Goal: Communication & Community: Answer question/provide support

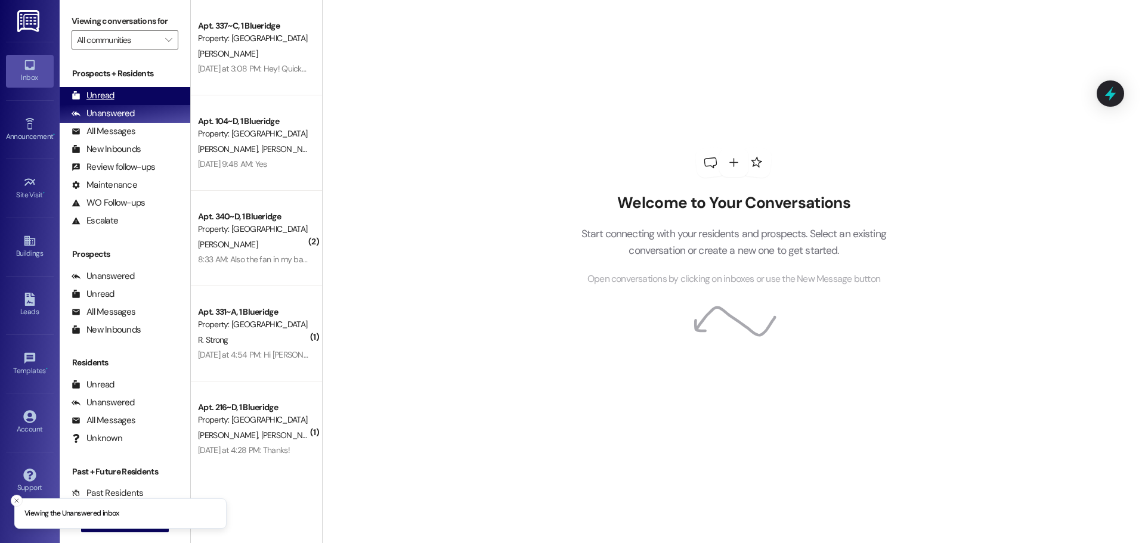
click at [104, 92] on div "Unread" at bounding box center [93, 95] width 43 height 13
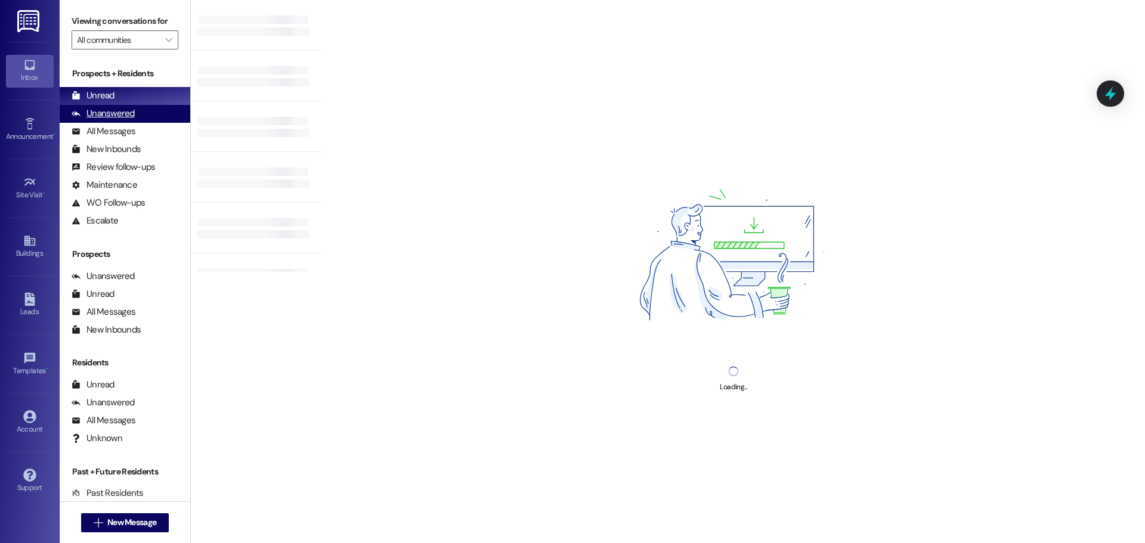
click at [119, 118] on div "Unanswered" at bounding box center [103, 113] width 63 height 13
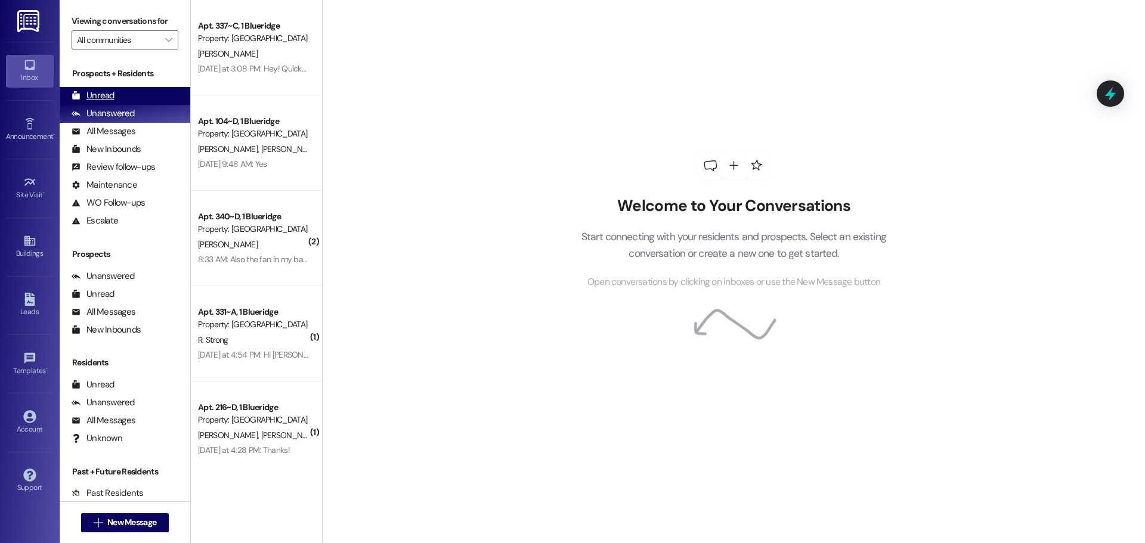
click at [129, 97] on div "Unread (0)" at bounding box center [125, 96] width 131 height 18
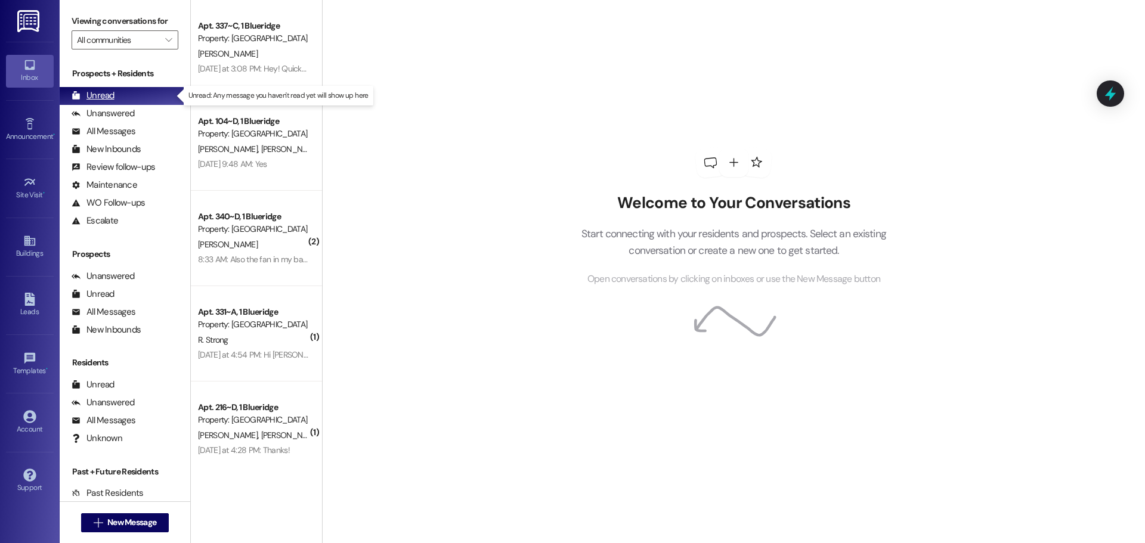
click at [165, 94] on div "Unread (0)" at bounding box center [125, 96] width 131 height 18
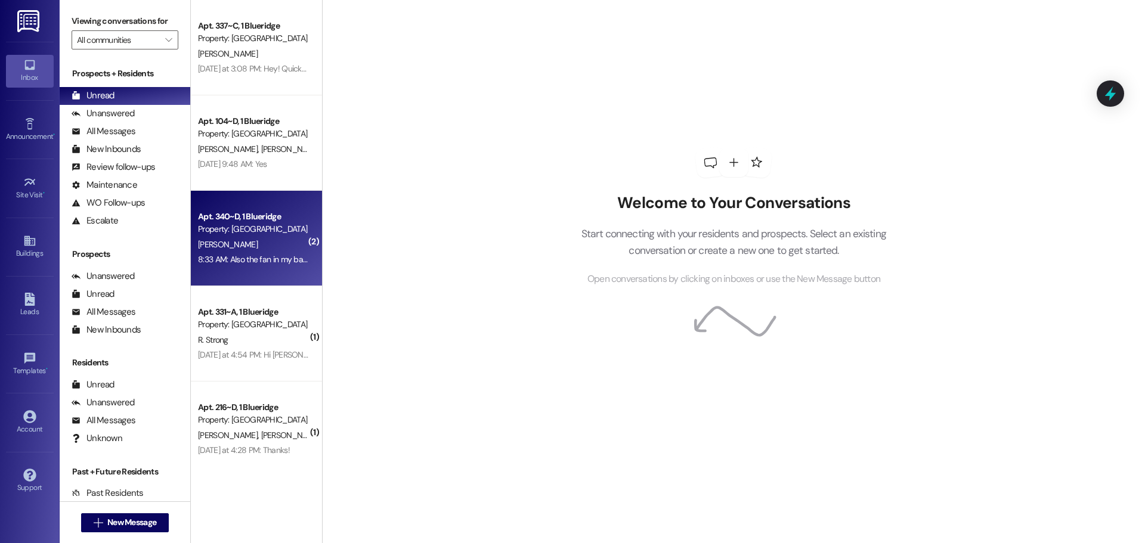
click at [250, 252] on div "8:33 AM: Also the fan in my bathroom doesn't seem to work fully. The switch on …" at bounding box center [253, 259] width 113 height 15
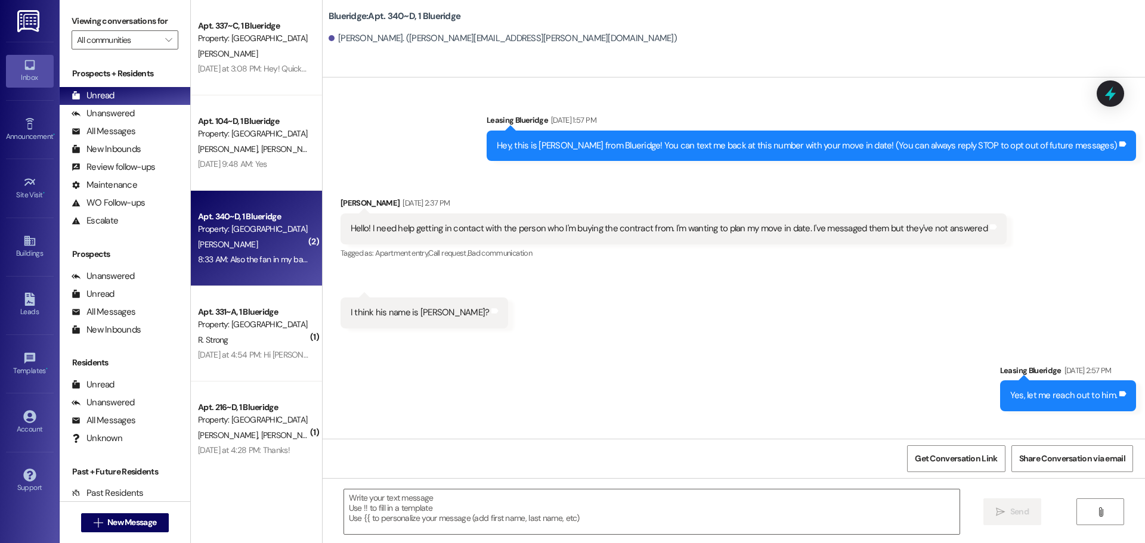
scroll to position [13657, 0]
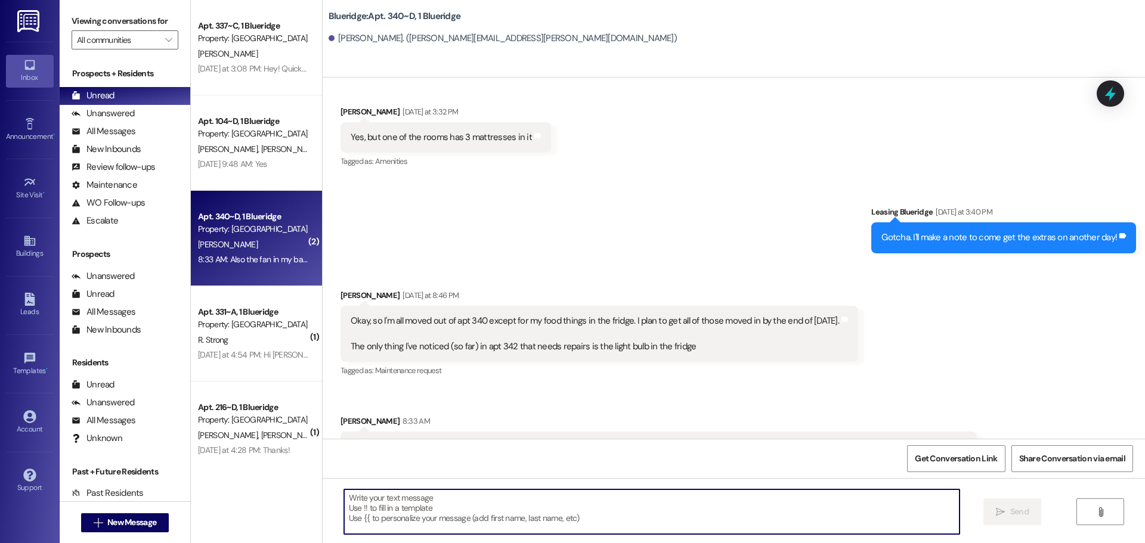
click at [574, 508] on textarea at bounding box center [651, 512] width 615 height 45
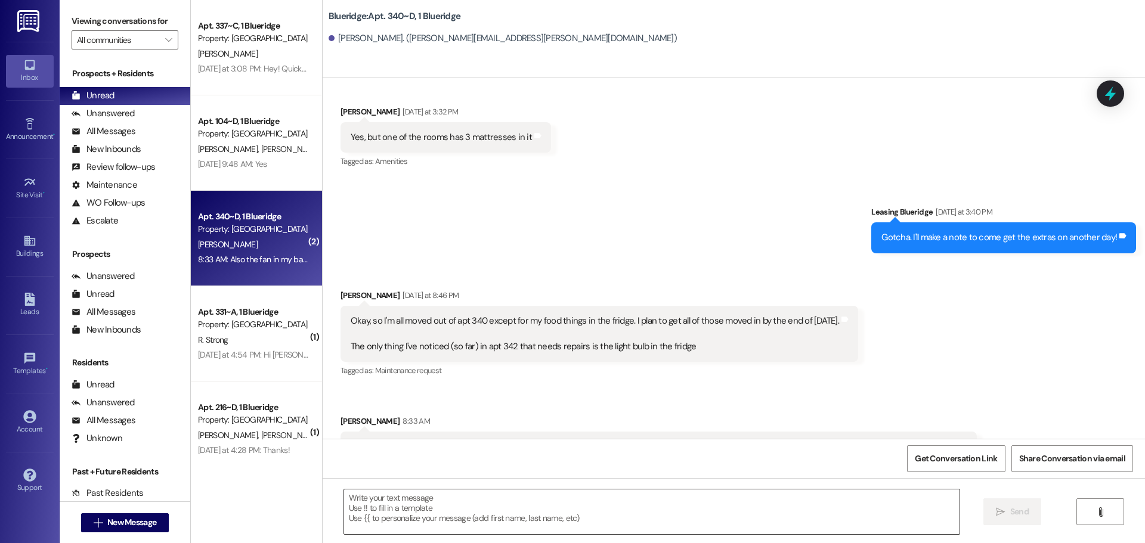
drag, startPoint x: 774, startPoint y: 509, endPoint x: 764, endPoint y: 508, distance: 10.2
click at [774, 509] on textarea at bounding box center [651, 512] width 615 height 45
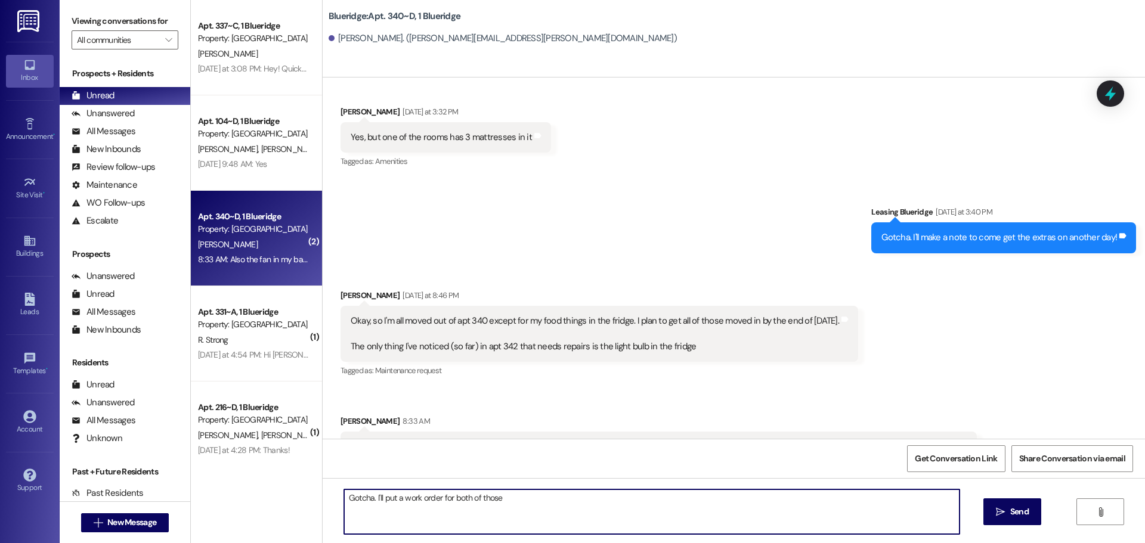
type textarea "Gotcha. I'll put a work order for both of those!"
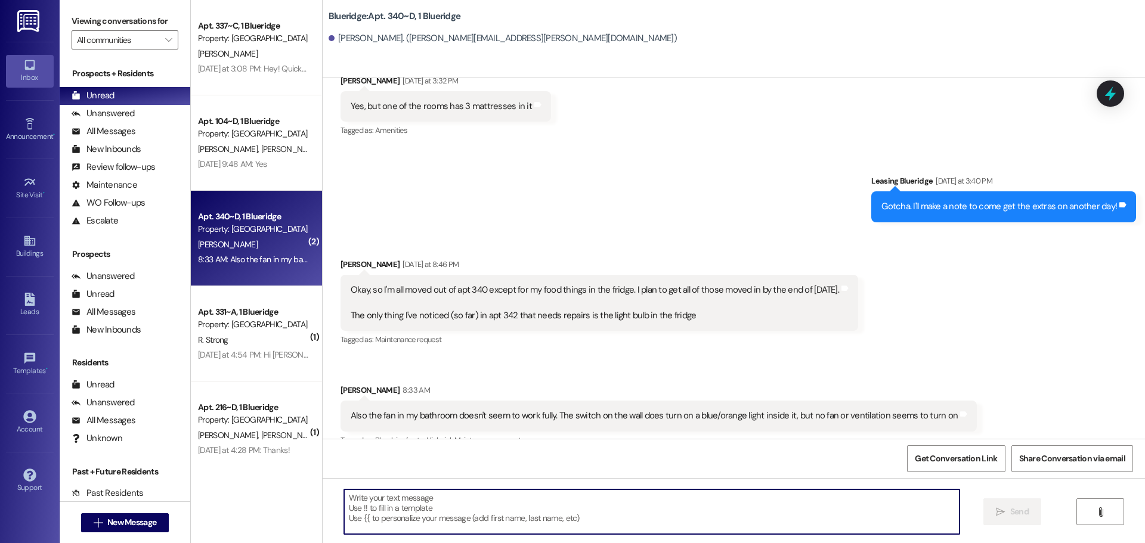
scroll to position [13740, 0]
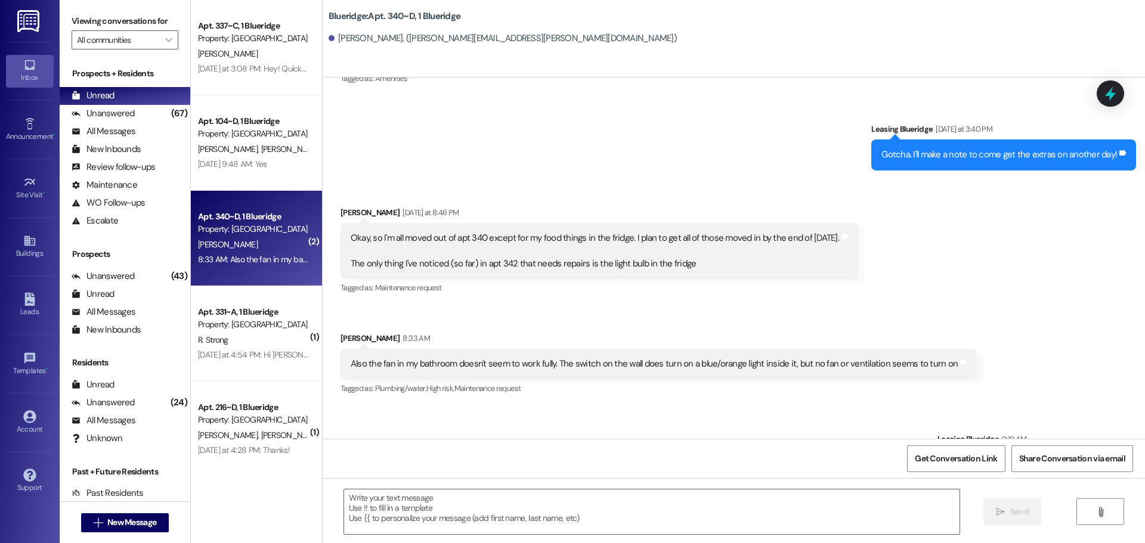
click at [641, 180] on div "Received via SMS Luke Bacigalupi Yesterday at 8:46 PM Okay, so I'm all moved ou…" at bounding box center [734, 293] width 822 height 227
click at [92, 109] on div "Unanswered" at bounding box center [103, 113] width 63 height 13
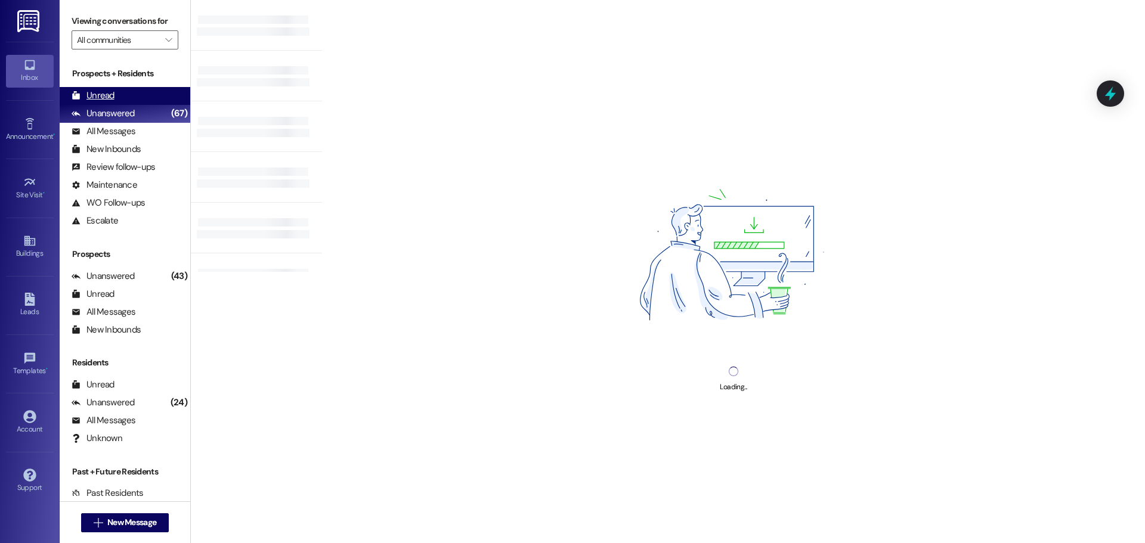
click at [113, 88] on div "Unread (0)" at bounding box center [125, 96] width 131 height 18
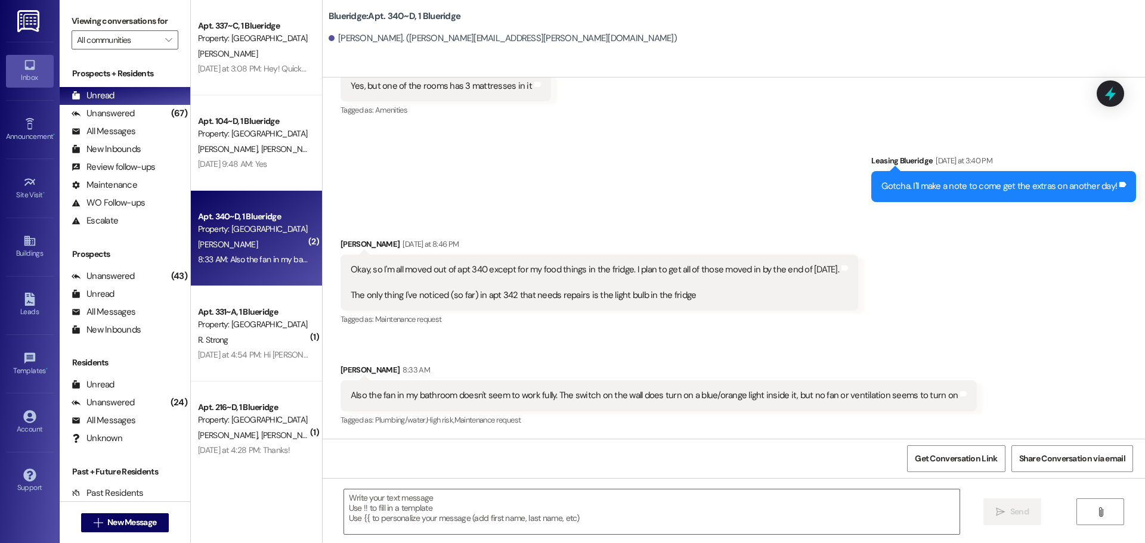
scroll to position [13758, 0]
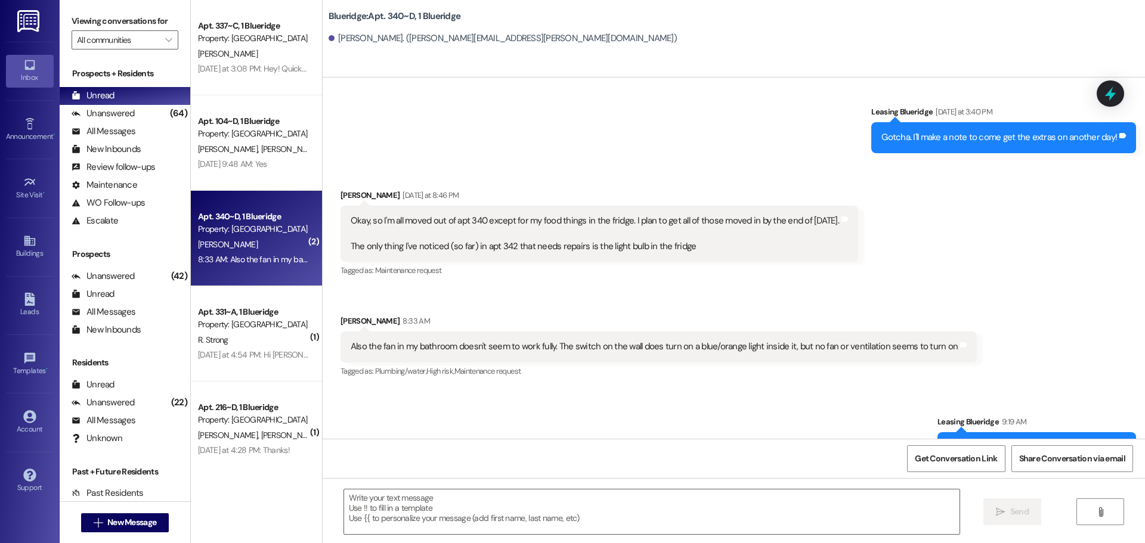
click at [595, 262] on div "Tagged as: Maintenance request Click to highlight conversations about Maintenan…" at bounding box center [600, 270] width 518 height 17
click at [79, 112] on icon at bounding box center [76, 113] width 9 height 9
click at [93, 95] on div "Unread" at bounding box center [93, 95] width 43 height 13
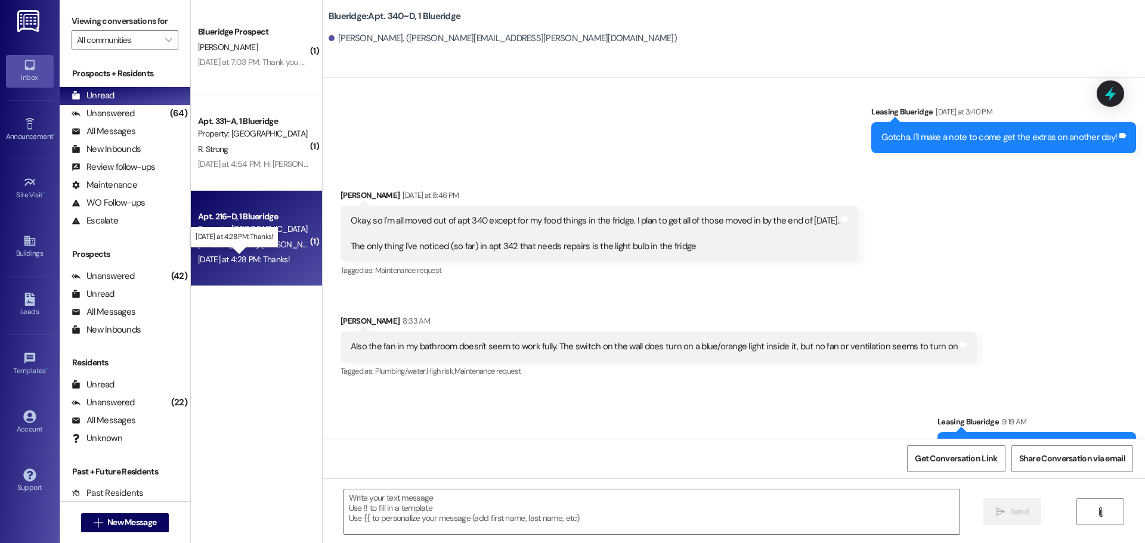
click at [272, 260] on div "Yesterday at 4:28 PM: Thanks! Yesterday at 4:28 PM: Thanks!" at bounding box center [244, 259] width 92 height 11
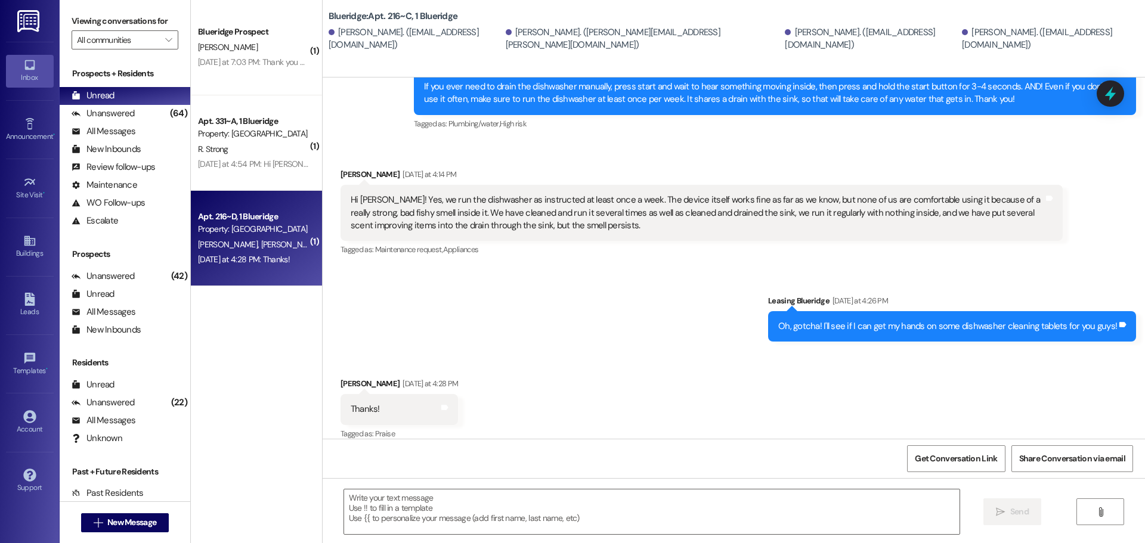
scroll to position [414, 0]
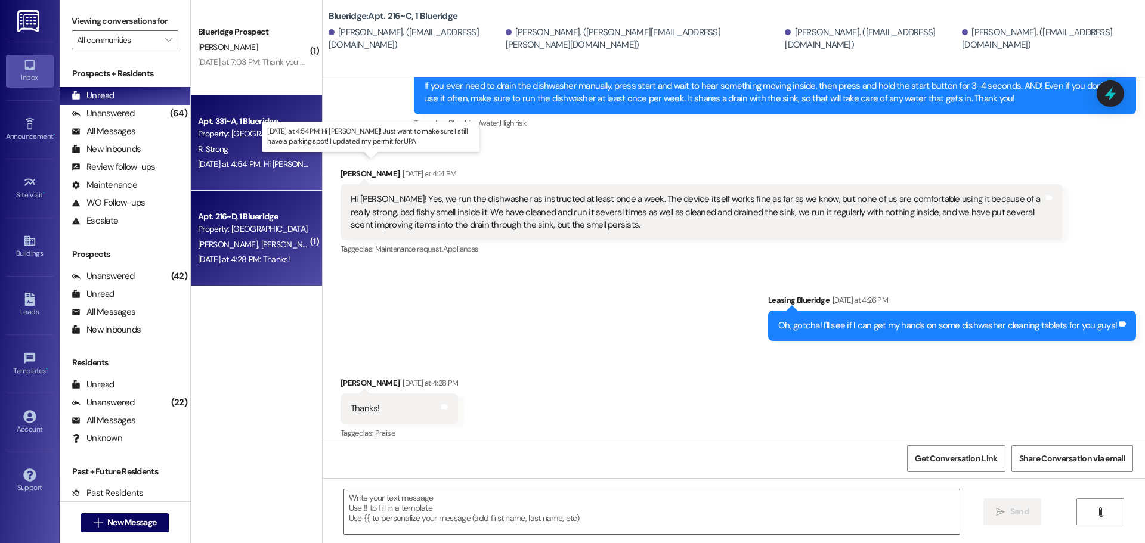
click at [239, 166] on div "Yesterday at 4:54 PM: Hi Ian! Just want to make sure I still have a parking spo…" at bounding box center [401, 164] width 407 height 11
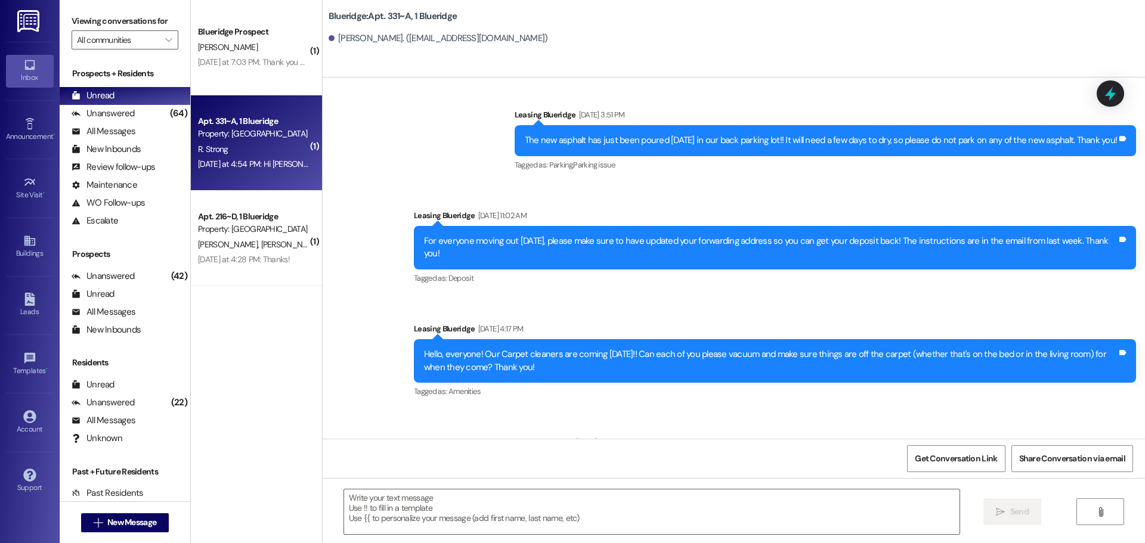
scroll to position [14901, 0]
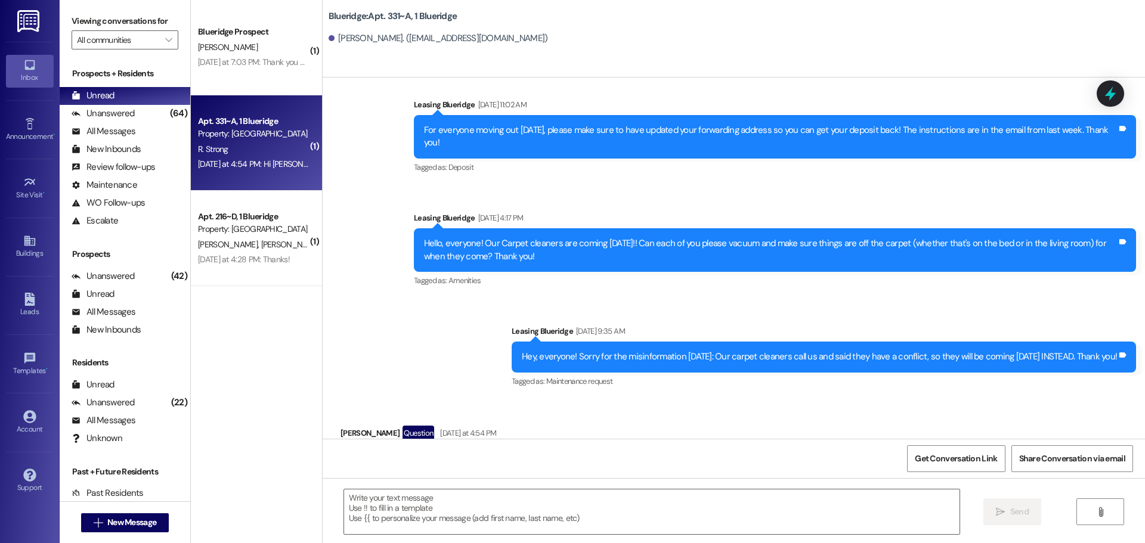
drag, startPoint x: 682, startPoint y: 507, endPoint x: 685, endPoint y: 479, distance: 28.3
click at [682, 507] on textarea at bounding box center [651, 512] width 615 height 45
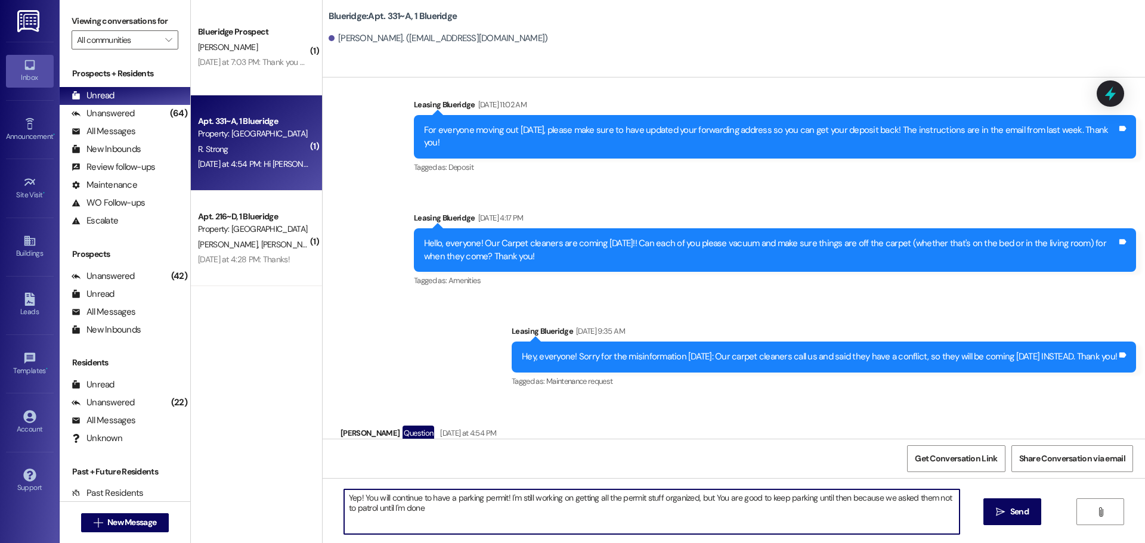
type textarea "Yep! You will continue to have a parking permit! I'm still working on getting a…"
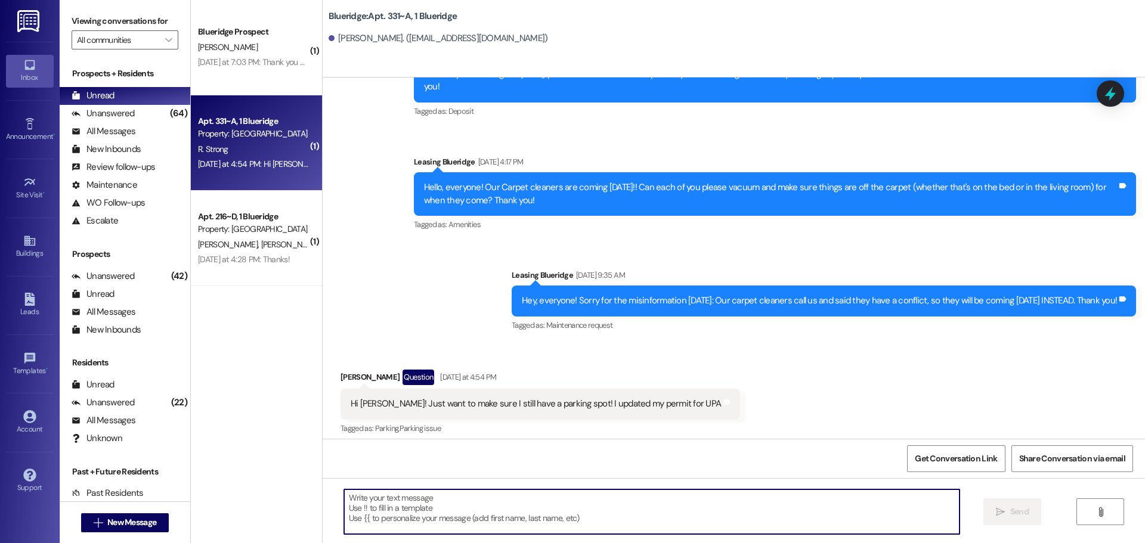
scroll to position [14997, 0]
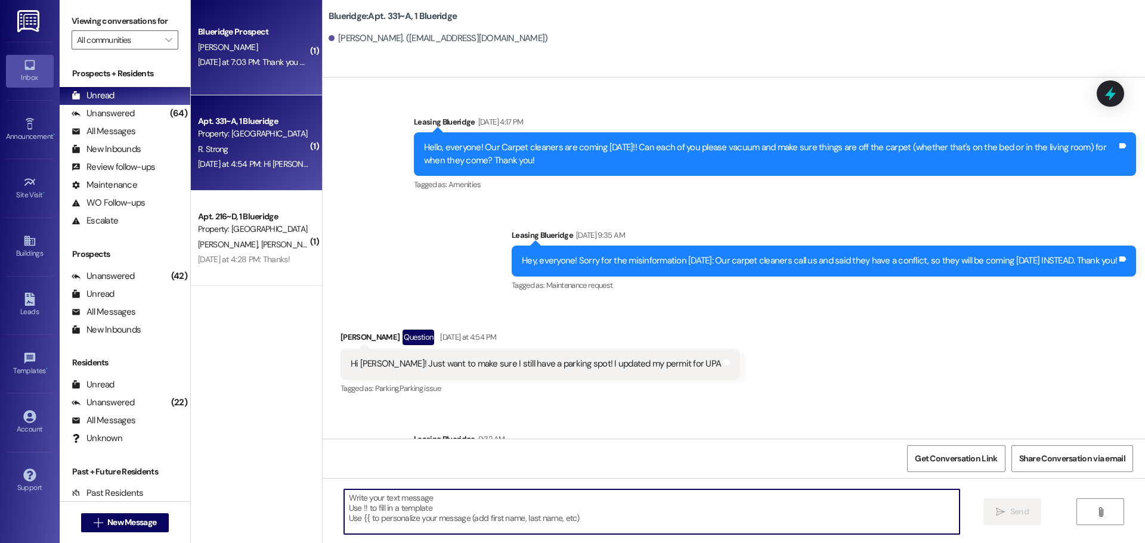
click at [280, 62] on div "Yesterday at 7:03 PM: Thank you so much!! I also had a quick question about par…" at bounding box center [558, 62] width 721 height 11
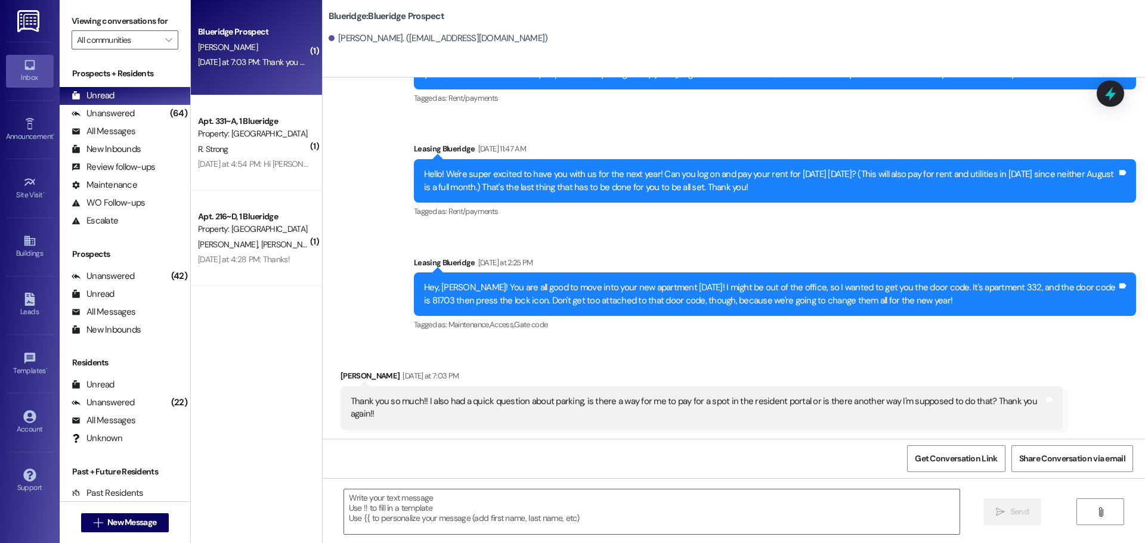
scroll to position [199, 0]
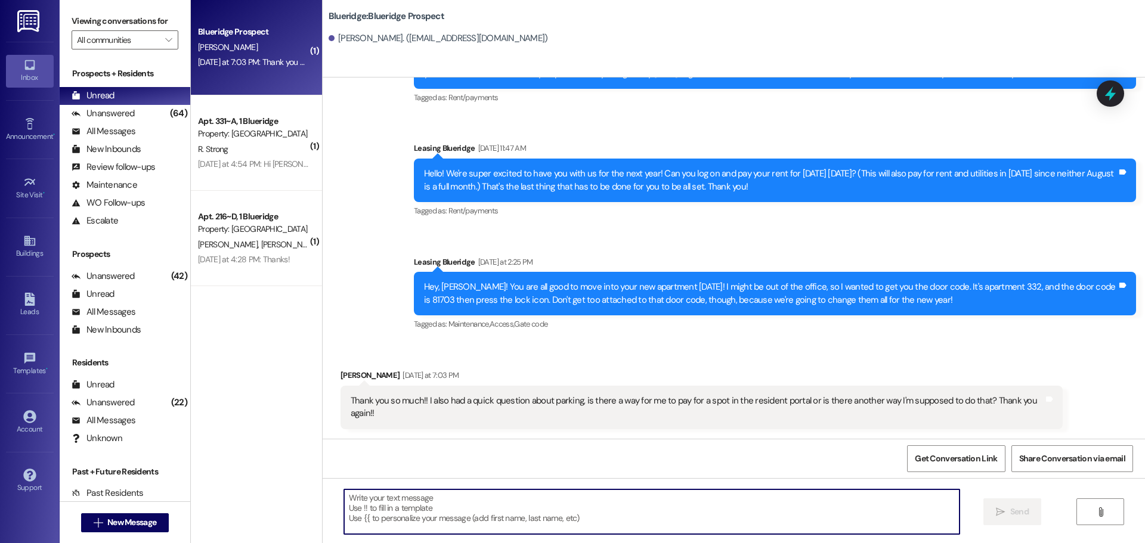
click at [699, 517] on textarea at bounding box center [651, 512] width 615 height 45
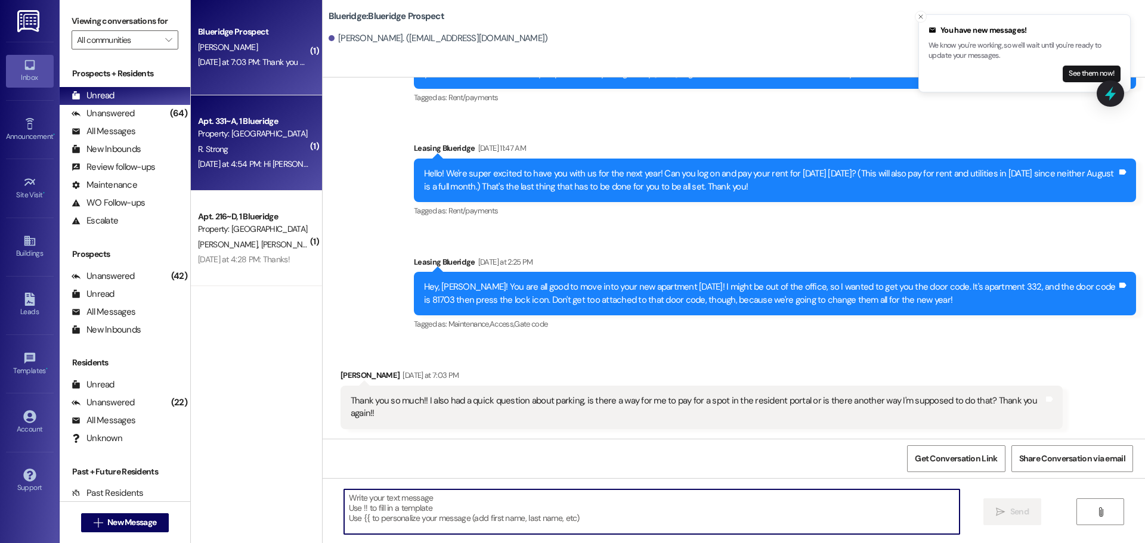
click at [215, 142] on div "R. Strong" at bounding box center [253, 149] width 113 height 15
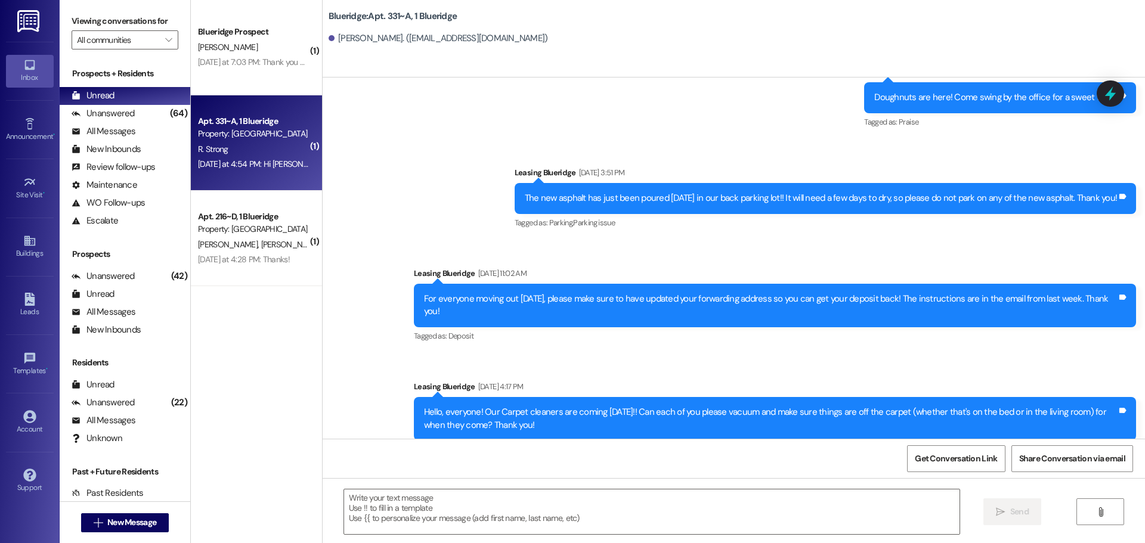
scroll to position [15116, 0]
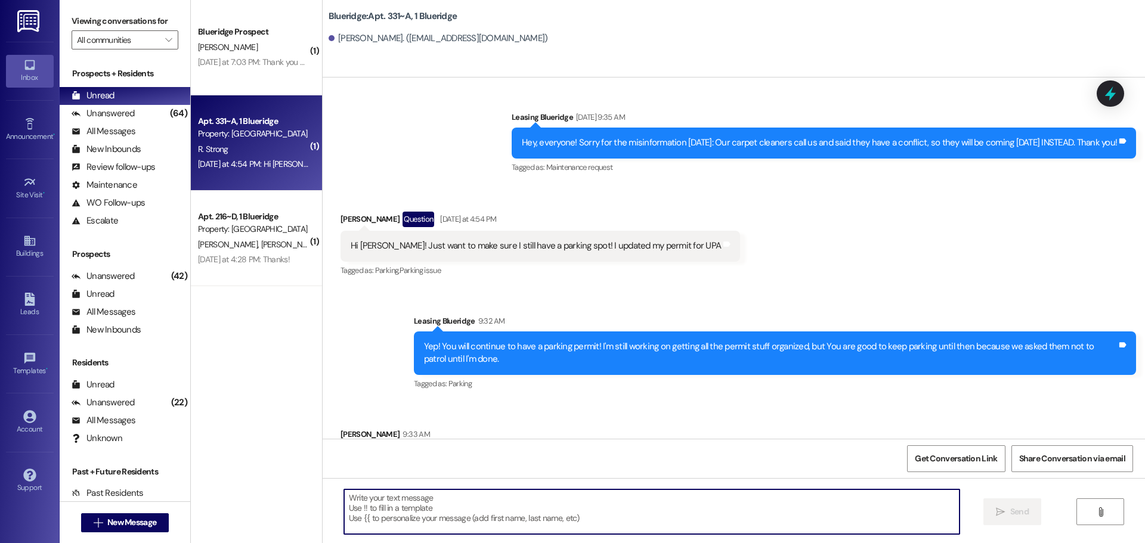
click at [592, 526] on textarea at bounding box center [651, 512] width 615 height 45
type textarea "You're very welcome!"
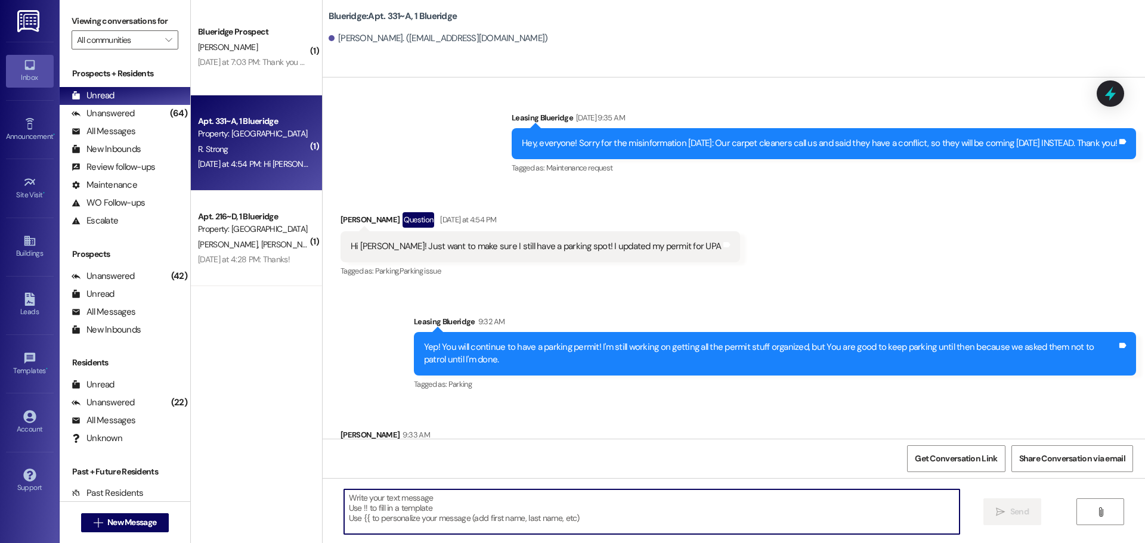
scroll to position [15198, 0]
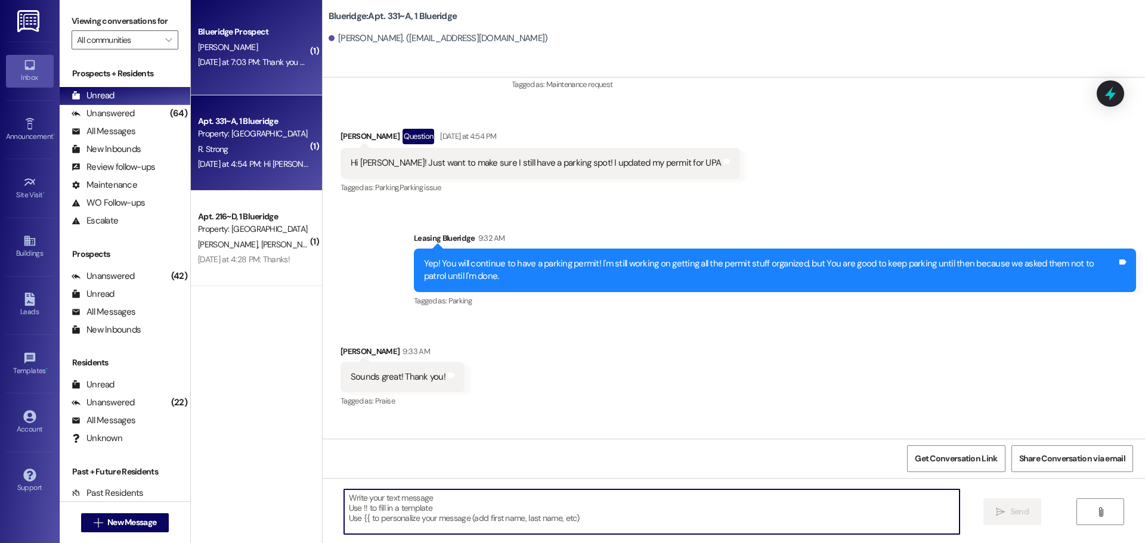
click at [287, 89] on div "Blueridge Prospect M. Nay Yesterday at 7:03 PM: Thank you so much!! I also had …" at bounding box center [256, 47] width 131 height 95
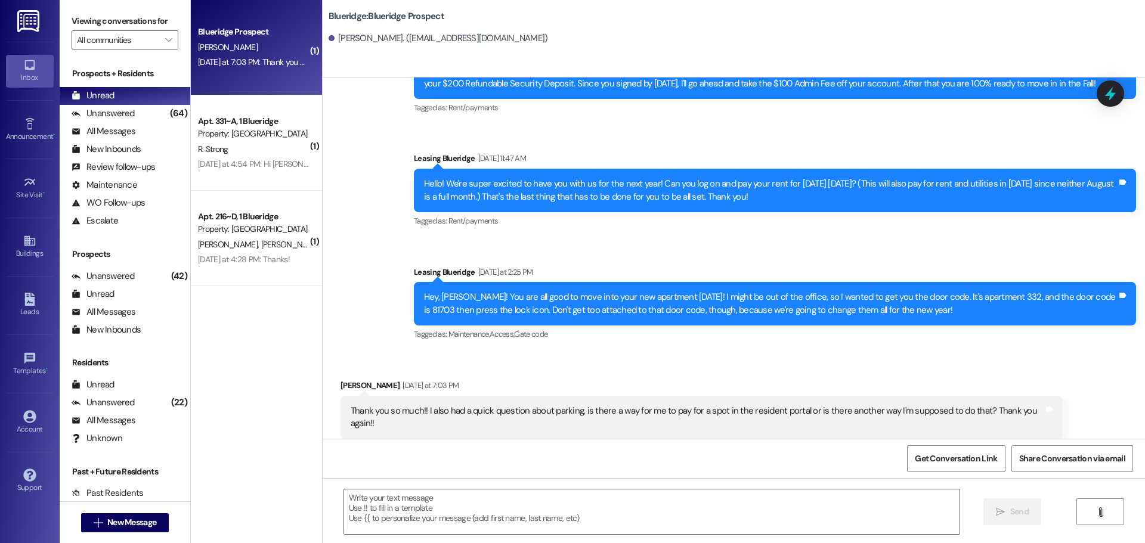
scroll to position [199, 0]
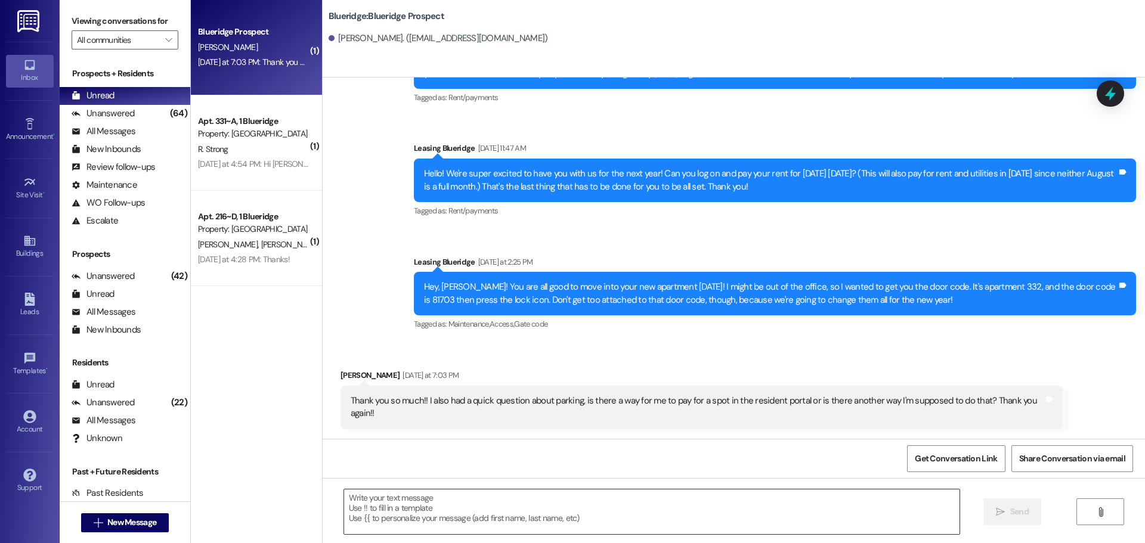
drag, startPoint x: 614, startPoint y: 515, endPoint x: 613, endPoint y: 522, distance: 7.3
click at [618, 519] on textarea at bounding box center [651, 512] width 615 height 45
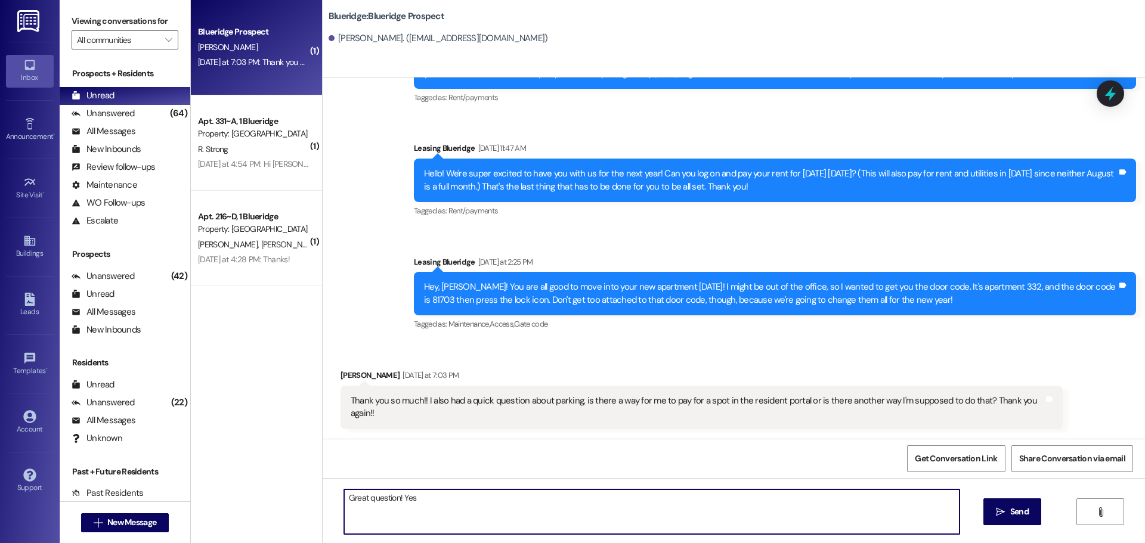
click at [529, 513] on textarea "Great question! Yes" at bounding box center [651, 512] width 615 height 45
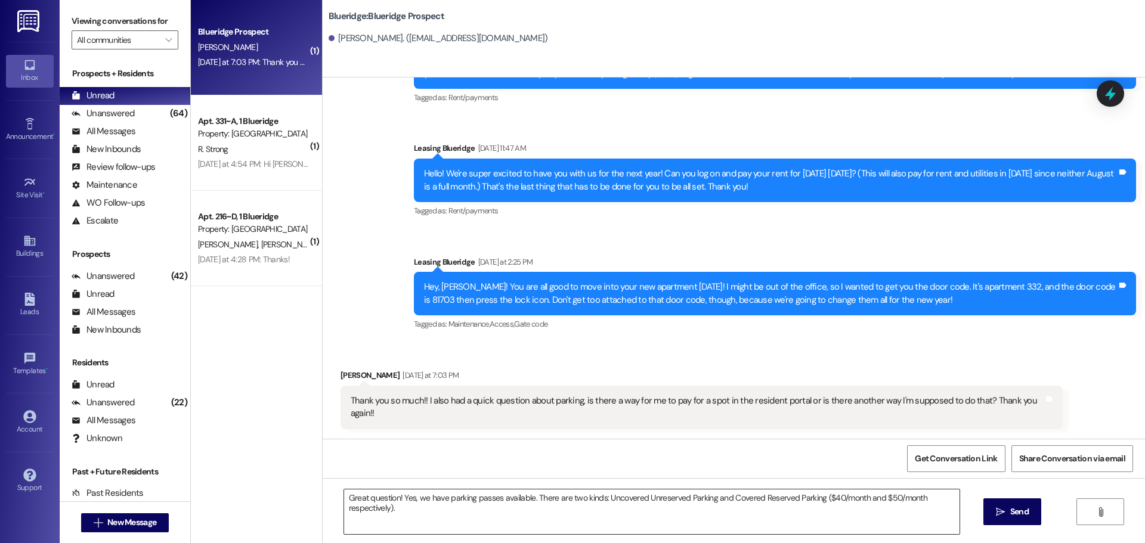
click at [620, 515] on textarea "Great question! Yes, we have parking passes available. There are two kinds: Unc…" at bounding box center [651, 512] width 615 height 45
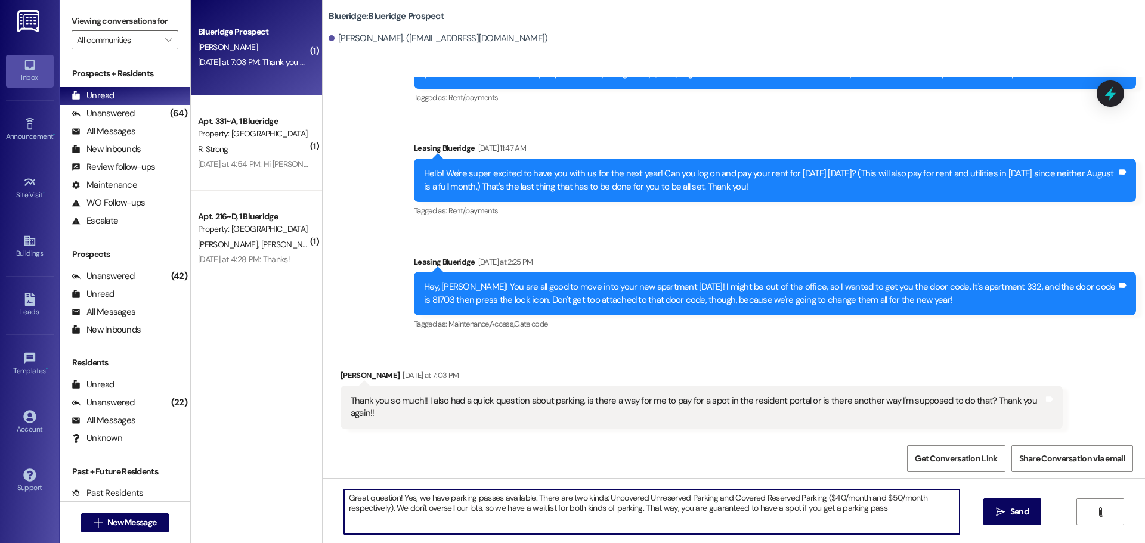
type textarea "Great question! Yes, we have parking passes available. There are two kinds: Unc…"
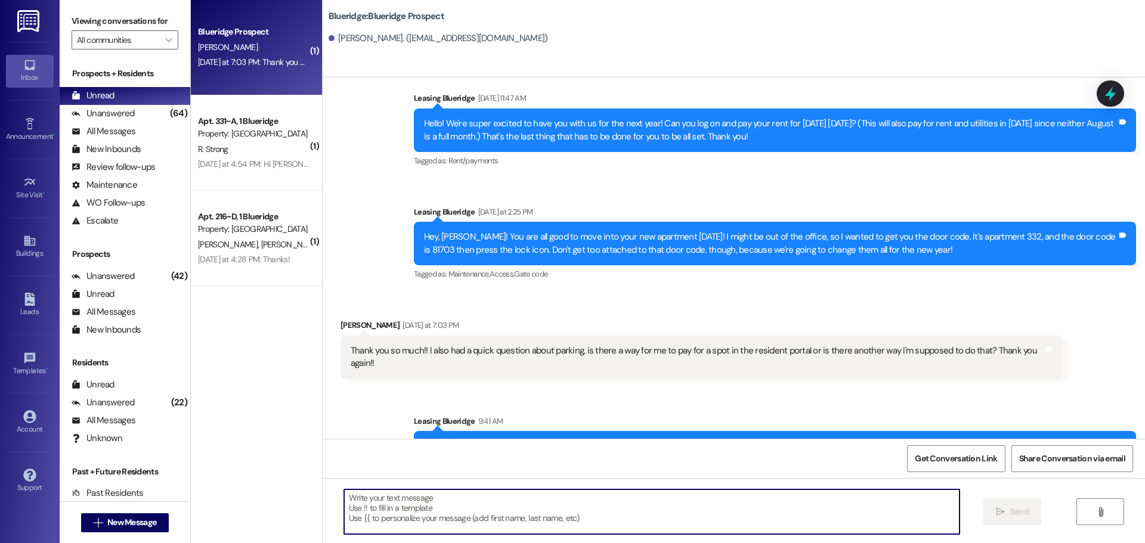
scroll to position [294, 0]
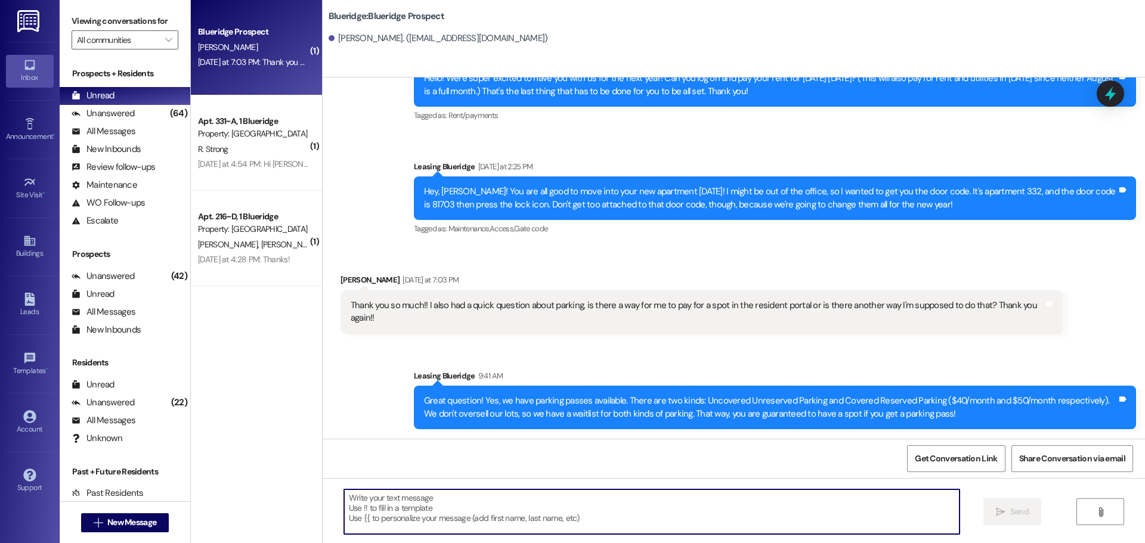
click at [629, 499] on textarea at bounding box center [651, 512] width 615 height 45
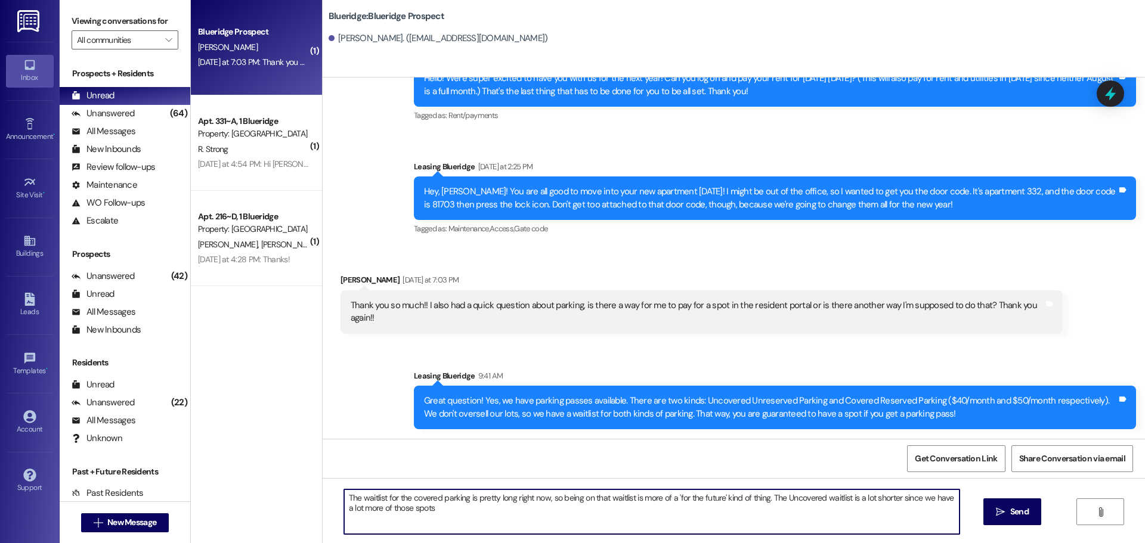
click at [761, 500] on textarea "The waitlist for the covered parking is pretty long right now, so being on that…" at bounding box center [651, 512] width 615 height 45
click at [540, 495] on textarea "The waitlist for the covered parking is pretty long right now, so being on that…" at bounding box center [651, 512] width 615 height 45
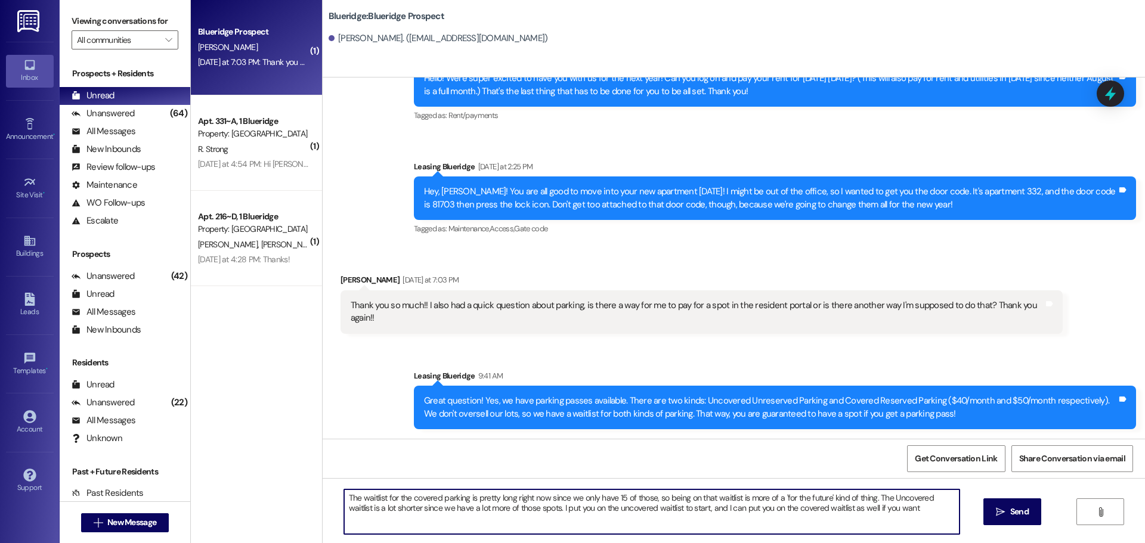
type textarea "The waitlist for the covered parking is pretty long right now since we only hav…"
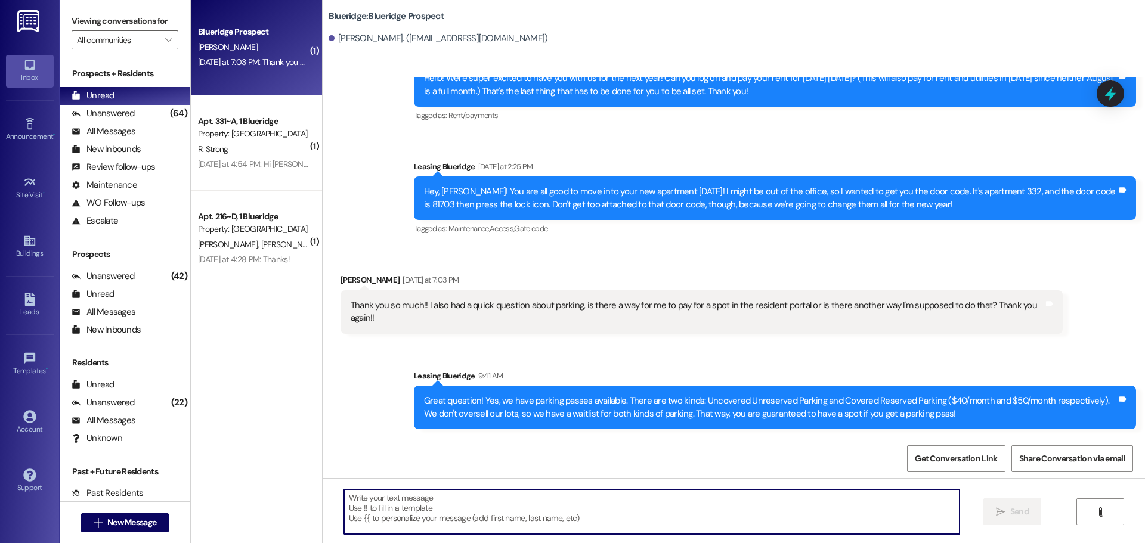
scroll to position [390, 0]
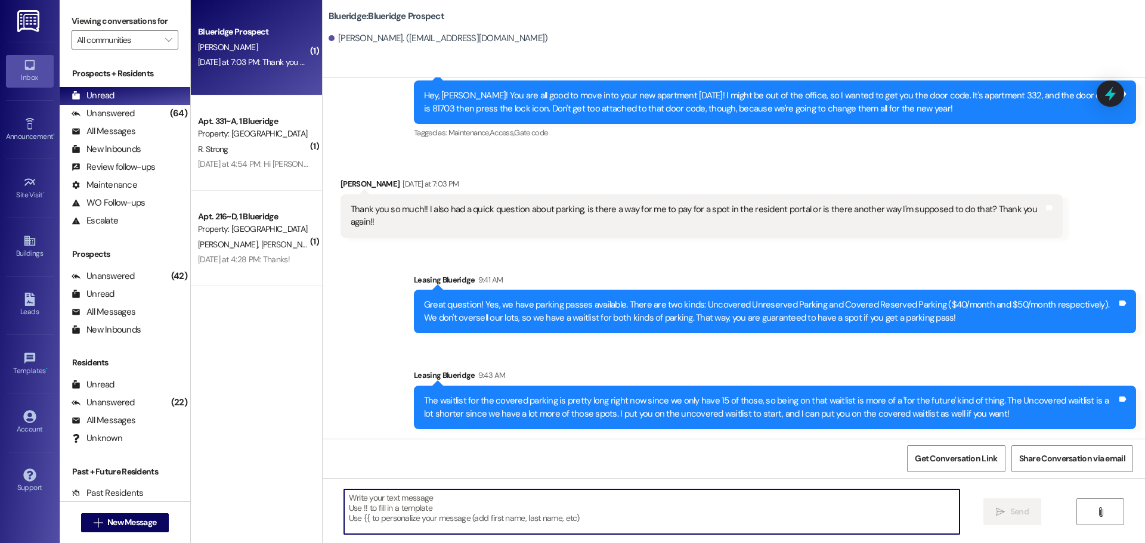
click at [725, 516] on textarea at bounding box center [651, 512] width 615 height 45
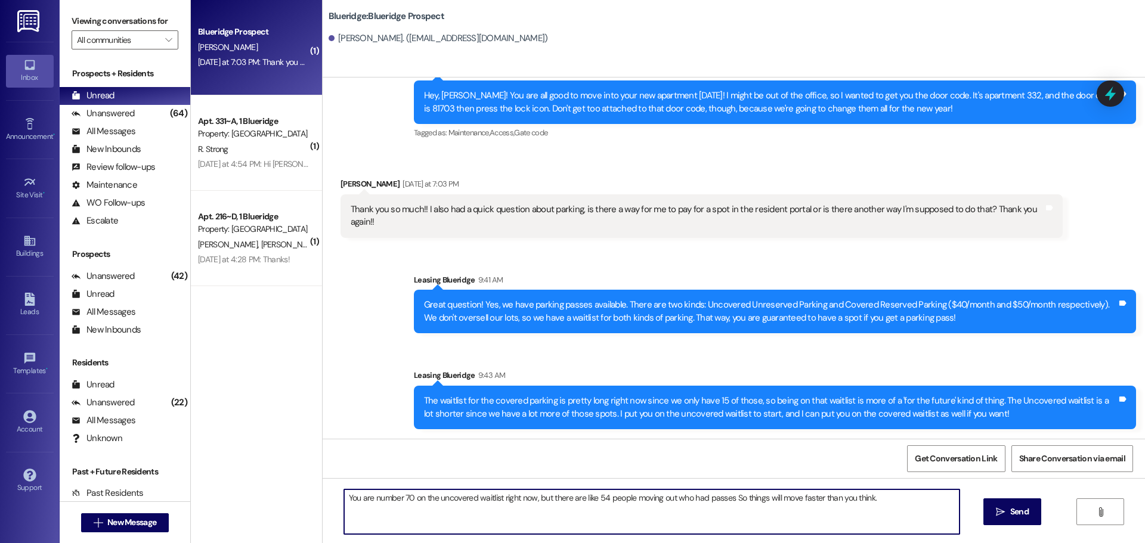
click at [725, 497] on textarea "You are number 70 on the uncovered waitlist right now, but there are like 54 pe…" at bounding box center [651, 512] width 615 height 45
click at [891, 509] on textarea "You are number 70 on the uncovered waitlist right now, but there are like 54 pe…" at bounding box center [651, 512] width 615 height 45
click at [939, 502] on textarea "You are number 70 on the uncovered waitlist right now, but there are like 54 pe…" at bounding box center [651, 512] width 615 height 45
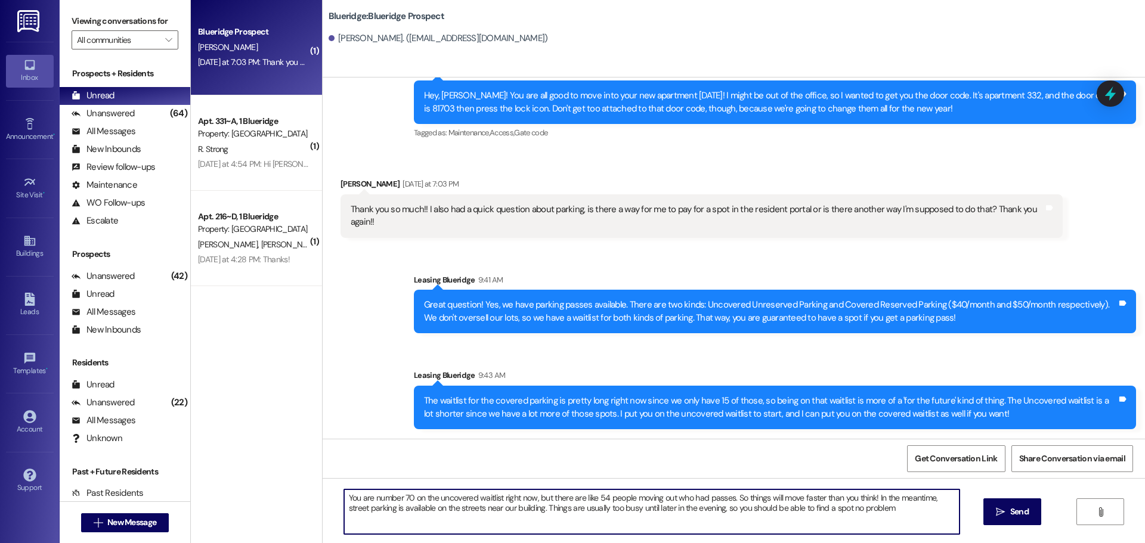
click at [552, 511] on textarea "You are number 70 on the uncovered waitlist right now, but there are like 54 pe…" at bounding box center [651, 512] width 615 height 45
click at [880, 508] on textarea "You are number 70 on the uncovered waitlist right now, but there are like 54 pe…" at bounding box center [651, 512] width 615 height 45
type textarea "You are number 70 on the uncovered waitlist right now, but there are like 54 pe…"
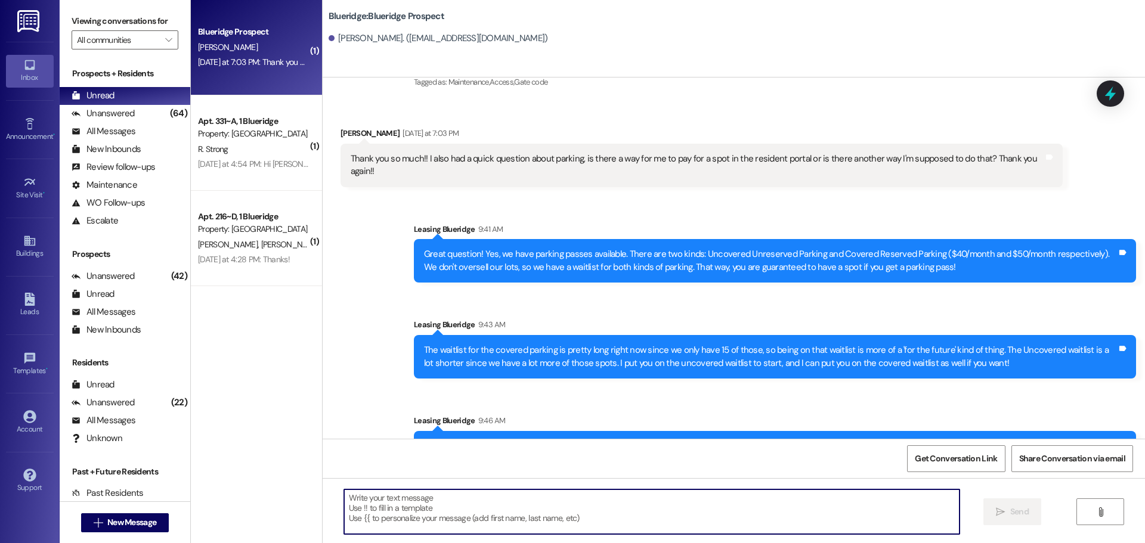
scroll to position [486, 0]
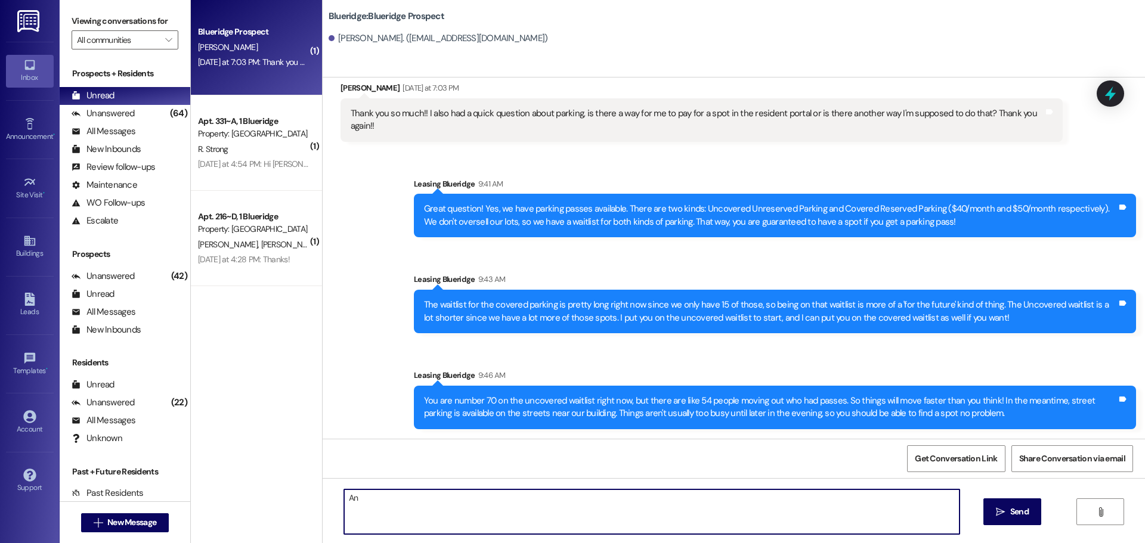
type textarea "A"
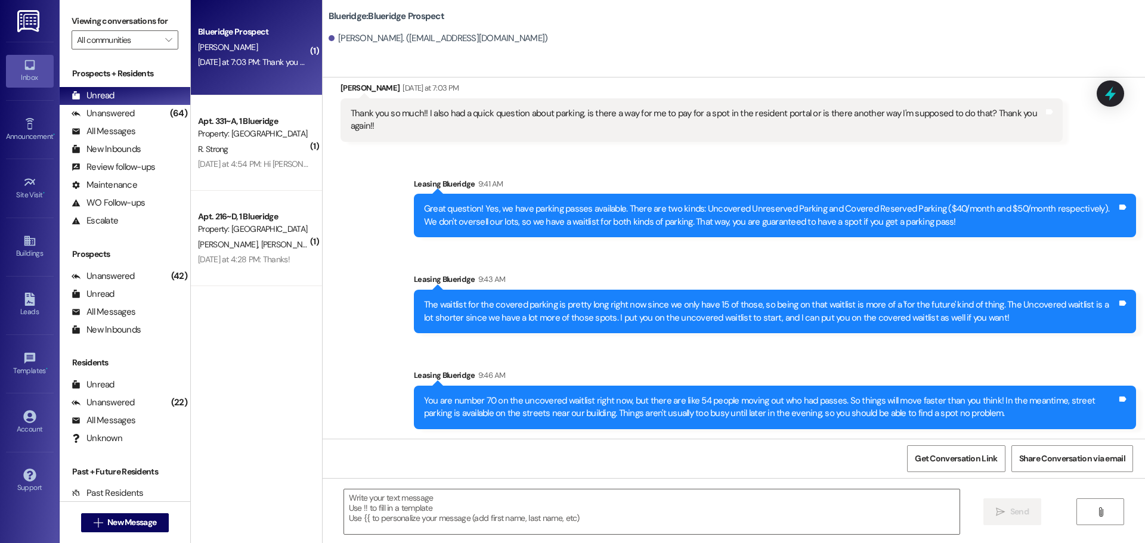
click at [799, 364] on div "Sent via SMS Leasing Blueridge 9:46 AM You are number 70 on the uncovered waitl…" at bounding box center [775, 399] width 740 height 78
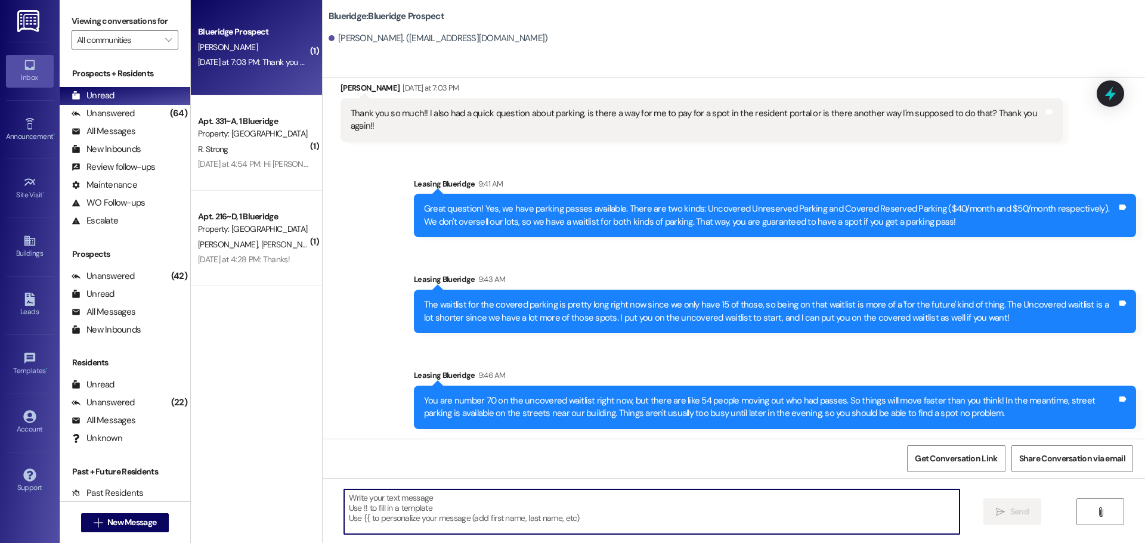
click at [701, 510] on textarea at bounding box center [651, 512] width 615 height 45
click at [125, 117] on div "Unanswered" at bounding box center [103, 113] width 63 height 13
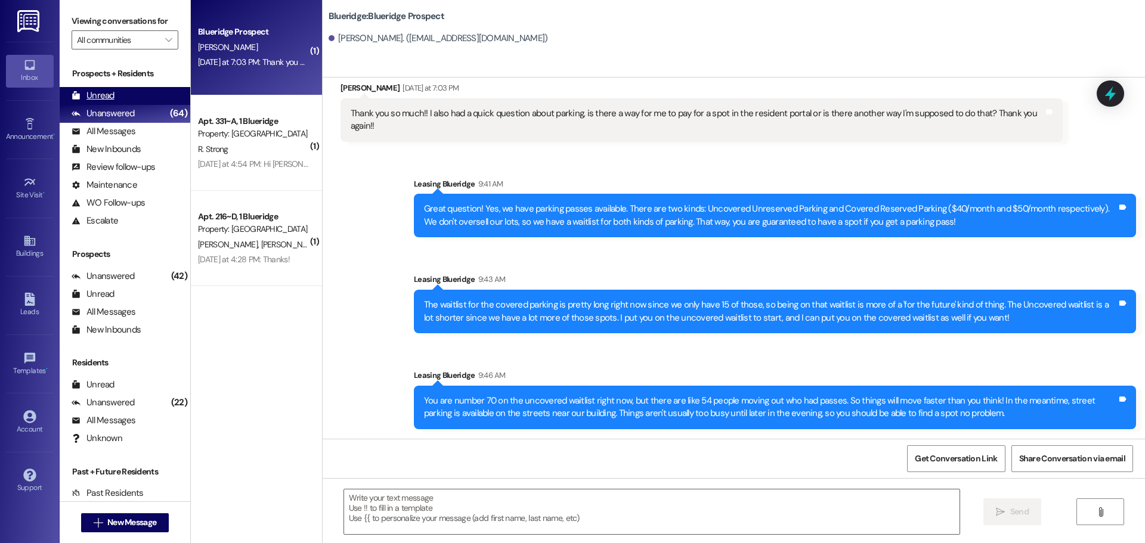
click at [130, 91] on div "Unread (0)" at bounding box center [125, 96] width 131 height 18
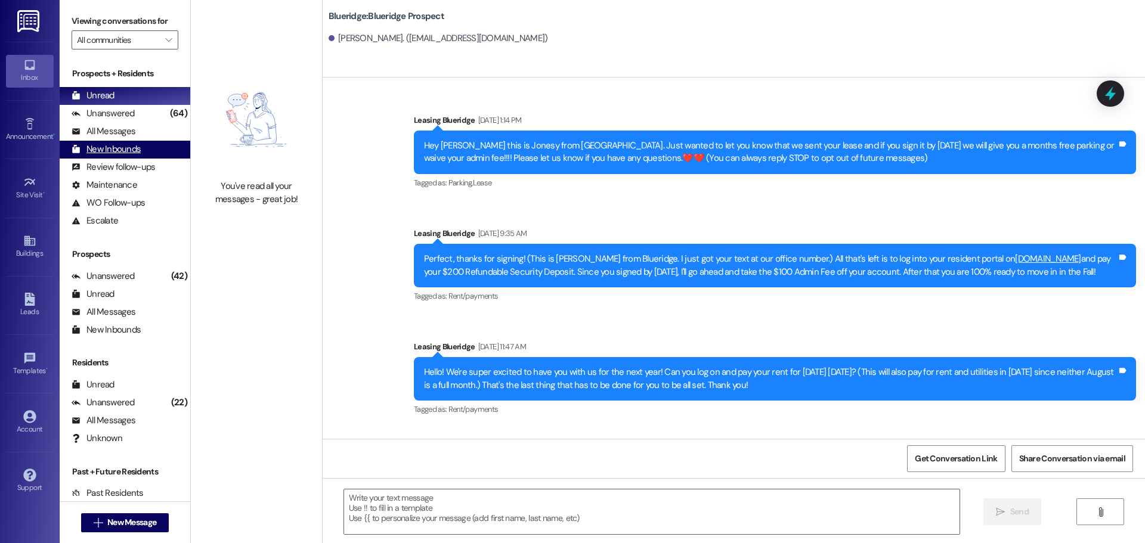
scroll to position [198, 0]
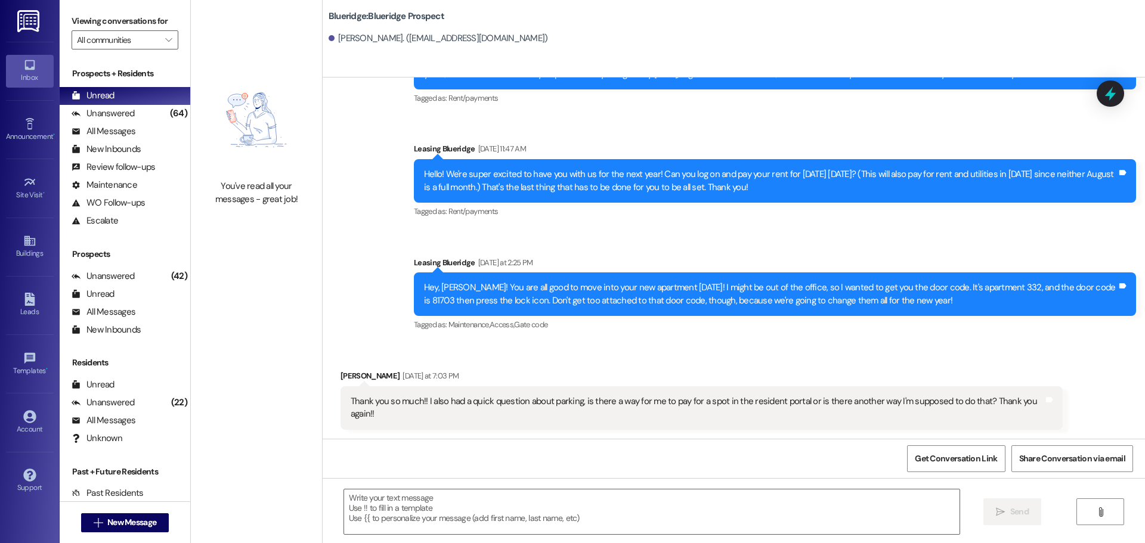
click at [1091, 339] on div "Sent via SMS Leasing Blueridge Yesterday at 2:25 PM Hey, Madeline! You are all …" at bounding box center [775, 294] width 740 height 95
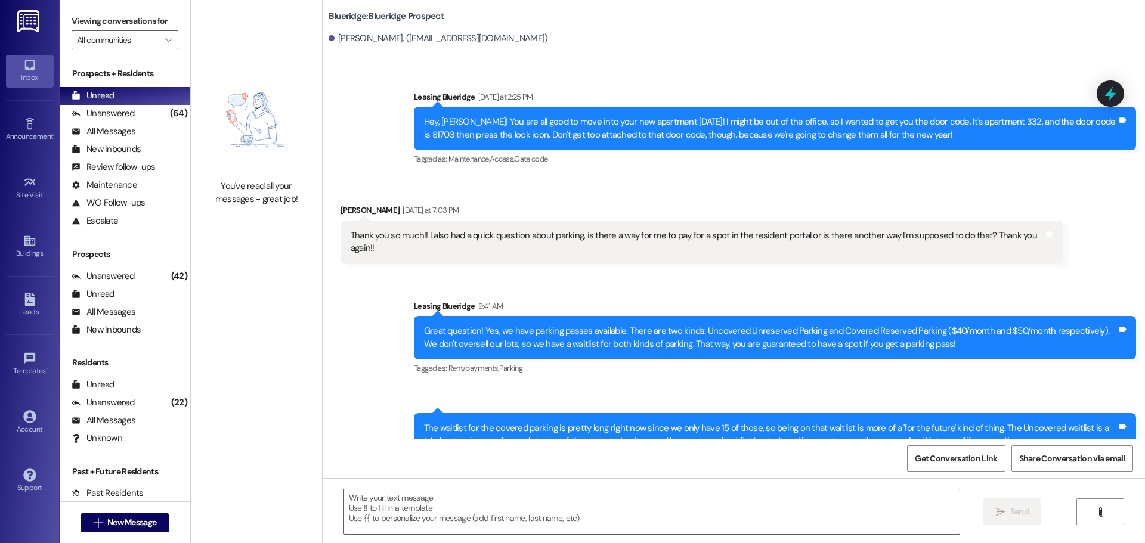
scroll to position [505, 0]
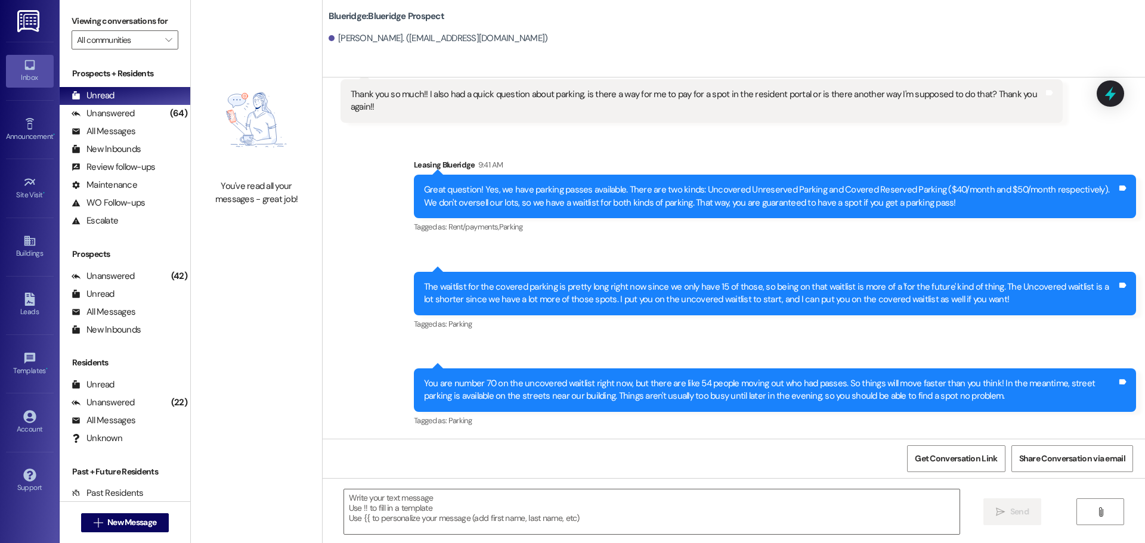
click at [445, 472] on div "Get Conversation Link Share Conversation via email" at bounding box center [734, 458] width 822 height 39
click at [24, 13] on img at bounding box center [29, 21] width 24 height 22
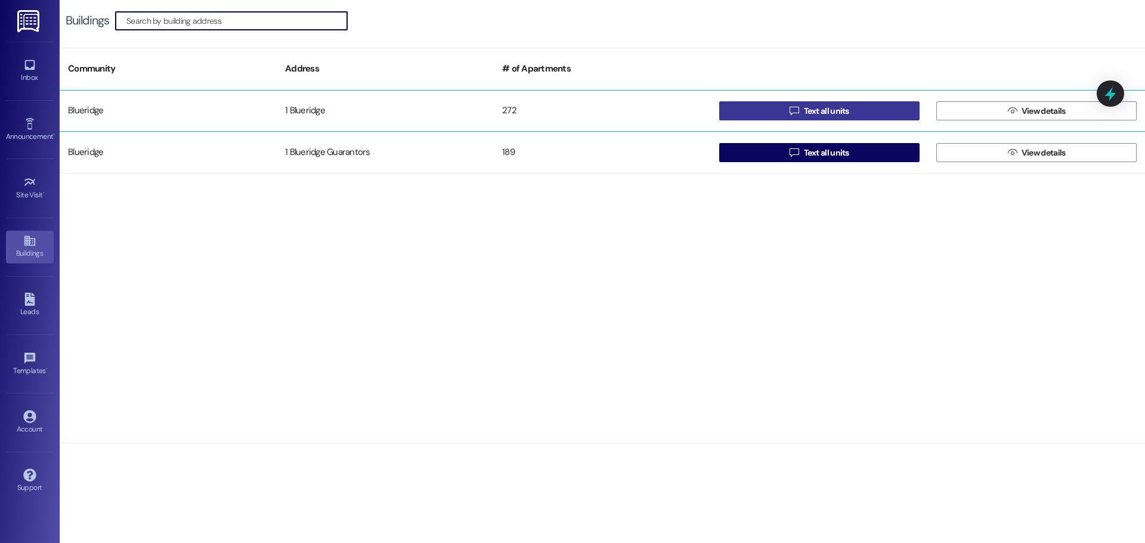
click at [793, 116] on span " Text all units" at bounding box center [819, 111] width 64 height 18
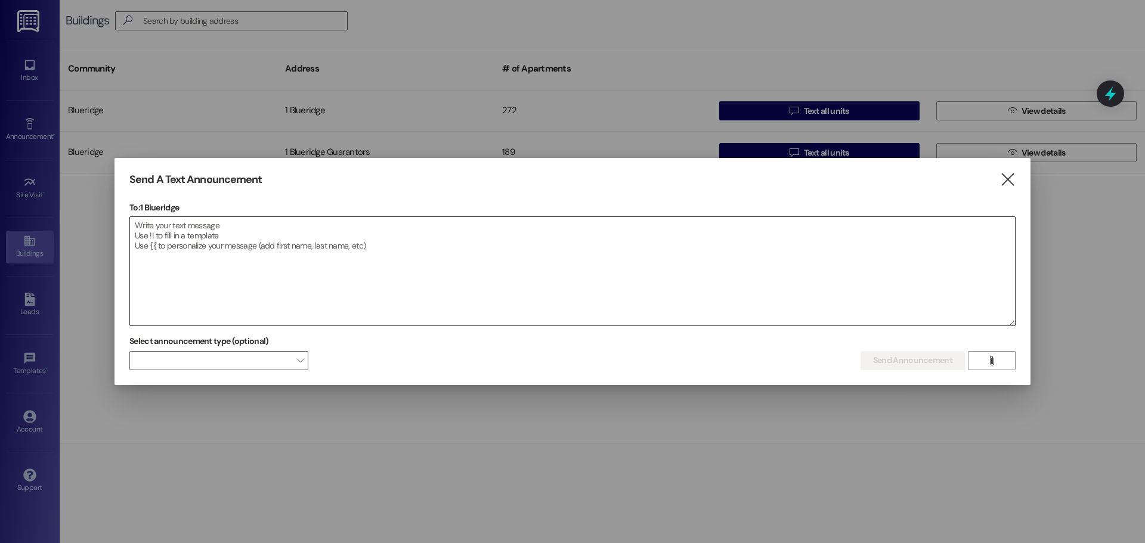
click at [548, 246] on textarea at bounding box center [572, 271] width 885 height 109
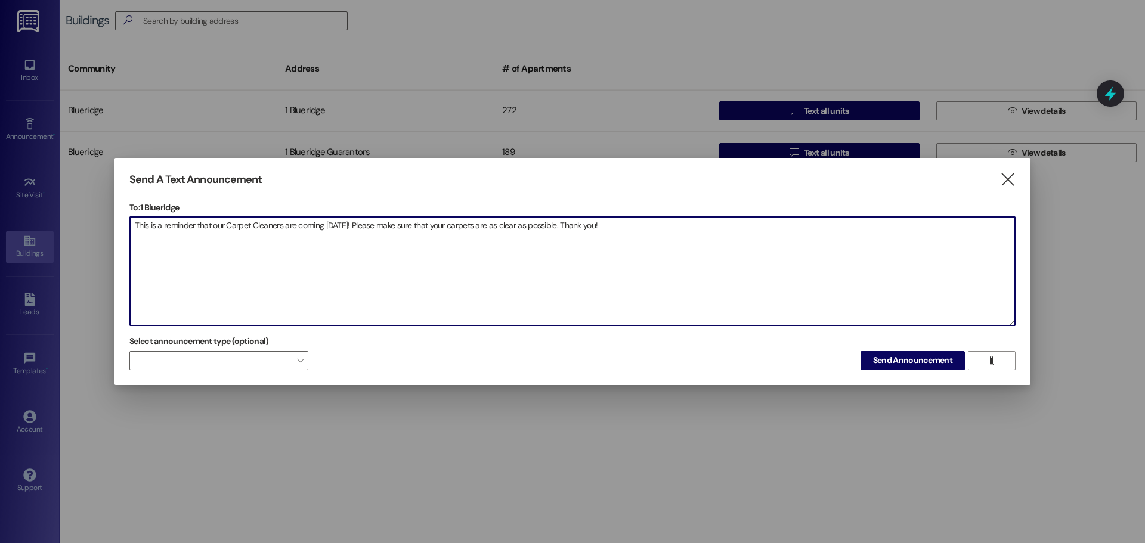
drag, startPoint x: 627, startPoint y: 251, endPoint x: 117, endPoint y: 244, distance: 509.9
click at [113, 246] on div "Send A Text Announcement  To: 1 Blueridge  Drop image file here This is a rem…" at bounding box center [572, 271] width 1145 height 543
type textarea "This is a reminder that our Carpet Cleaners are coming [DATE]! Please make sure…"
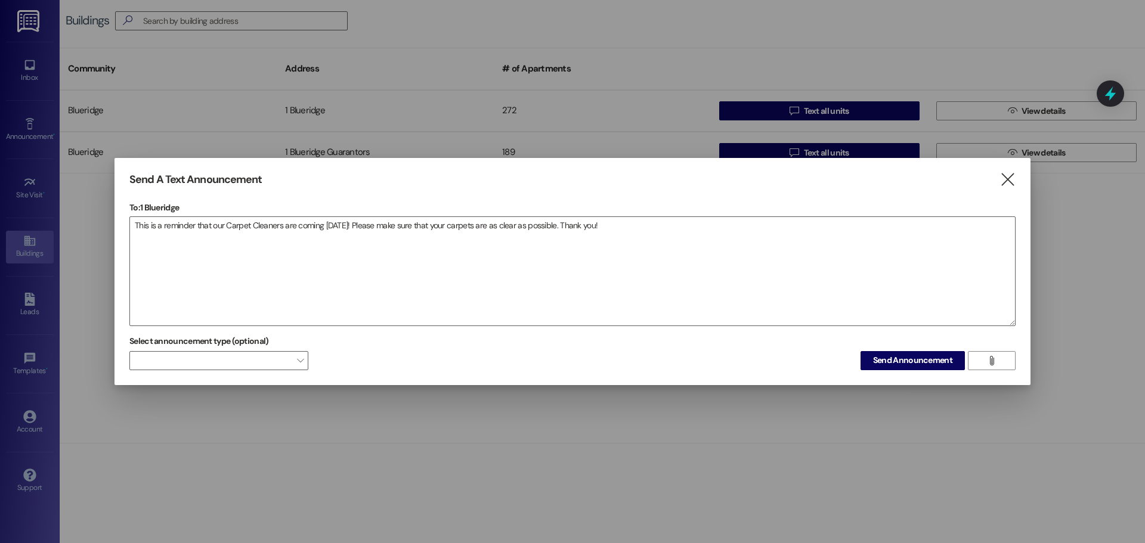
click at [921, 372] on div "Send A Text Announcement  To: 1 Blueridge  Drop image file here This is a rem…" at bounding box center [573, 271] width 916 height 227
click at [924, 366] on span "Send Announcement" at bounding box center [912, 360] width 79 height 13
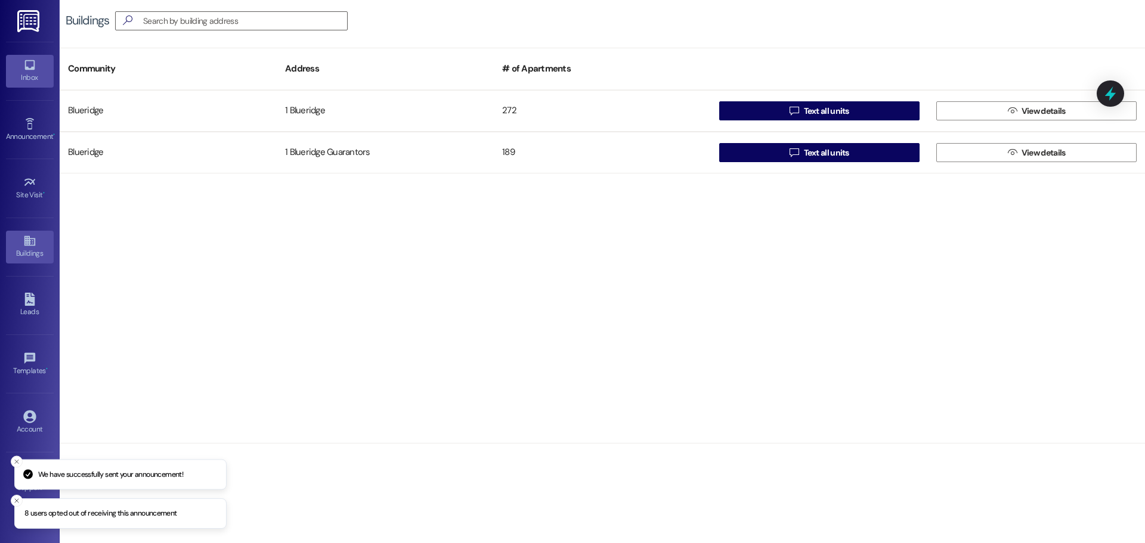
click at [35, 78] on div "Inbox" at bounding box center [30, 78] width 60 height 12
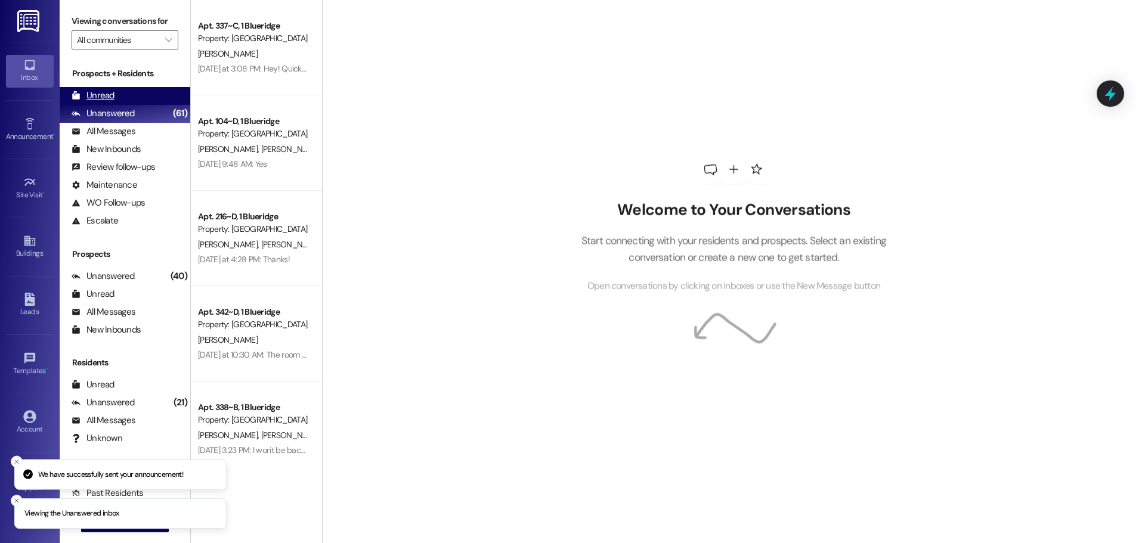
click at [96, 101] on div "Unread" at bounding box center [93, 95] width 43 height 13
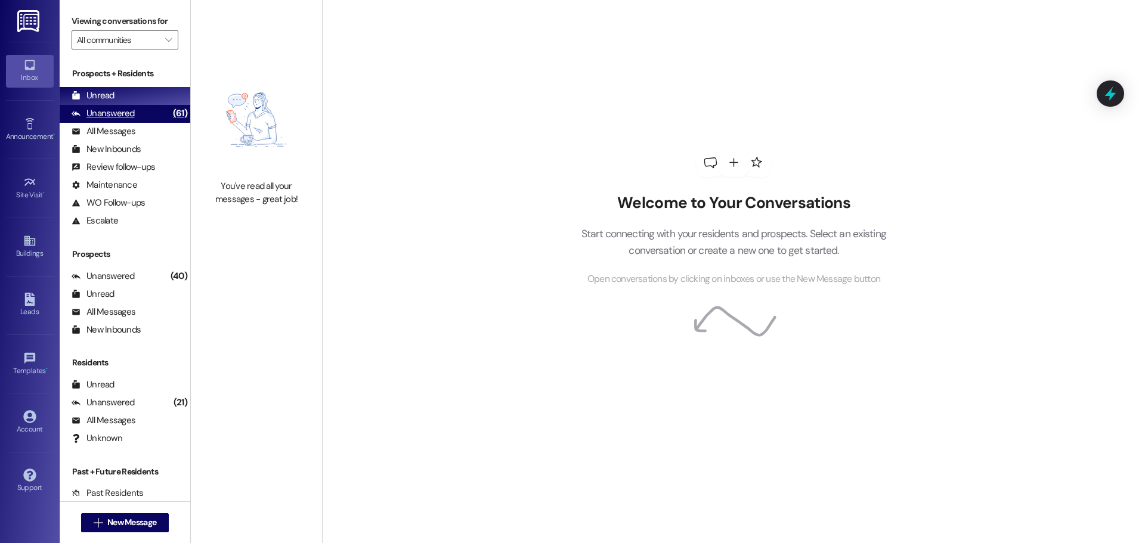
click at [135, 109] on div "Unanswered (61)" at bounding box center [125, 114] width 131 height 18
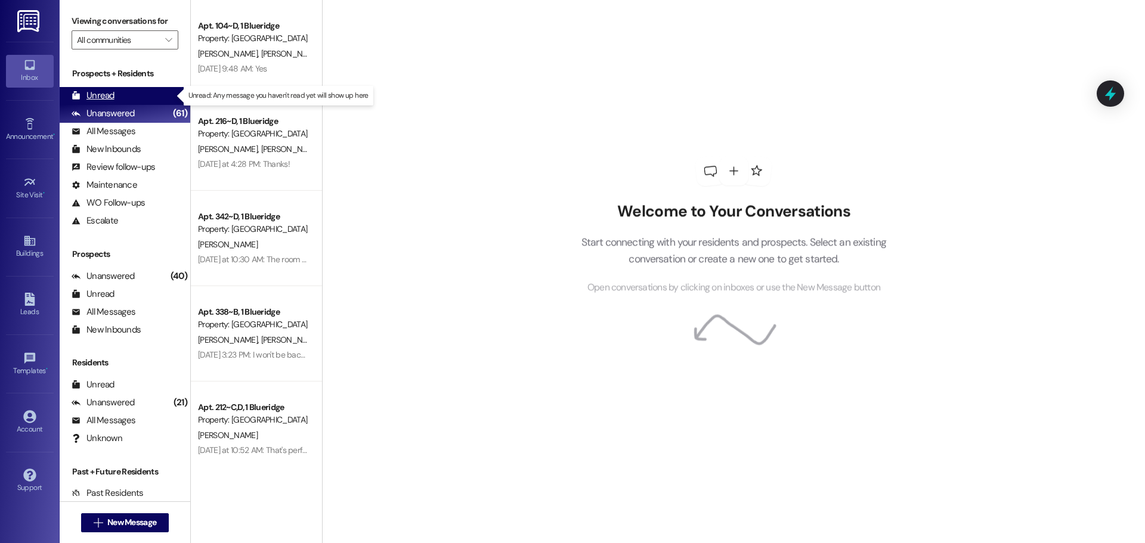
click at [135, 102] on div "Unread (0)" at bounding box center [125, 96] width 131 height 18
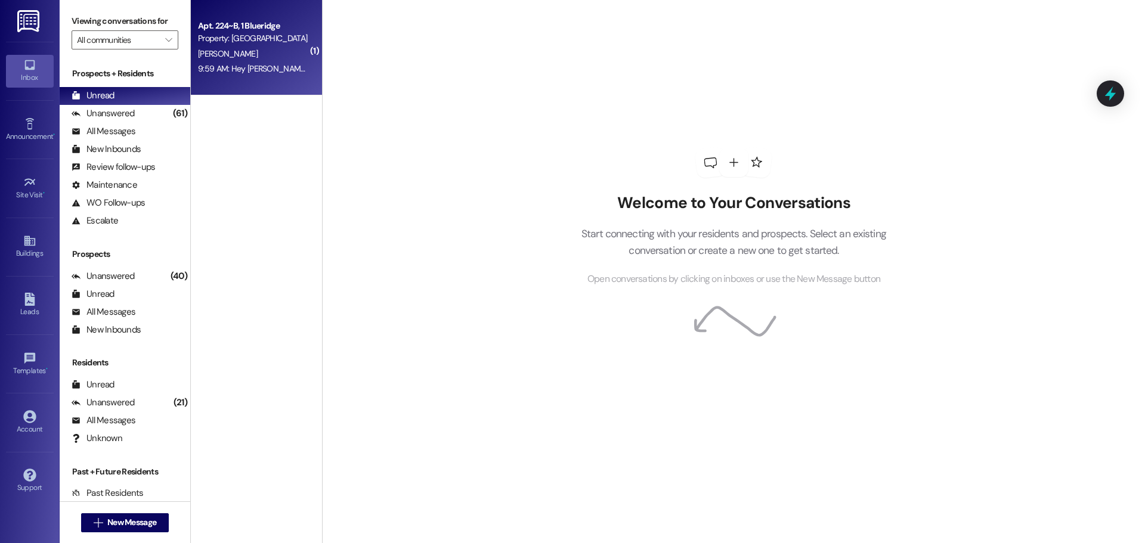
click at [249, 24] on div "Apt. 224~B, 1 Blueridge" at bounding box center [253, 26] width 110 height 13
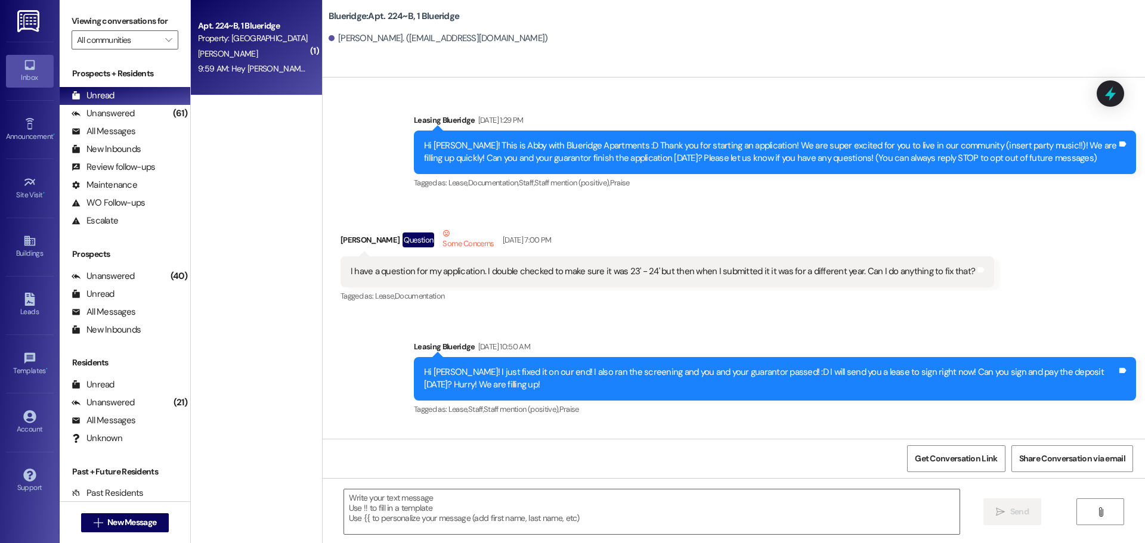
scroll to position [51366, 0]
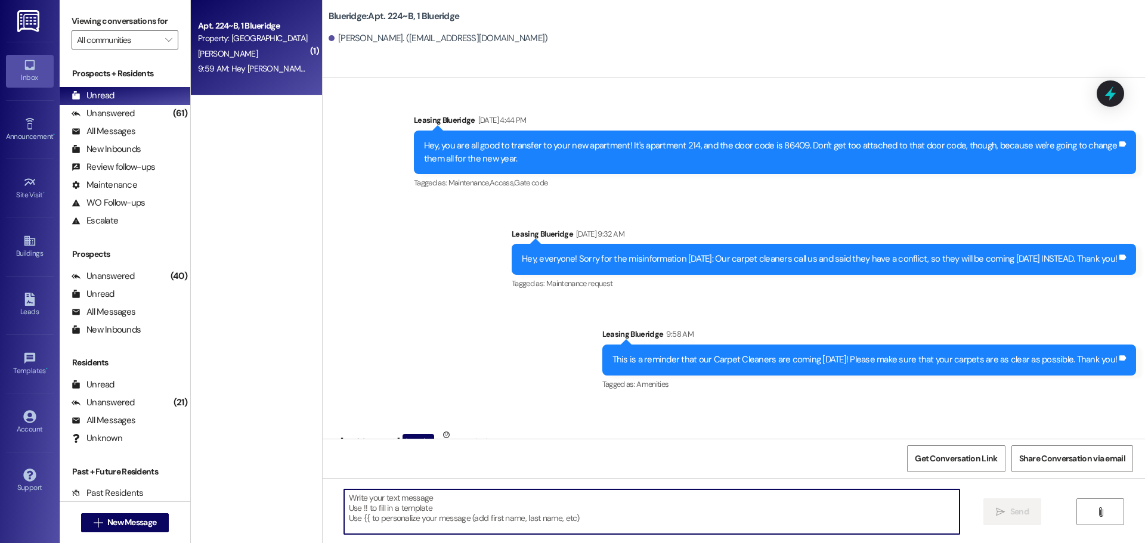
click at [601, 523] on textarea at bounding box center [651, 512] width 615 height 45
click at [734, 519] on textarea at bounding box center [651, 512] width 615 height 45
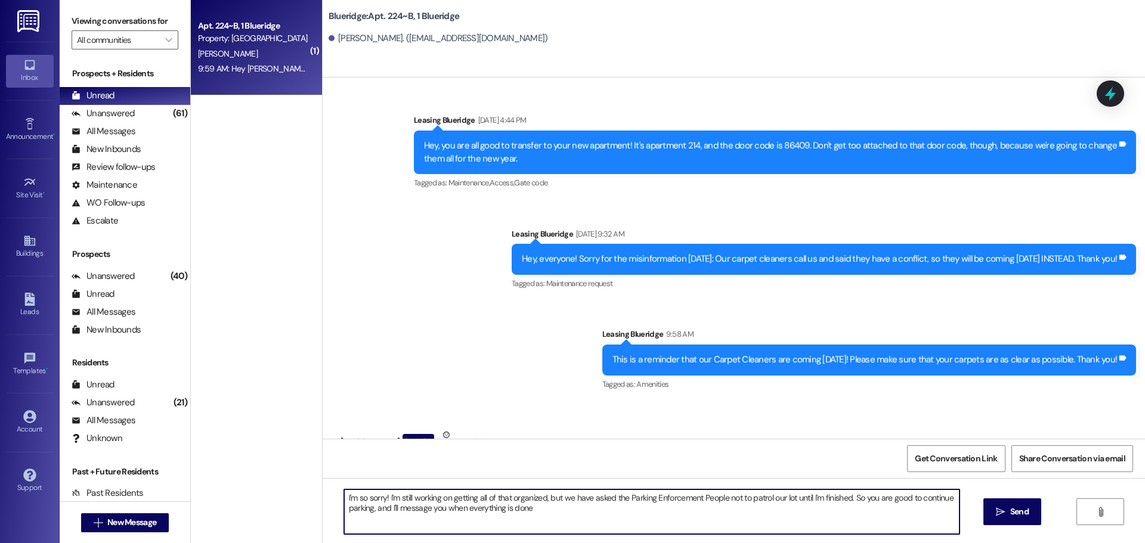
type textarea "I'm so sorry! I'm still working on getting all of that organized, but we have a…"
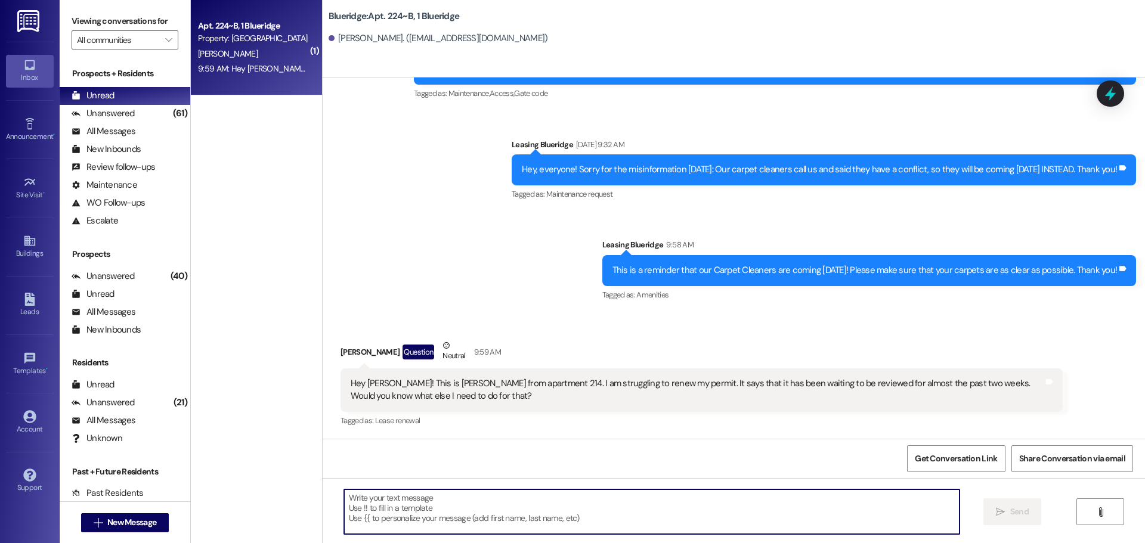
scroll to position [51462, 0]
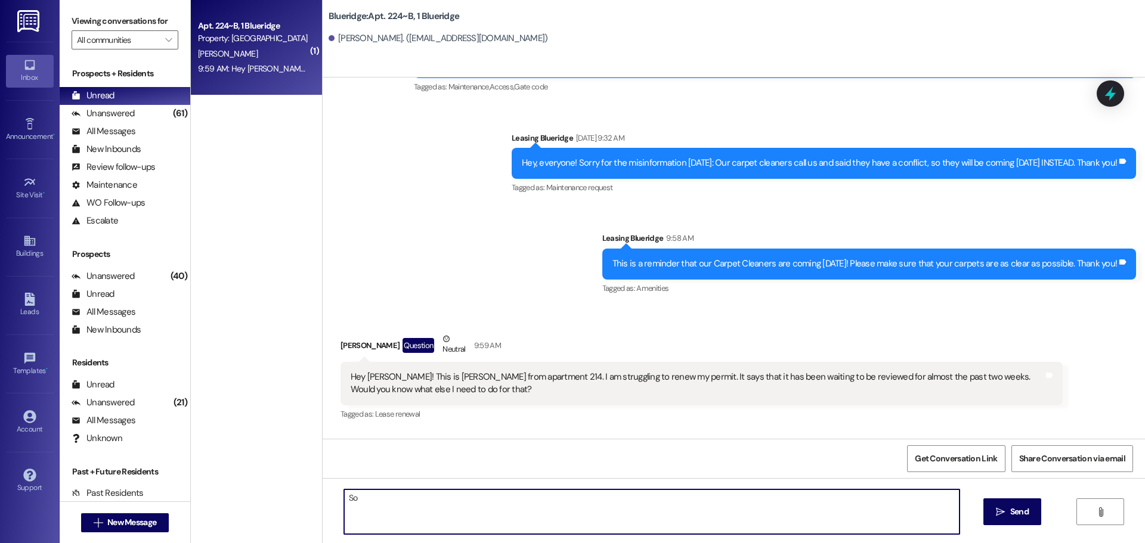
type textarea "S"
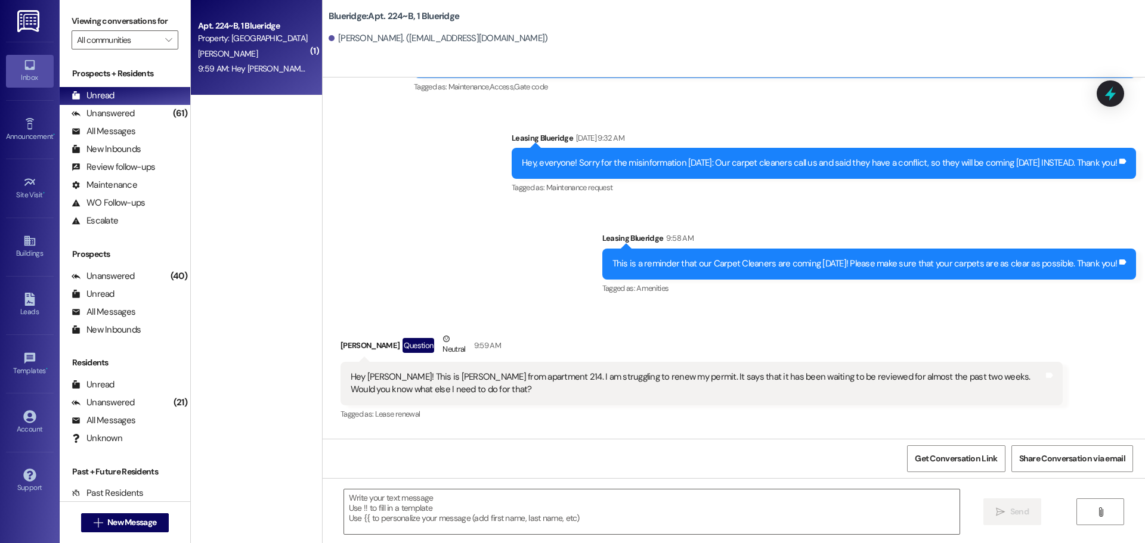
click at [558, 450] on div "Sent via SMS Leasing Blueridge 10:00 AM I'm so sorry! I'm still working on gett…" at bounding box center [775, 489] width 740 height 78
drag, startPoint x: 1057, startPoint y: 335, endPoint x: 1039, endPoint y: 335, distance: 17.9
click at [1057, 335] on div "Received via SMS Samantha Humphries Question Neutral 9:59 AM Hey Ian! This is S…" at bounding box center [702, 378] width 740 height 108
click at [140, 527] on span "New Message" at bounding box center [131, 522] width 49 height 13
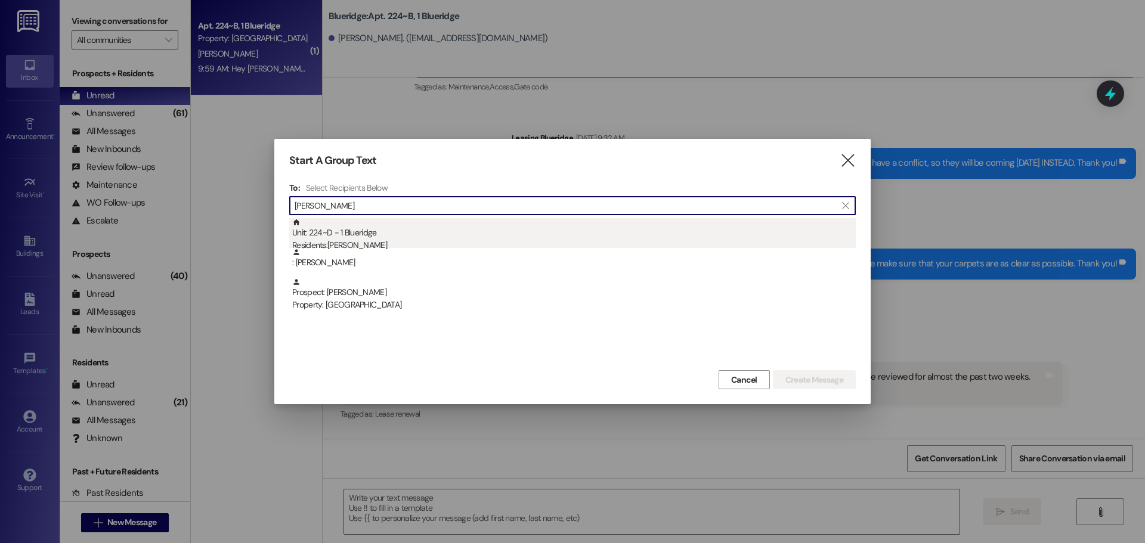
type input "kiana"
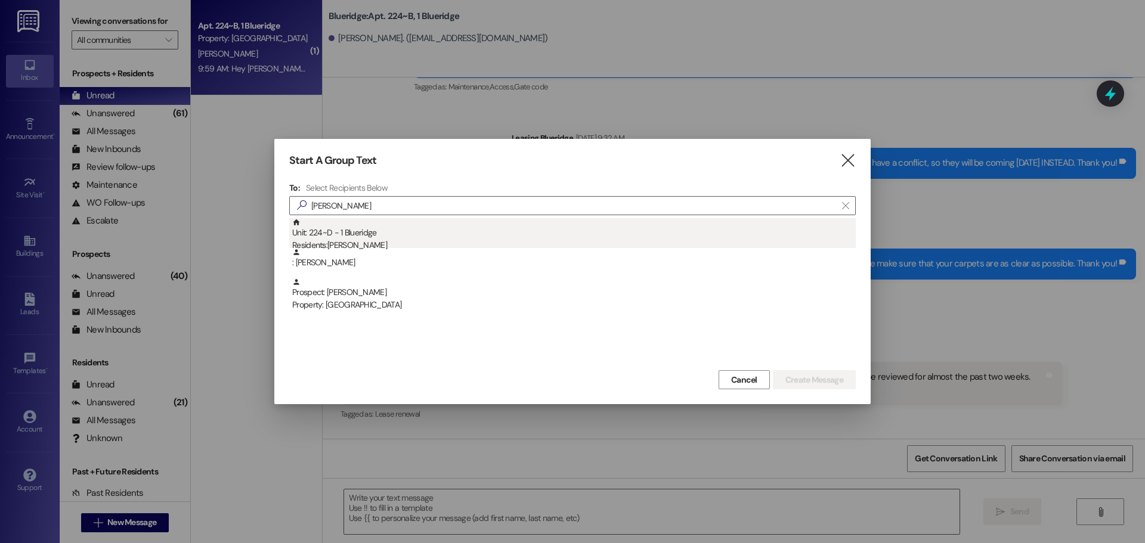
click at [540, 238] on div "Unit: 224~D - 1 Blueridge Residents: Kiana Christensen" at bounding box center [574, 235] width 564 height 34
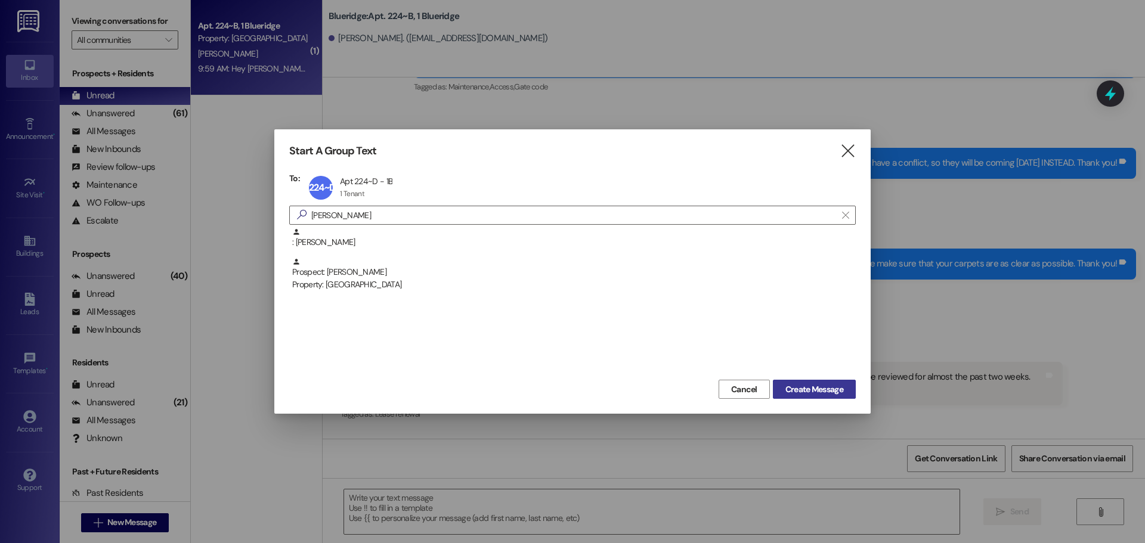
click at [821, 394] on span "Create Message" at bounding box center [814, 389] width 58 height 13
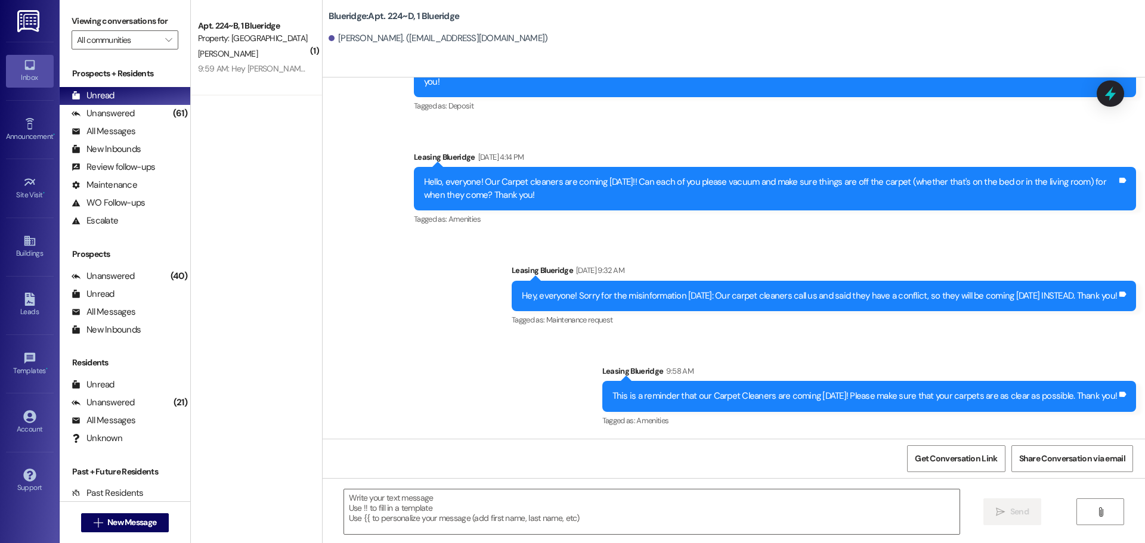
scroll to position [12035, 0]
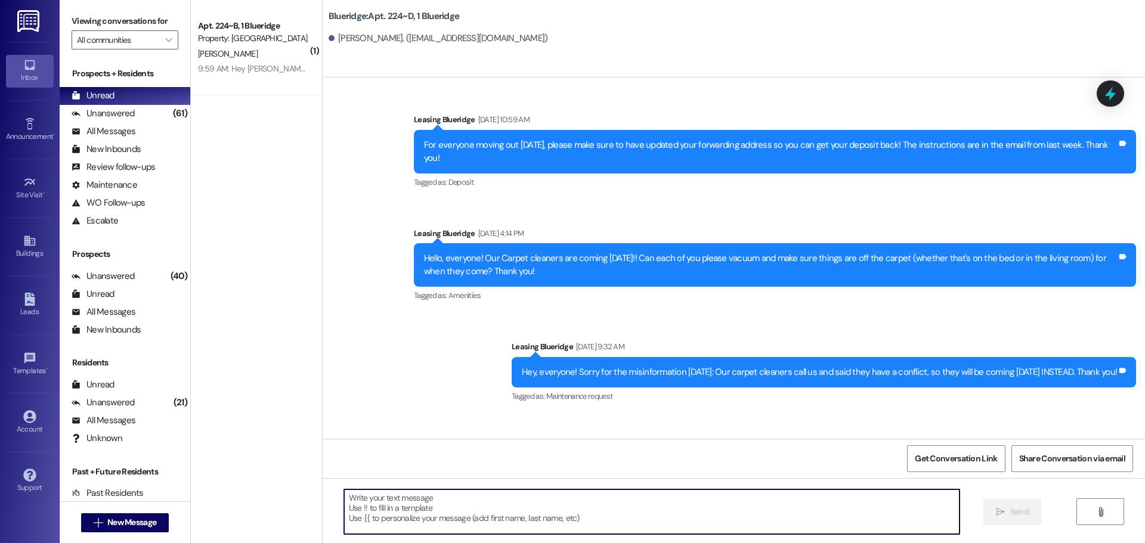
click at [716, 519] on textarea at bounding box center [651, 512] width 615 height 45
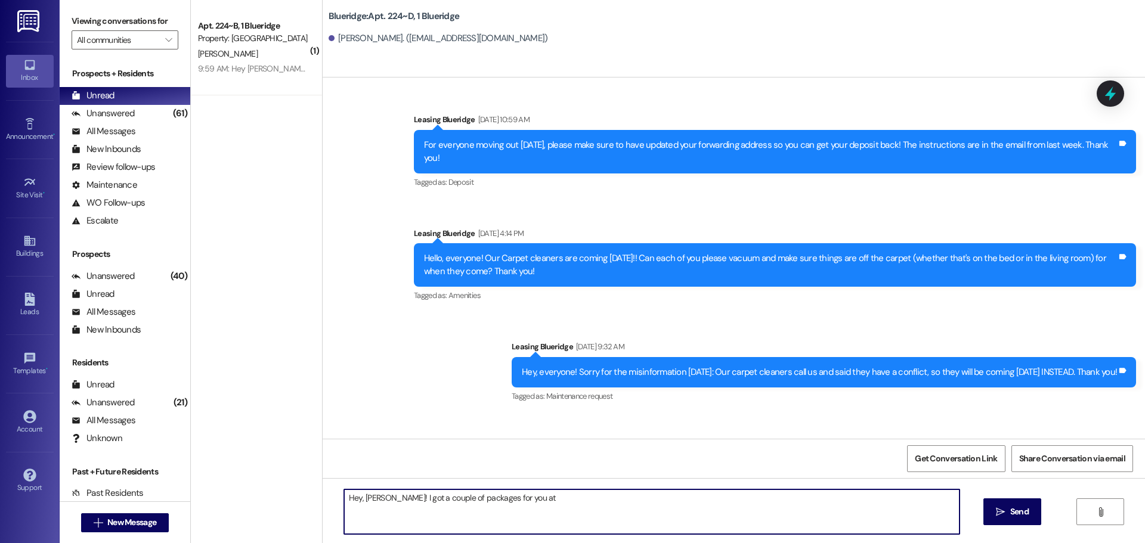
click at [570, 503] on textarea "Hey, Kiana! I got a couple of packages for you at" at bounding box center [651, 512] width 615 height 45
click at [641, 510] on textarea "Hey, Kiana! I got a couple of packages for you at" at bounding box center [651, 512] width 615 height 45
type textarea "Hey, Kiana! I got a couple of packages for you at Blueridge. I have them in the…"
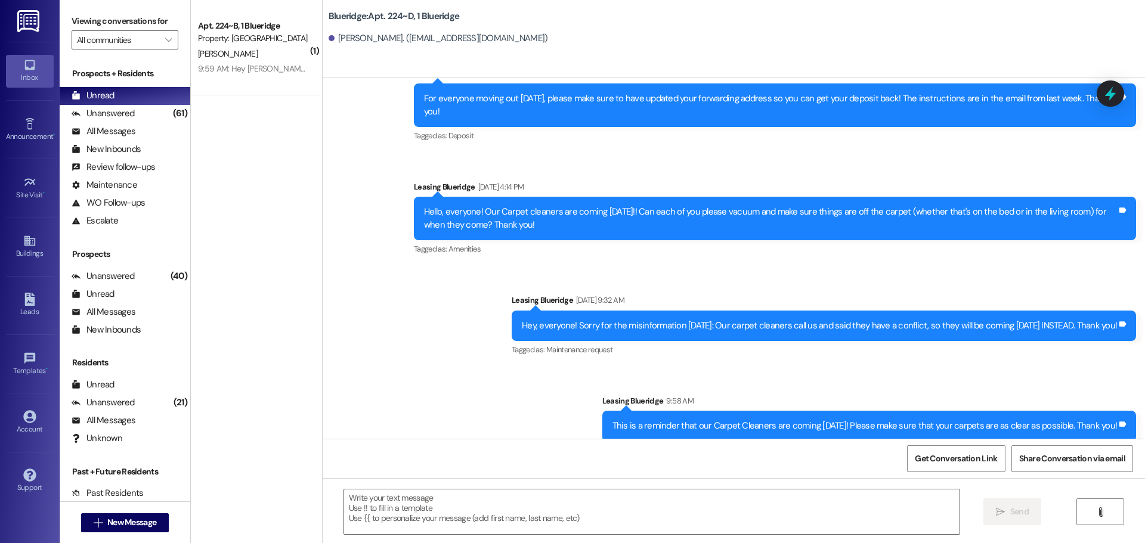
scroll to position [12118, 0]
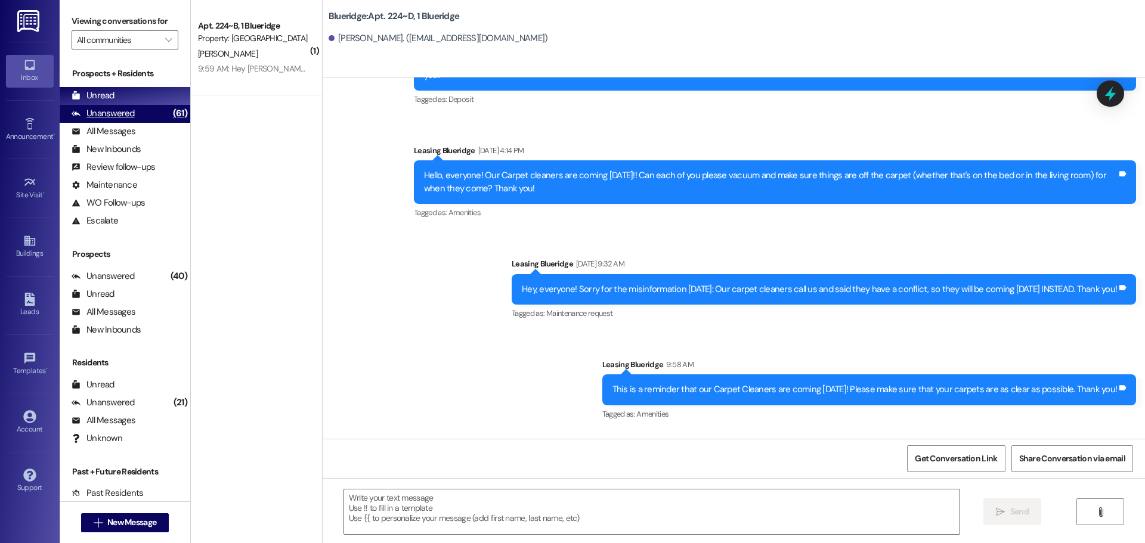
click at [141, 110] on div "Unanswered (61)" at bounding box center [125, 114] width 131 height 18
click at [138, 97] on div "Unread (0)" at bounding box center [125, 96] width 131 height 18
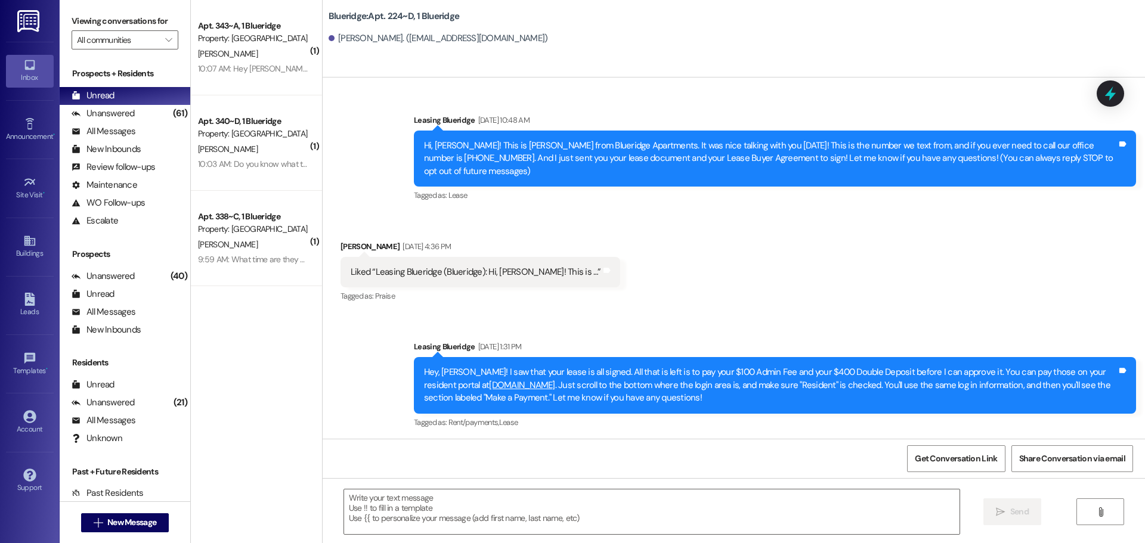
scroll to position [12136, 0]
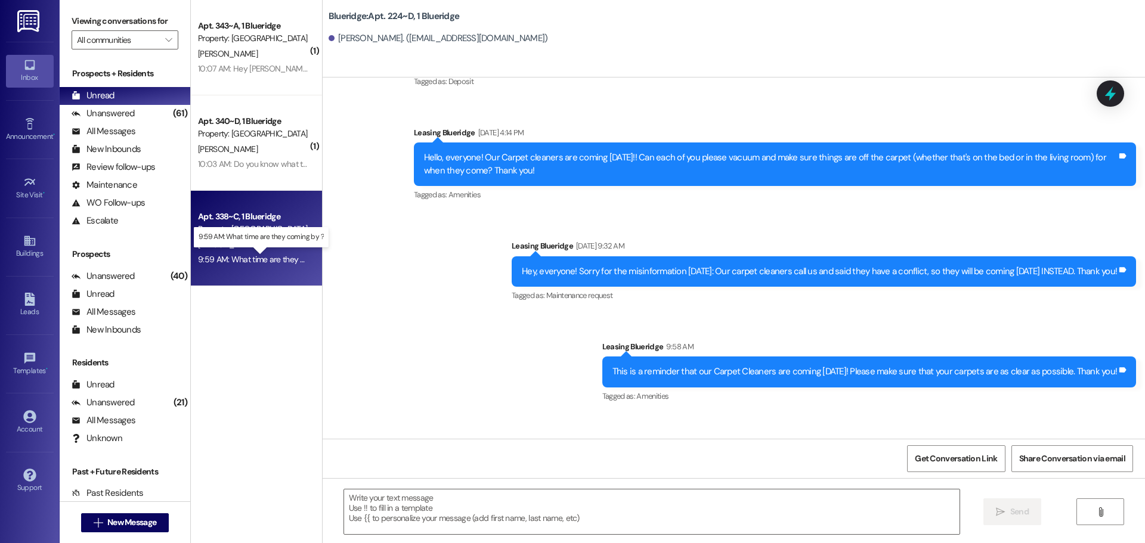
click at [272, 260] on div "9:59 AM: What time are they coming by ? 9:59 AM: What time are they coming by ?" at bounding box center [270, 259] width 144 height 11
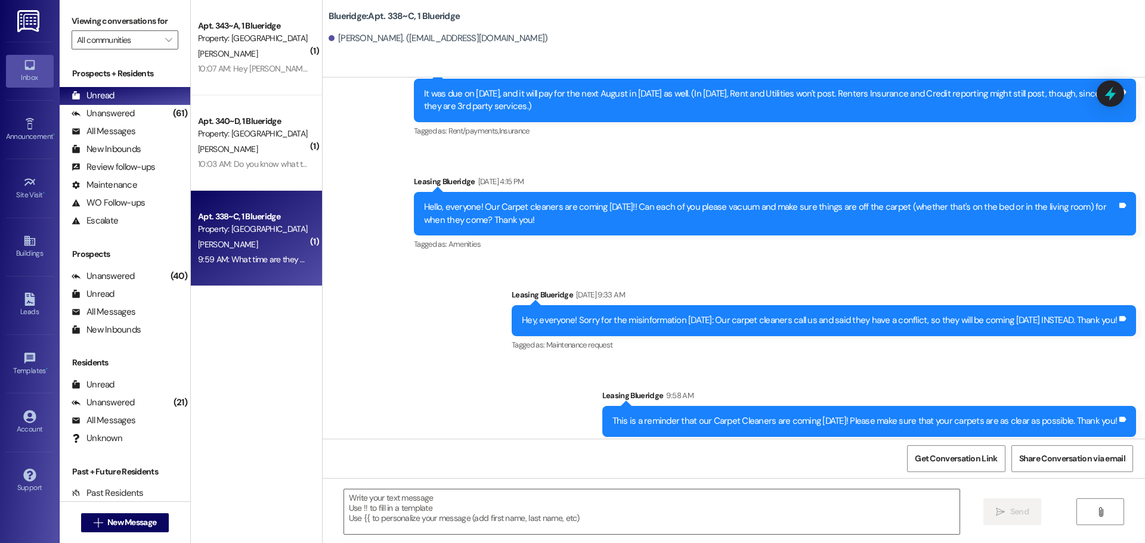
scroll to position [22574, 0]
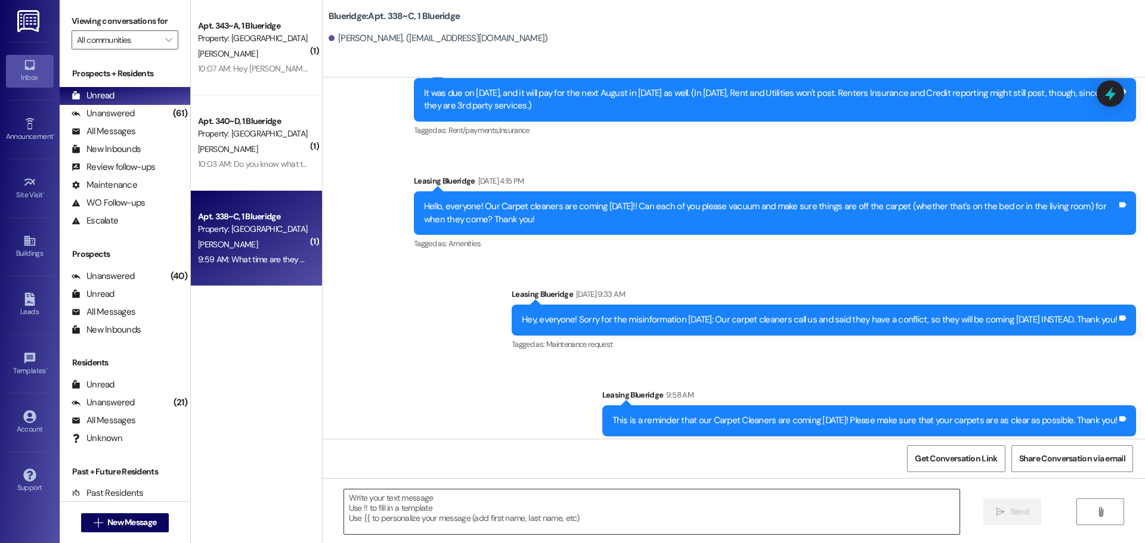
click at [592, 516] on textarea at bounding box center [651, 512] width 615 height 45
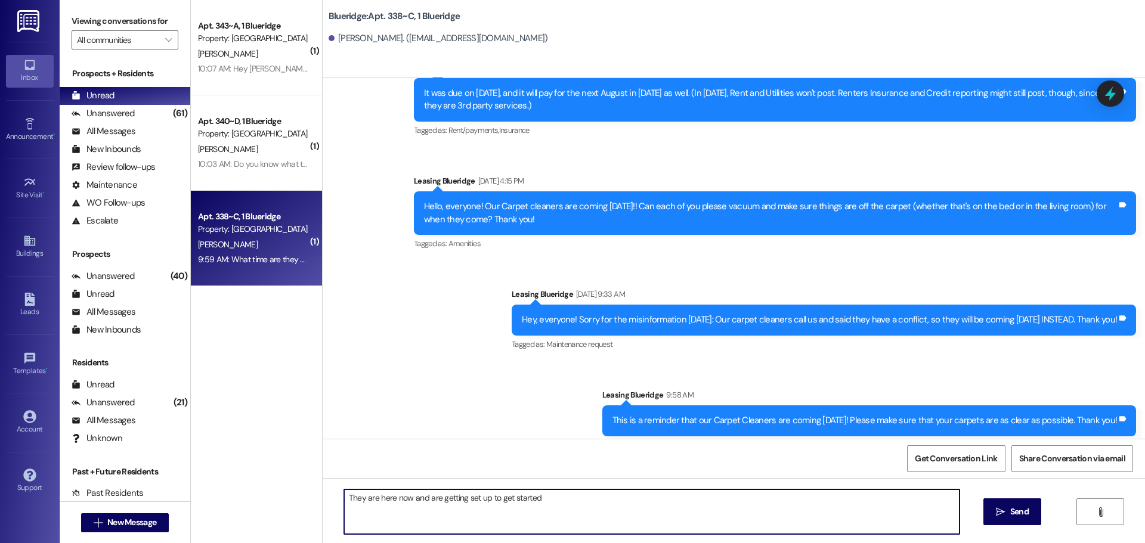
type textarea "They are here now and are getting set up to get started."
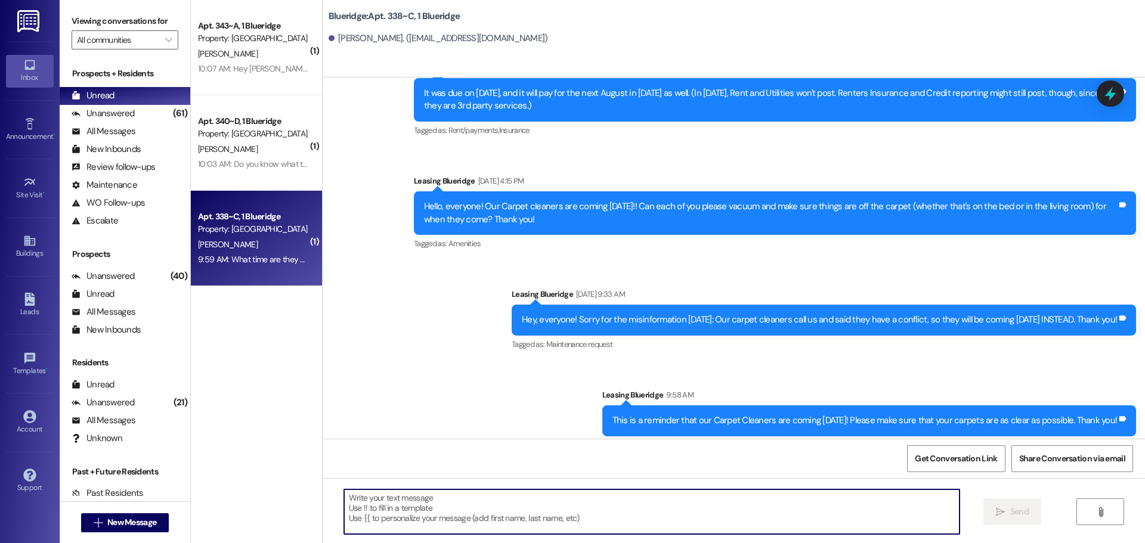
scroll to position [22573, 0]
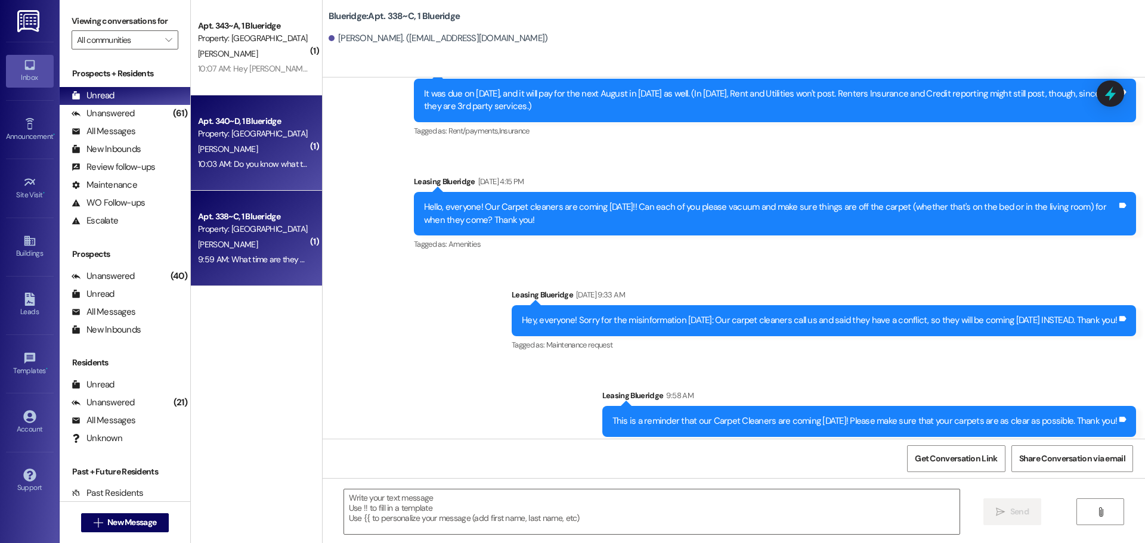
click at [287, 169] on div "10:03 AM: Do you know what time the carpet cleaners will arrive? 10:03 AM: Do y…" at bounding box center [310, 164] width 224 height 11
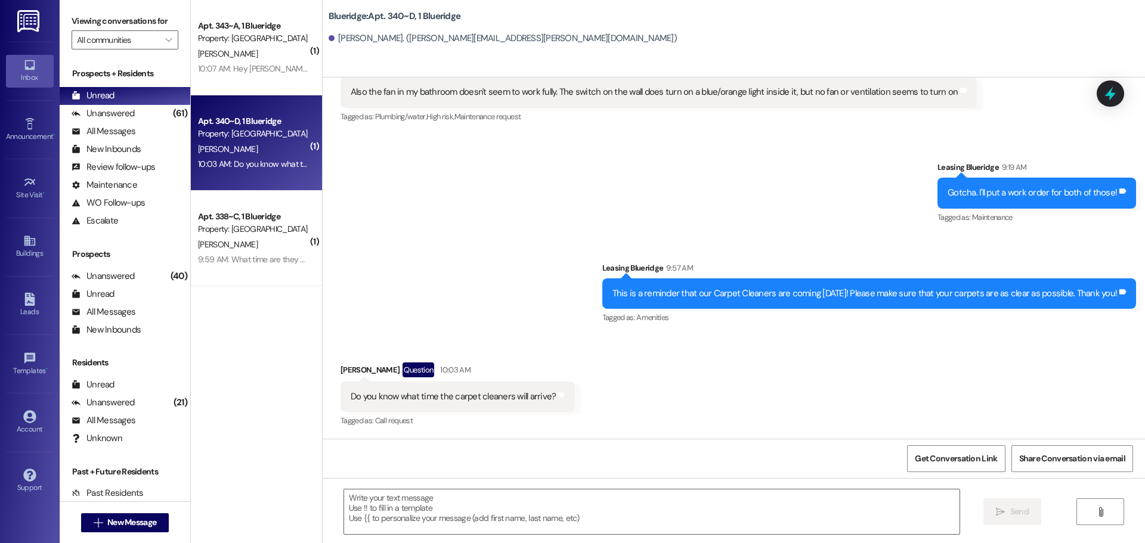
scroll to position [13962, 0]
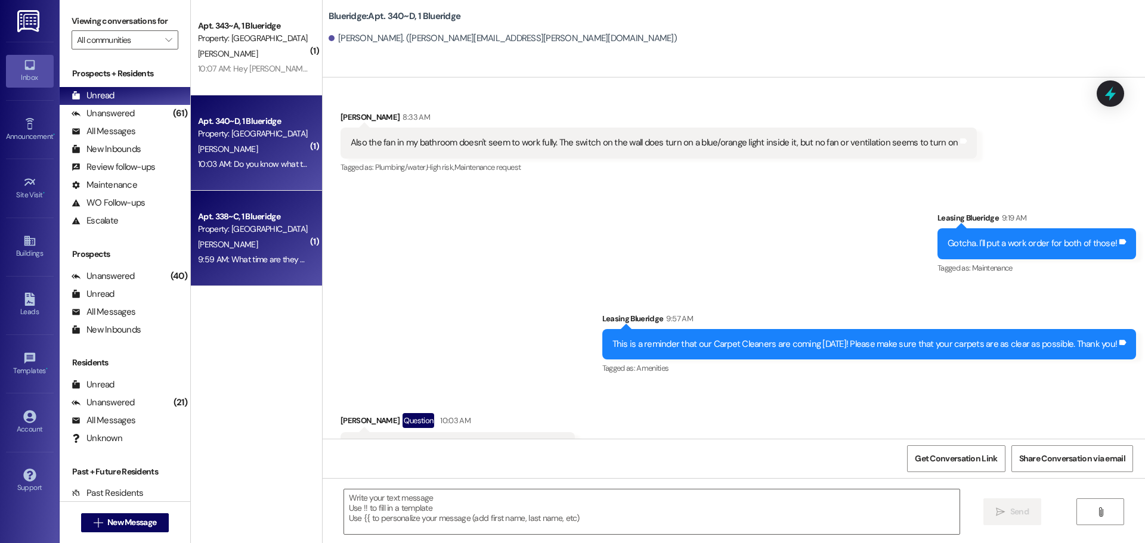
click at [271, 249] on div "[PERSON_NAME]" at bounding box center [253, 244] width 113 height 15
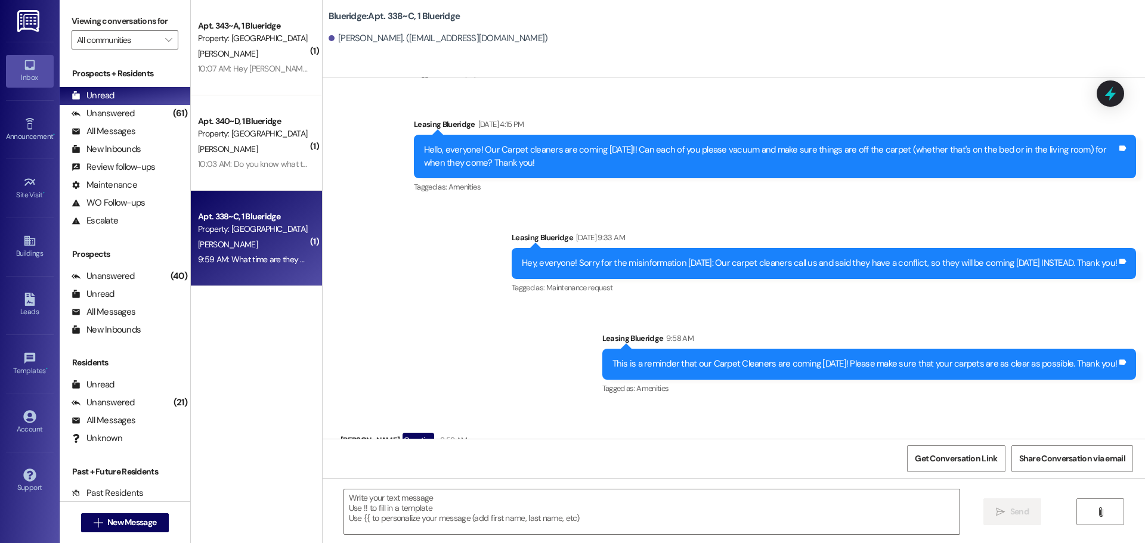
scroll to position [22657, 0]
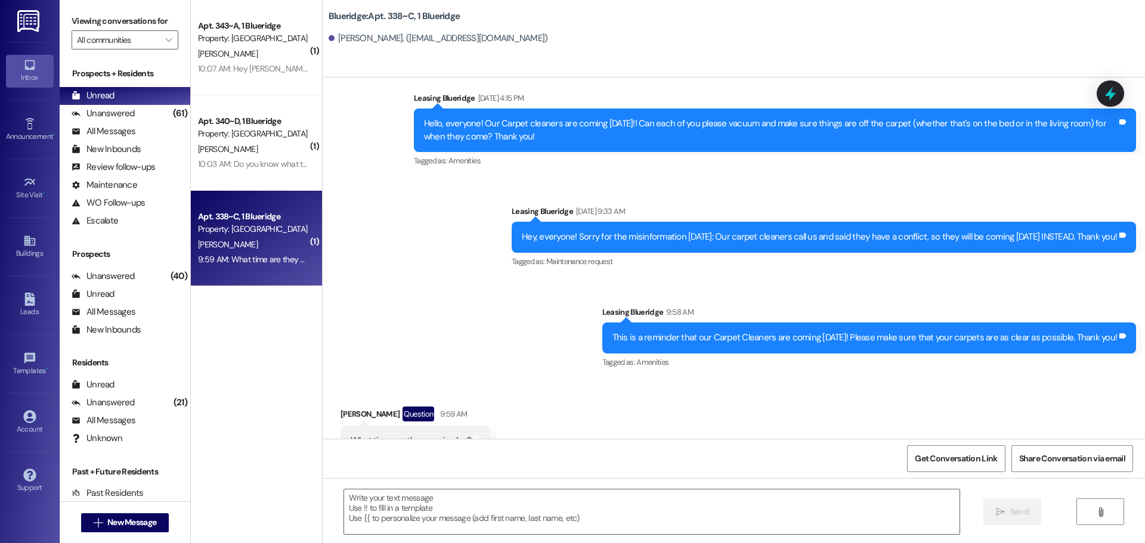
drag, startPoint x: 909, startPoint y: 413, endPoint x: 1115, endPoint y: 426, distance: 206.2
click at [1115, 527] on div "They are here now and are getting set up to get started. Tags and notes" at bounding box center [1016, 542] width 240 height 30
copy div "They are here now and are getting set up to get started. Tags and notes"
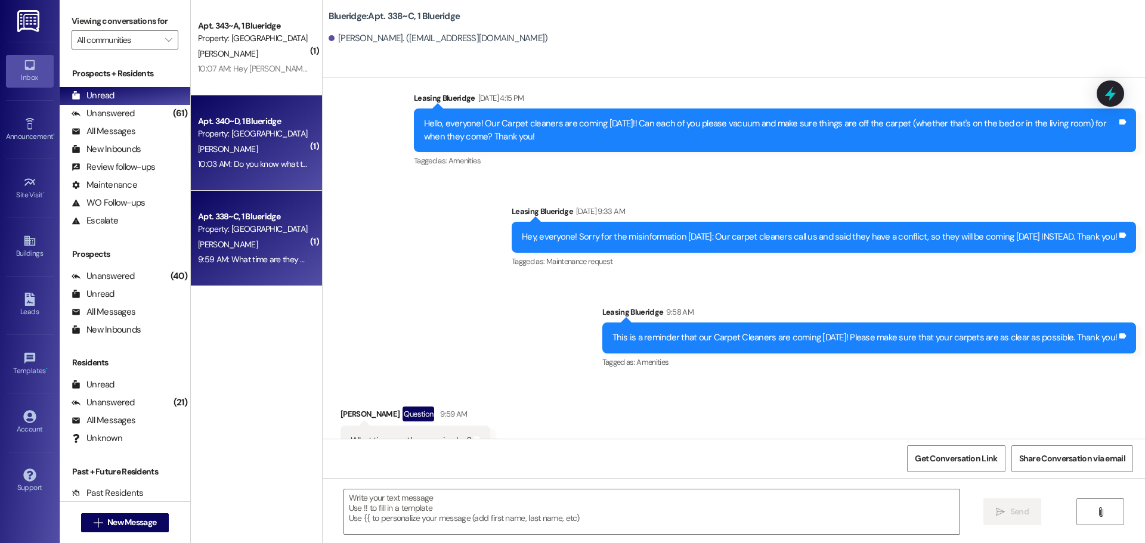
click at [283, 167] on div "10:03 AM: Do you know what time the carpet cleaners will arrive? 10:03 AM: Do y…" at bounding box center [310, 164] width 224 height 11
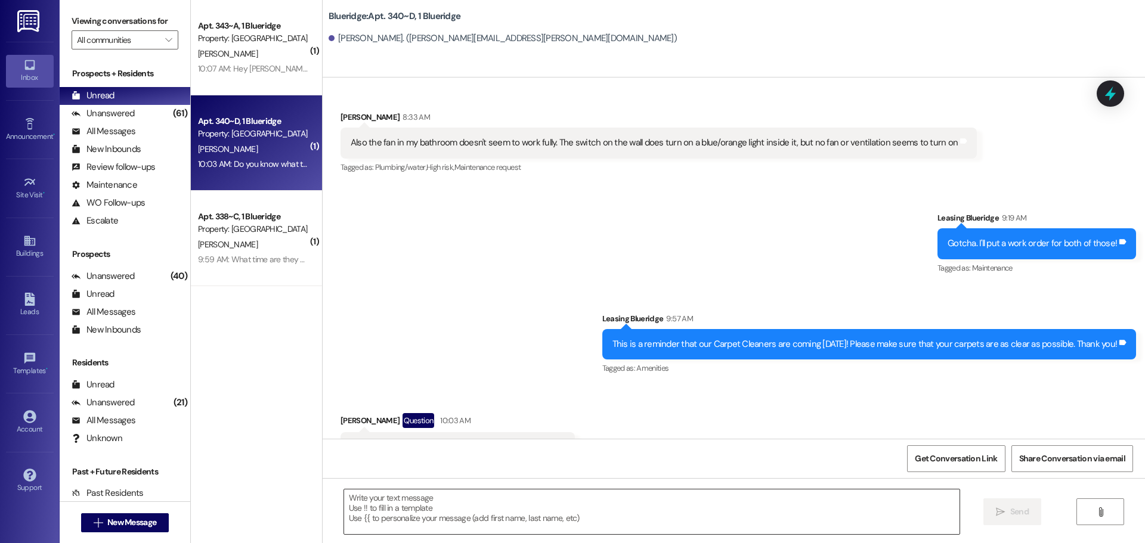
scroll to position [13961, 0]
click at [474, 506] on textarea at bounding box center [651, 512] width 615 height 45
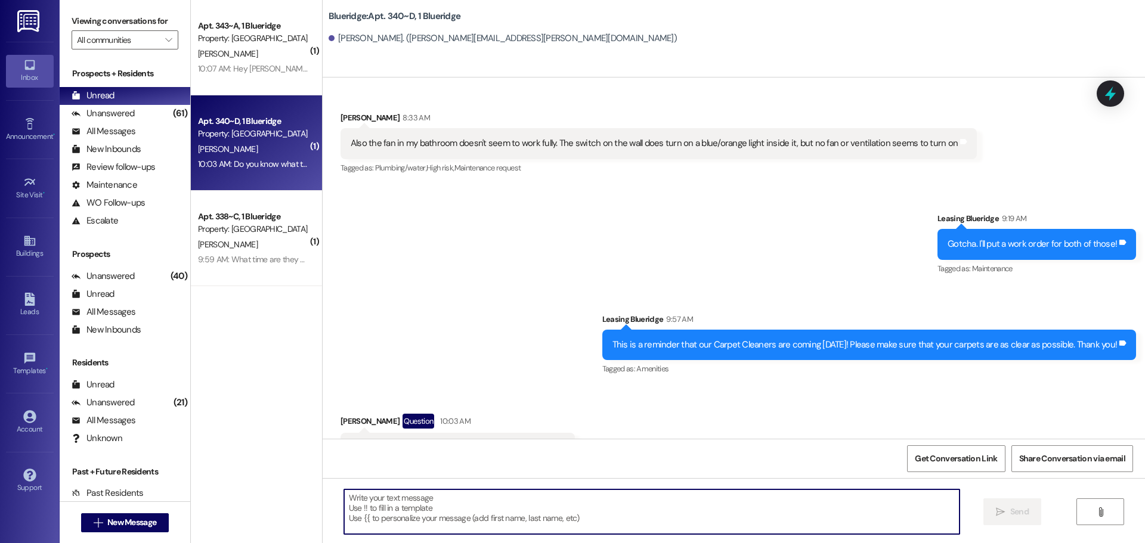
paste textarea "They are here now and are getting set up to get started."
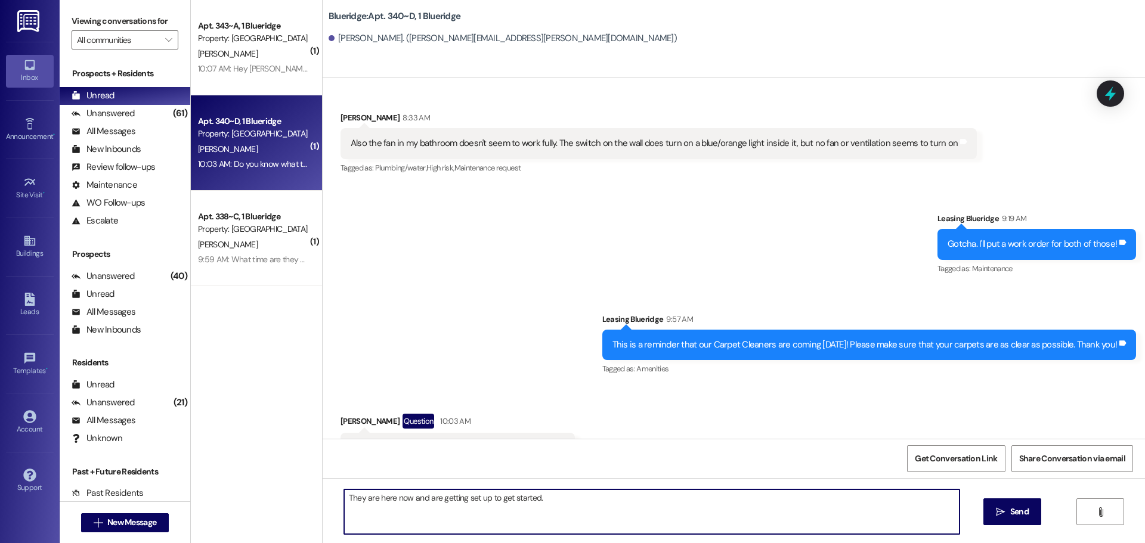
scroll to position [13962, 0]
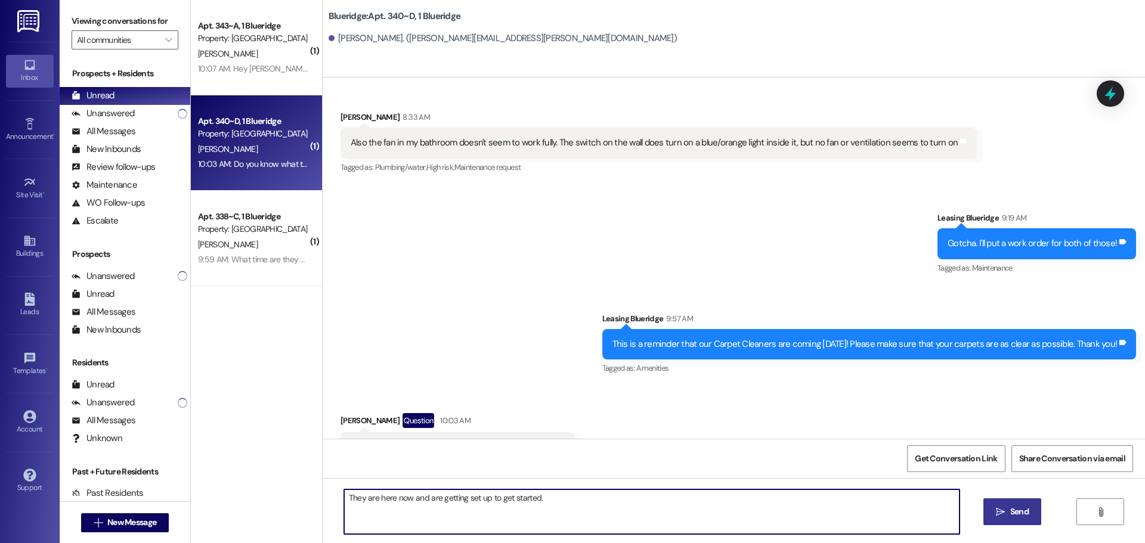
type textarea "They are here now and are getting set up to get started."
click at [1010, 509] on span "Send" at bounding box center [1019, 512] width 18 height 13
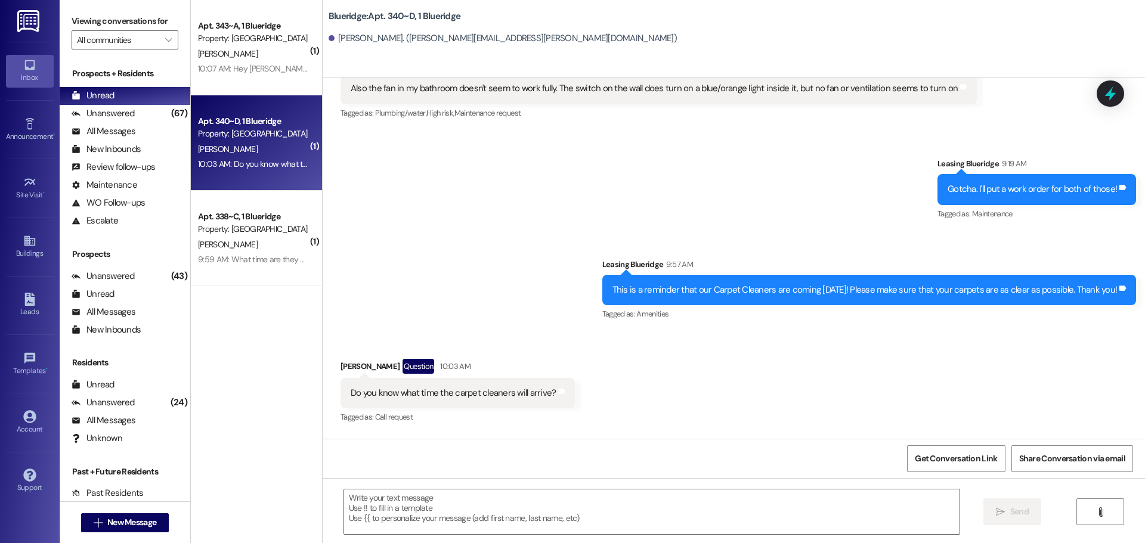
scroll to position [14044, 0]
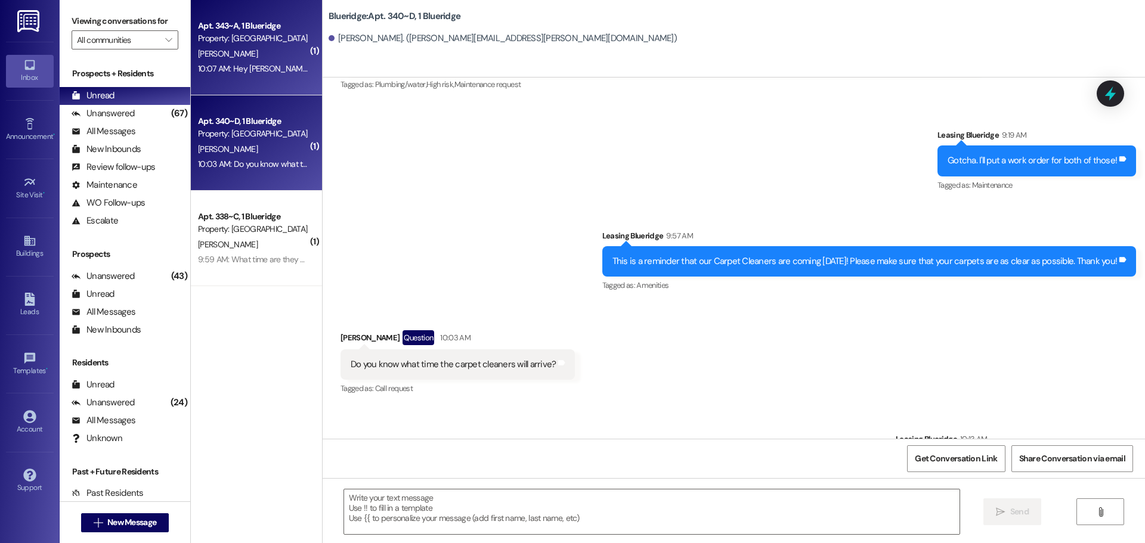
click at [253, 71] on div "10:07 AM: Hey Ian! I moved out and was hoping you could take me off this textin…" at bounding box center [375, 68] width 354 height 11
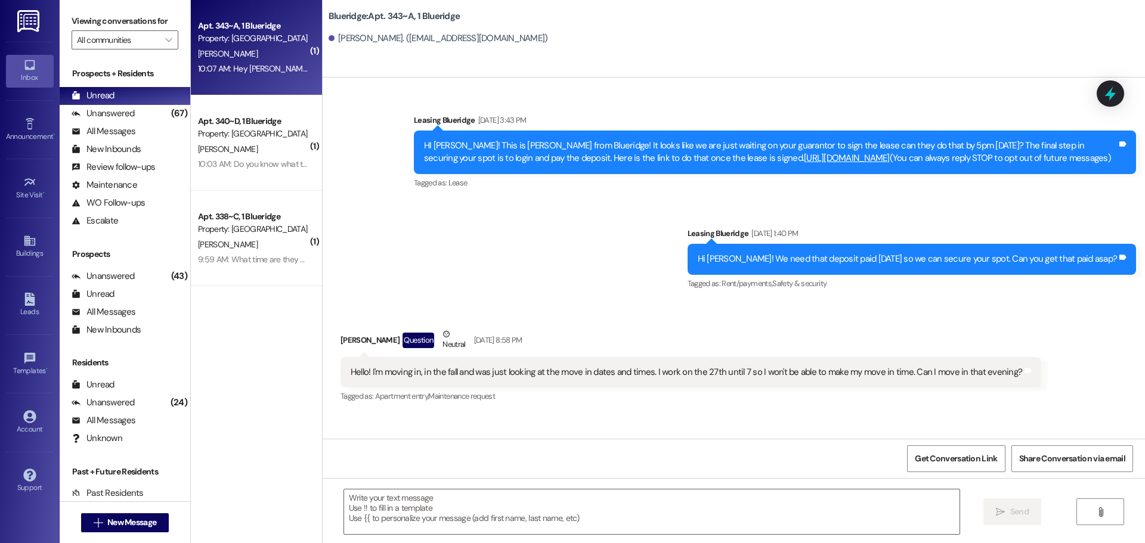
scroll to position [23551, 0]
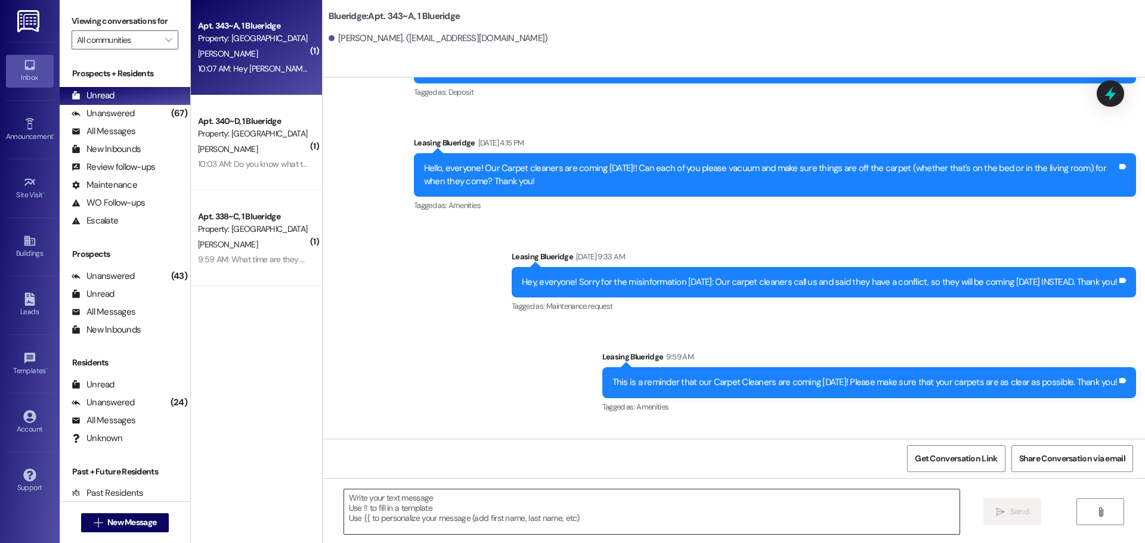
drag, startPoint x: 587, startPoint y: 505, endPoint x: 587, endPoint y: 512, distance: 7.8
click at [587, 512] on textarea at bounding box center [651, 512] width 615 height 45
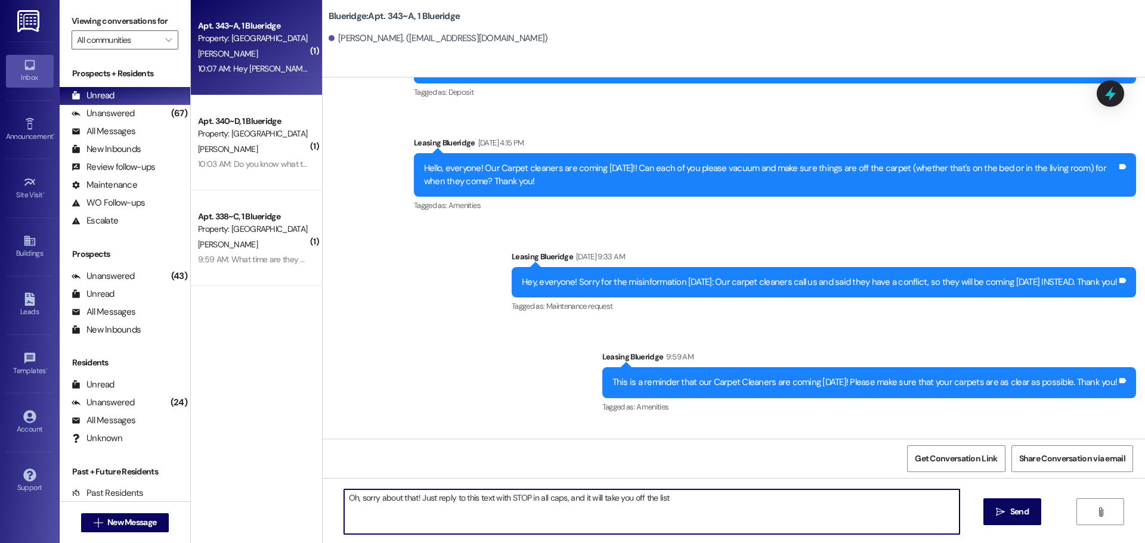
type textarea "Oh, sorry about that! Just reply to this text with STOP in all caps, and it wil…"
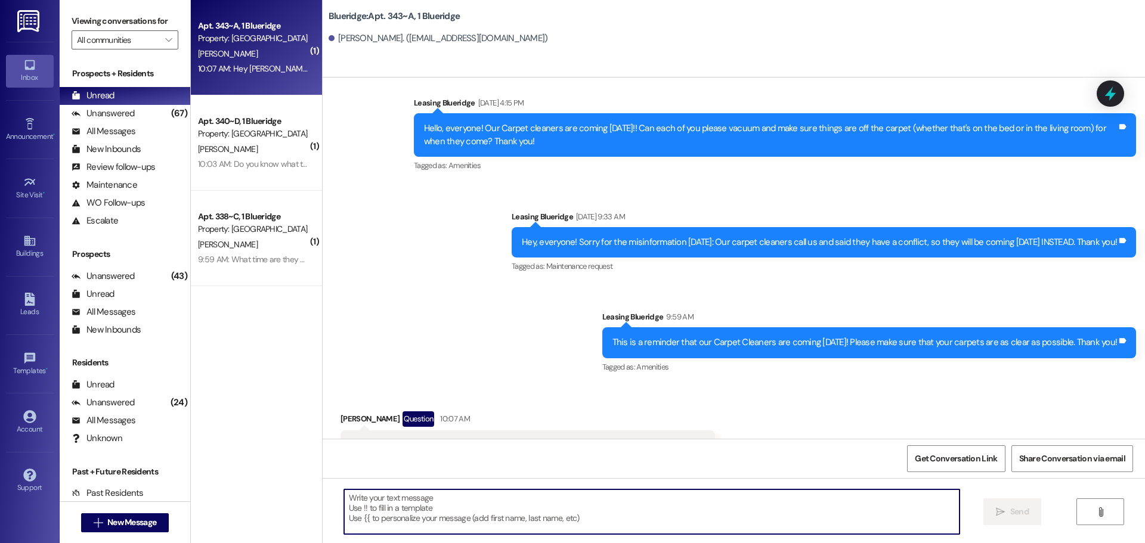
scroll to position [23634, 0]
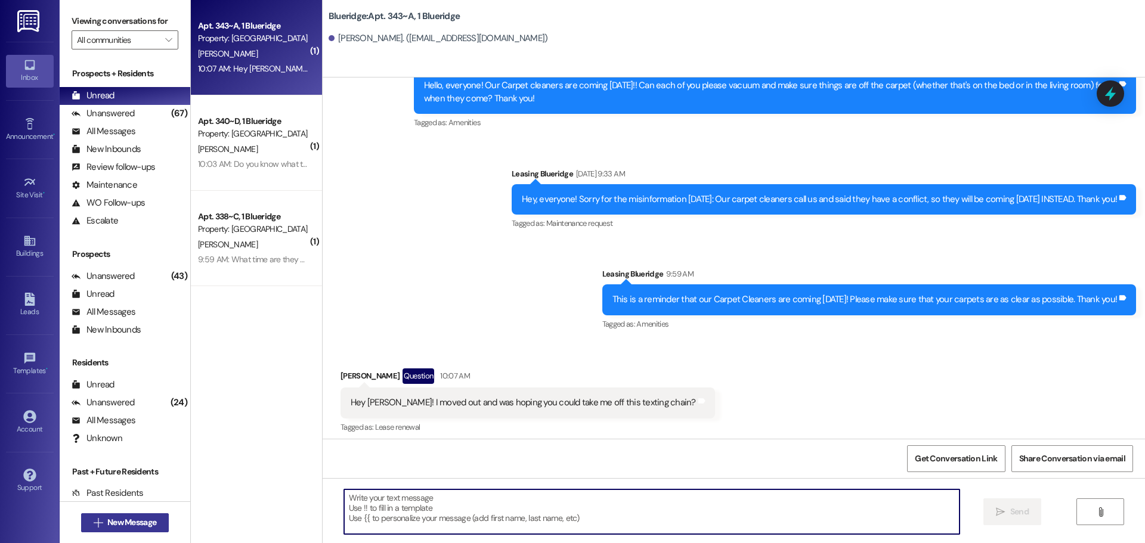
click at [130, 516] on span "New Message" at bounding box center [131, 522] width 49 height 13
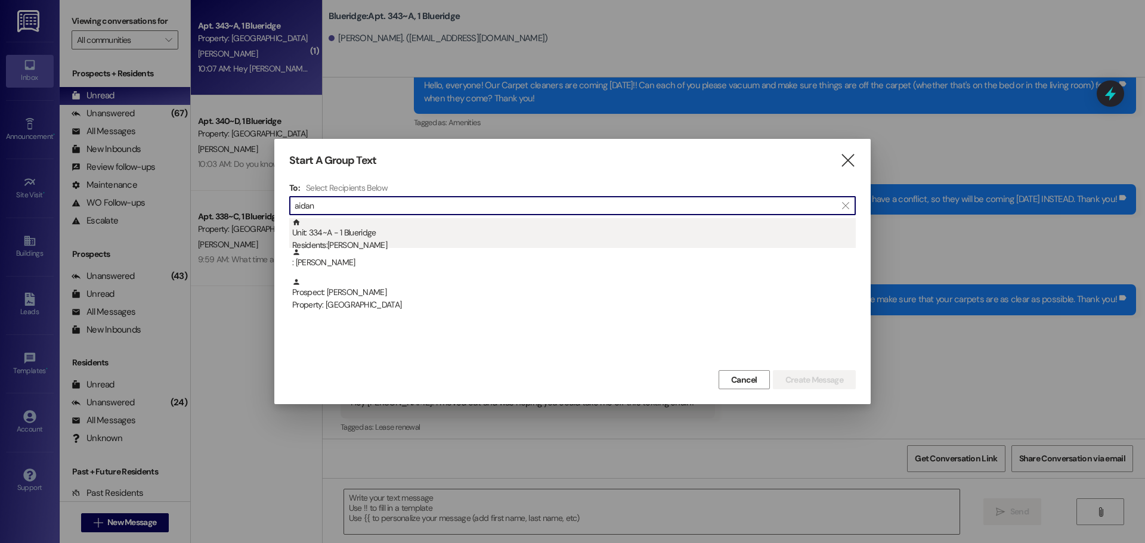
type input "aidan"
click at [442, 242] on div "Residents: Aidan Brookhart" at bounding box center [574, 245] width 564 height 13
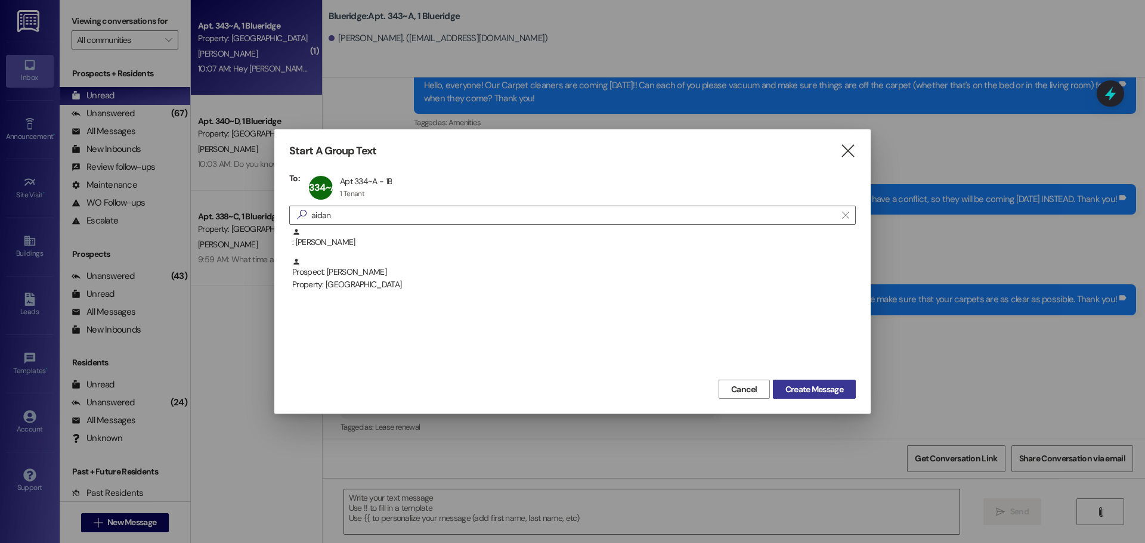
click at [802, 383] on span "Create Message" at bounding box center [814, 389] width 58 height 13
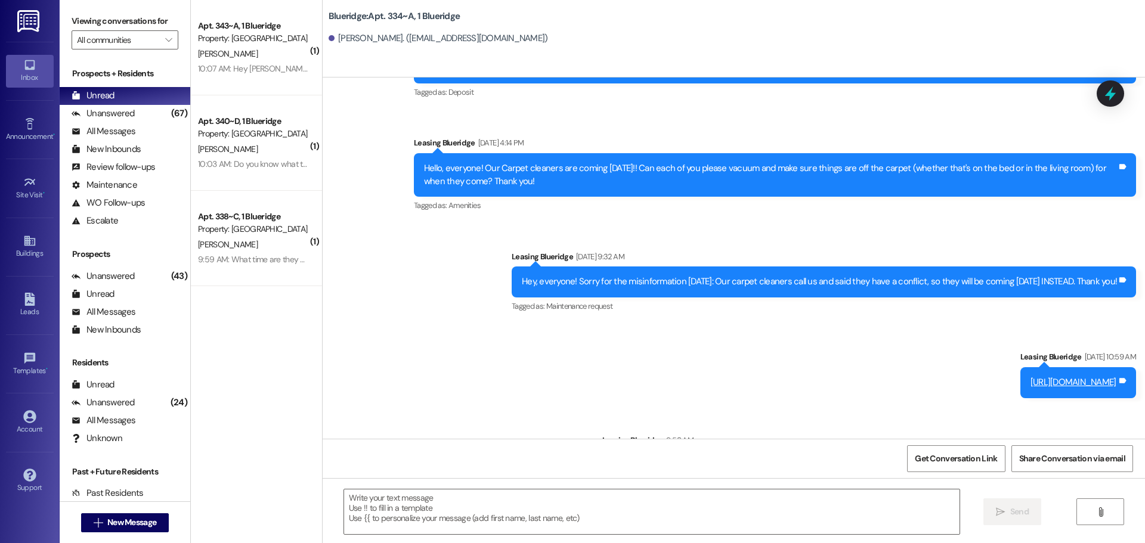
scroll to position [6976, 0]
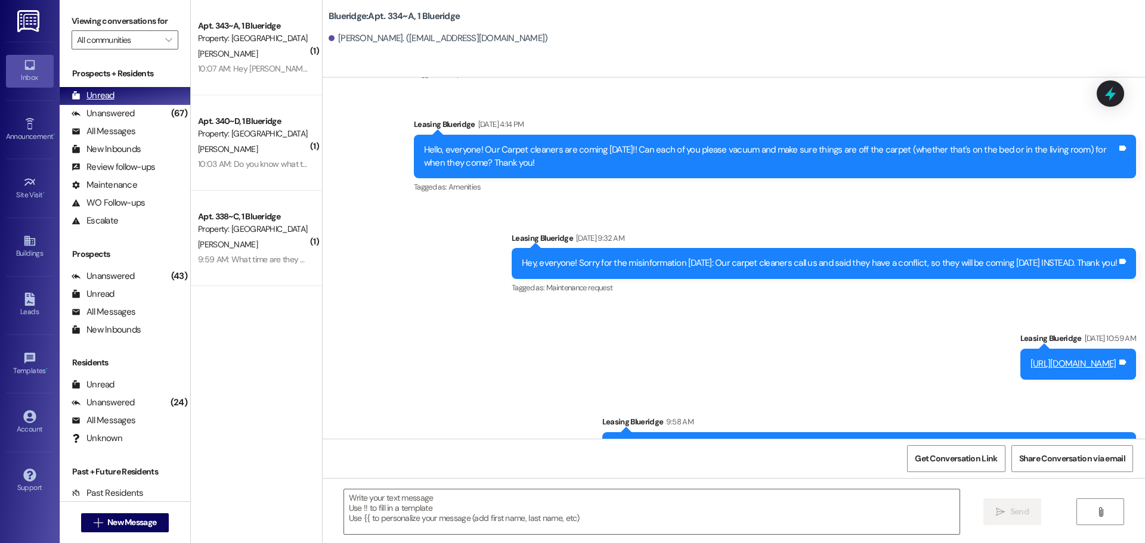
drag, startPoint x: 128, startPoint y: 115, endPoint x: 131, endPoint y: 104, distance: 11.9
click at [128, 115] on div "Unanswered" at bounding box center [103, 113] width 63 height 13
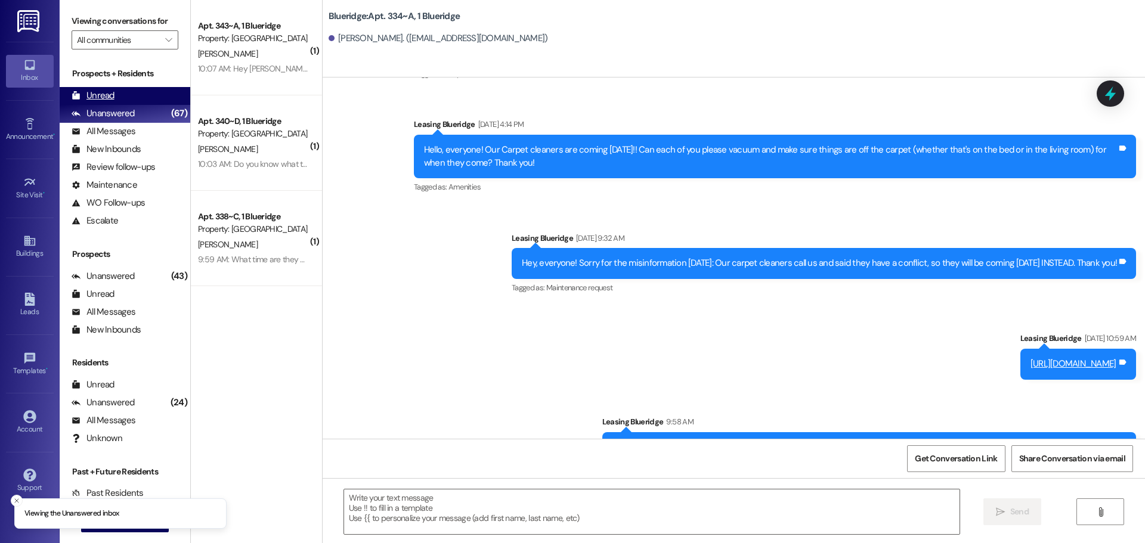
click at [132, 100] on div "Unread (0)" at bounding box center [125, 96] width 131 height 18
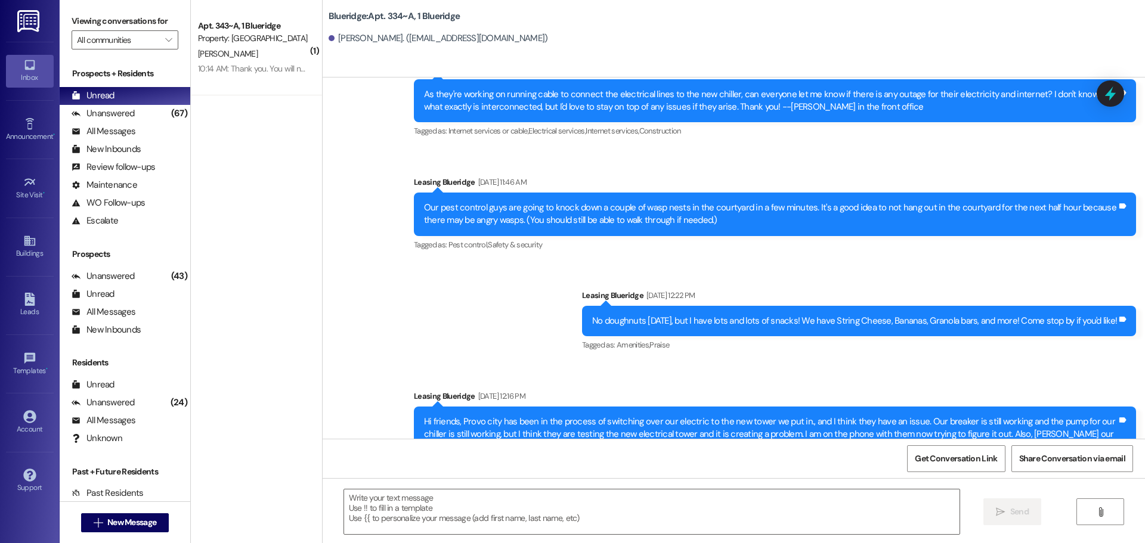
scroll to position [4067, 0]
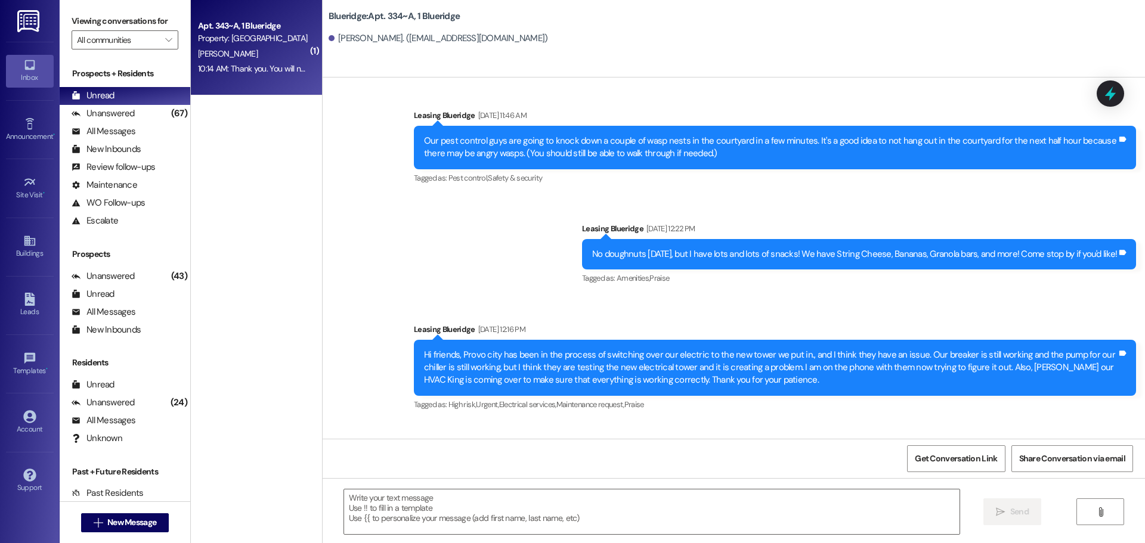
click at [292, 92] on div "Apt. 343~A, 1 Blueridge Property: Blueridge B. Waters 10:14 AM: Thank you. You …" at bounding box center [256, 47] width 131 height 95
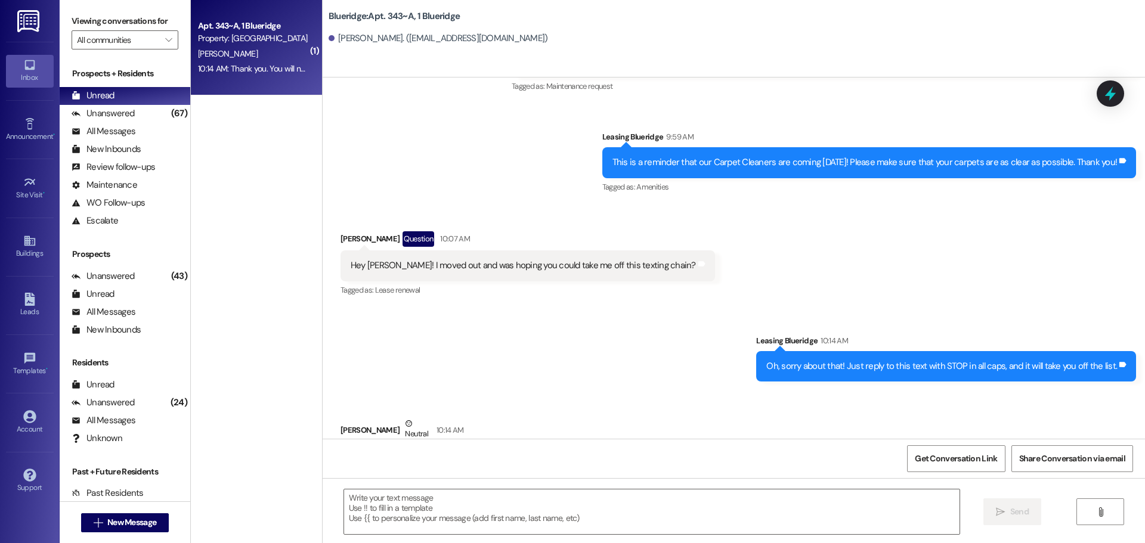
scroll to position [23812, 0]
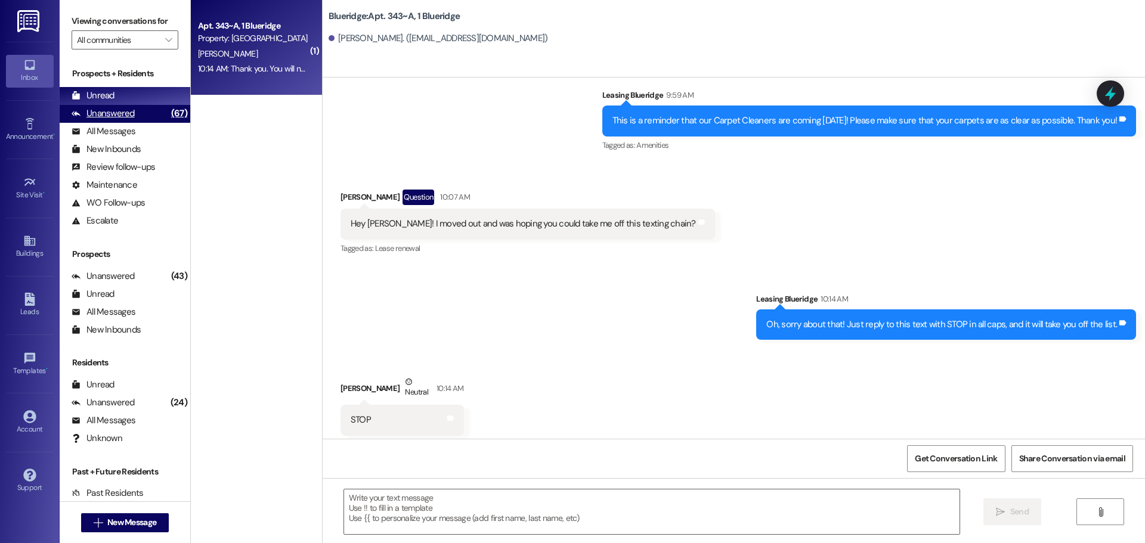
click at [168, 107] on div "(67)" at bounding box center [179, 113] width 22 height 18
click at [162, 98] on div "Unread (0)" at bounding box center [125, 96] width 131 height 18
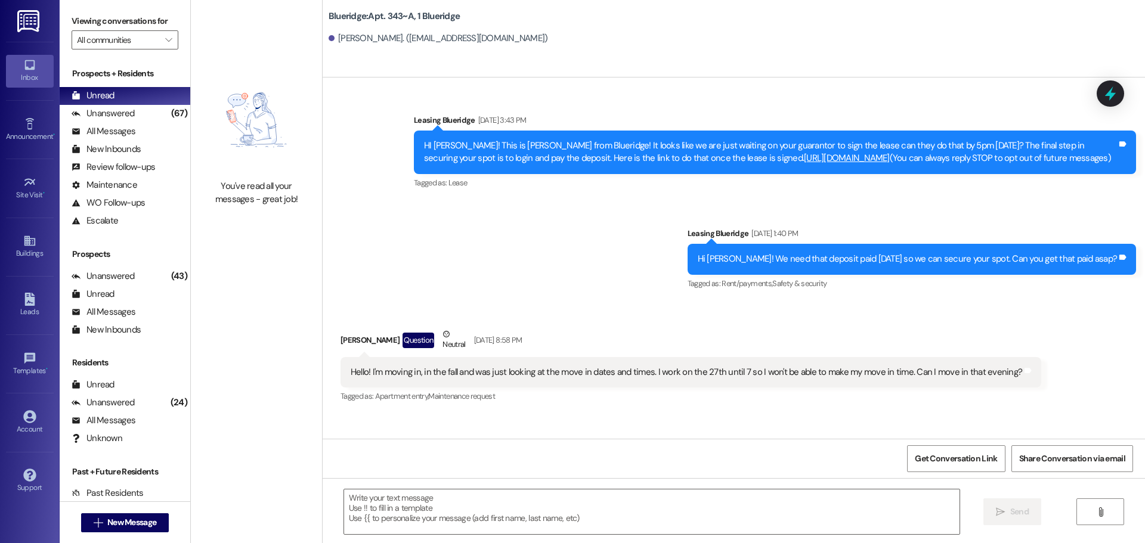
scroll to position [23729, 0]
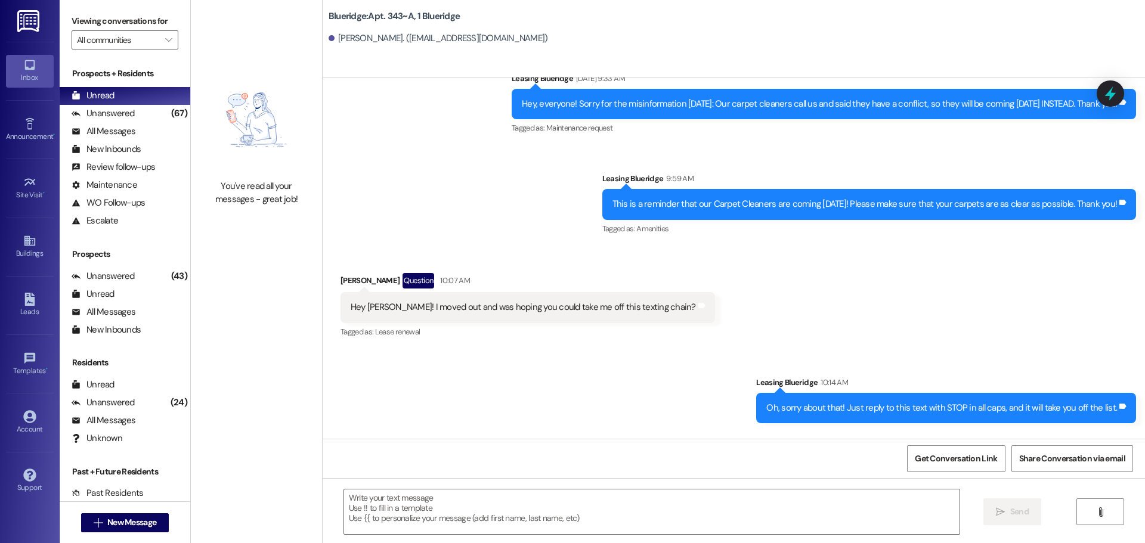
click at [497, 349] on div "Sent via SMS Leasing Blueridge 10:14 AM Oh, sorry about that! Just reply to thi…" at bounding box center [734, 390] width 822 height 83
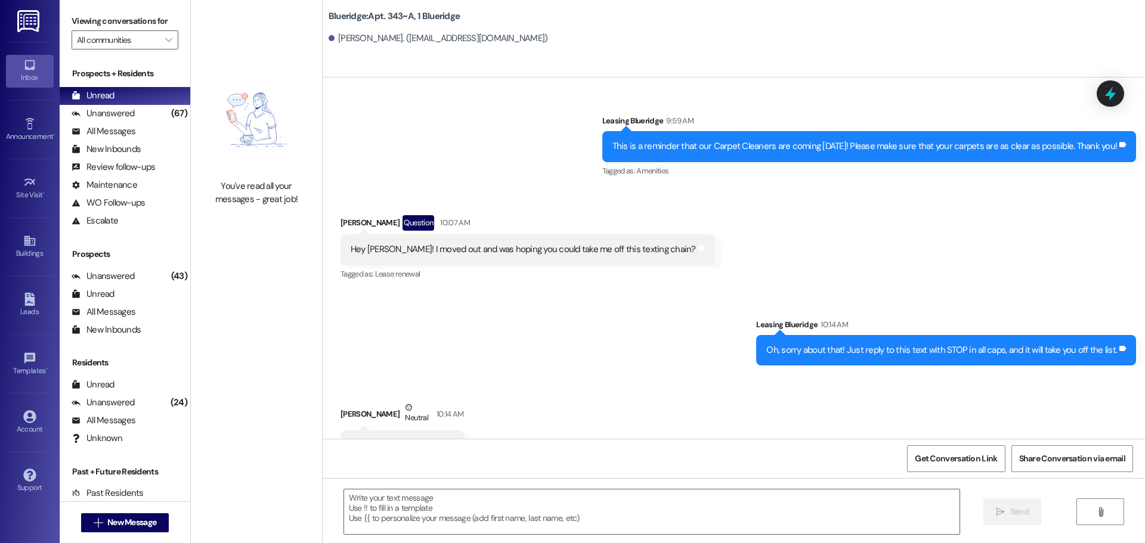
scroll to position [23812, 0]
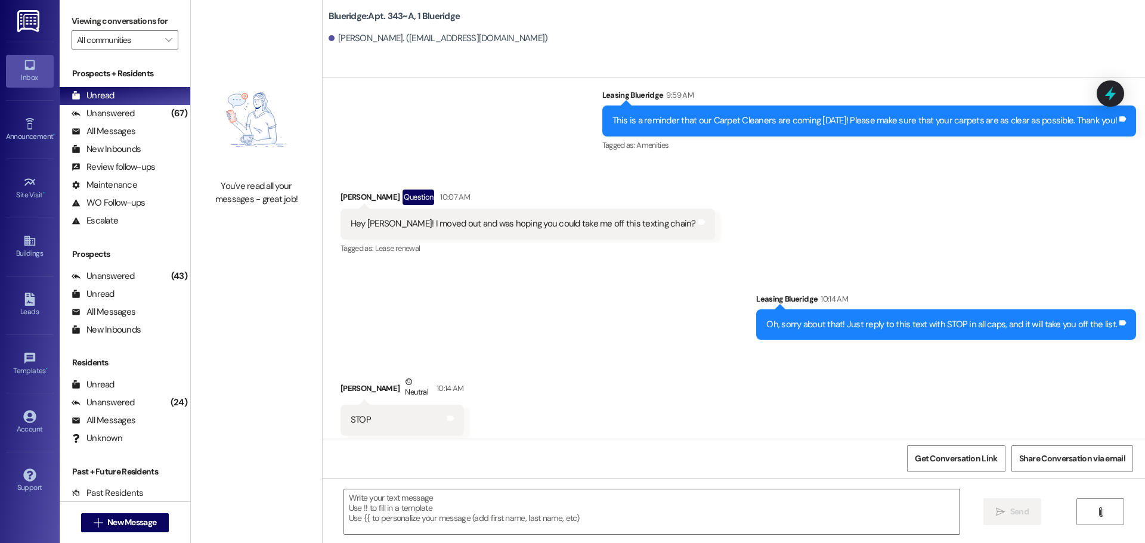
click at [532, 349] on div "Received via SMS Brielle Waters Neutral 10:14 AM STOP Tags and notes" at bounding box center [734, 396] width 822 height 95
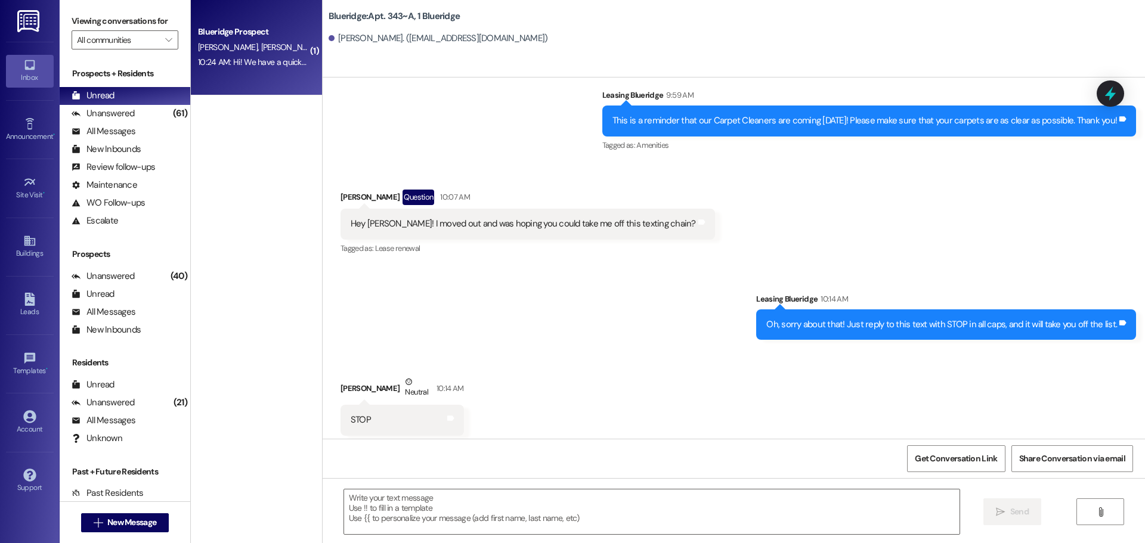
click at [234, 36] on div "Blueridge Prospect" at bounding box center [253, 32] width 110 height 13
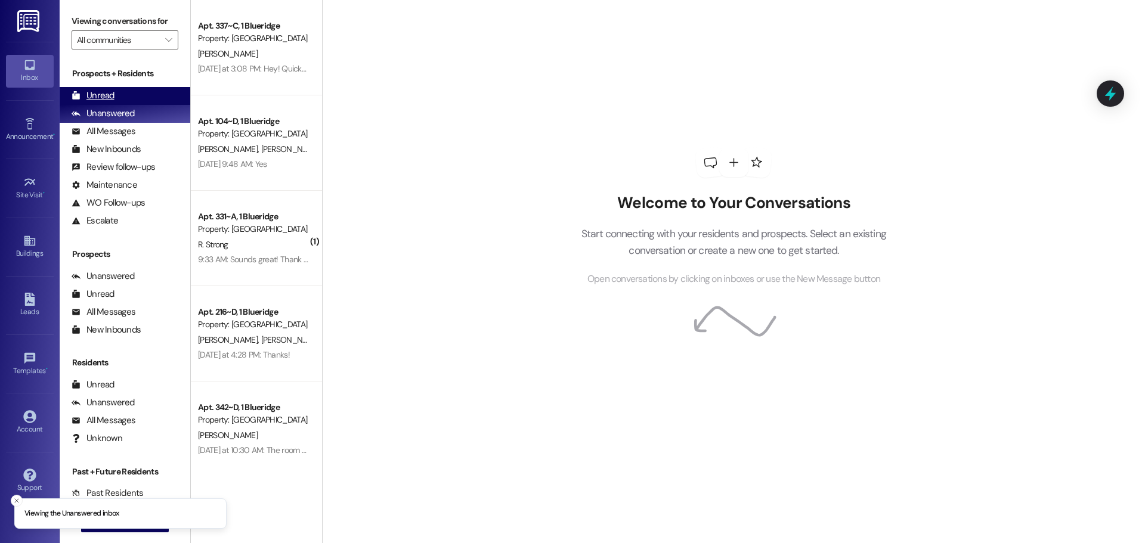
click at [135, 98] on div "Unread (0)" at bounding box center [125, 96] width 131 height 18
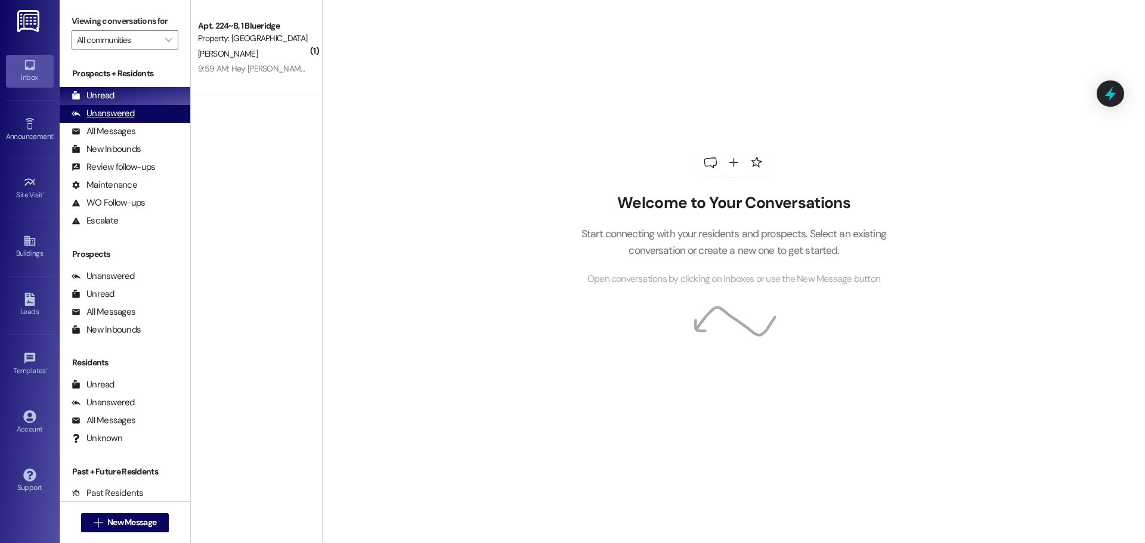
click at [141, 112] on div "Unanswered (0)" at bounding box center [125, 114] width 131 height 18
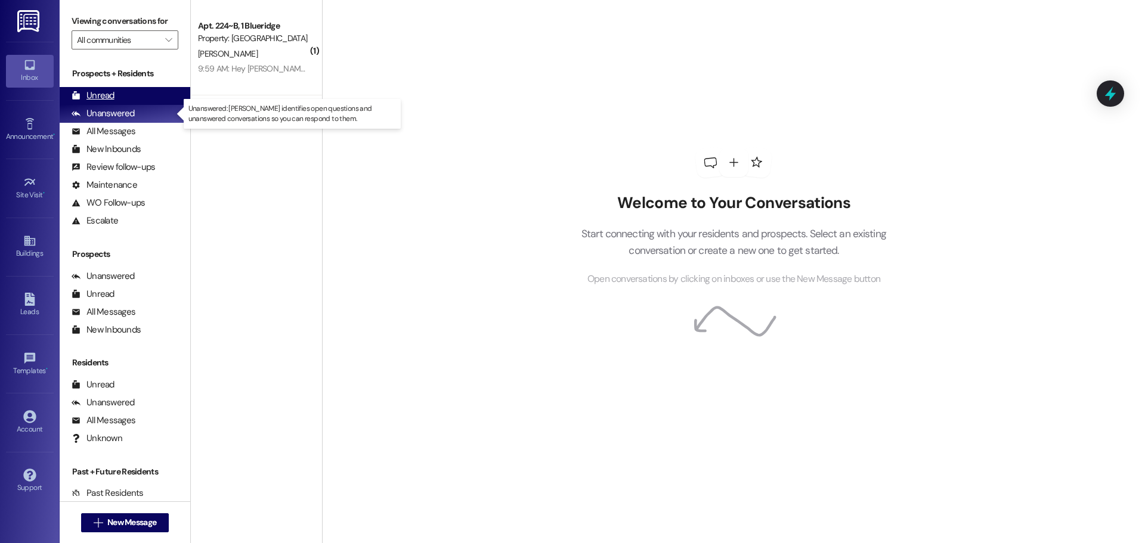
click at [144, 101] on div "Unread (0)" at bounding box center [125, 96] width 131 height 18
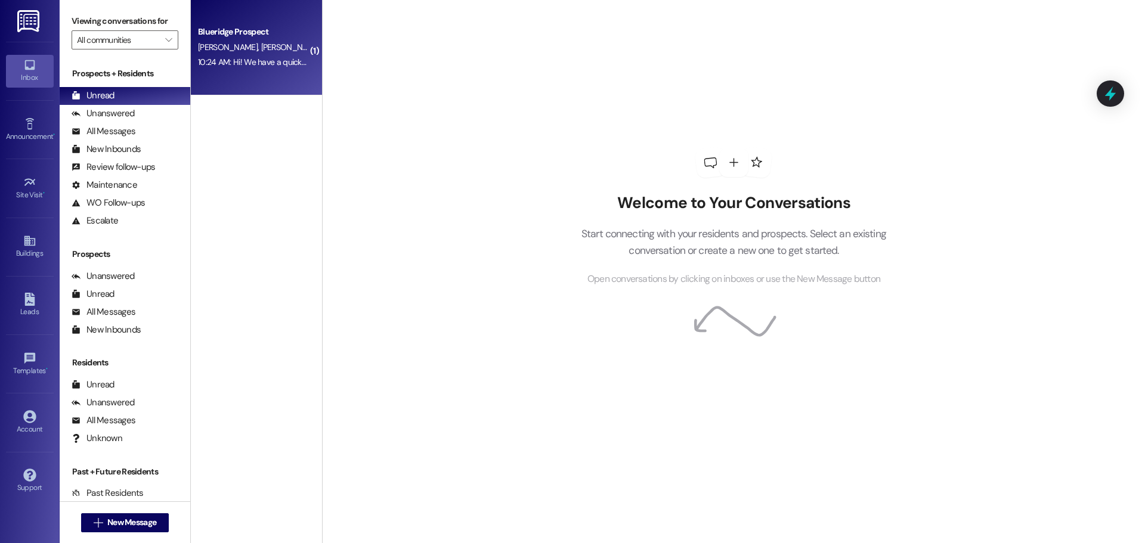
click at [225, 83] on div "Blueridge Prospect A. Williams S. Coffman 10:24 AM: Hi! We have a quick questio…" at bounding box center [256, 47] width 131 height 95
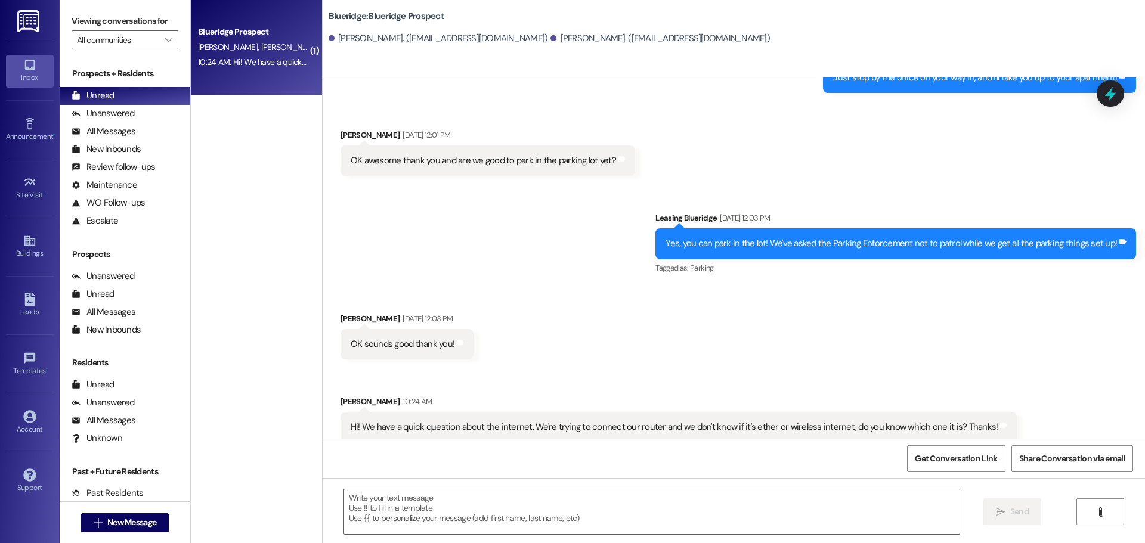
scroll to position [920, 0]
click at [593, 506] on textarea at bounding box center [651, 512] width 615 height 45
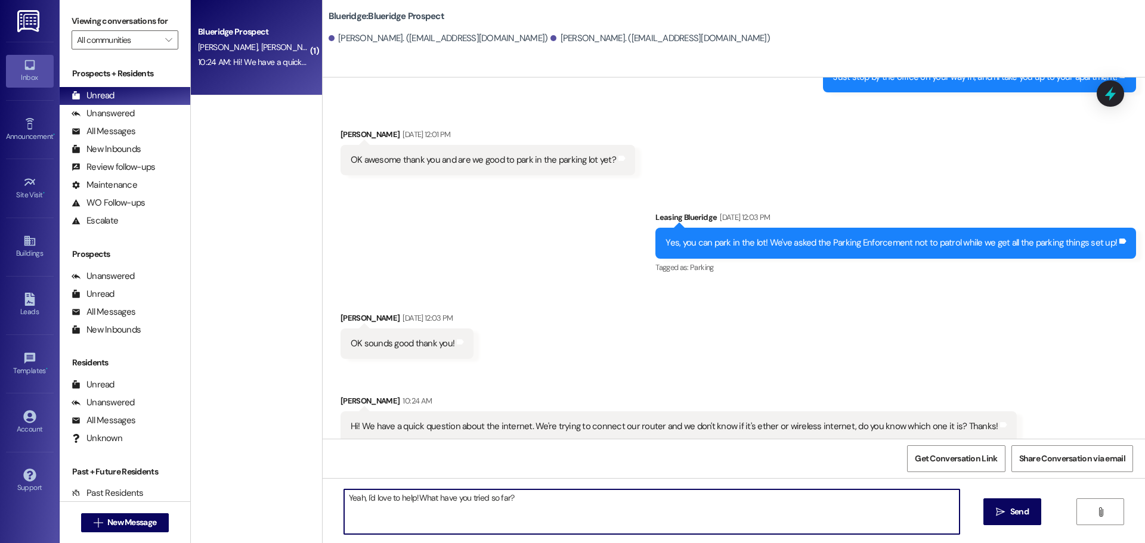
type textarea "Yeah, I'd love to help! What have you tried so far?"
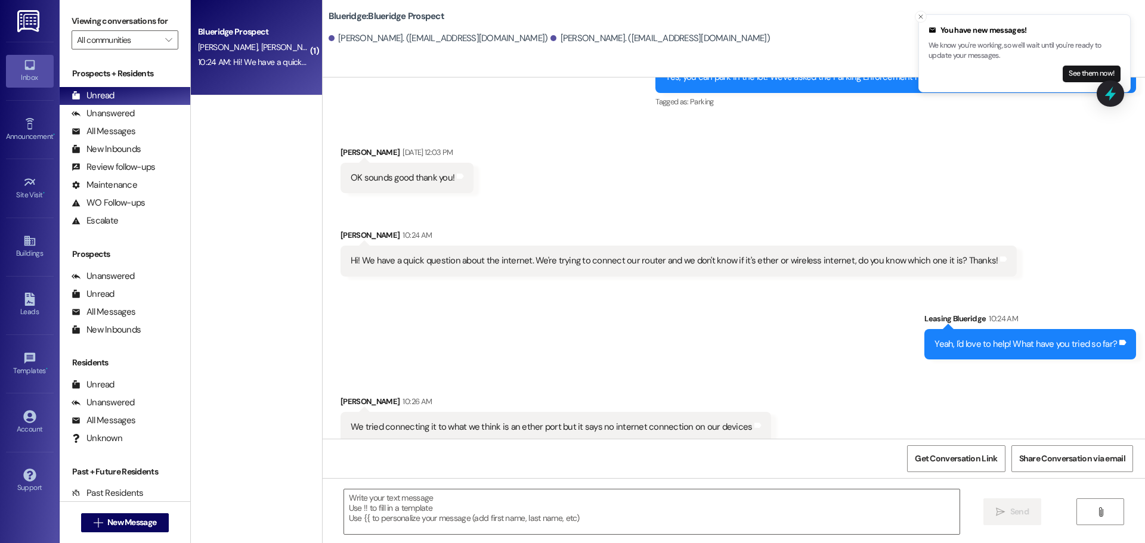
scroll to position [1086, 0]
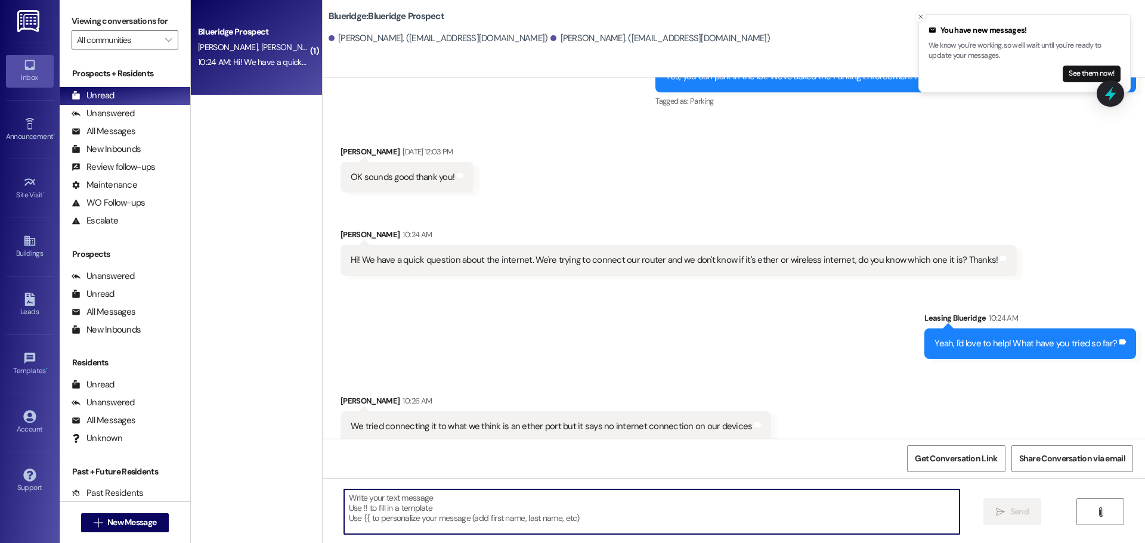
click at [652, 517] on textarea at bounding box center [651, 512] width 615 height 45
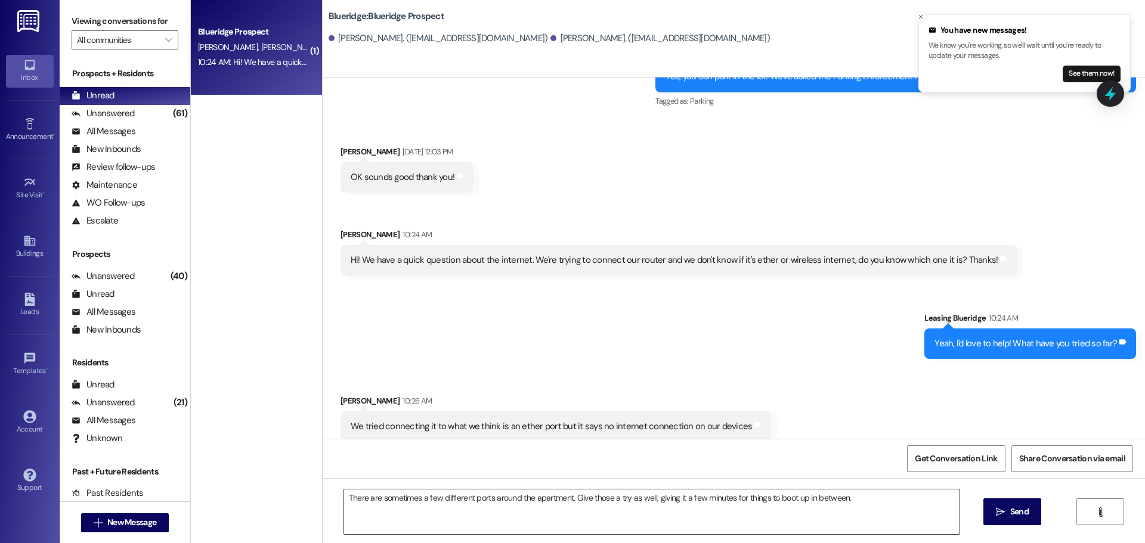
click at [855, 509] on textarea "There are sometimes a few different ports around the apartment. Give those a tr…" at bounding box center [651, 512] width 615 height 45
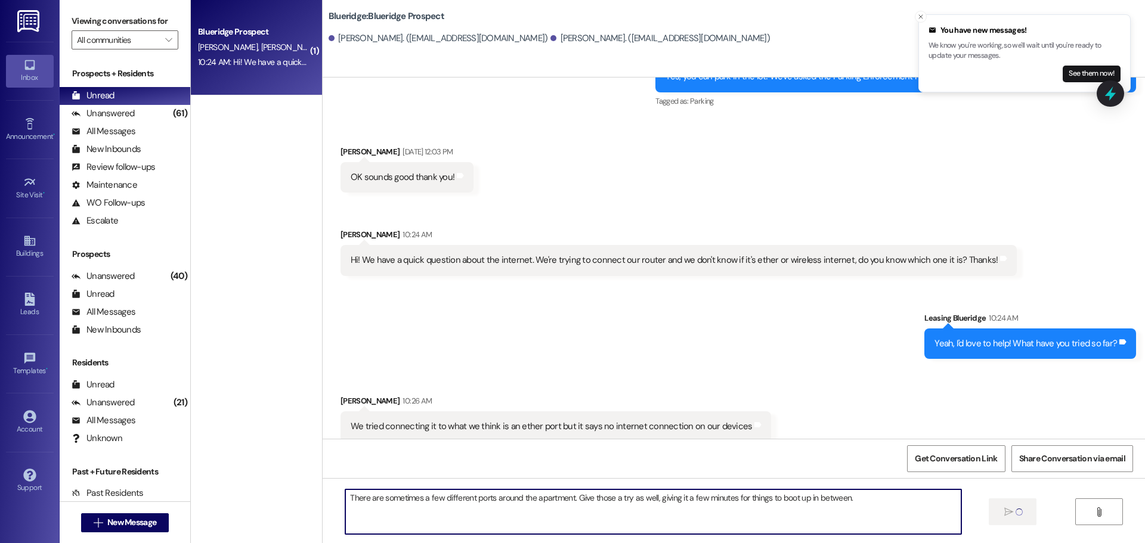
drag, startPoint x: 850, startPoint y: 503, endPoint x: 277, endPoint y: 514, distance: 572.6
click at [277, 514] on div "( 1 ) Blueridge Prospect A. Williams S. Coffman 10:24 AM: Hi! We have a quick q…" at bounding box center [668, 271] width 954 height 543
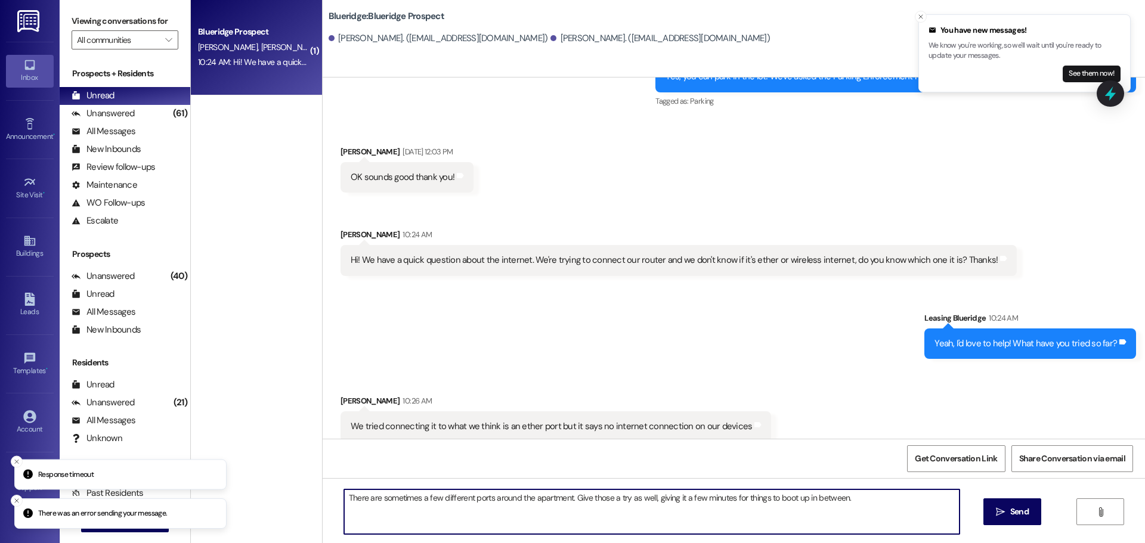
type textarea "There are sometimes a few different ports around the apartment. Give those a tr…"
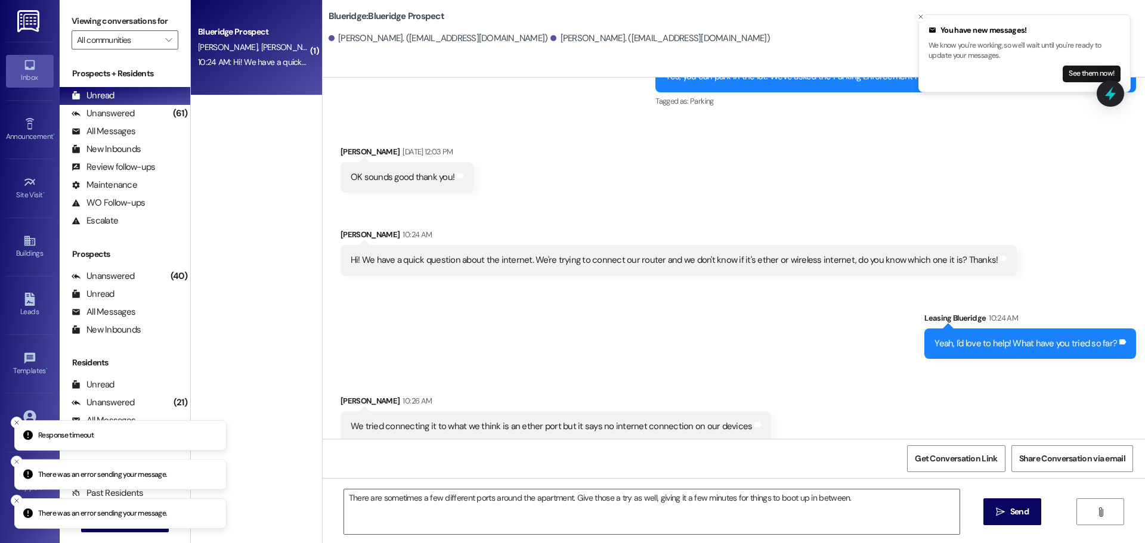
click at [816, 372] on div "Received via SMS Sophie Coffman 10:26 AM We tried connecting it to what we thin…" at bounding box center [734, 409] width 822 height 83
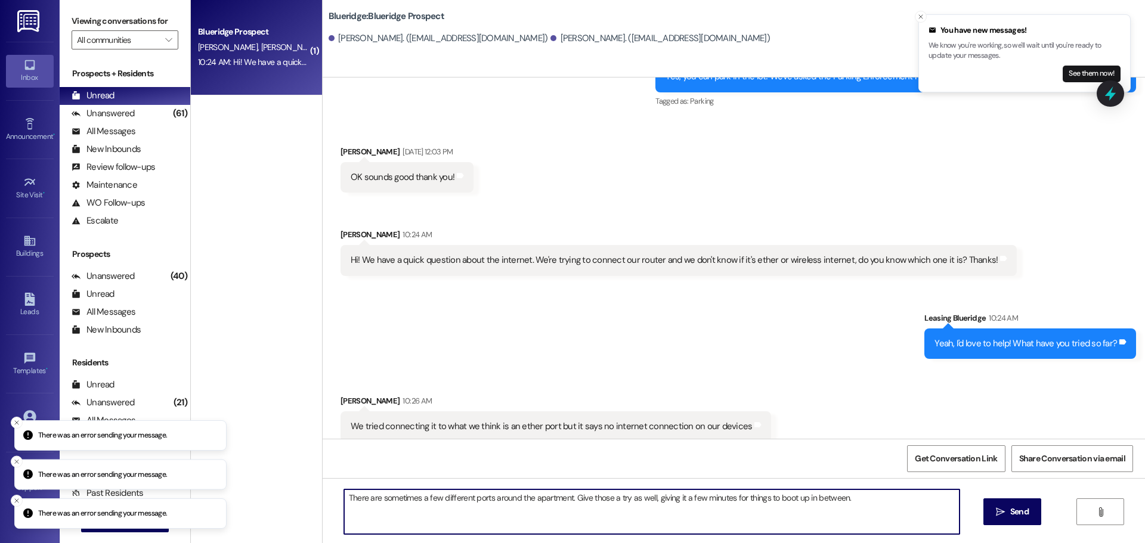
drag, startPoint x: 772, startPoint y: 506, endPoint x: 333, endPoint y: 516, distance: 438.4
click at [344, 516] on div "There are sometimes a few different ports around the apartment. Give those a tr…" at bounding box center [652, 512] width 617 height 46
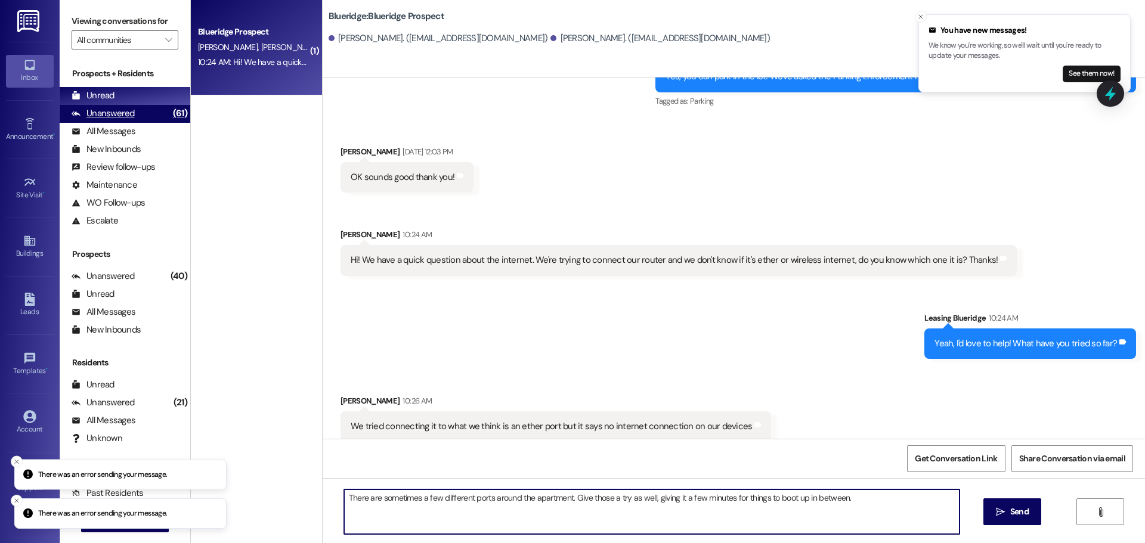
click at [131, 113] on div "Unanswered" at bounding box center [103, 113] width 63 height 13
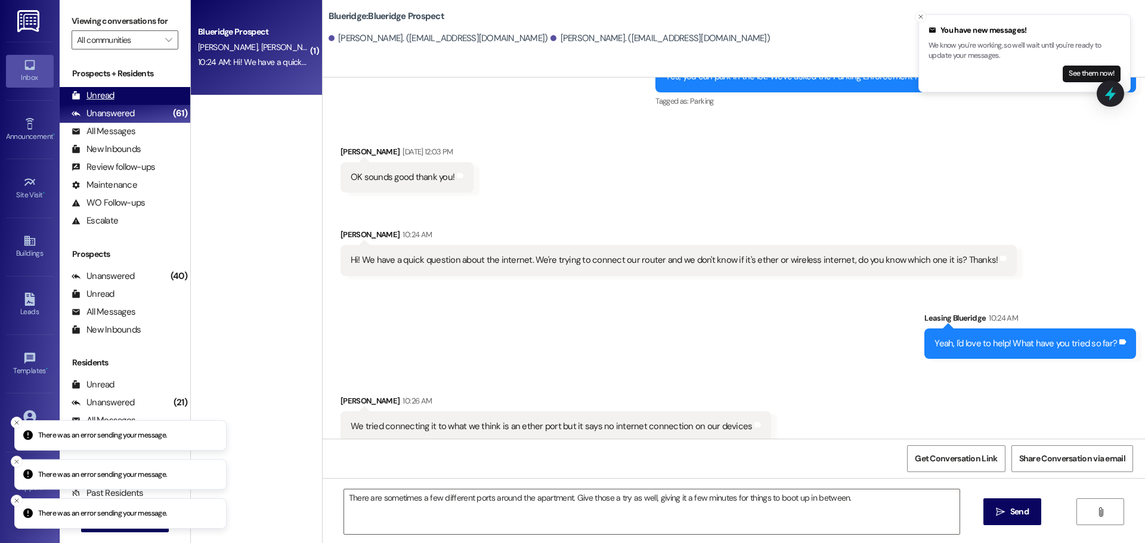
click at [130, 97] on div "Unread (0)" at bounding box center [125, 96] width 131 height 18
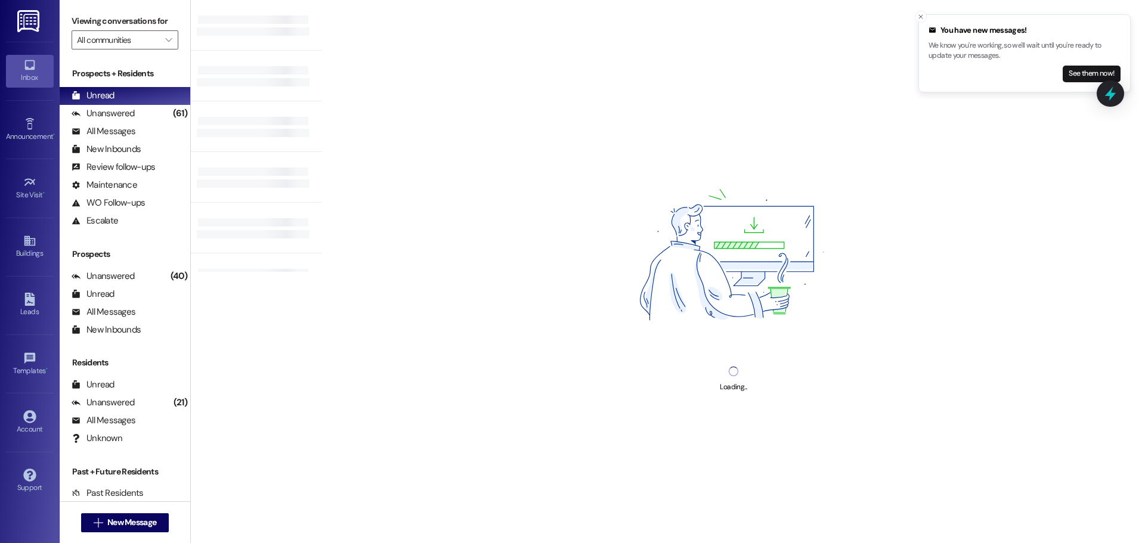
drag, startPoint x: 923, startPoint y: 14, endPoint x: 902, endPoint y: 13, distance: 20.9
click at [923, 14] on icon "Close toast" at bounding box center [920, 16] width 7 height 7
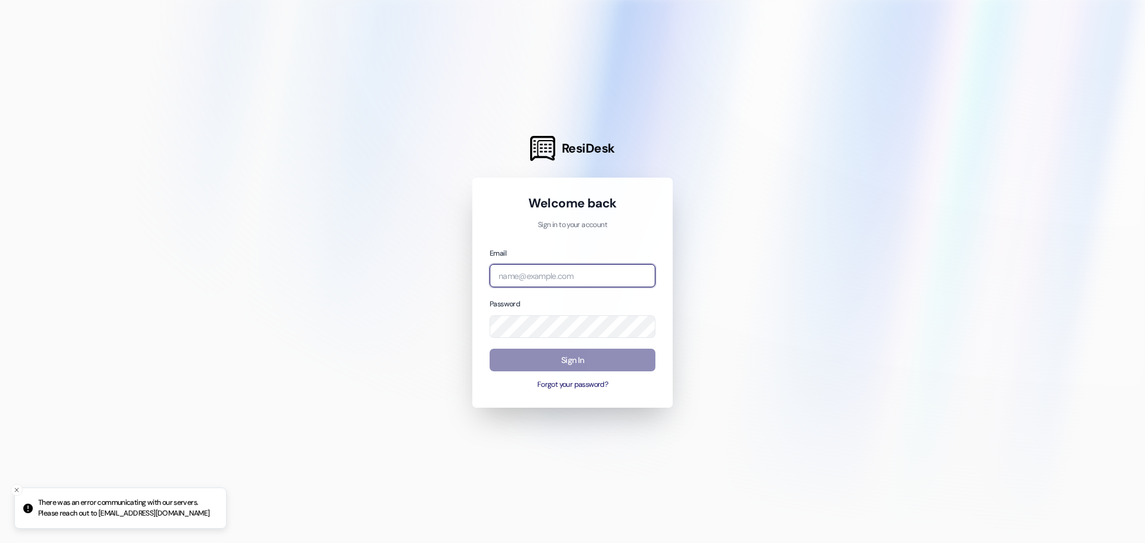
type input "[EMAIL_ADDRESS][DOMAIN_NAME]"
click at [531, 358] on button "Sign In" at bounding box center [573, 360] width 166 height 23
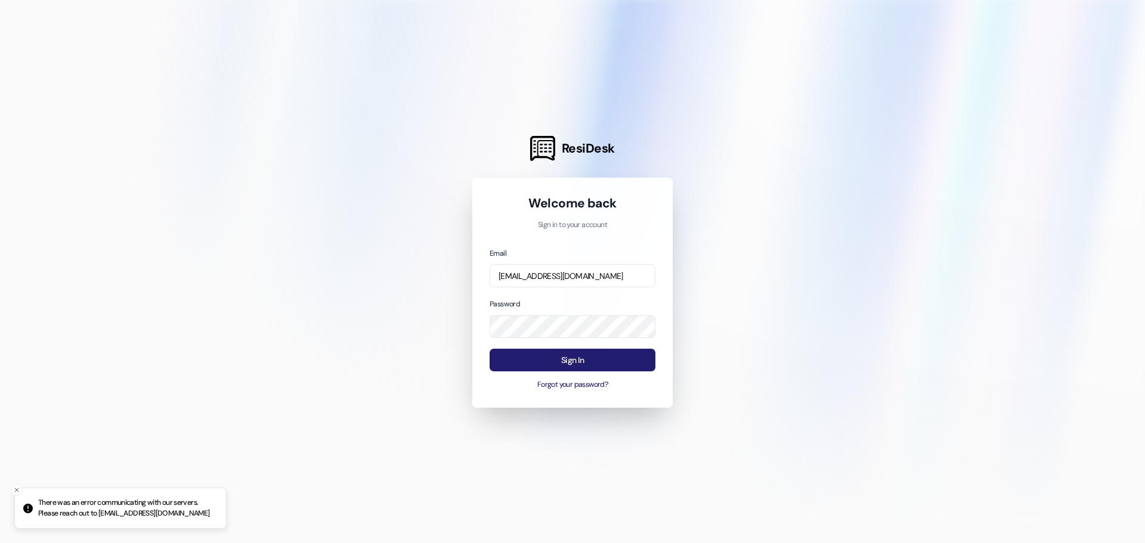
click at [567, 366] on button "Sign In" at bounding box center [573, 360] width 166 height 23
click at [513, 363] on button "Sign In" at bounding box center [573, 360] width 166 height 23
click at [590, 364] on button "Sign In" at bounding box center [573, 360] width 166 height 23
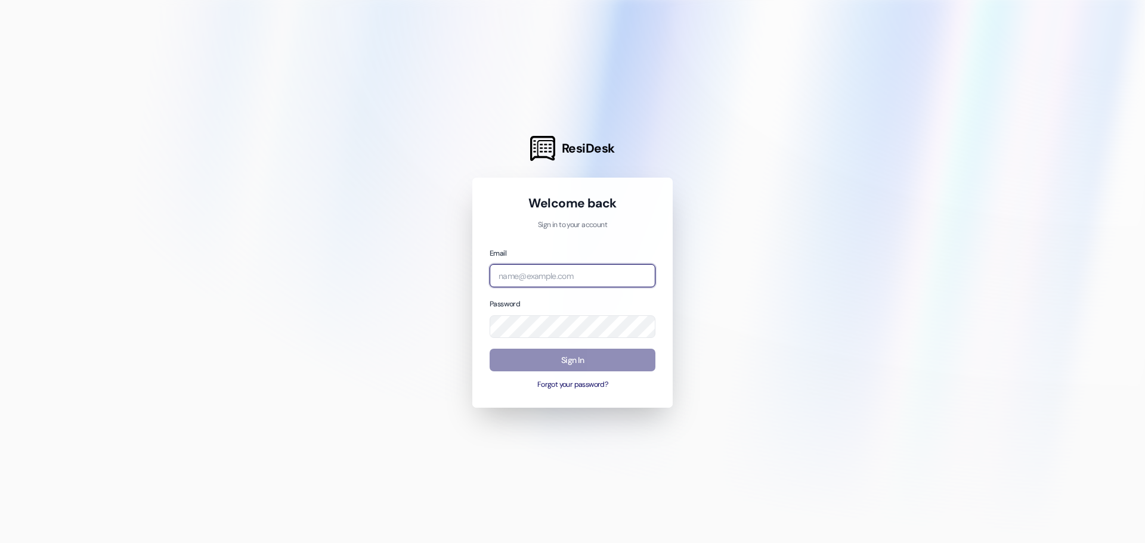
type input "[EMAIL_ADDRESS][DOMAIN_NAME]"
click at [591, 360] on button "Sign In" at bounding box center [573, 360] width 166 height 23
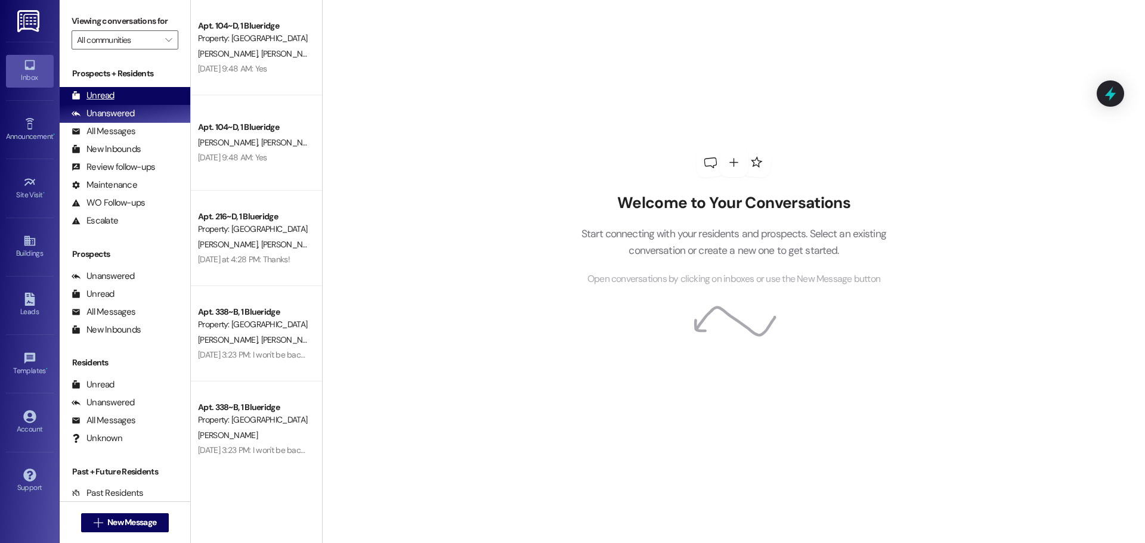
click at [102, 89] on div "Unread" at bounding box center [93, 95] width 43 height 13
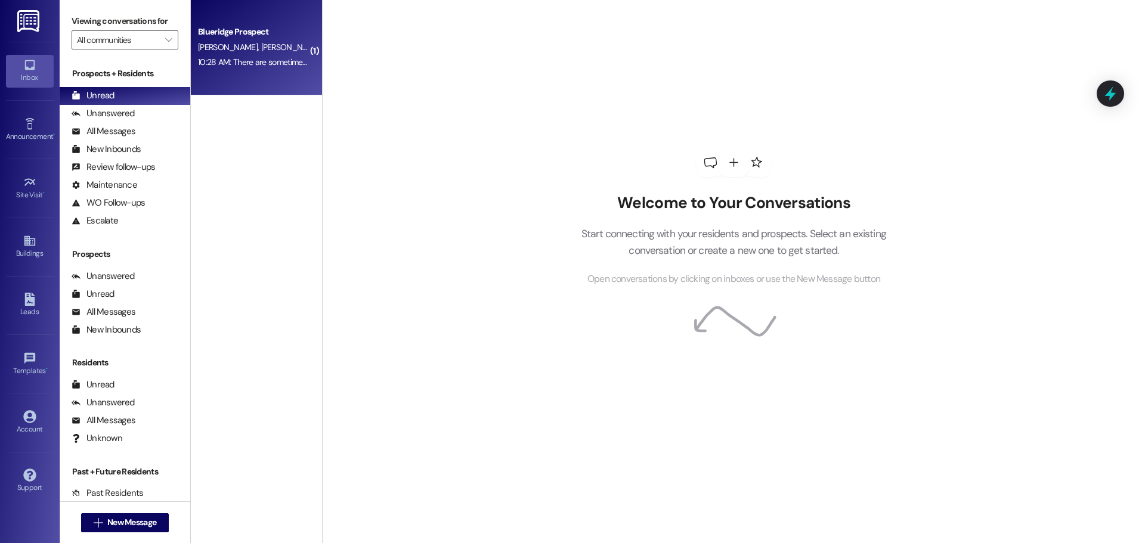
click at [248, 68] on div "10:28 AM: There are sometimes a few different ports around the apartment. Give …" at bounding box center [253, 62] width 113 height 15
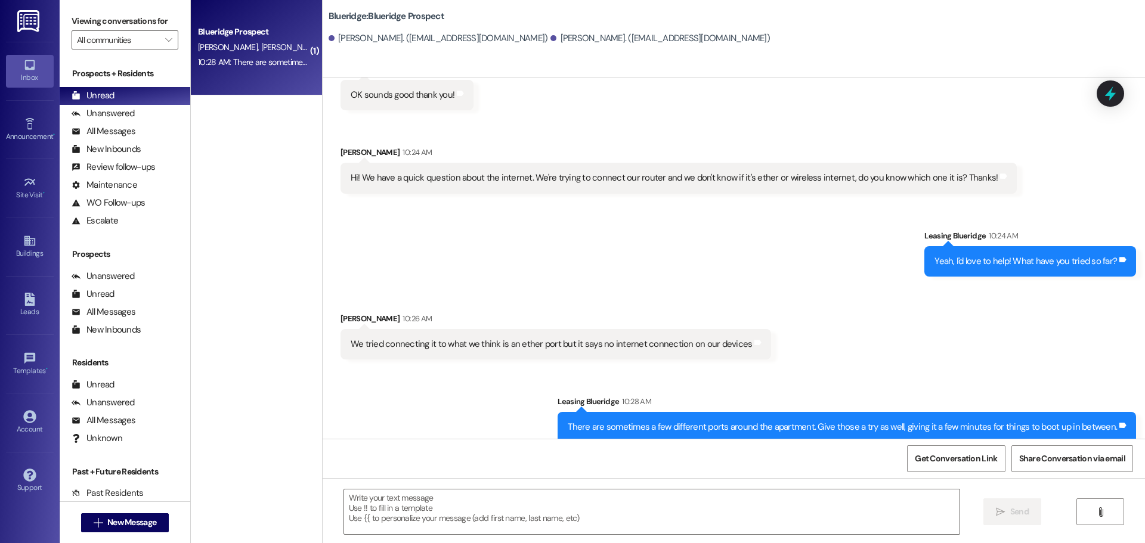
scroll to position [1169, 0]
click at [737, 525] on textarea at bounding box center [651, 512] width 615 height 45
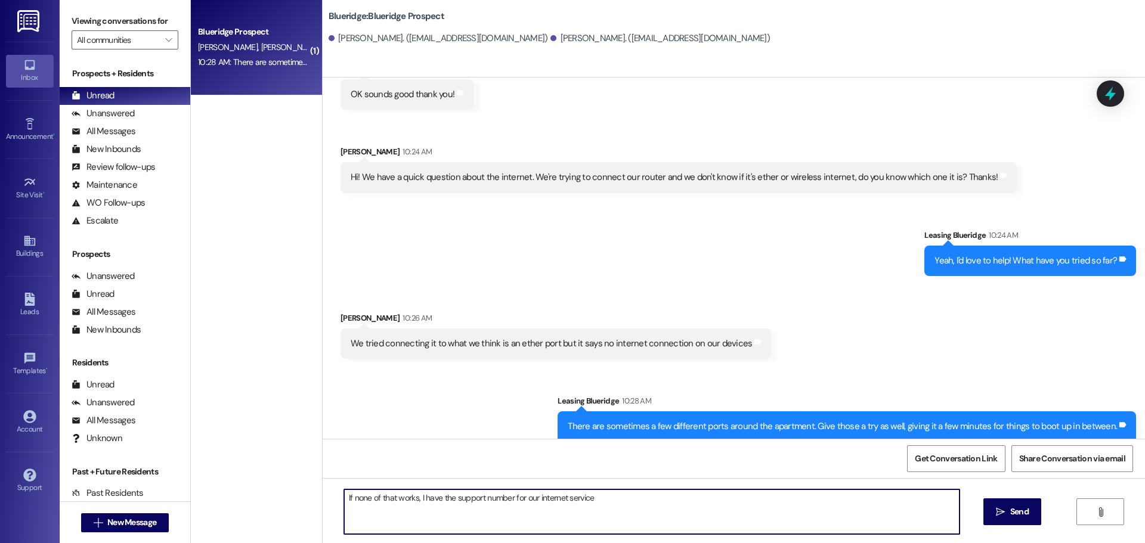
type textarea "If none of that works, I have the support number for our internet service!"
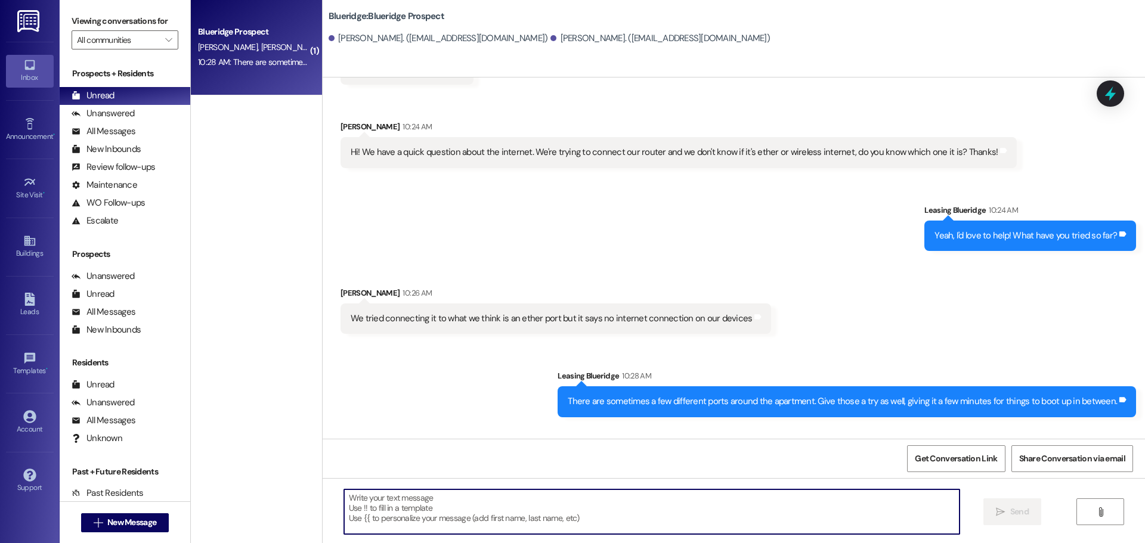
scroll to position [1252, 0]
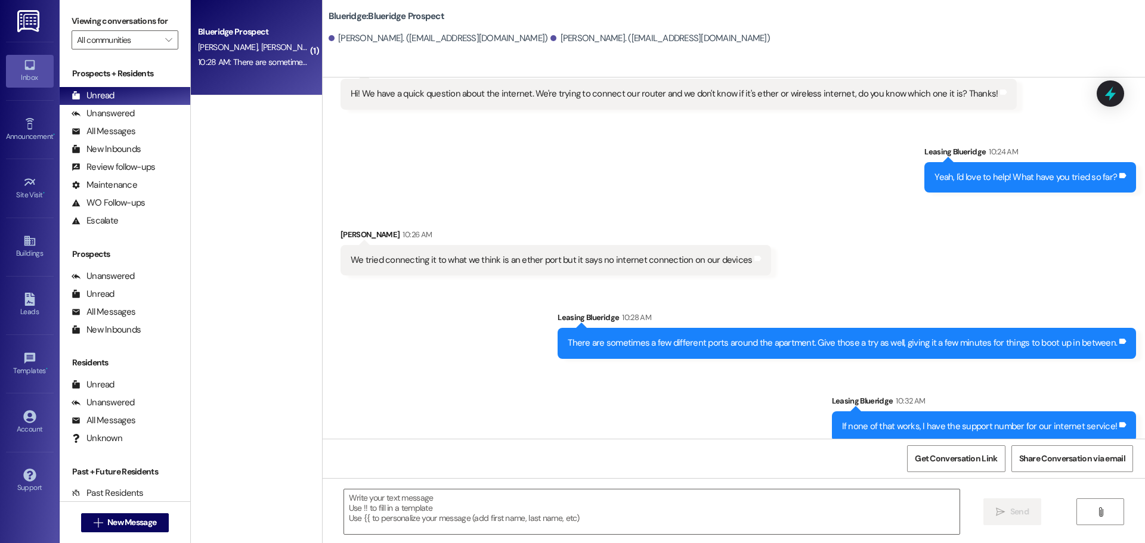
drag, startPoint x: 632, startPoint y: 39, endPoint x: 639, endPoint y: 41, distance: 8.0
click at [632, 38] on div "Sophie Coffman. (sophieqc@byu.edu)" at bounding box center [659, 38] width 219 height 13
click at [791, 488] on div " Send " at bounding box center [734, 522] width 822 height 89
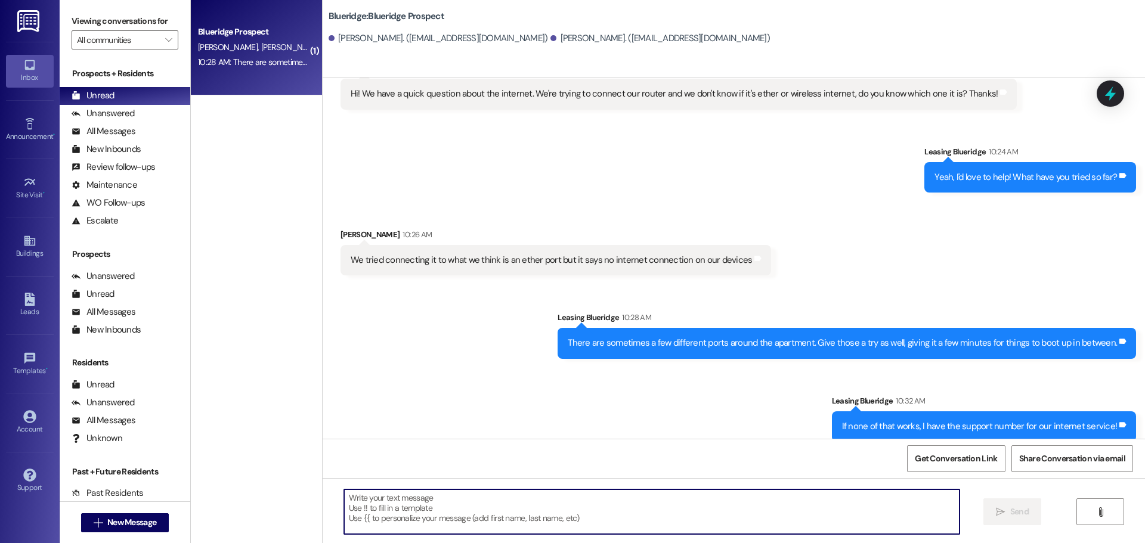
click at [799, 503] on textarea at bounding box center [651, 512] width 615 height 45
paste textarea "(800) 240-4008"
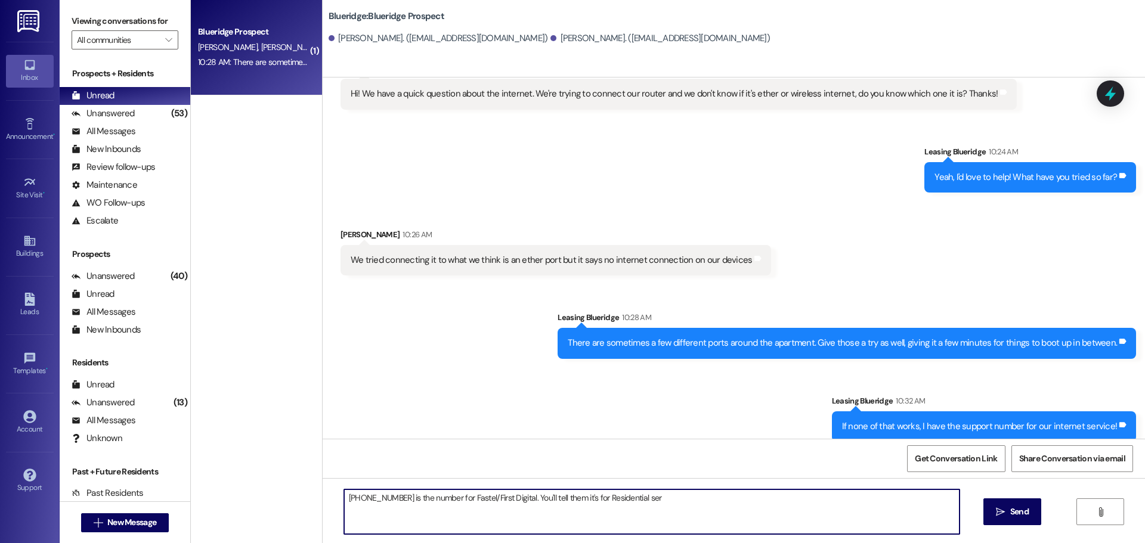
click at [817, 505] on textarea "(800) 240-4008 is the number for Fastel/First Digital. You'll tell them it's fo…" at bounding box center [651, 512] width 615 height 45
click at [688, 514] on textarea "(800) 240-4008 is the number for Fastel/First Digital. You'll tell them it's fo…" at bounding box center [651, 512] width 615 height 45
type textarea "(800) 240-4008 is the number for Fastel/First Digital. You'll tell them it's fo…"
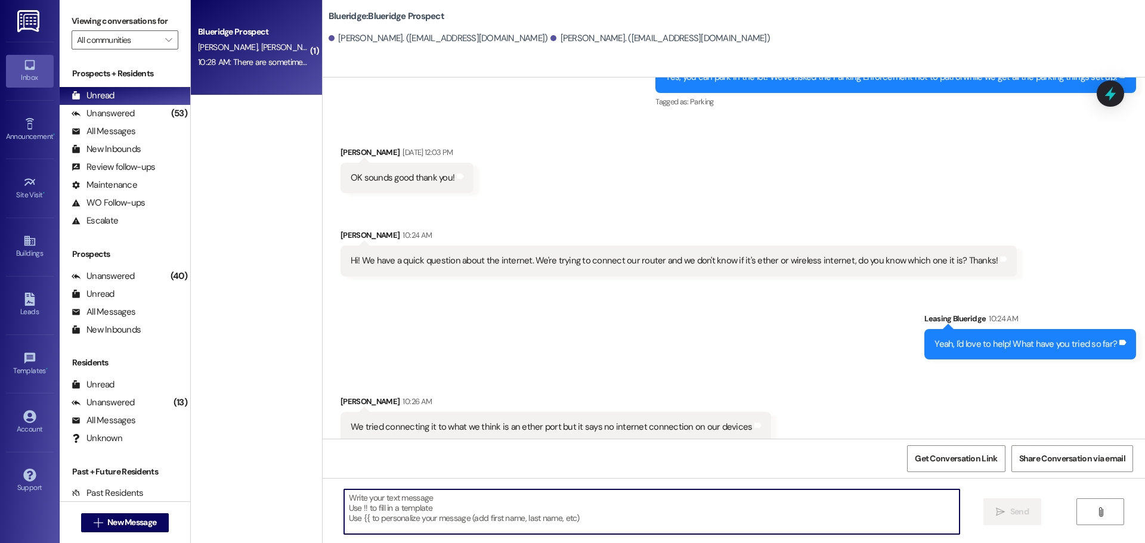
scroll to position [1335, 0]
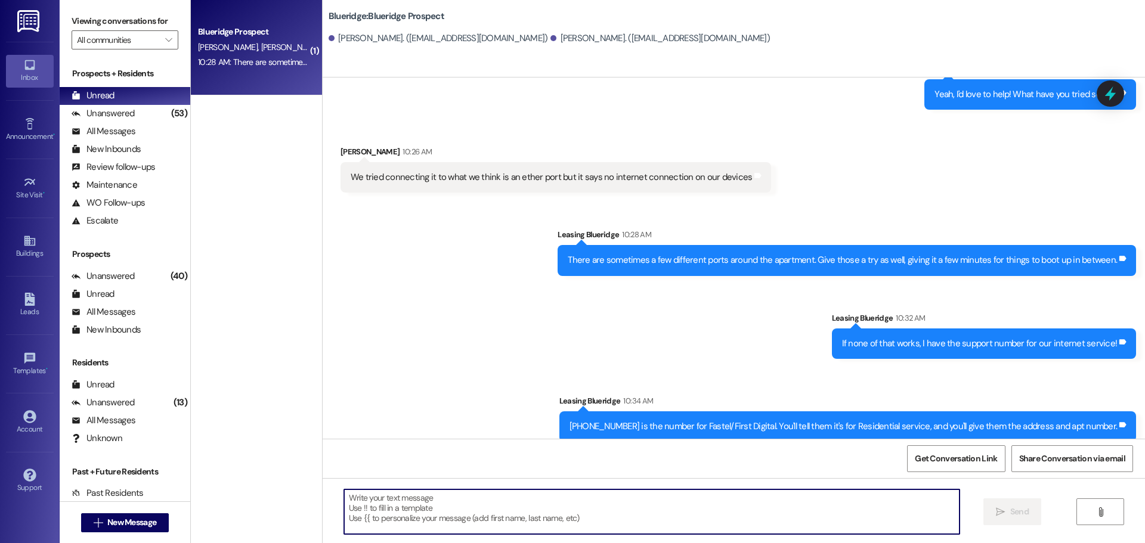
click at [757, 519] on textarea at bounding box center [651, 512] width 615 height 45
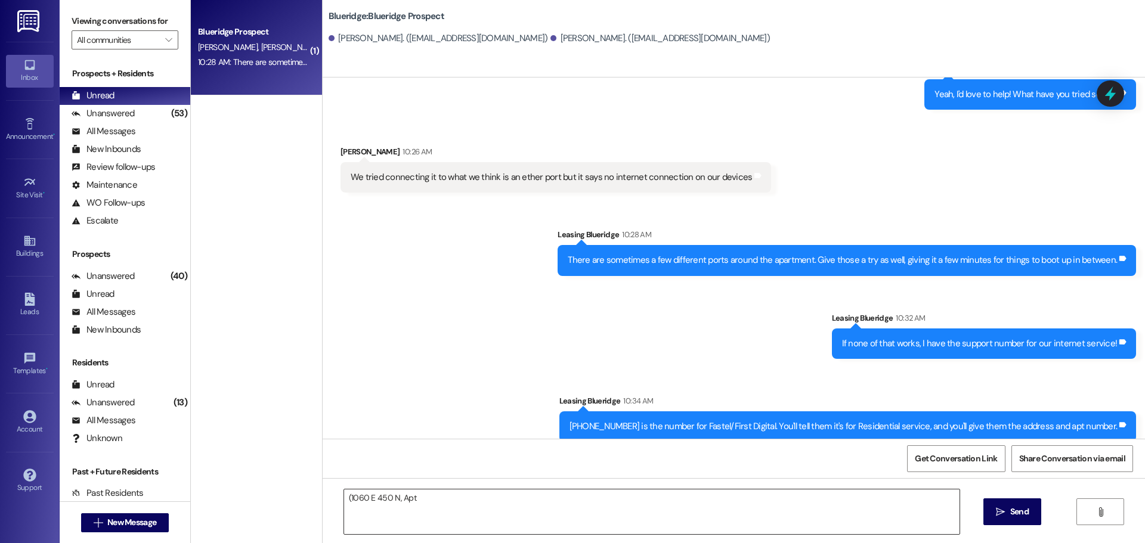
drag, startPoint x: 623, startPoint y: 519, endPoint x: 621, endPoint y: 513, distance: 6.2
click at [623, 519] on textarea "(1060 E 450 N, Apt" at bounding box center [651, 512] width 615 height 45
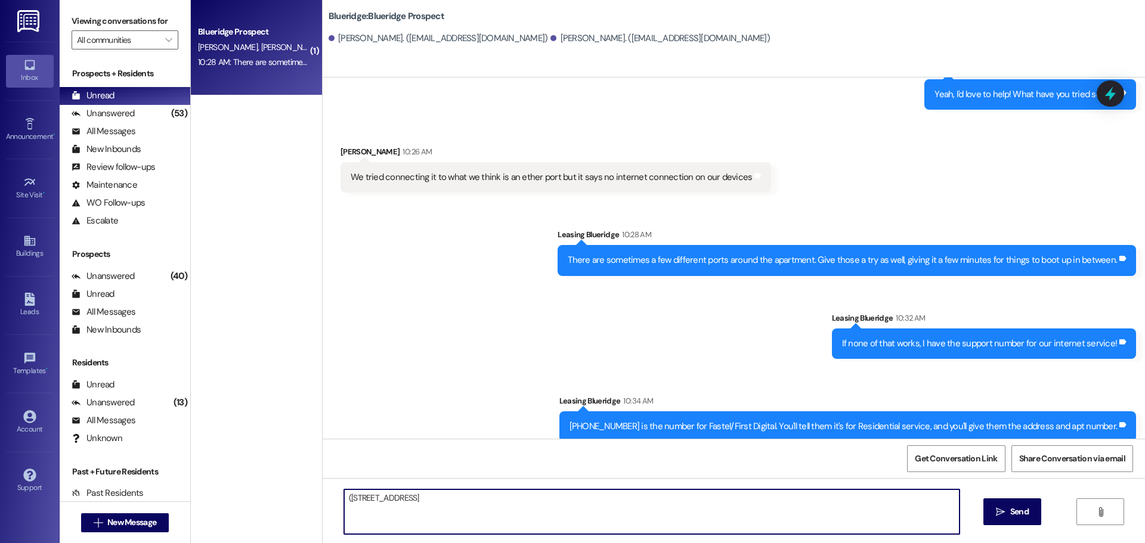
type textarea "(1060 E 450 N, Apt 343, Provo, UT 84606 )"
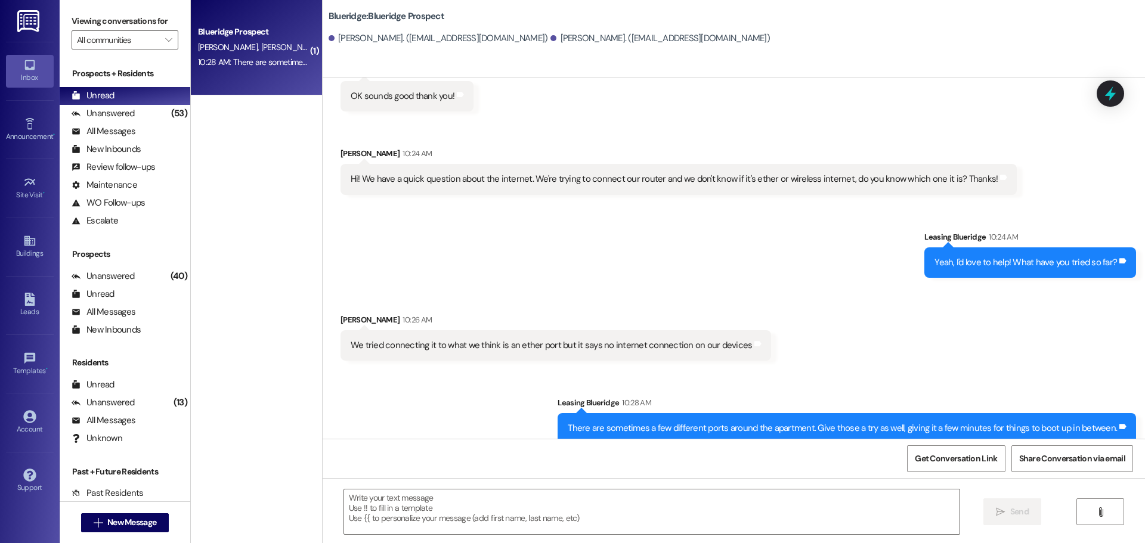
scroll to position [1418, 0]
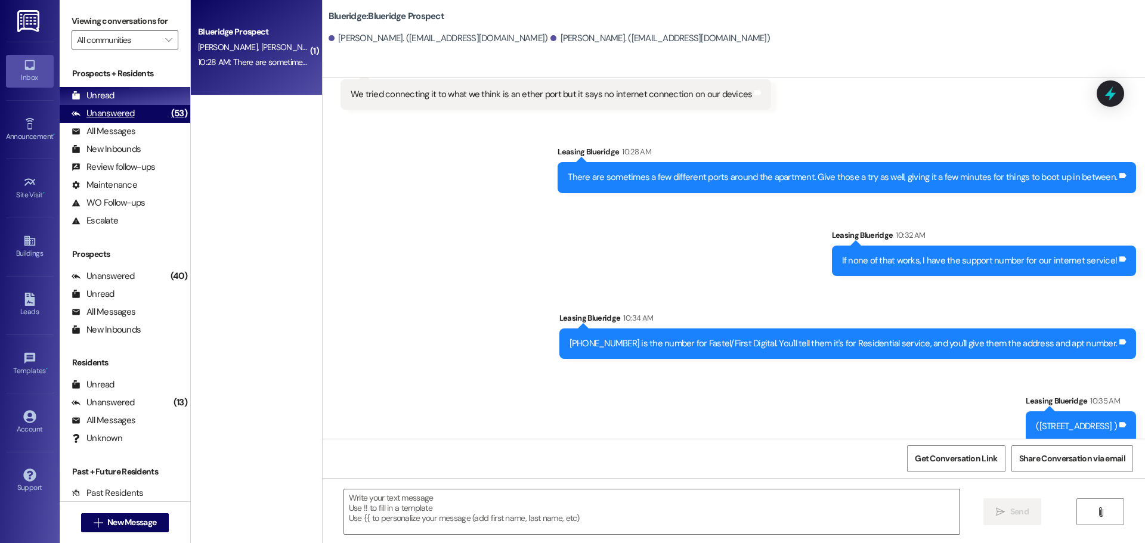
click at [139, 113] on div "Unanswered (53)" at bounding box center [125, 114] width 131 height 18
click at [145, 94] on div "Unread (0)" at bounding box center [125, 96] width 131 height 18
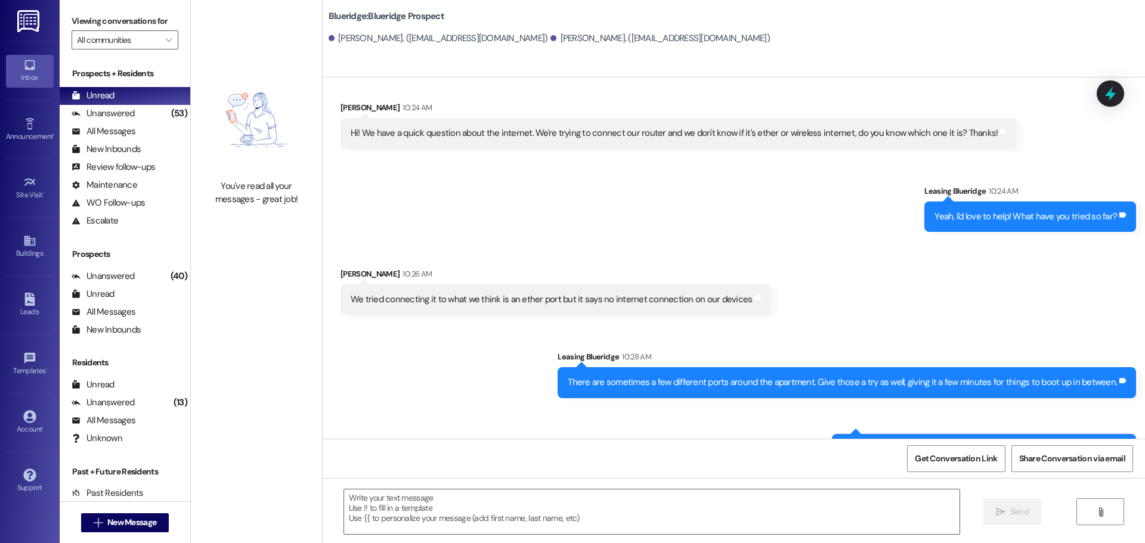
scroll to position [1415, 0]
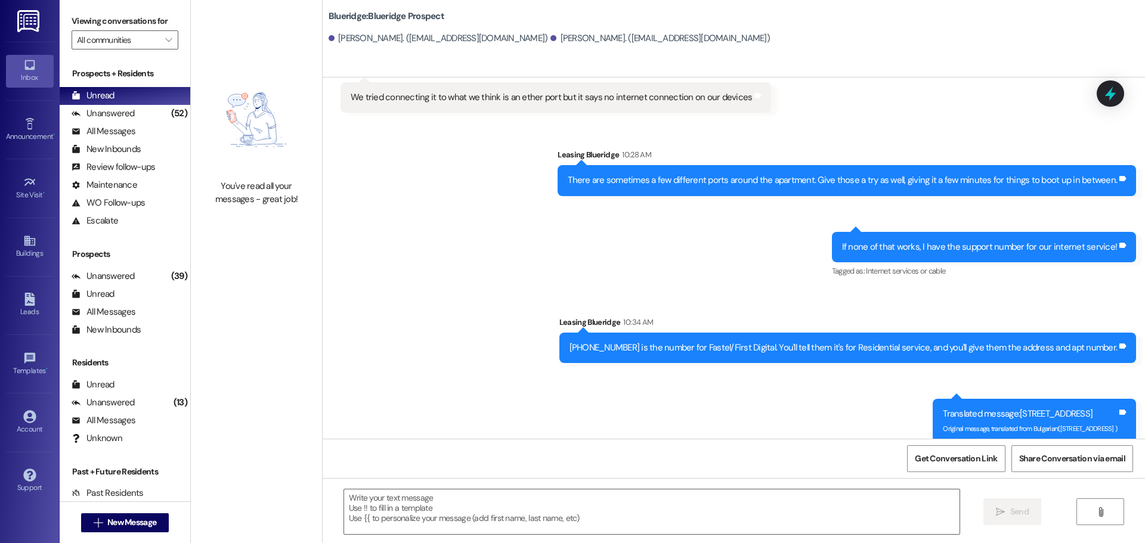
click at [447, 185] on div "Sent via SMS Leasing Blueridge 10:28 AM There are sometimes a few different por…" at bounding box center [734, 286] width 822 height 329
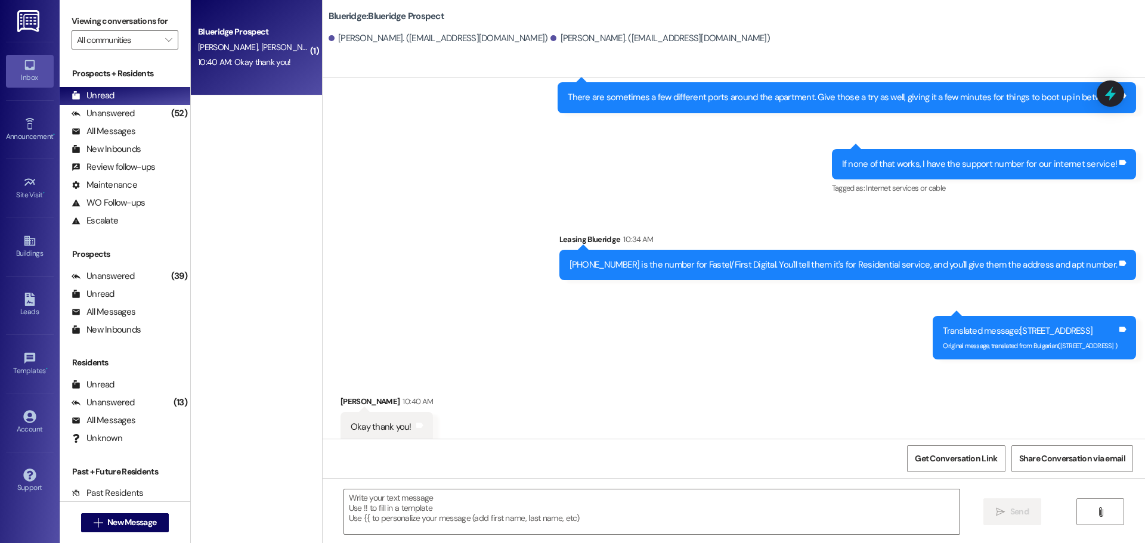
scroll to position [1499, 0]
click at [476, 327] on div "Sent via SMS Leasing Blueridge 10:28 AM There are sometimes a few different por…" at bounding box center [734, 202] width 822 height 329
click at [595, 368] on div "Received via SMS Sophie Coffman 10:40 AM Okay thank you! Tags and notes" at bounding box center [734, 409] width 822 height 83
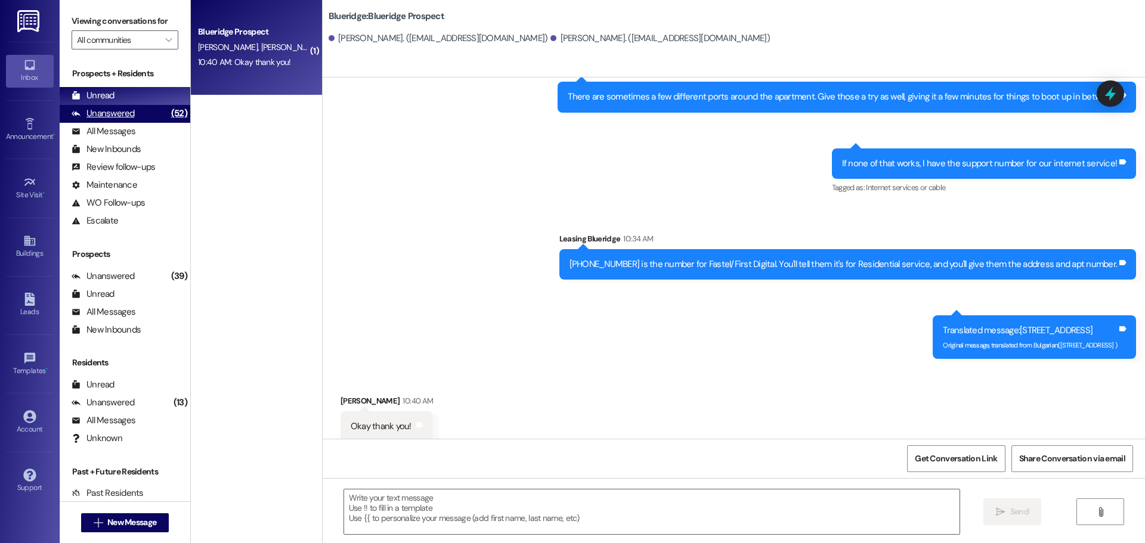
click at [128, 105] on div "Unanswered (52)" at bounding box center [125, 114] width 131 height 18
click at [131, 91] on div "Unread (0)" at bounding box center [125, 96] width 131 height 18
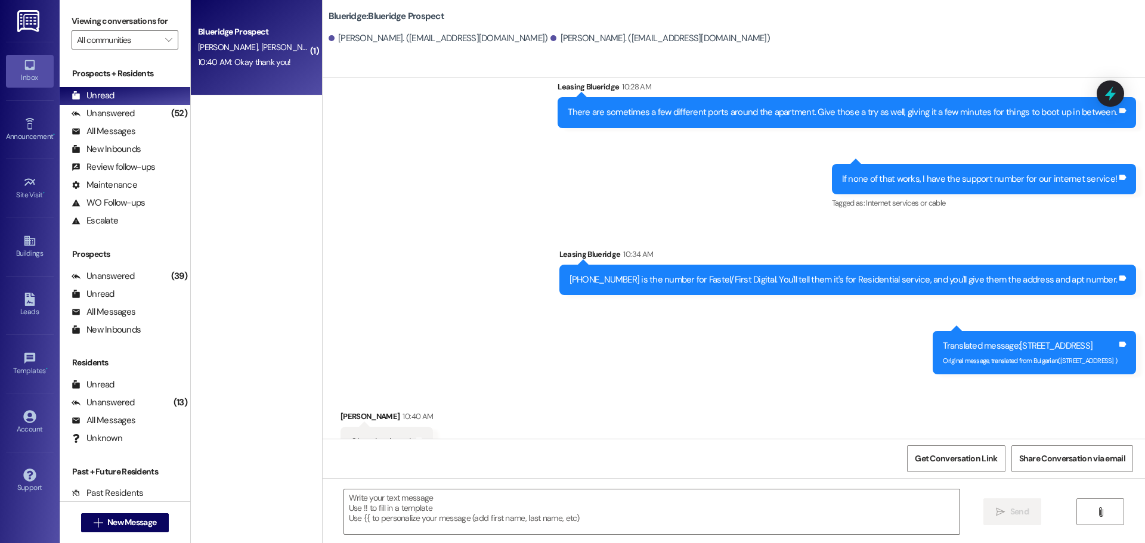
scroll to position [1498, 0]
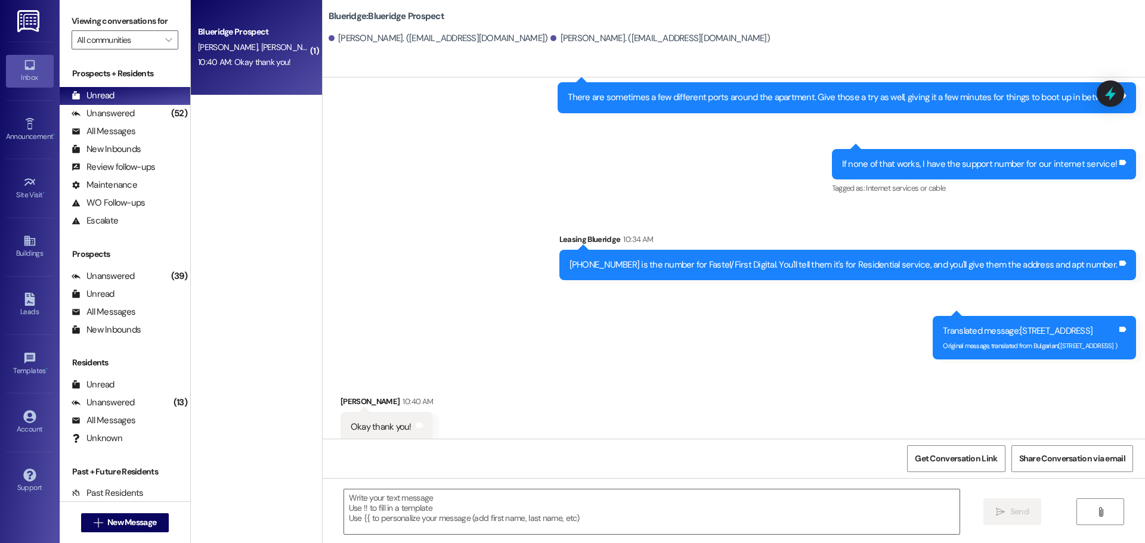
click at [898, 202] on div "Sent via SMS Leasing Blueridge 10:28 AM There are sometimes a few different por…" at bounding box center [734, 203] width 822 height 329
click at [103, 123] on div "All Messages (undefined)" at bounding box center [125, 132] width 131 height 18
click at [113, 96] on div "Unread" at bounding box center [93, 95] width 43 height 13
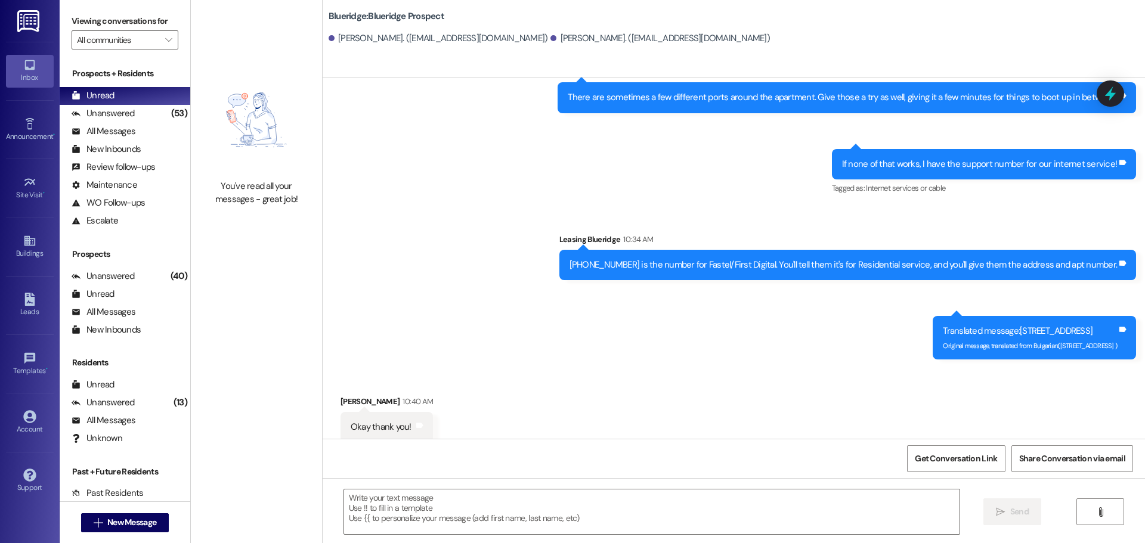
scroll to position [1499, 0]
click at [457, 275] on div "Sent via SMS Leasing Blueridge 10:28 AM There are sometimes a few different por…" at bounding box center [734, 202] width 822 height 329
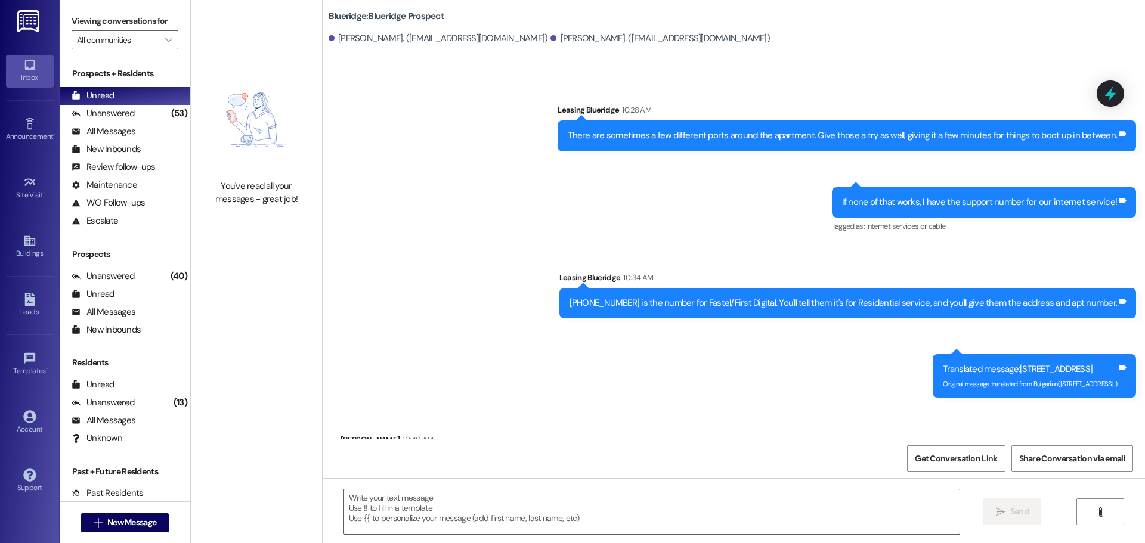
scroll to position [1439, 0]
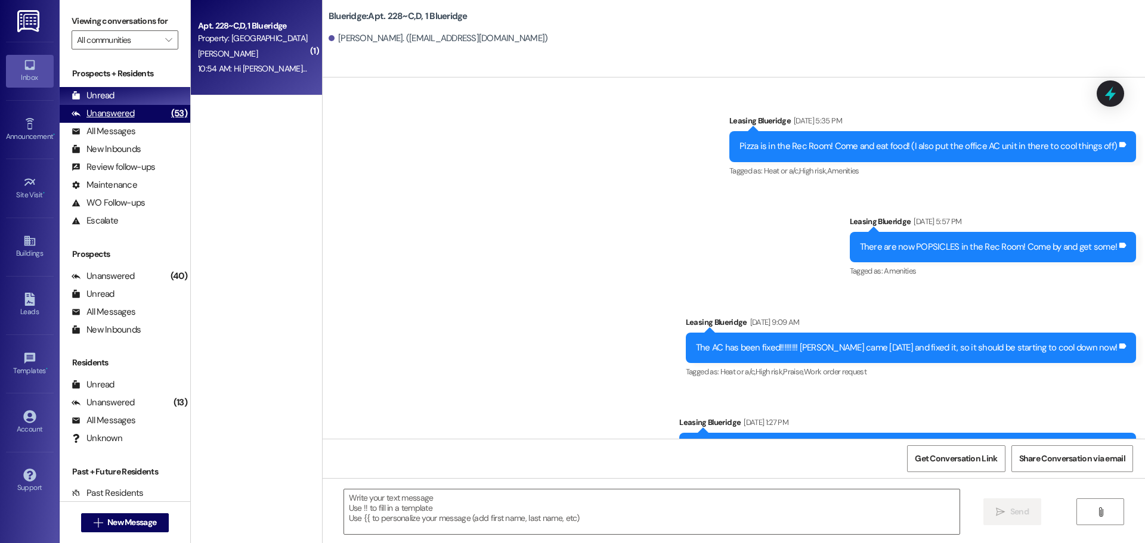
scroll to position [21653, 0]
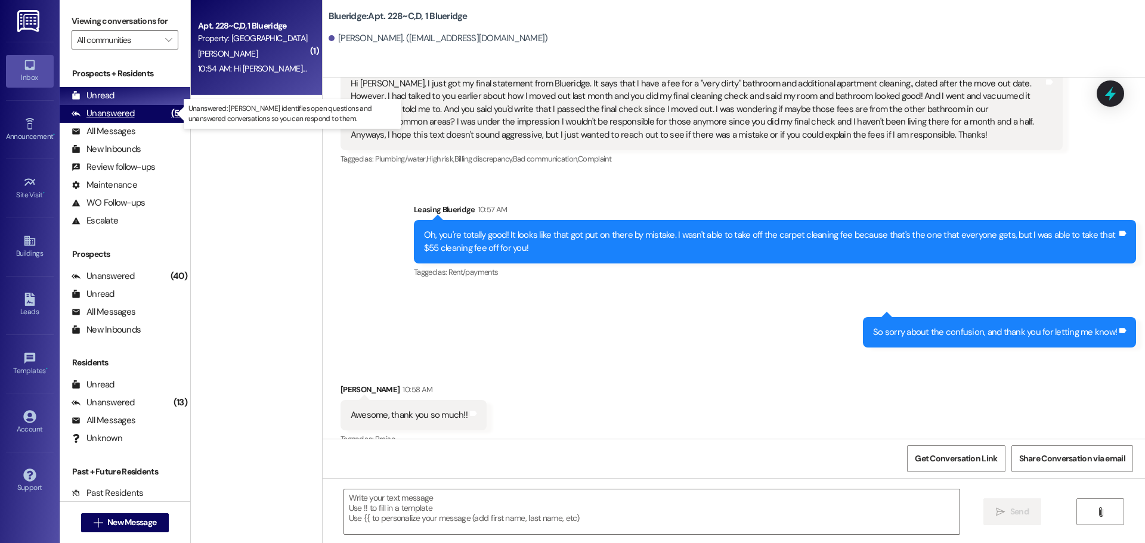
click at [147, 113] on div "Unanswered (53)" at bounding box center [125, 114] width 131 height 18
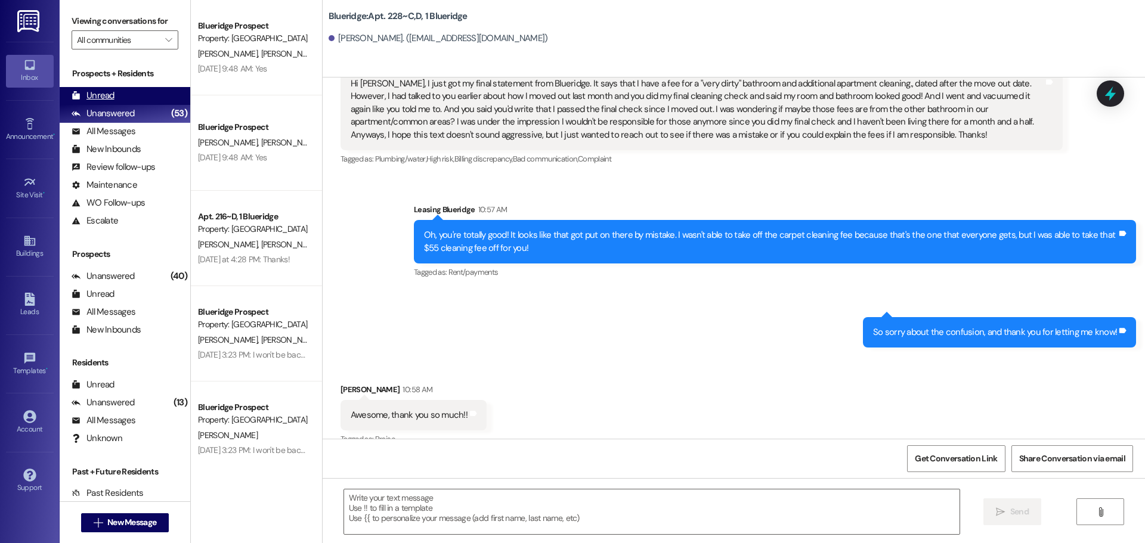
click at [146, 97] on div "Unread (0)" at bounding box center [125, 96] width 131 height 18
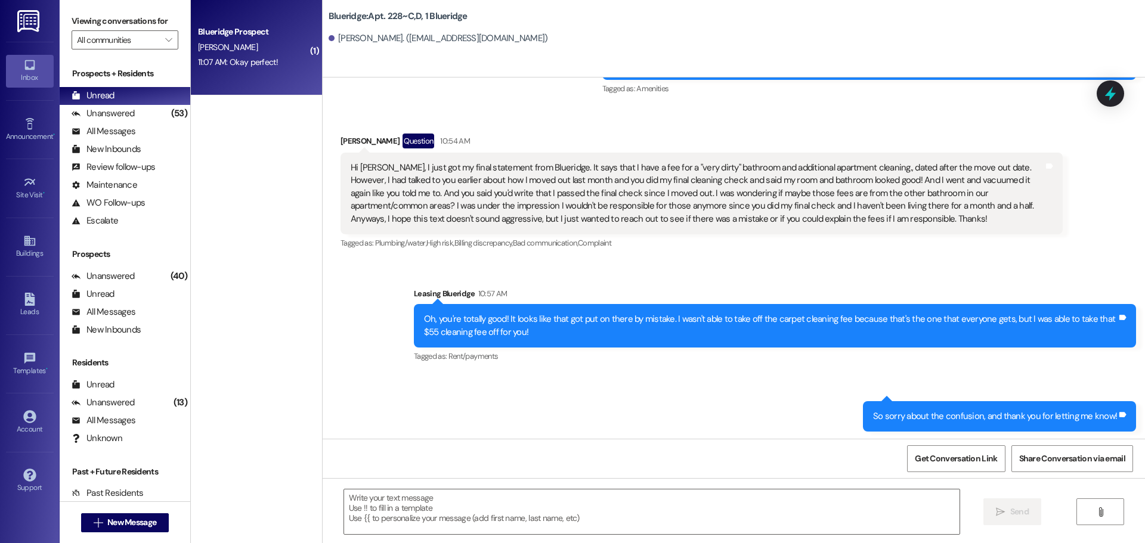
click at [253, 47] on div "[PERSON_NAME]" at bounding box center [253, 47] width 113 height 15
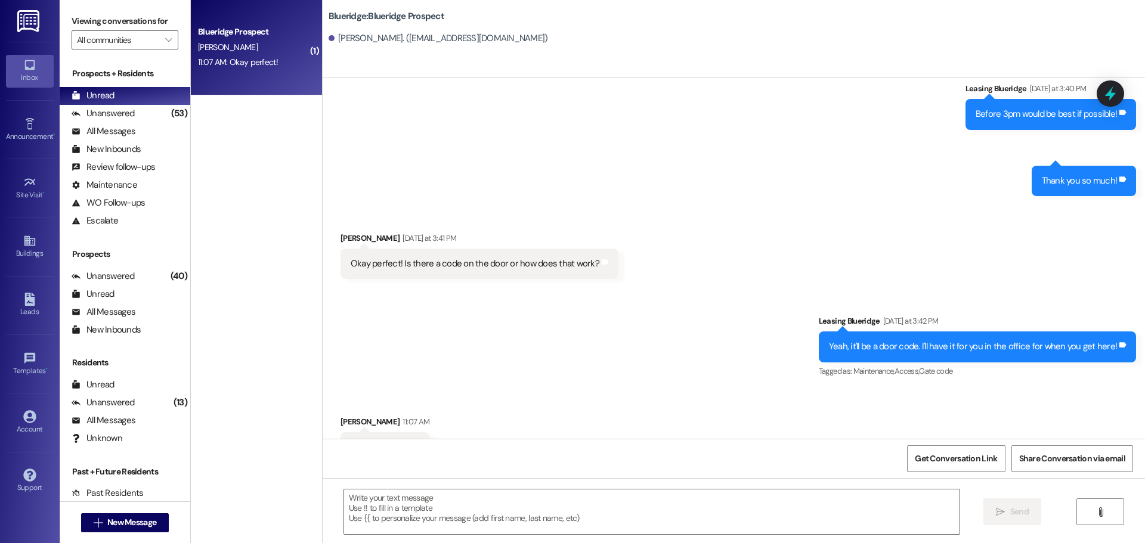
scroll to position [2944, 0]
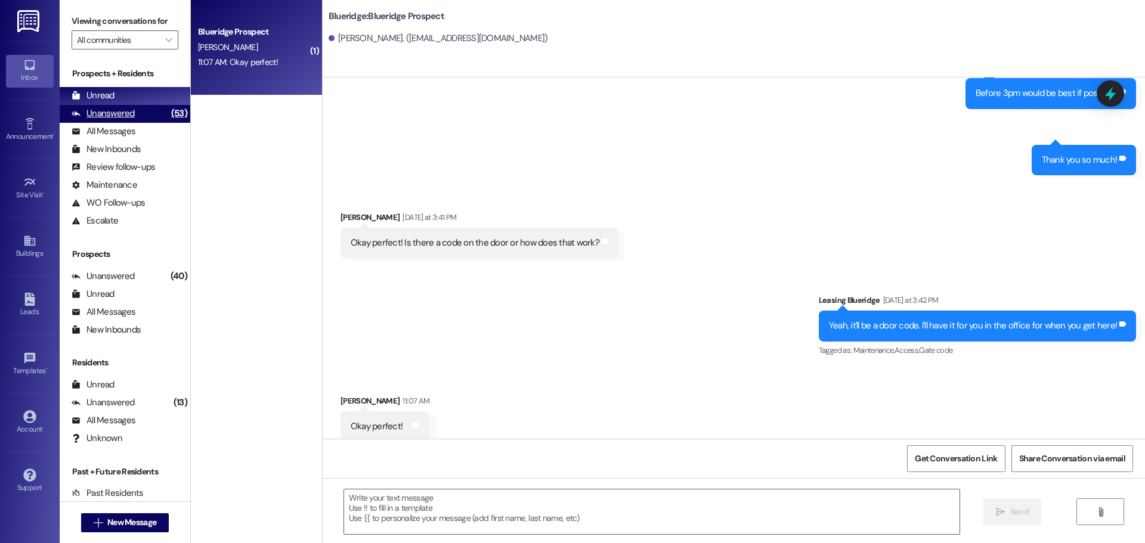
click at [101, 111] on div "Unanswered" at bounding box center [103, 113] width 63 height 13
click at [113, 95] on div "Unread" at bounding box center [93, 95] width 43 height 13
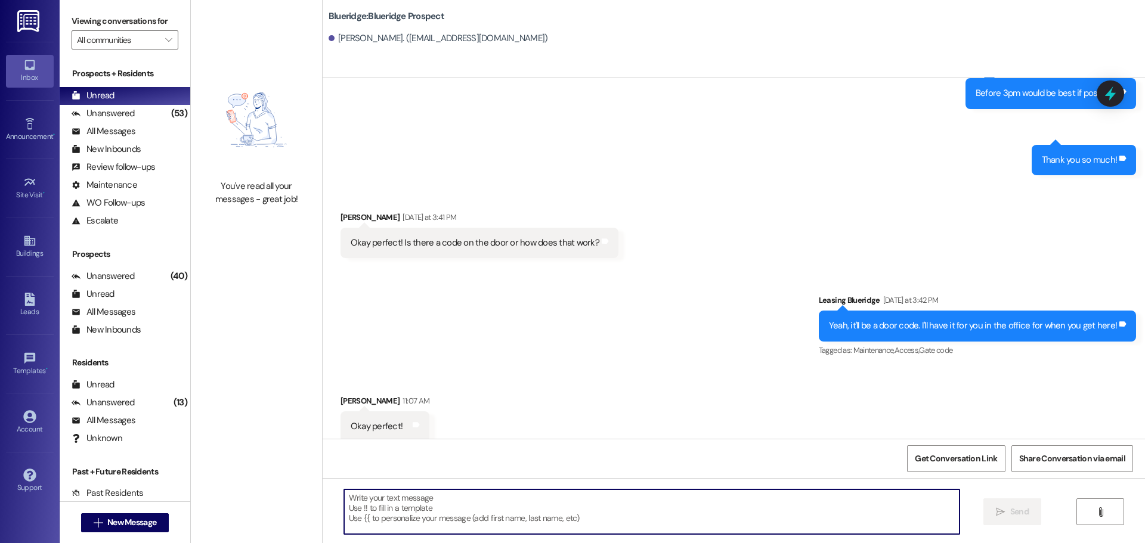
click at [666, 530] on textarea at bounding box center [651, 512] width 615 height 45
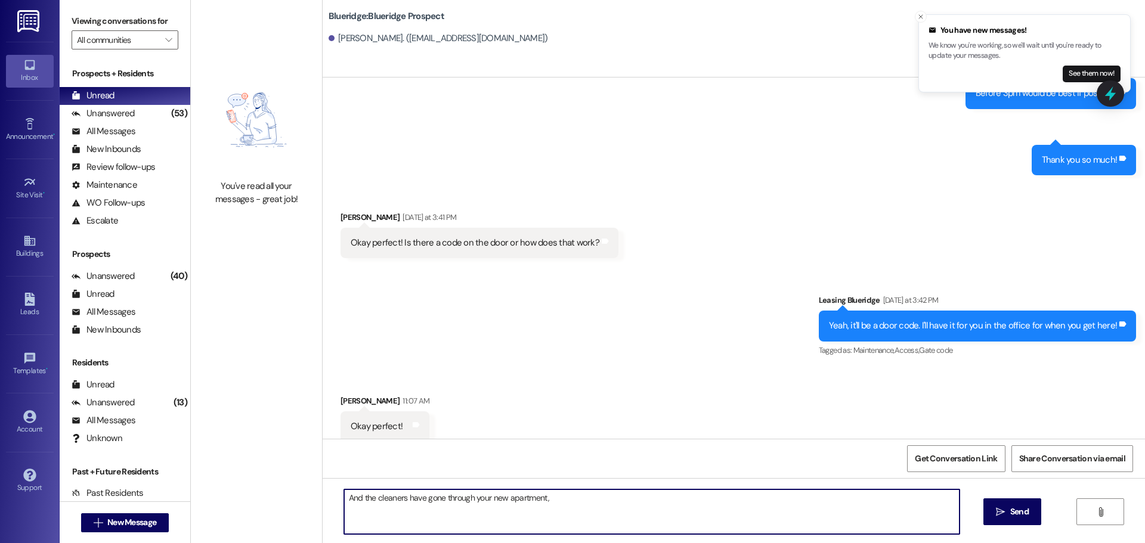
click at [582, 510] on textarea "And the cleaners have gone through your new apartment," at bounding box center [651, 512] width 615 height 45
type textarea "And the cleaners have gone through your new apartment, so you'll be able to mov…"
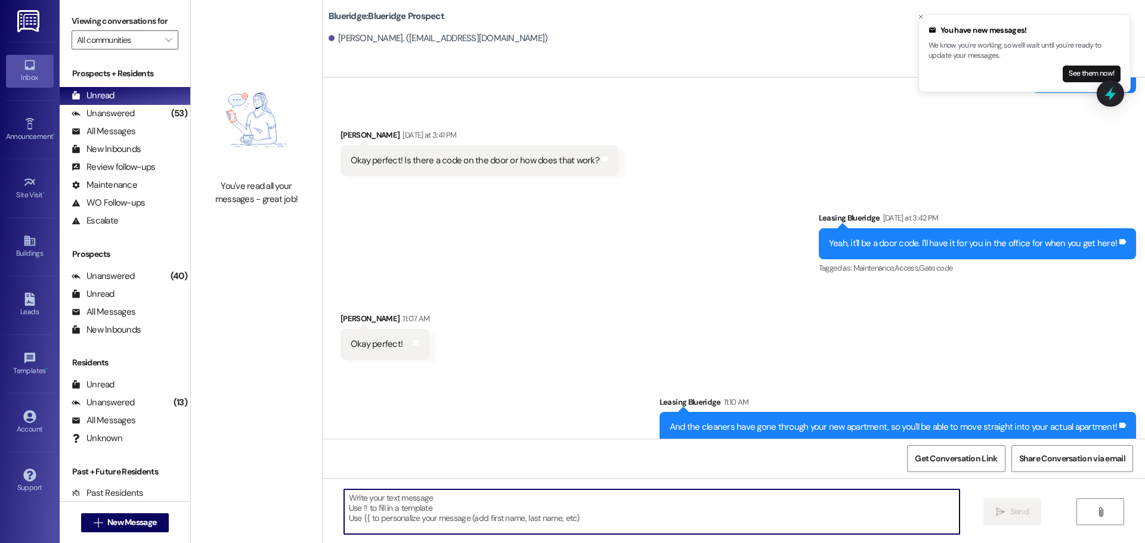
scroll to position [3027, 0]
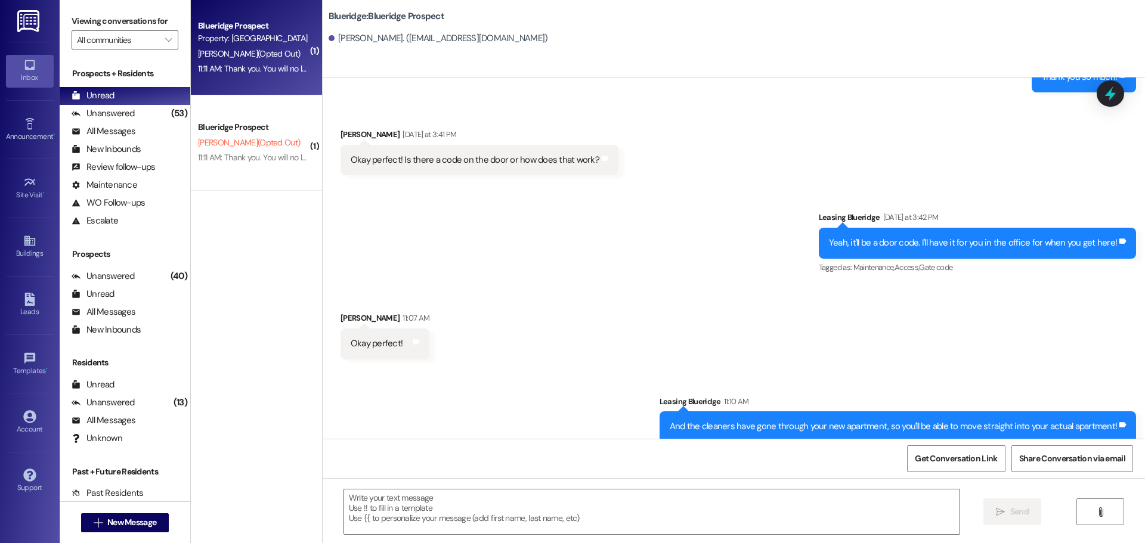
click at [231, 49] on span "T. Penrose (Opted Out)" at bounding box center [249, 53] width 102 height 11
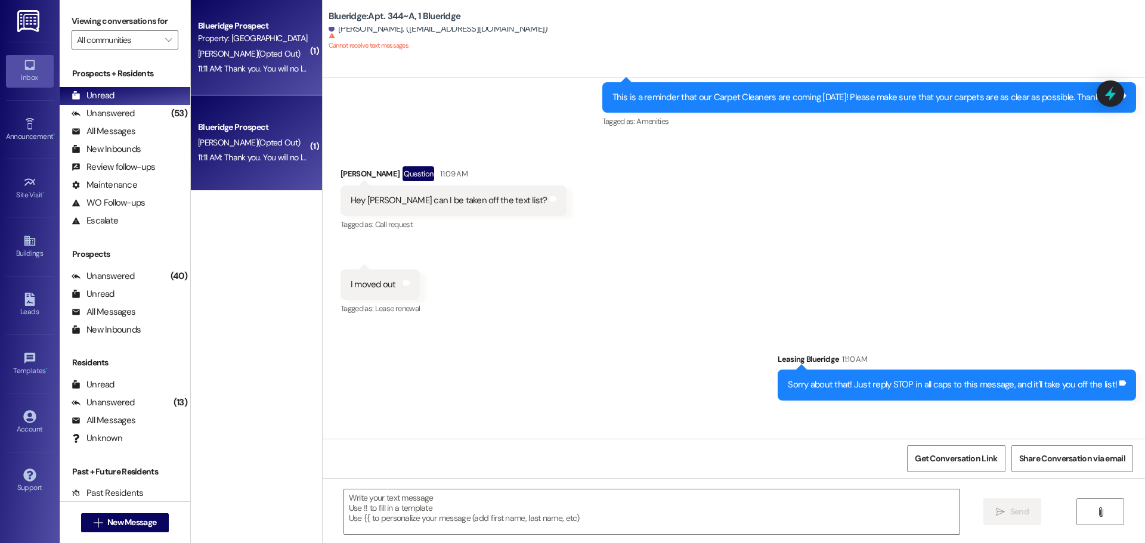
scroll to position [23746, 0]
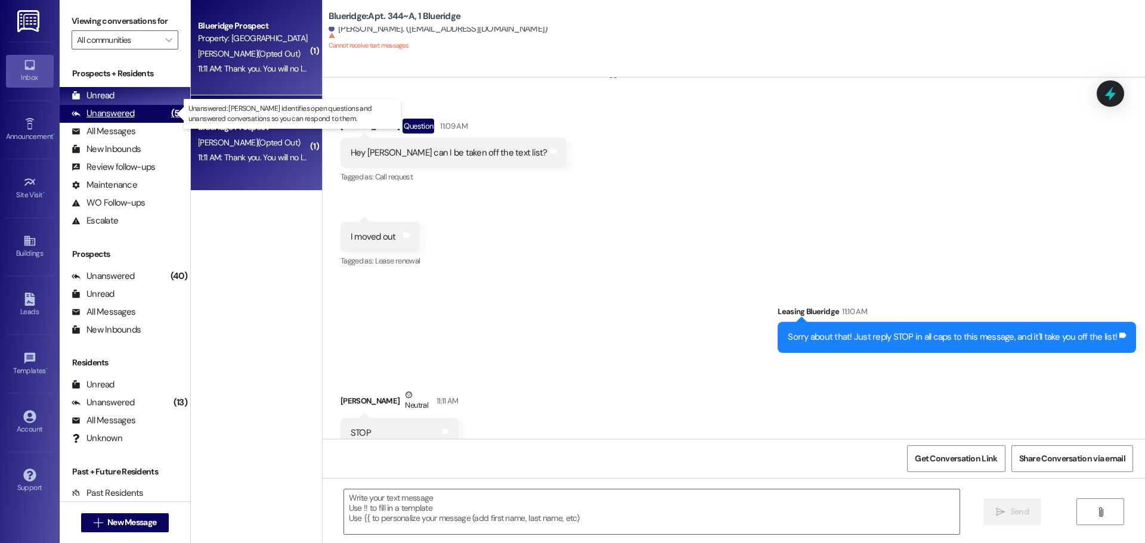
click at [117, 109] on div "Unanswered" at bounding box center [103, 113] width 63 height 13
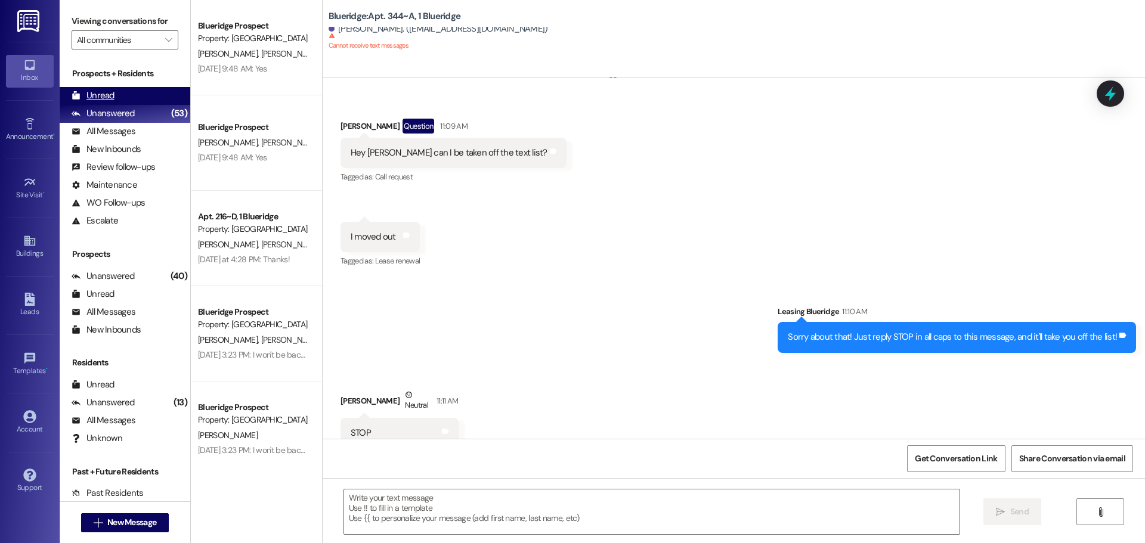
click at [113, 97] on div "Unread" at bounding box center [93, 95] width 43 height 13
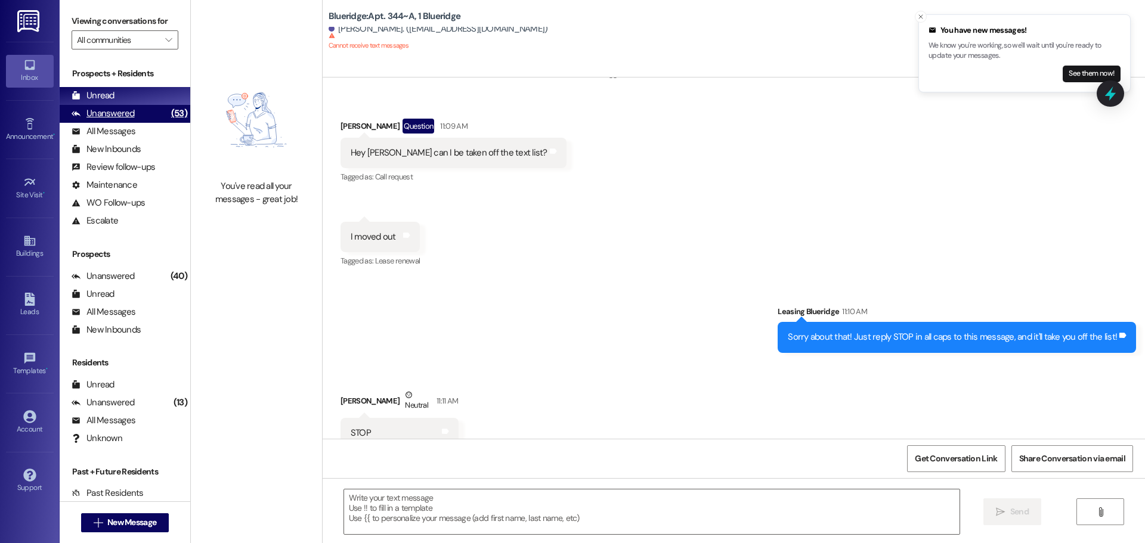
click at [168, 112] on div "(53)" at bounding box center [179, 113] width 22 height 18
click at [154, 96] on div "Unread (0)" at bounding box center [125, 96] width 131 height 18
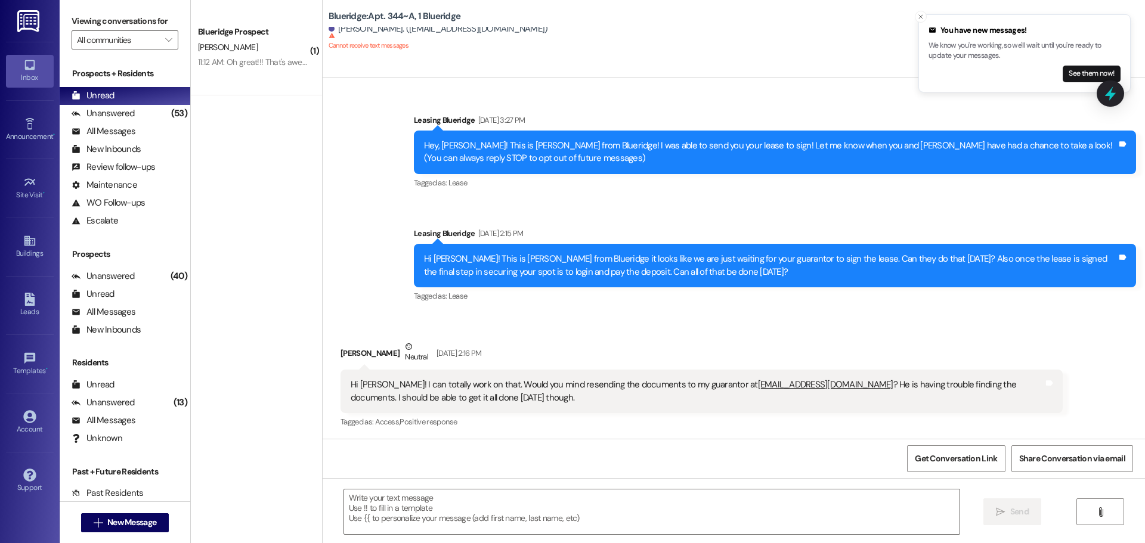
scroll to position [23662, 0]
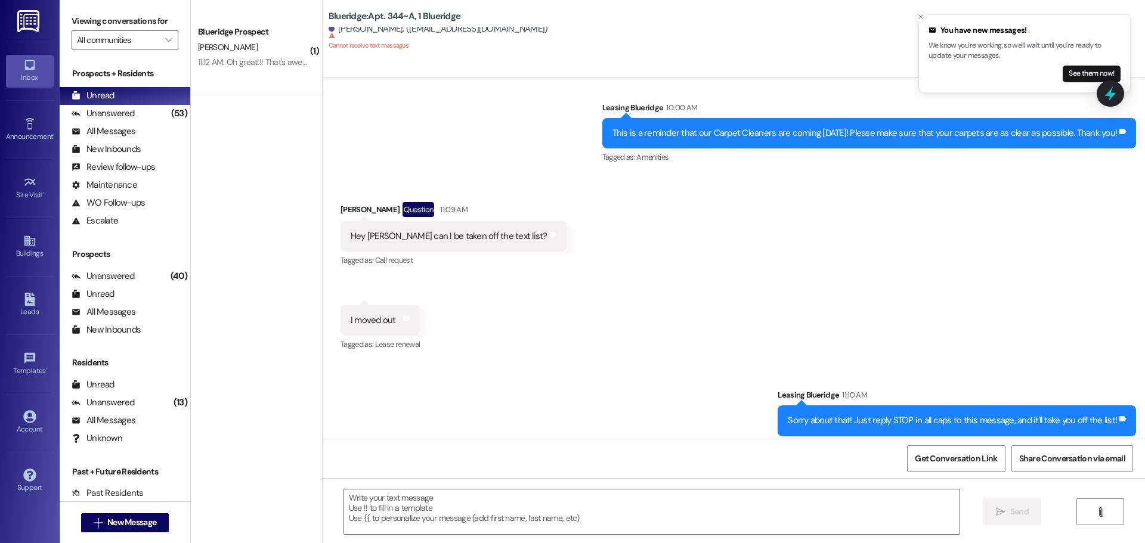
click at [539, 362] on div "Sent via SMS Leasing Blueridge 11:10 AM Sorry about that! Just reply STOP in al…" at bounding box center [734, 403] width 822 height 83
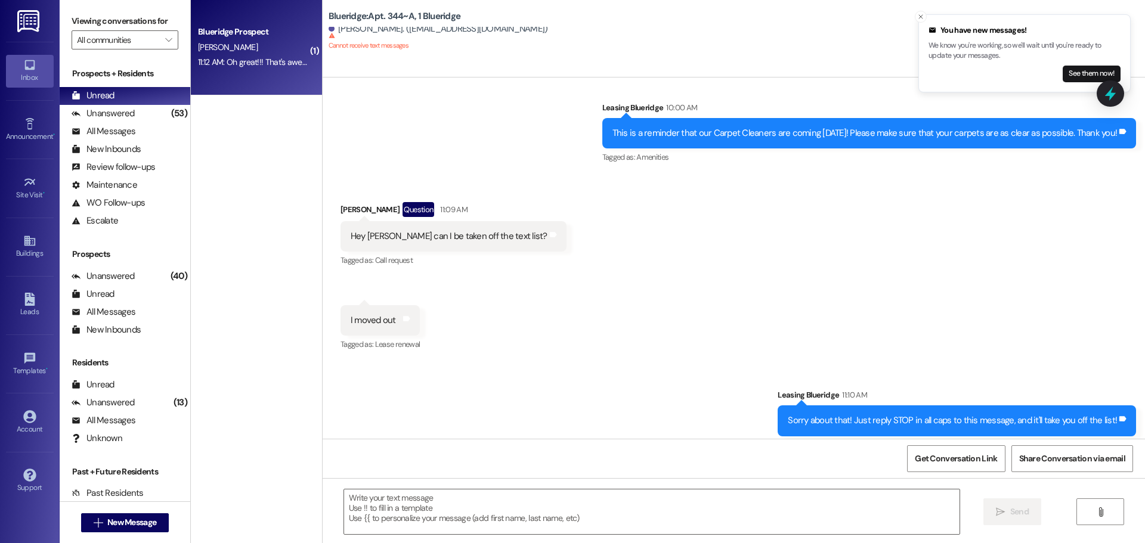
click at [218, 63] on div "11:12 AM: Oh great!!! That's awesome thank you so much 11:12 AM: Oh great!!! Th…" at bounding box center [293, 62] width 191 height 11
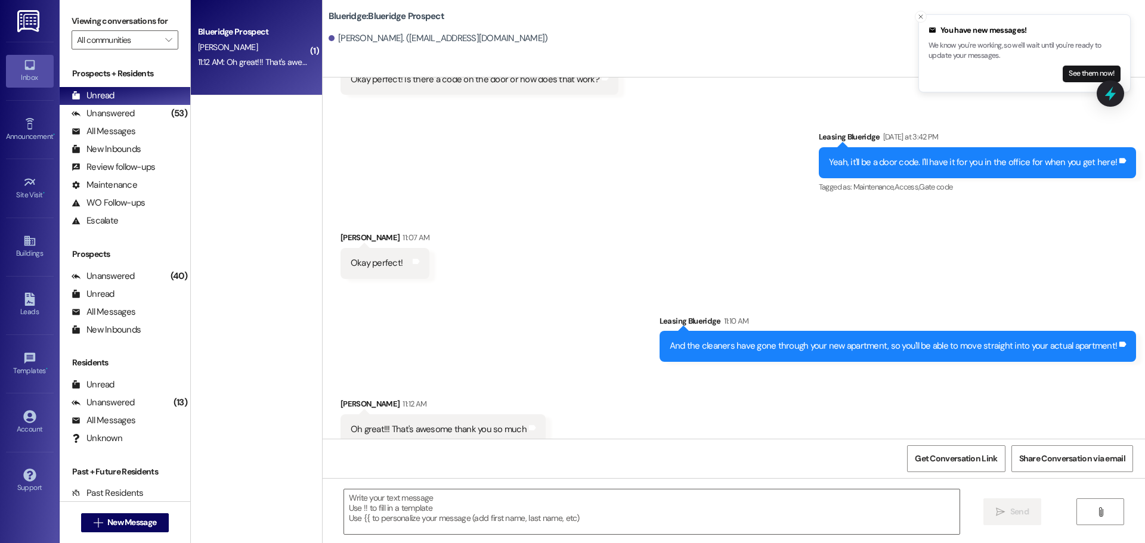
scroll to position [3110, 0]
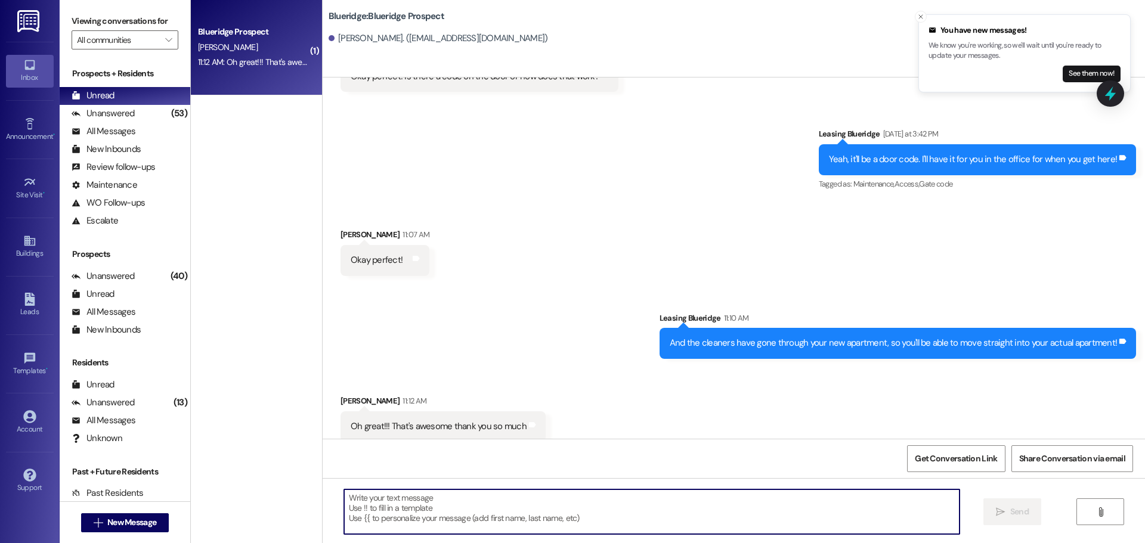
click at [593, 507] on textarea at bounding box center [651, 512] width 615 height 45
click at [608, 510] on textarea at bounding box center [651, 512] width 615 height 45
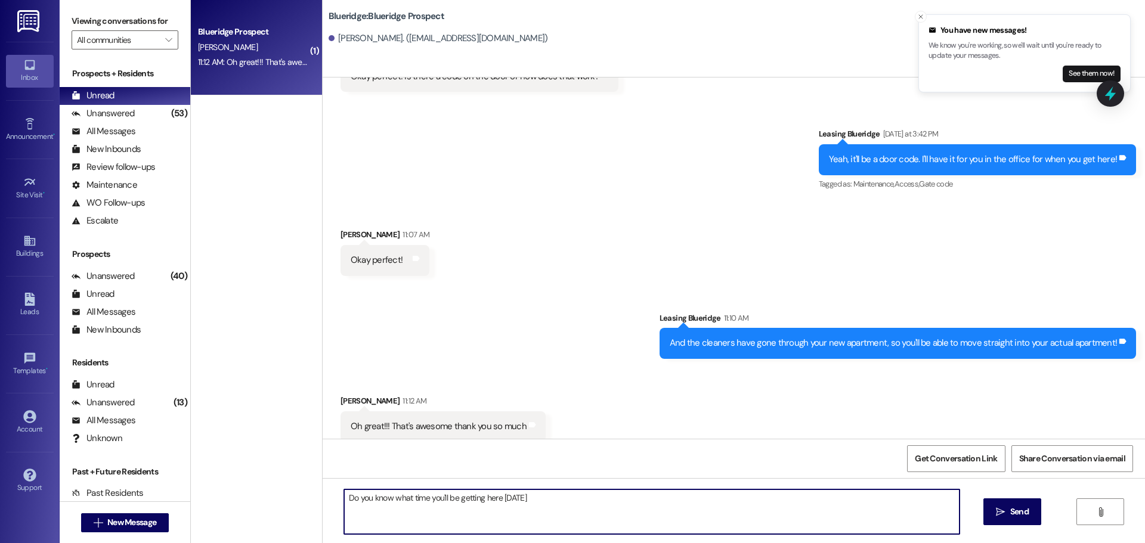
type textarea "Do you know what time you'll be getting here [DATE]?"
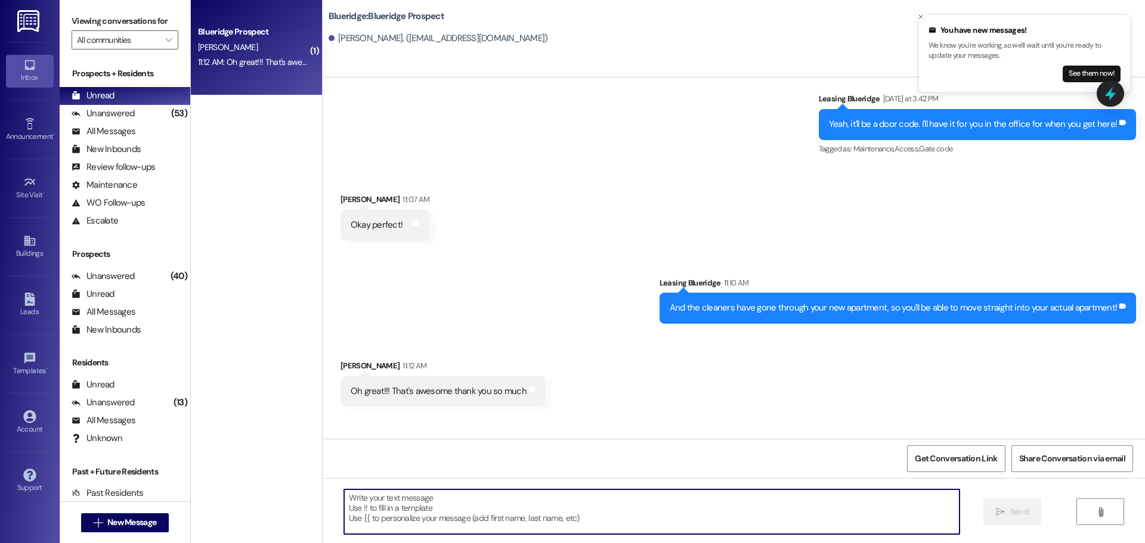
scroll to position [3193, 0]
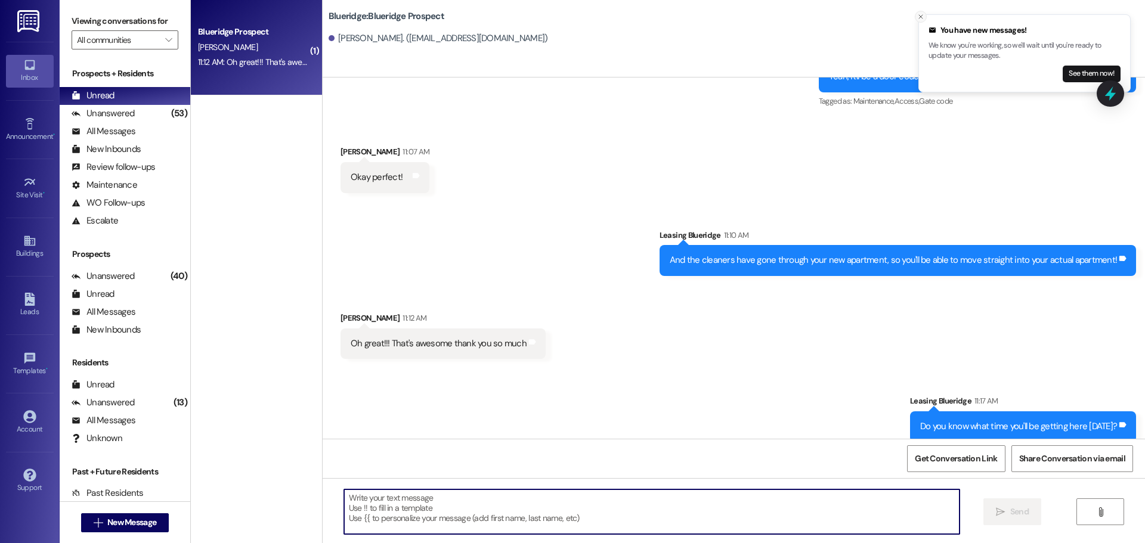
click at [918, 16] on icon "Close toast" at bounding box center [920, 16] width 7 height 7
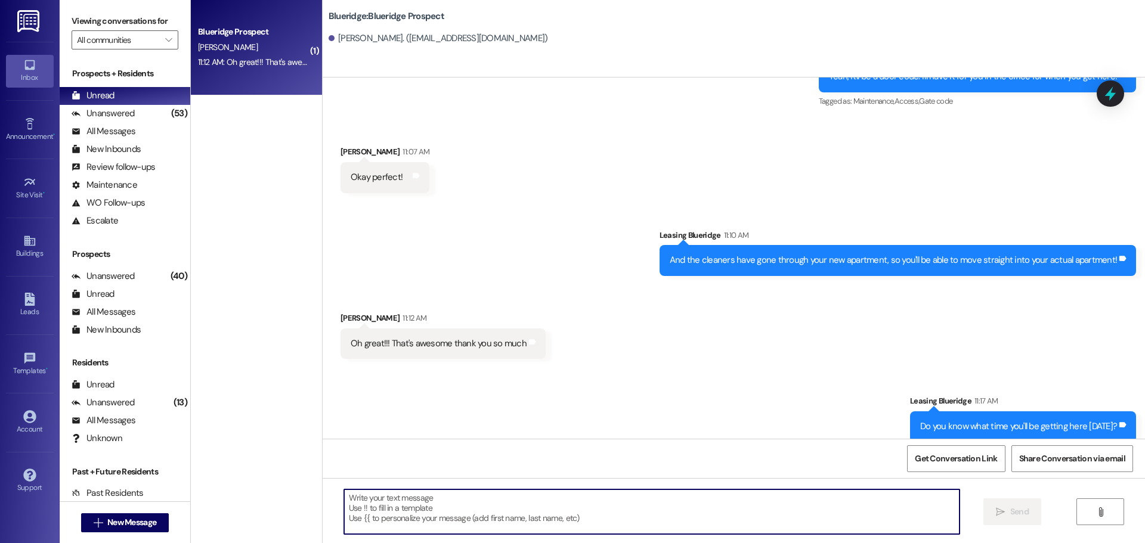
click at [352, 216] on div "Sent via SMS Leasing Blueridge 11:10 AM And the cleaners have gone through your…" at bounding box center [734, 243] width 822 height 83
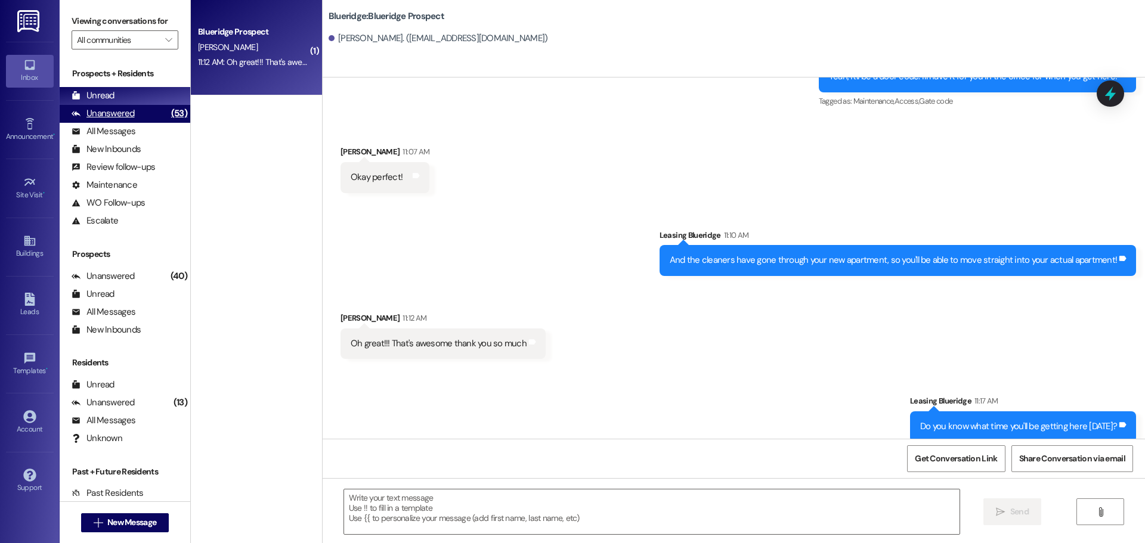
click at [123, 116] on div "Unanswered" at bounding box center [103, 113] width 63 height 13
click at [129, 101] on div "Unread (0)" at bounding box center [125, 96] width 131 height 18
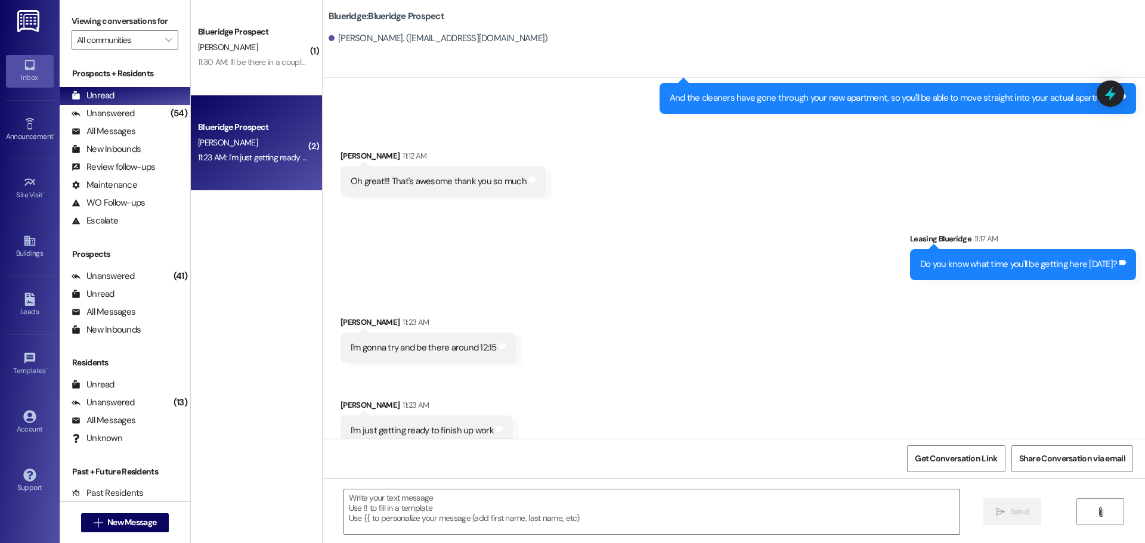
scroll to position [3359, 0]
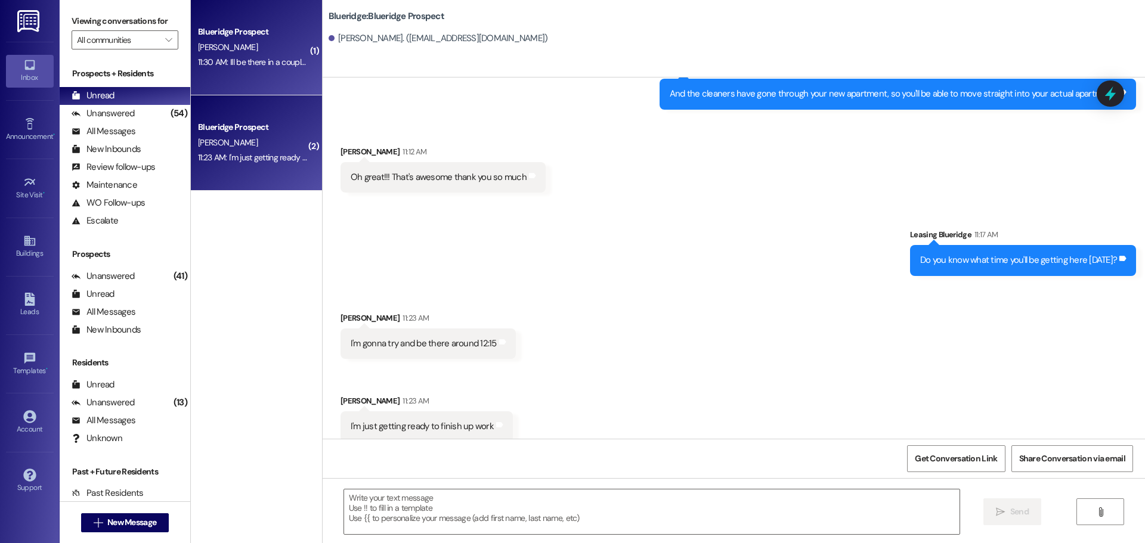
click at [275, 59] on div "11:30 AM: Ill be there in a couple hours! 11:30 AM: Ill be there in a couple ho…" at bounding box center [263, 62] width 131 height 11
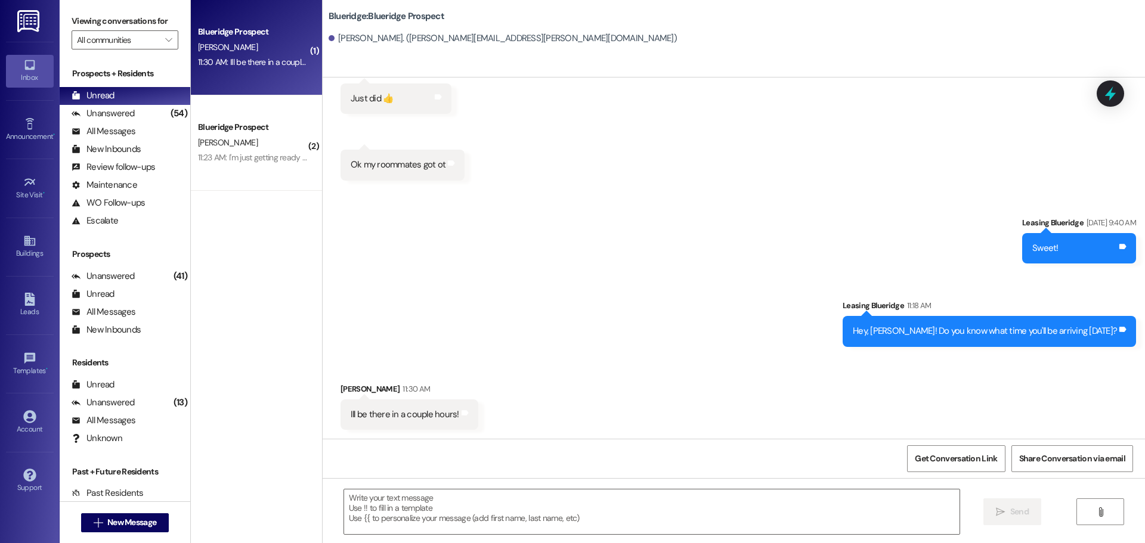
scroll to position [7619, 0]
click at [587, 502] on textarea at bounding box center [651, 512] width 615 height 45
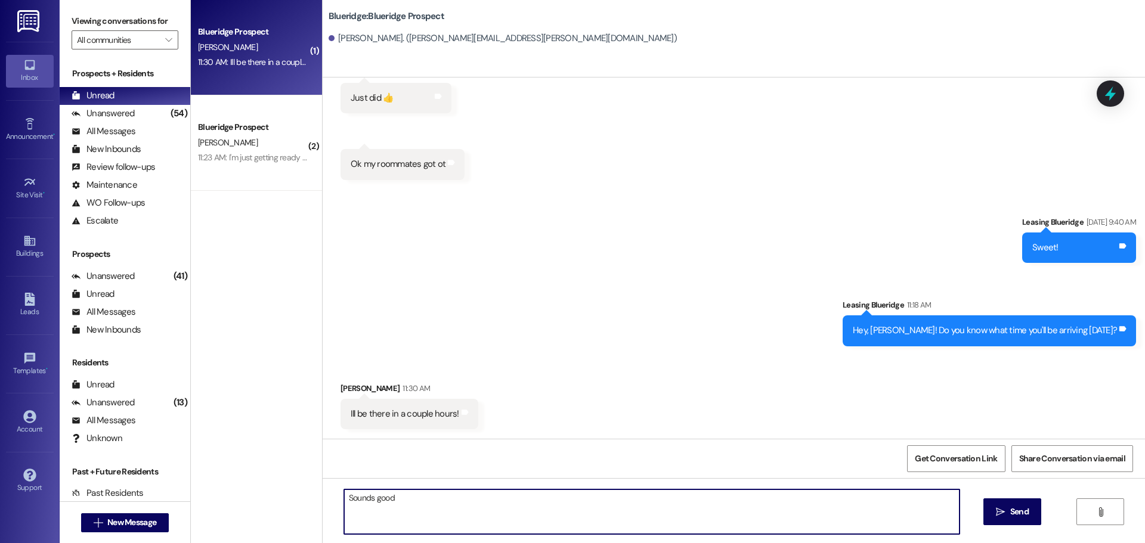
type textarea "Sounds good!"
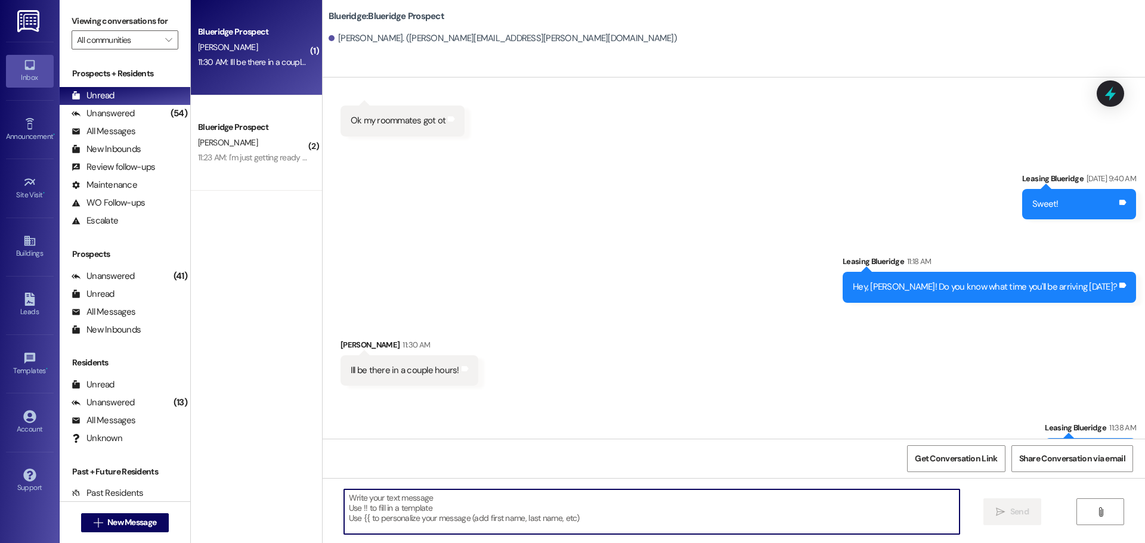
scroll to position [7702, 0]
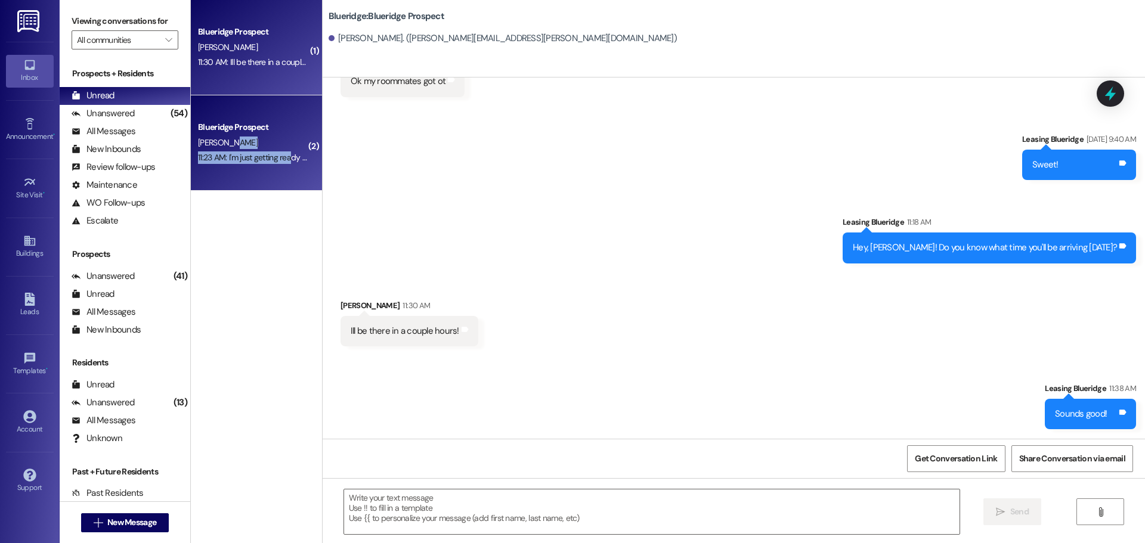
drag, startPoint x: 279, startPoint y: 148, endPoint x: 284, endPoint y: 153, distance: 6.7
click at [284, 153] on div "Blueridge Prospect J. Nabors 11:23 AM: I'm just getting ready to finish up work…" at bounding box center [256, 142] width 131 height 95
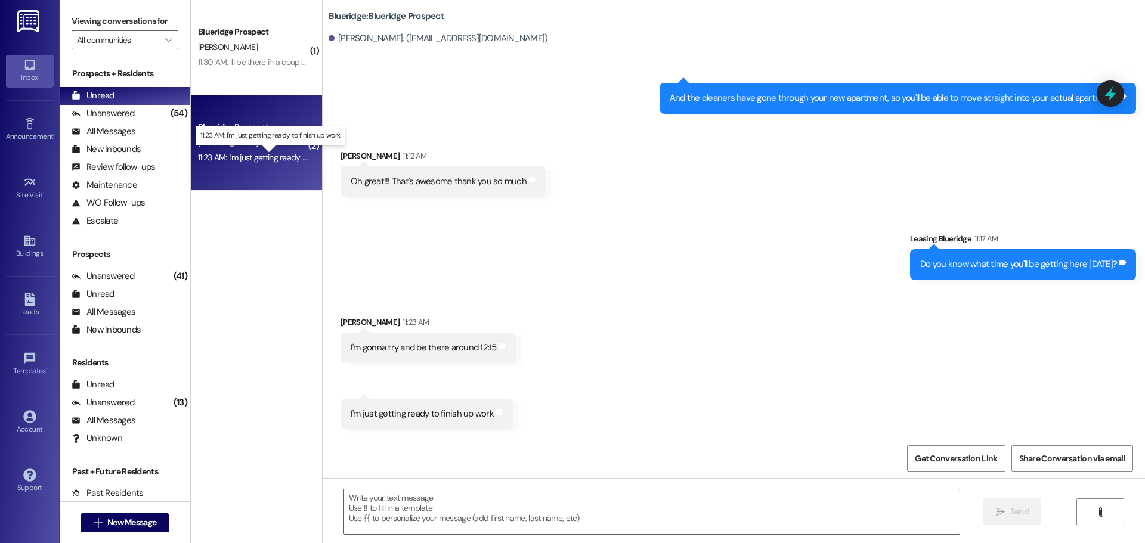
scroll to position [3343, 0]
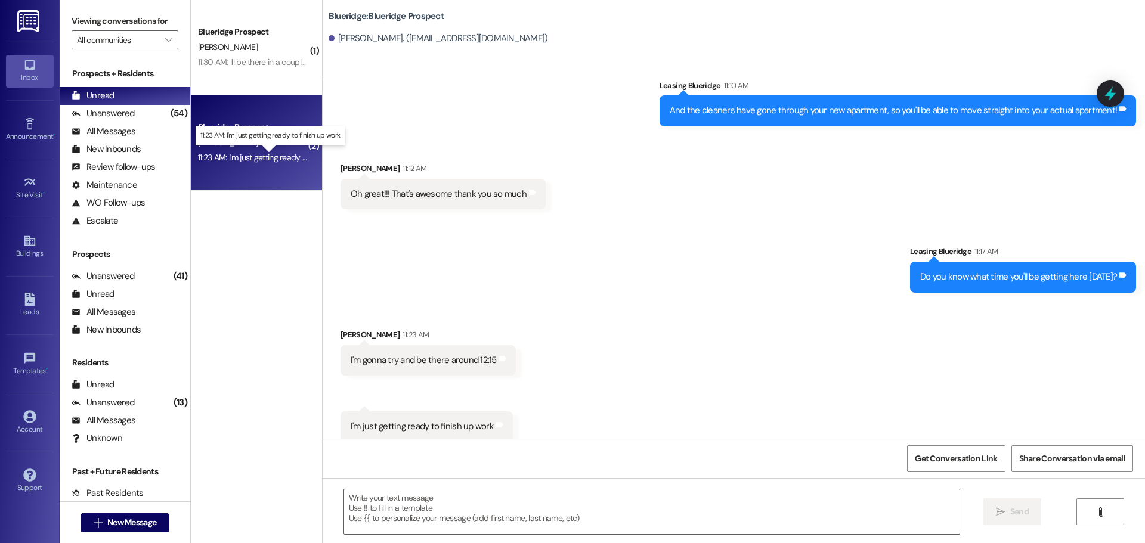
click at [284, 153] on div "11:23 AM: I'm just getting ready to finish up work 11:23 AM: I'm just getting r…" at bounding box center [278, 157] width 161 height 11
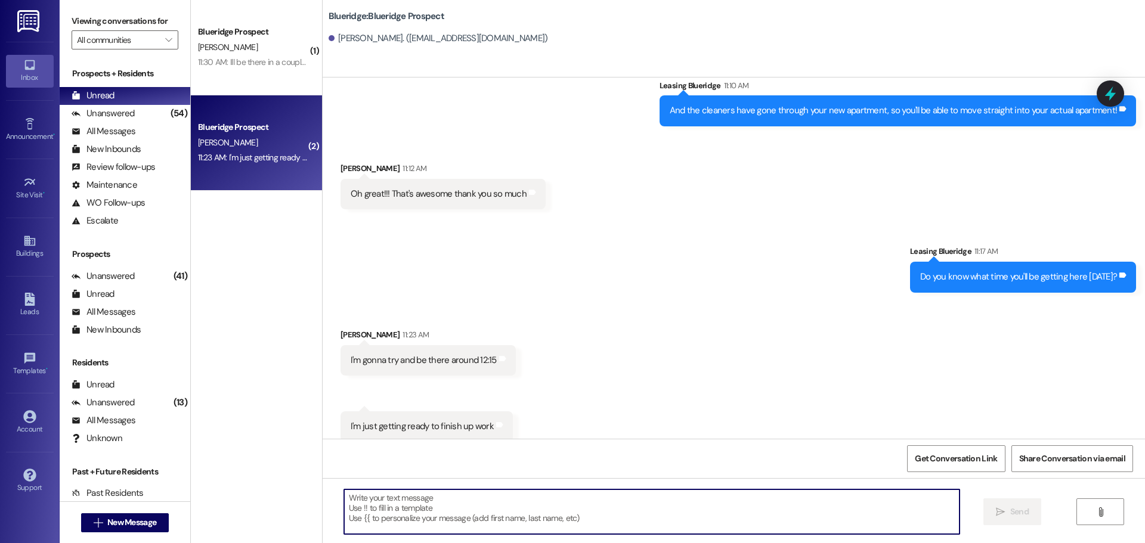
click at [609, 507] on textarea at bounding box center [651, 512] width 615 height 45
type textarea "P"
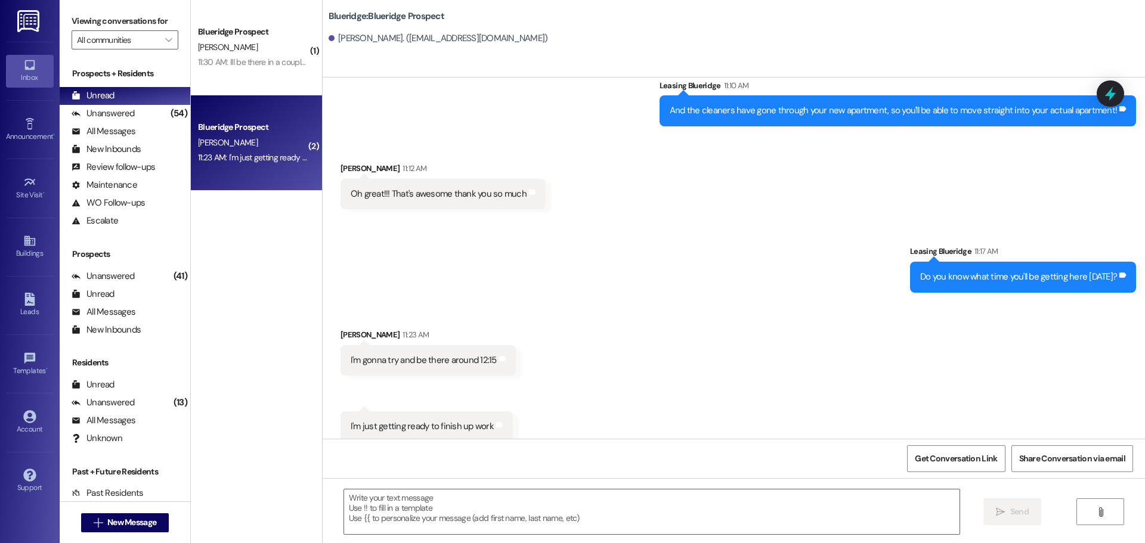
drag, startPoint x: 778, startPoint y: 366, endPoint x: 812, endPoint y: 385, distance: 38.2
click at [778, 367] on div "Received via SMS Jared Nabors 11:23 AM I'm gonna try and be there around 12:15 …" at bounding box center [734, 377] width 822 height 150
click at [1062, 352] on div "Received via SMS Jared Nabors 11:23 AM I'm gonna try and be there around 12:15 …" at bounding box center [734, 377] width 822 height 150
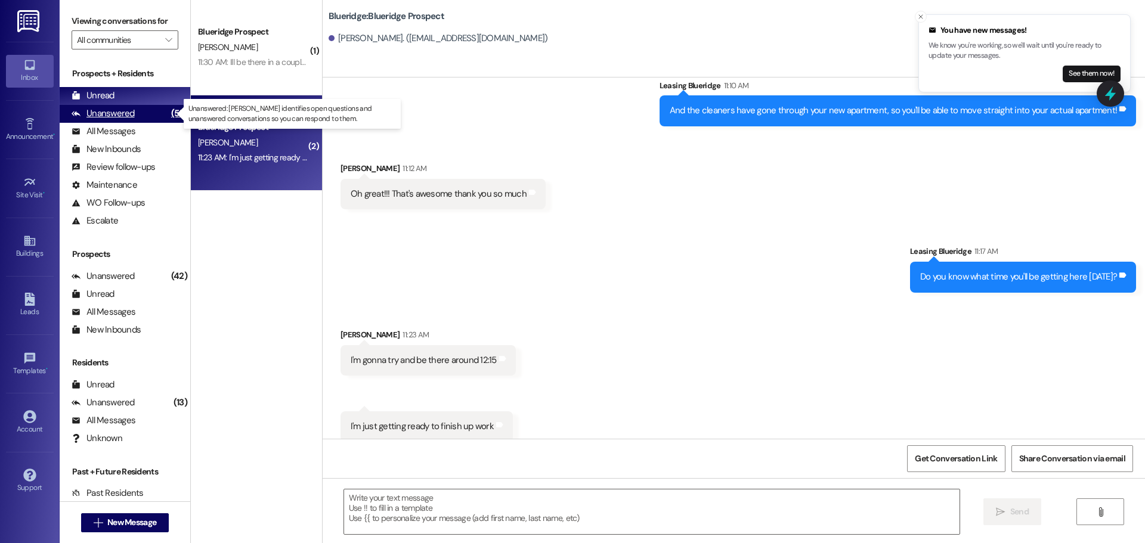
click at [107, 113] on div "Unanswered" at bounding box center [103, 113] width 63 height 13
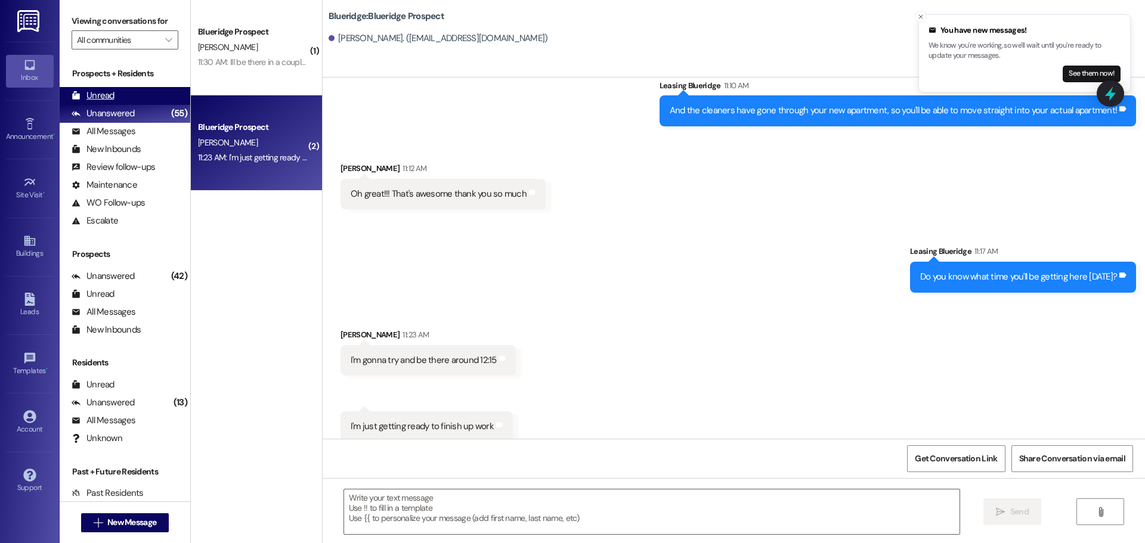
click at [113, 94] on div "Unread" at bounding box center [93, 95] width 43 height 13
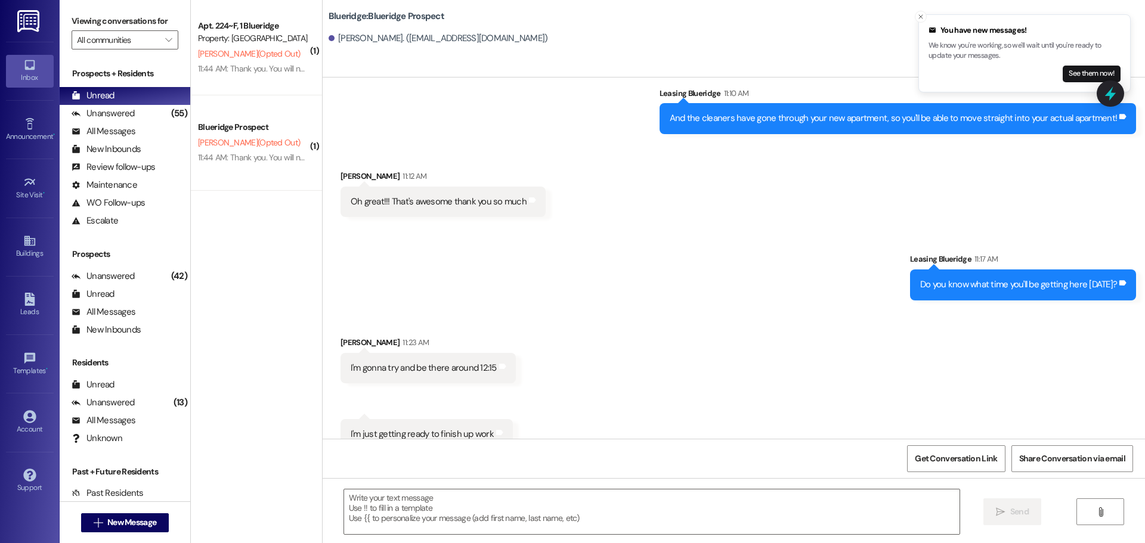
scroll to position [3342, 0]
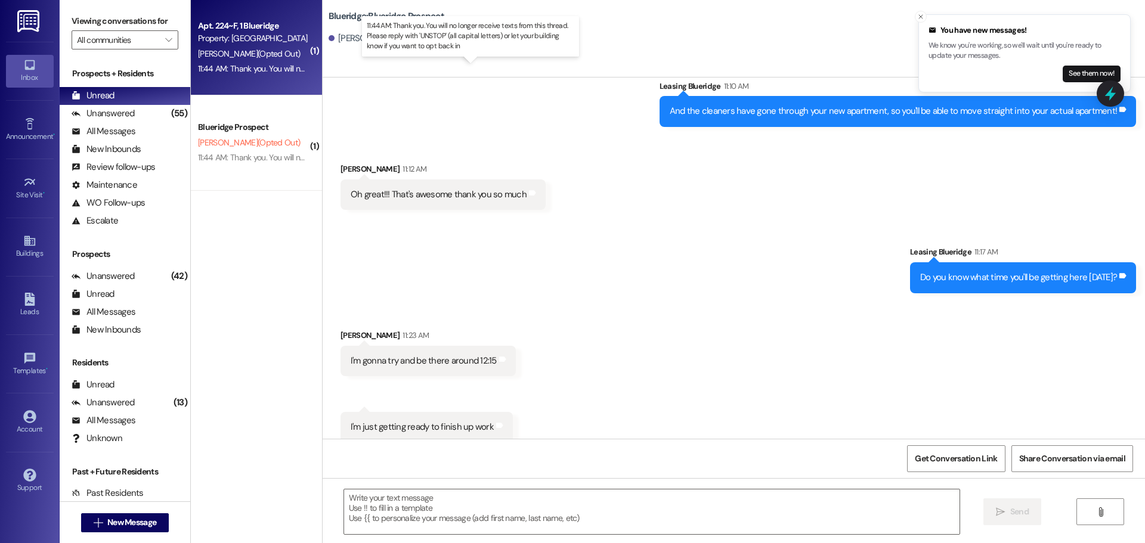
click at [275, 73] on div "11:44 AM: Thank you. You will no longer receive texts from this thread. Please …" at bounding box center [480, 68] width 565 height 11
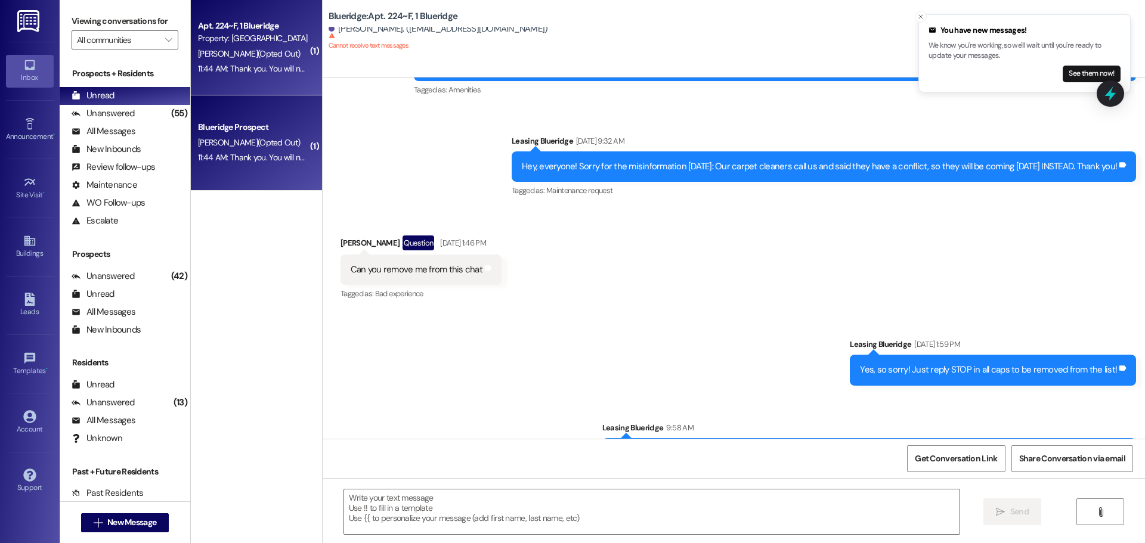
scroll to position [8600, 0]
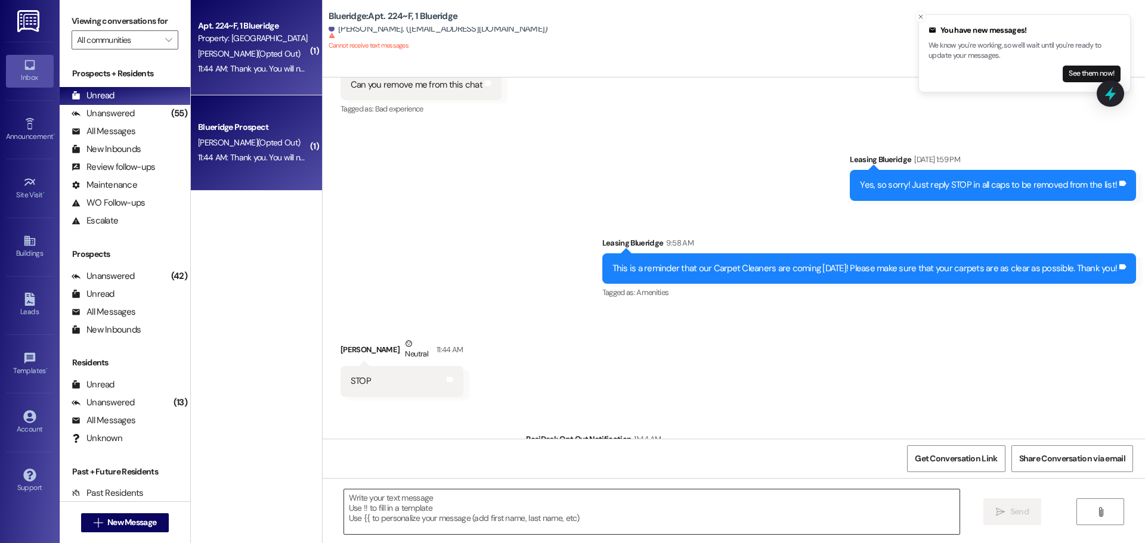
click at [574, 534] on textarea at bounding box center [651, 512] width 615 height 45
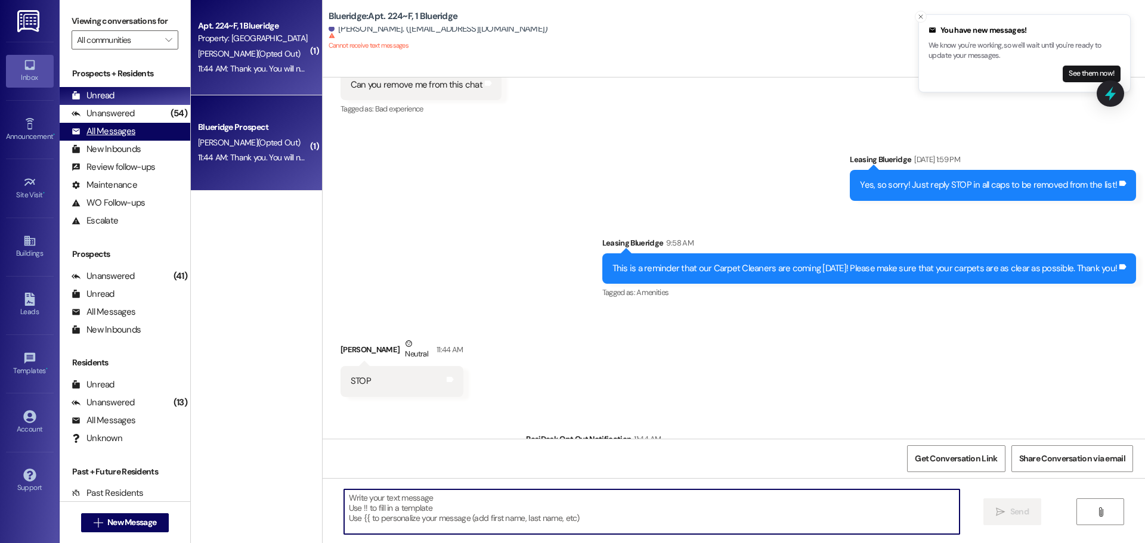
click at [150, 126] on div "All Messages (undefined)" at bounding box center [125, 132] width 131 height 18
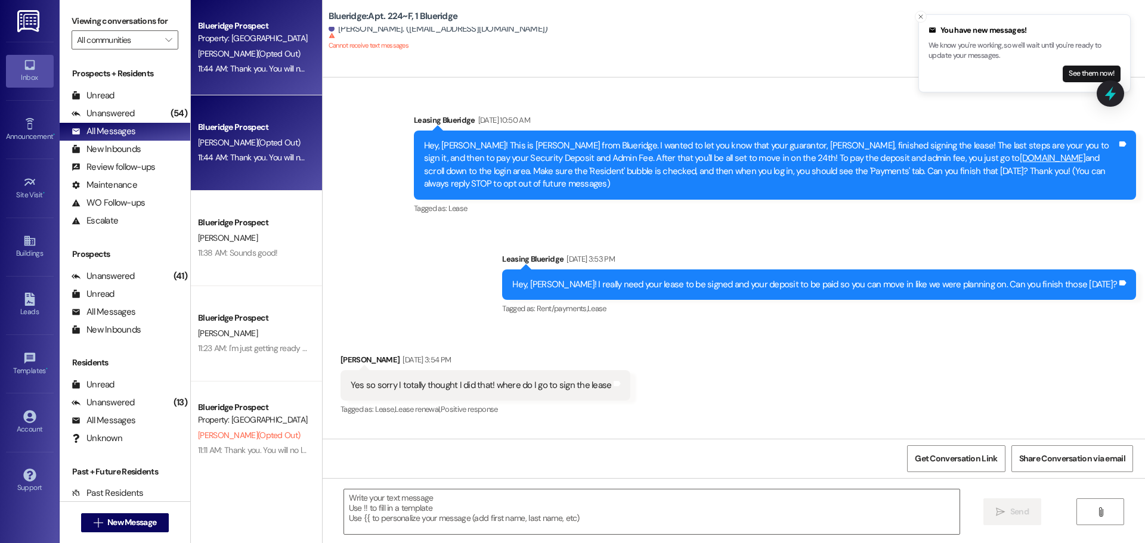
scroll to position [8516, 0]
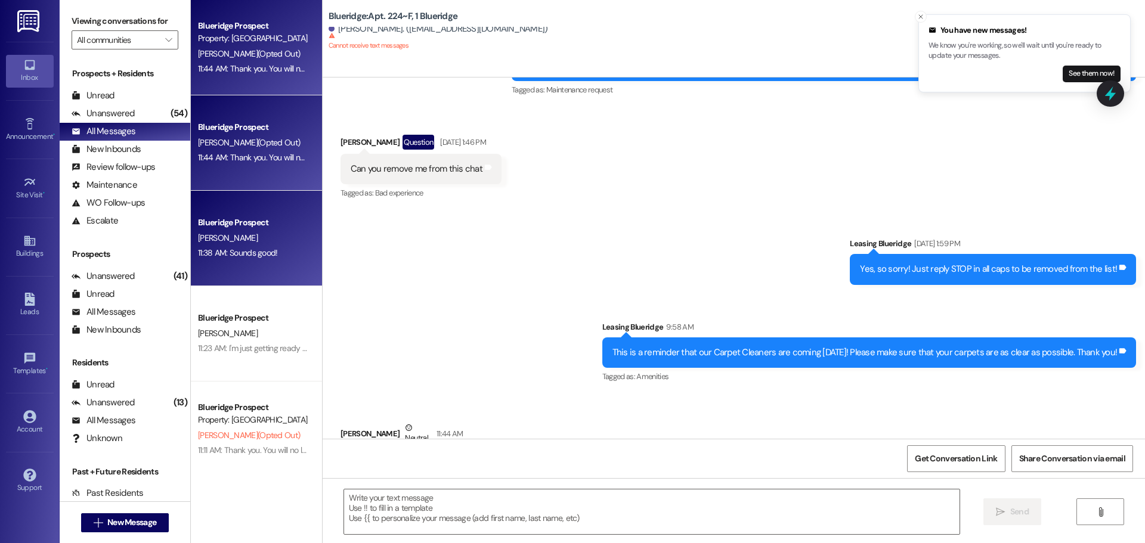
click at [271, 225] on div "Blueridge Prospect" at bounding box center [253, 222] width 110 height 13
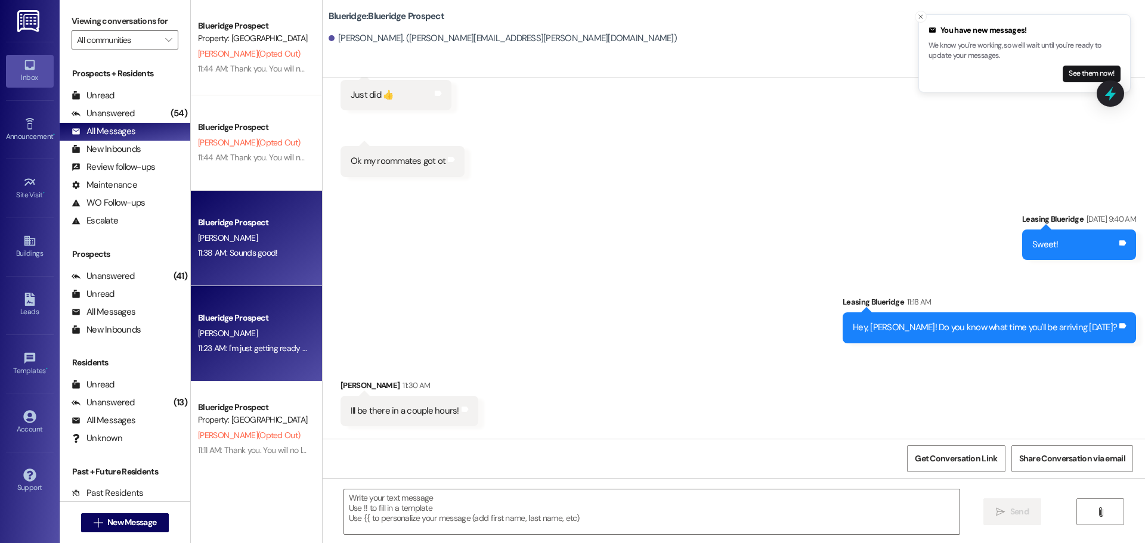
scroll to position [7618, 0]
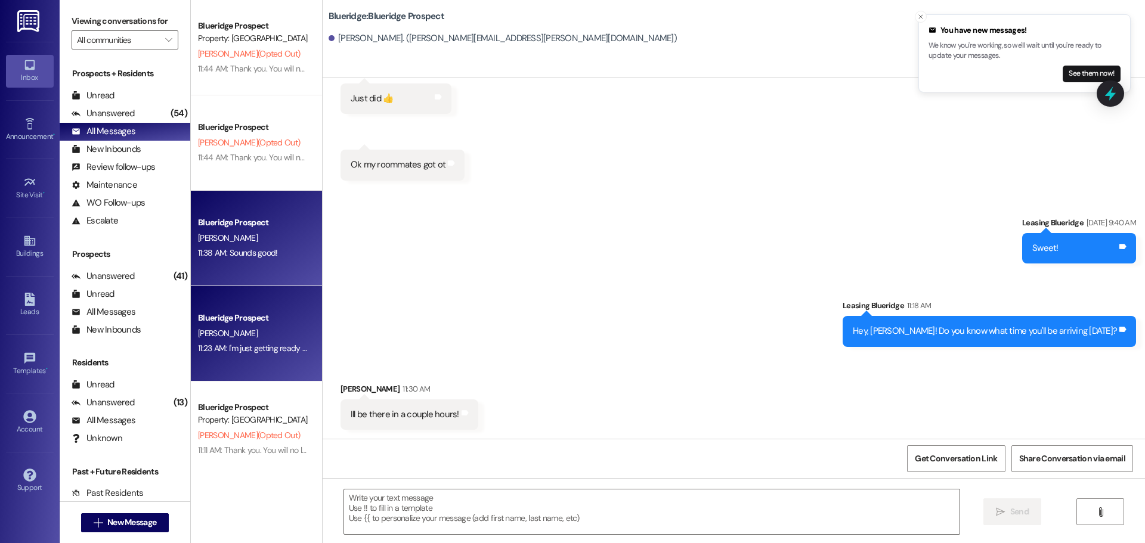
click at [242, 312] on div "Blueridge Prospect" at bounding box center [253, 318] width 110 height 13
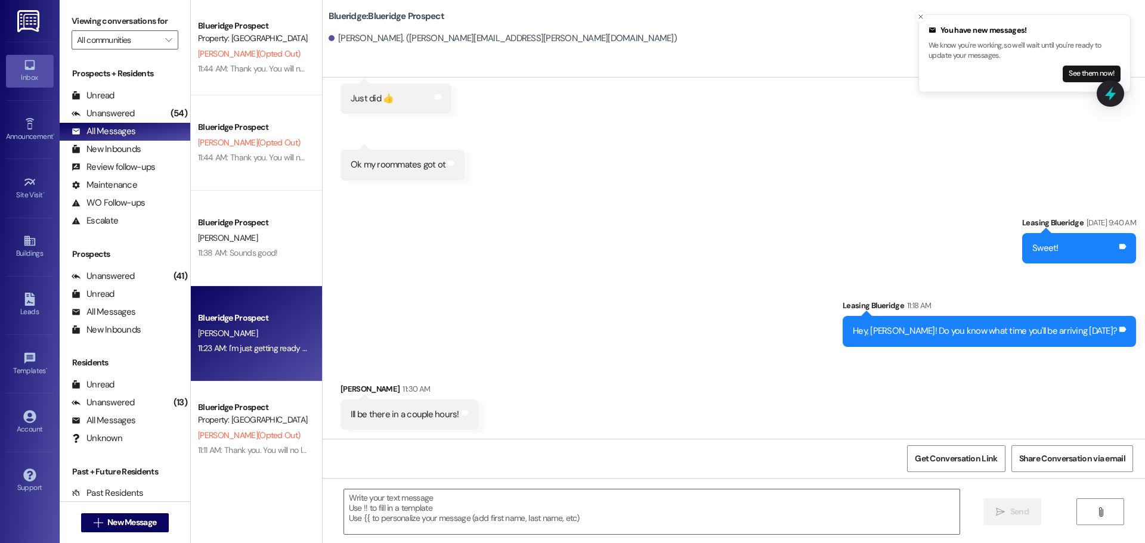
scroll to position [3343, 0]
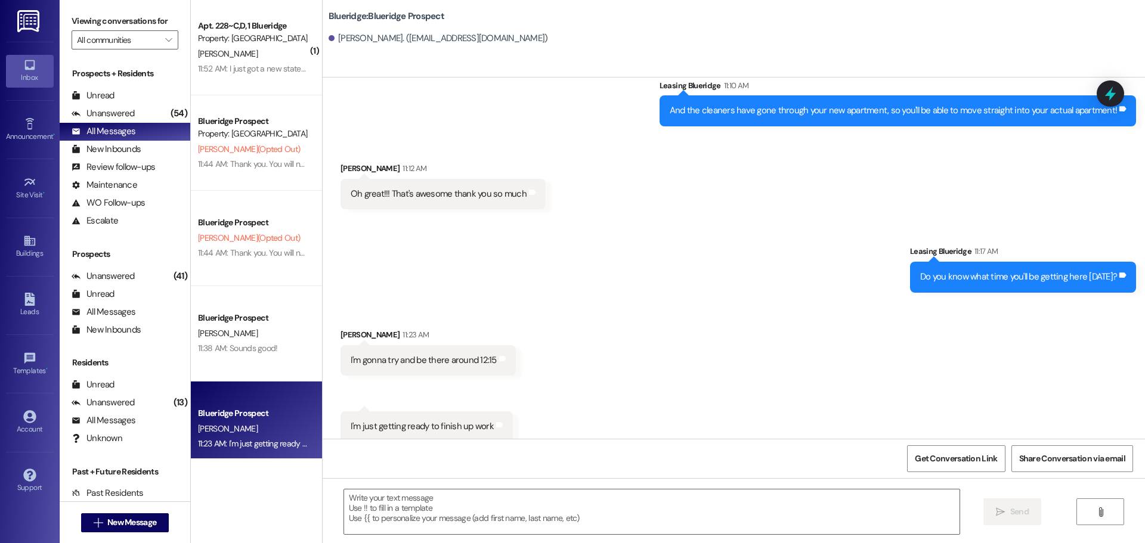
click at [720, 302] on div "Received via SMS Jared Nabors 11:23 AM I'm gonna try and be there around 12:15 …" at bounding box center [734, 418] width 822 height 233
click at [143, 100] on div "Unread (0)" at bounding box center [125, 96] width 131 height 18
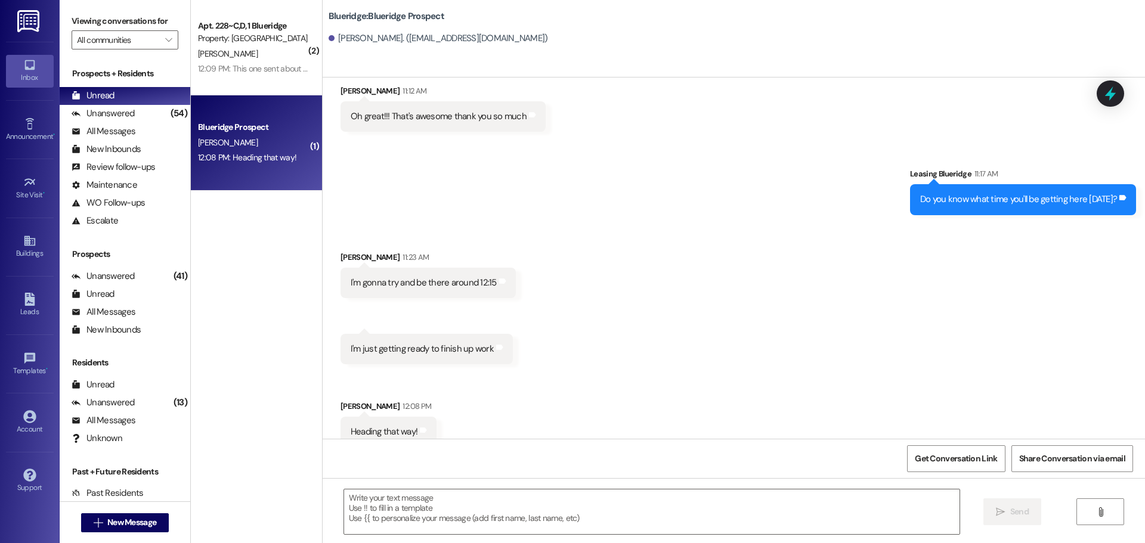
scroll to position [3425, 0]
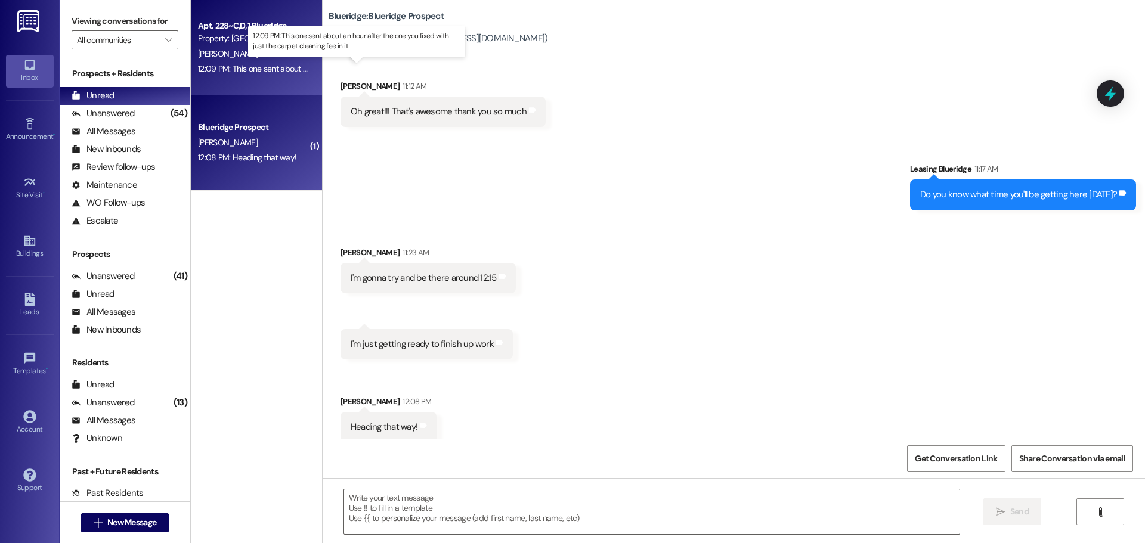
click at [284, 68] on div "12:09 PM: This one sent about an hour after the one you fixed with just the car…" at bounding box center [367, 68] width 338 height 11
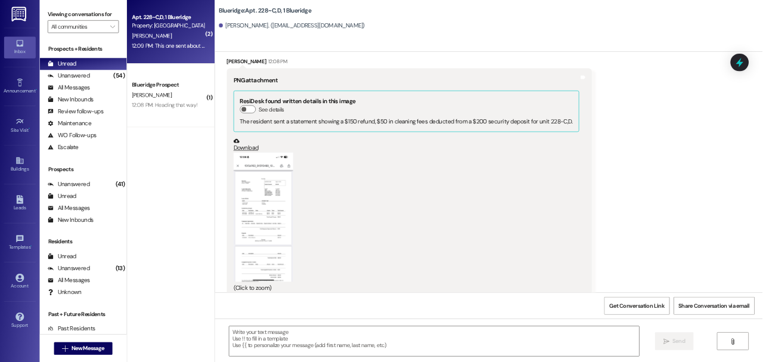
scroll to position [22336, 0]
click at [405, 243] on button "Zoom image" at bounding box center [395, 325] width 89 height 194
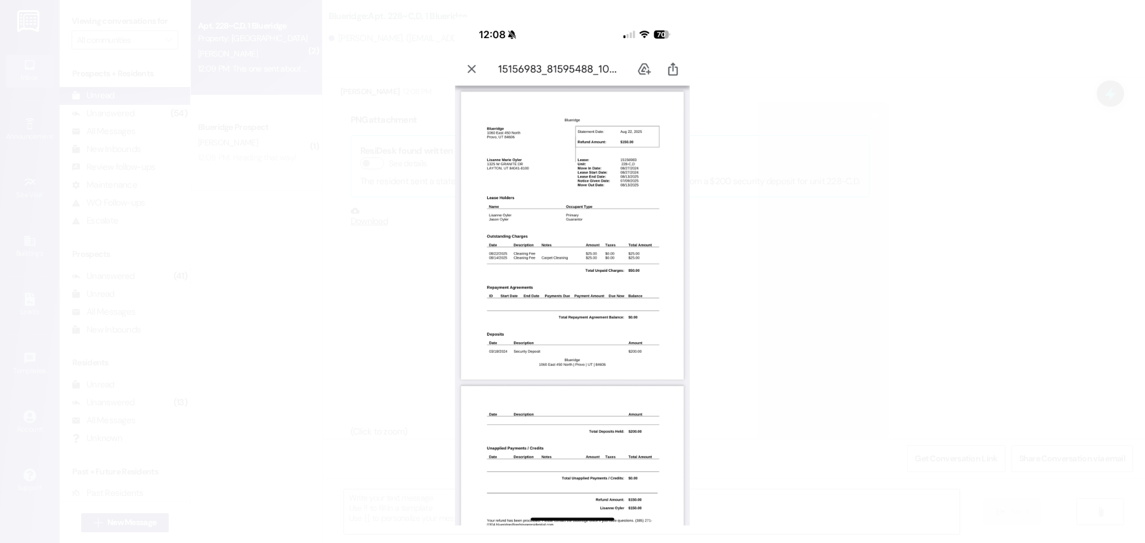
click at [608, 287] on button "Unzoom image" at bounding box center [572, 271] width 1145 height 543
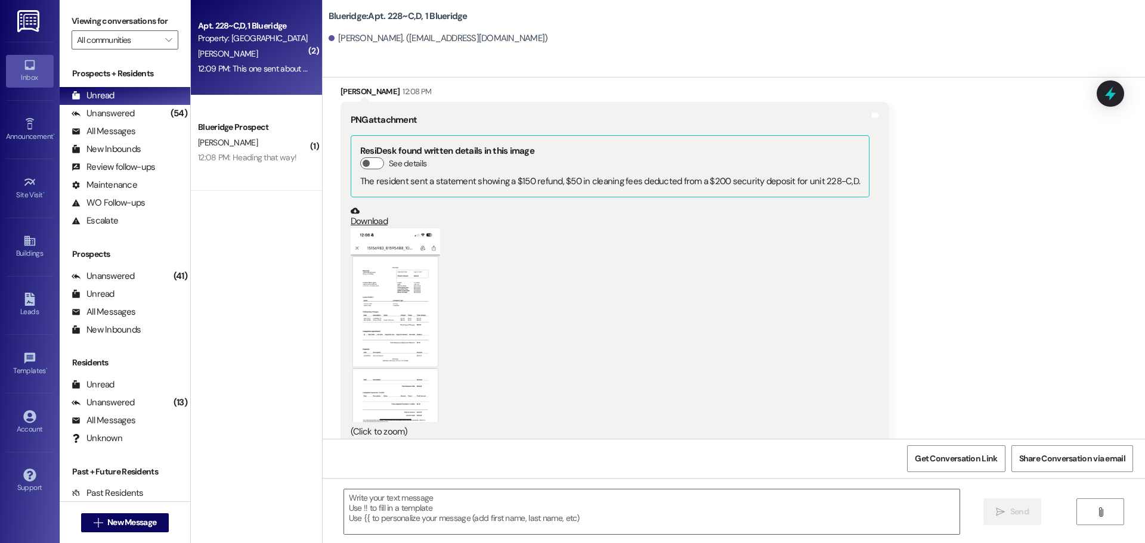
click at [421, 240] on button "Zoom image" at bounding box center [395, 325] width 89 height 194
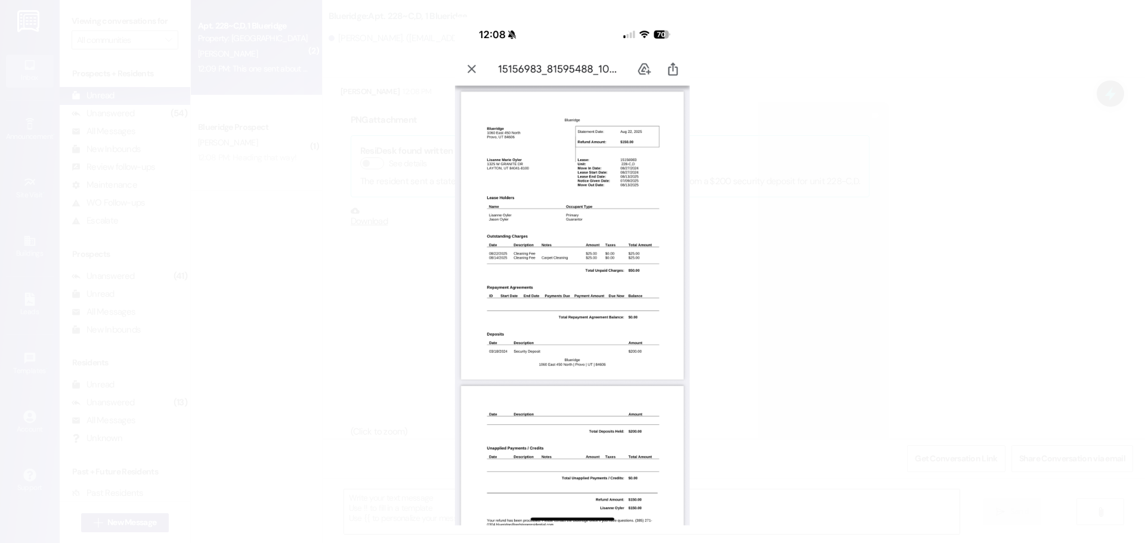
click at [474, 73] on button "Unzoom image" at bounding box center [572, 271] width 1145 height 543
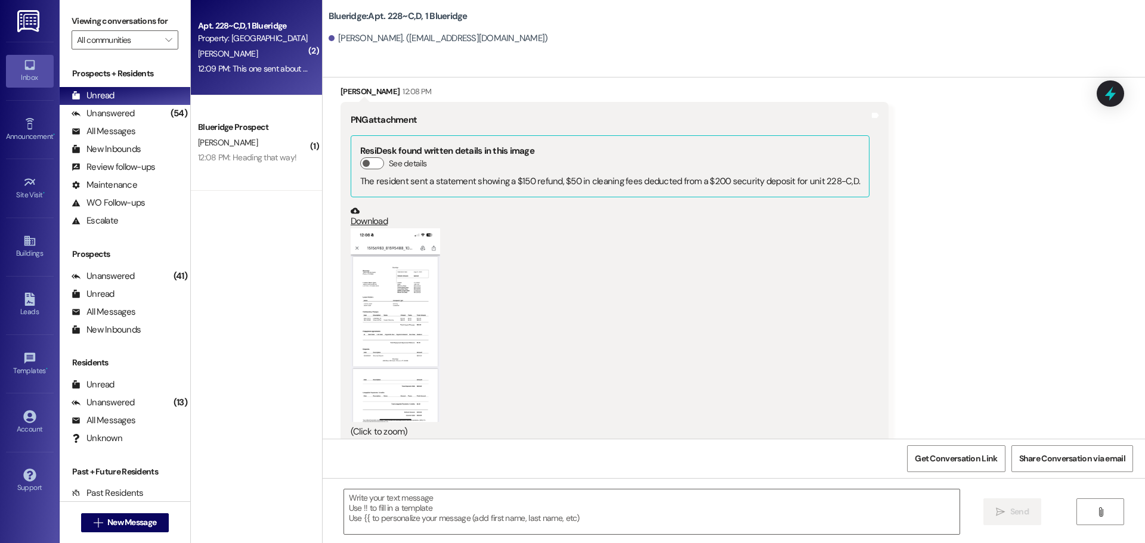
click at [407, 262] on button "Zoom image" at bounding box center [395, 325] width 89 height 194
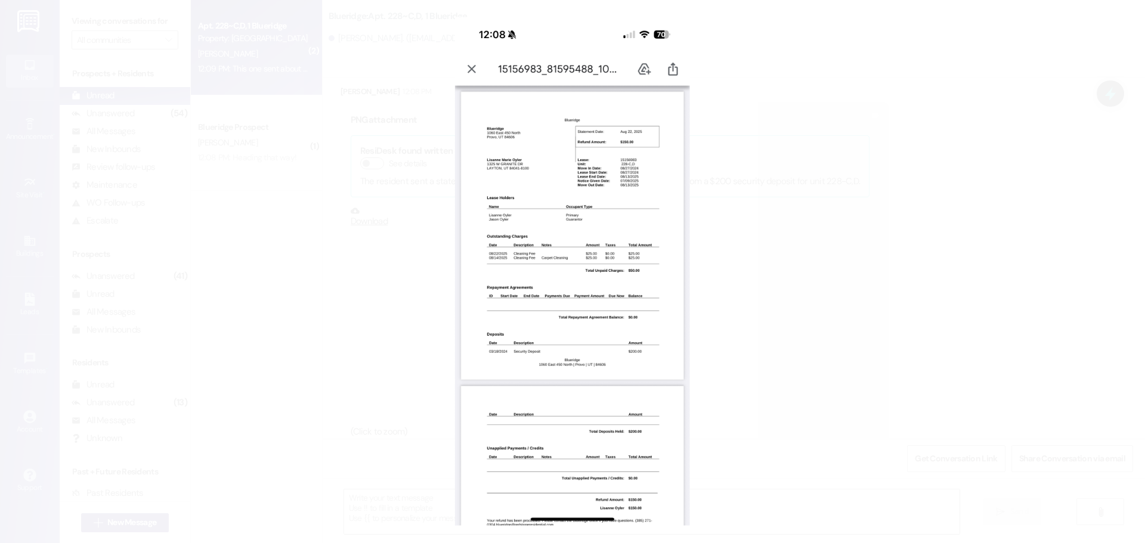
click at [602, 264] on button "Unzoom image" at bounding box center [572, 271] width 1145 height 543
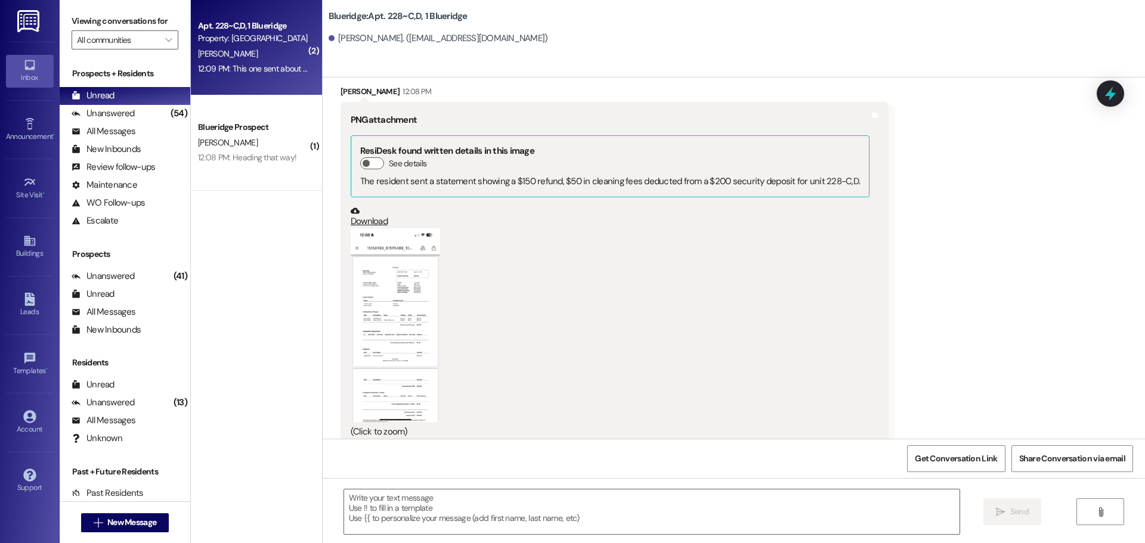
click at [411, 228] on button "Zoom image" at bounding box center [395, 325] width 89 height 194
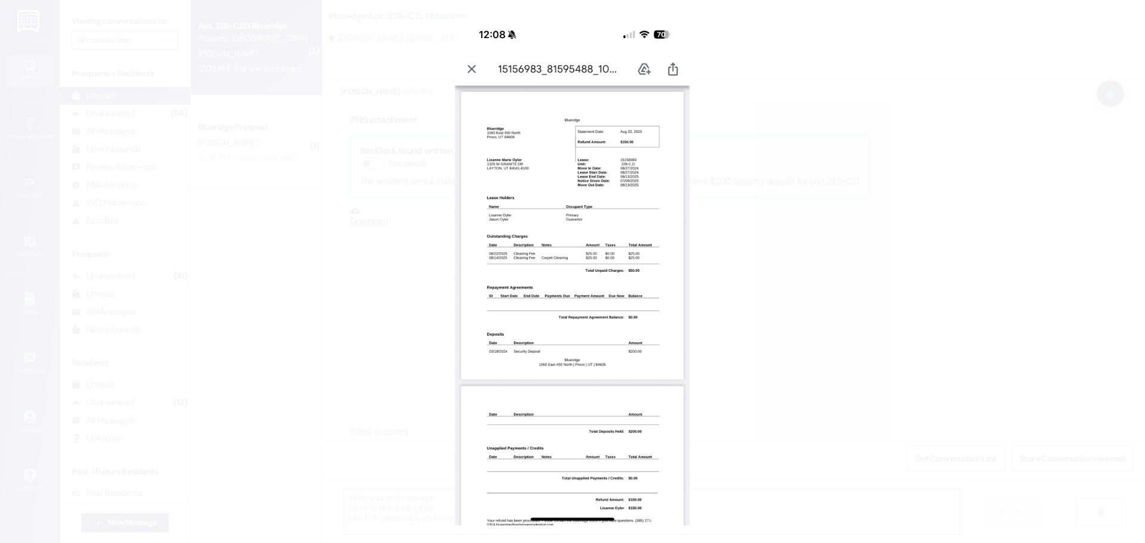
click at [630, 290] on button "Unzoom image" at bounding box center [572, 271] width 1145 height 543
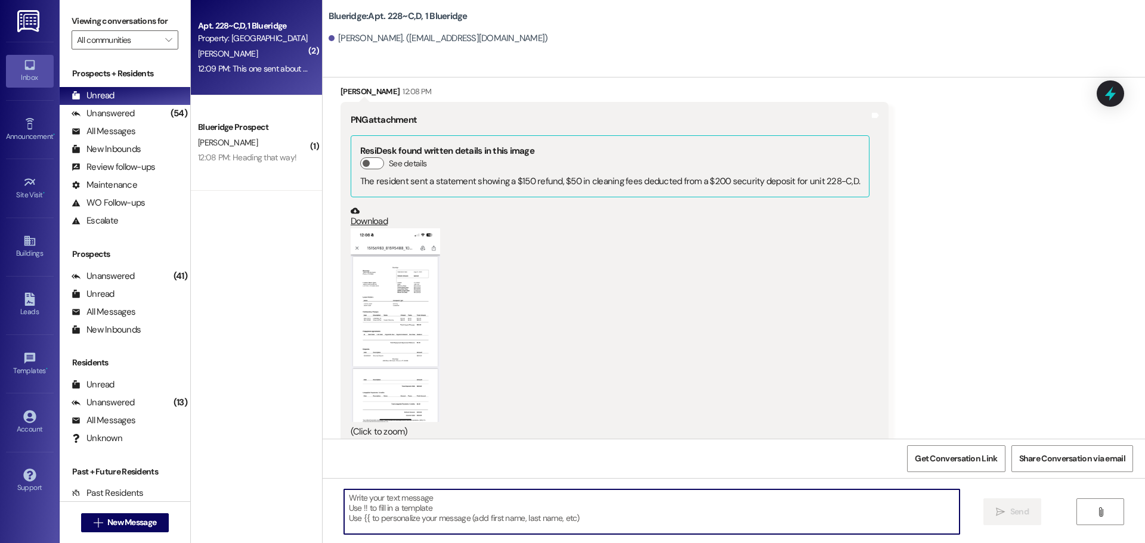
click at [590, 517] on textarea at bounding box center [651, 512] width 615 height 45
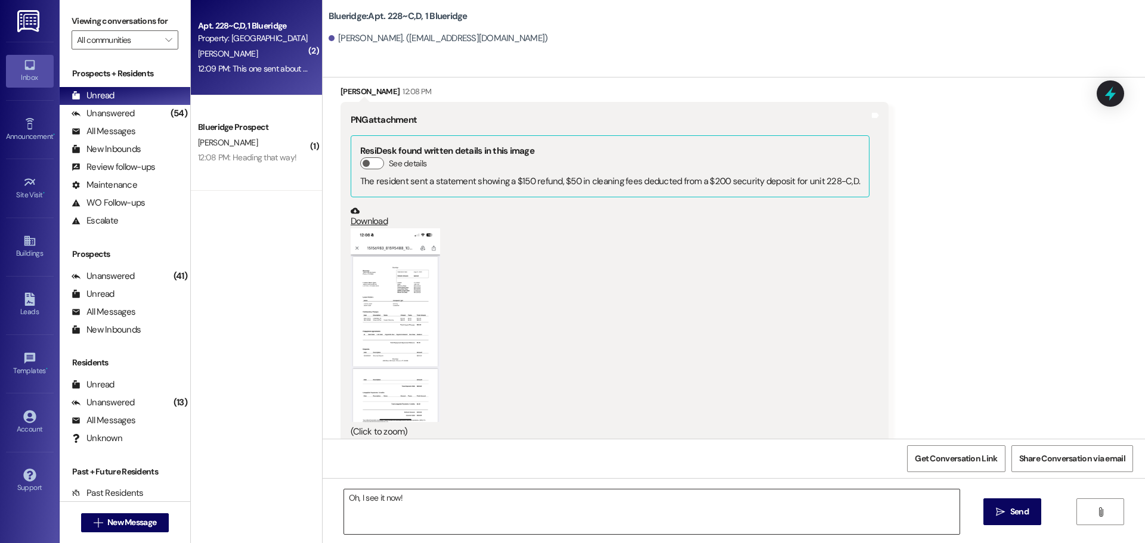
click at [463, 499] on textarea "Oh, I see it now!" at bounding box center [651, 512] width 615 height 45
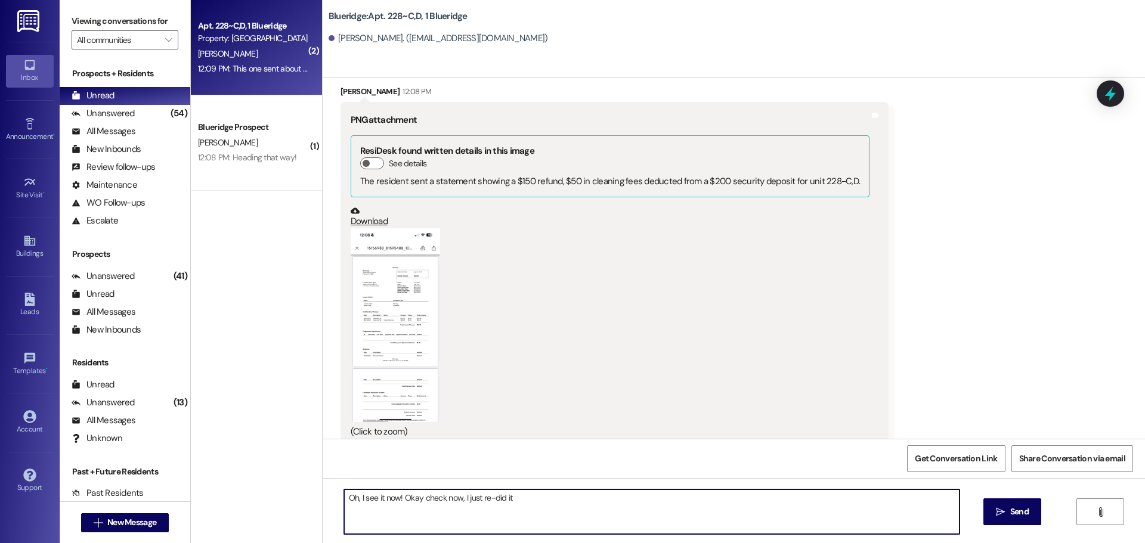
type textarea "Oh, I see it now! Okay check now, I just re-did it!"
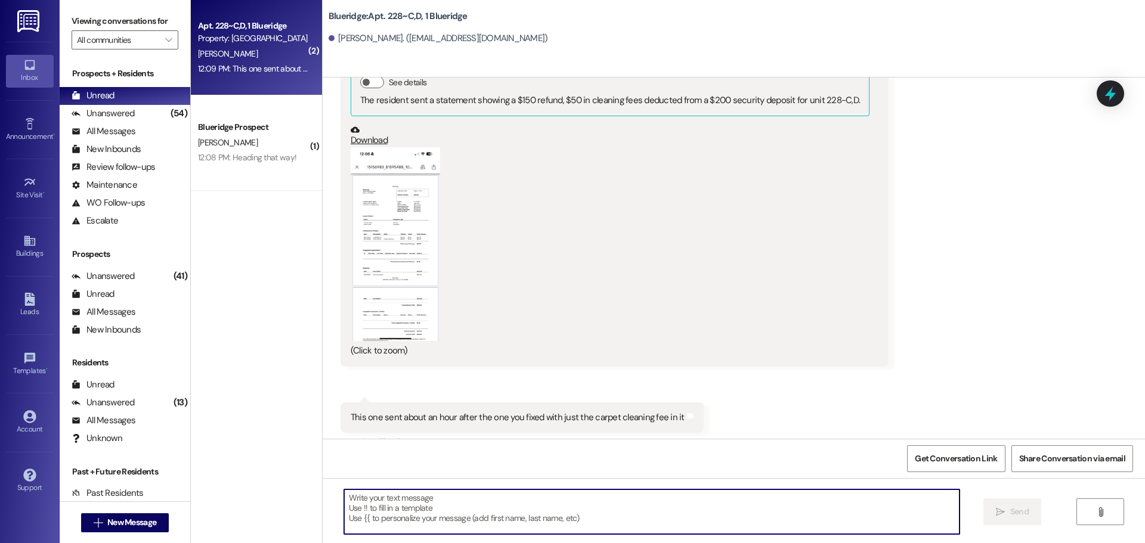
scroll to position [22419, 0]
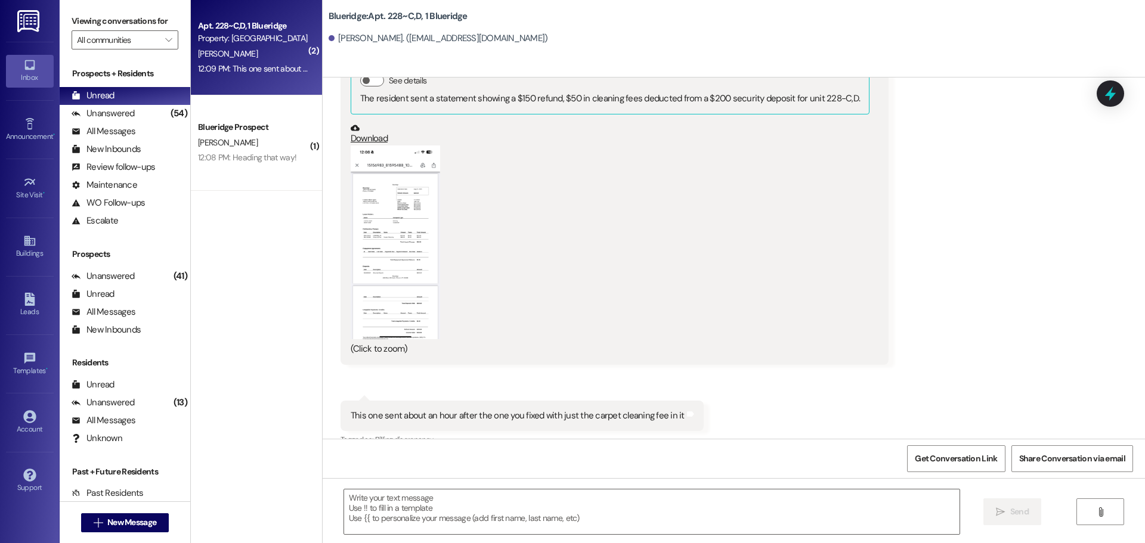
click at [442, 464] on div "Get Conversation Link Share Conversation via email" at bounding box center [734, 458] width 822 height 39
click at [927, 127] on div "Received via SMS Lisanne Oyler 12:08 PM PNG attachment ResiDesk found written d…" at bounding box center [734, 217] width 822 height 482
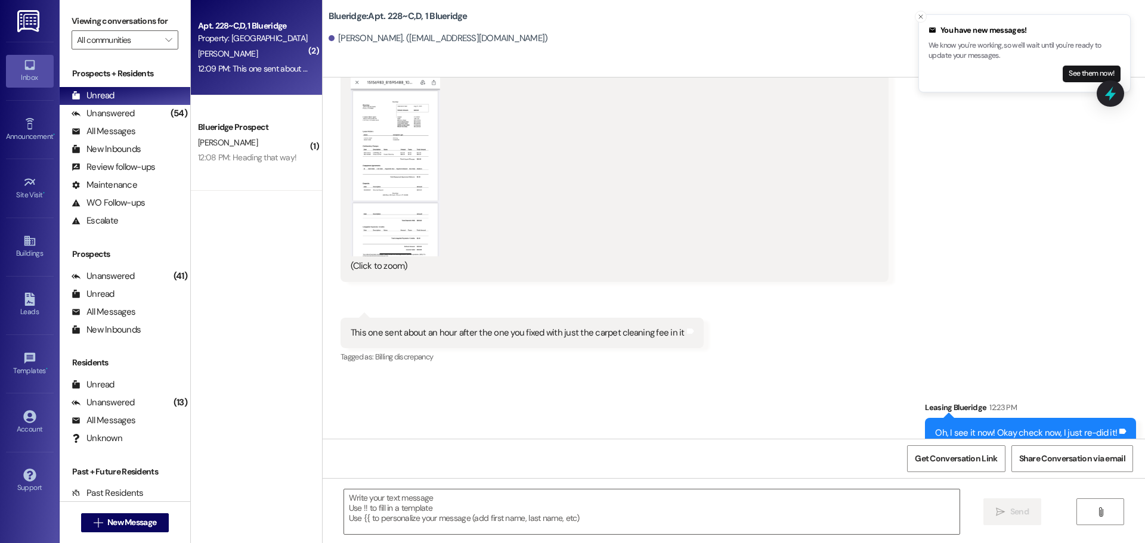
scroll to position [22503, 0]
click at [627, 508] on textarea at bounding box center [651, 512] width 615 height 45
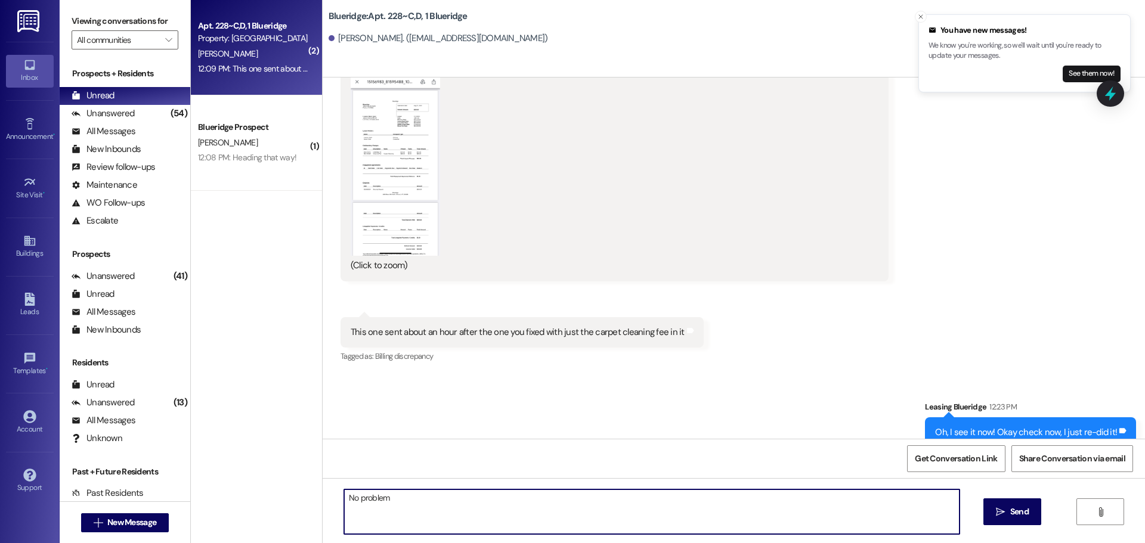
type textarea "No problem!"
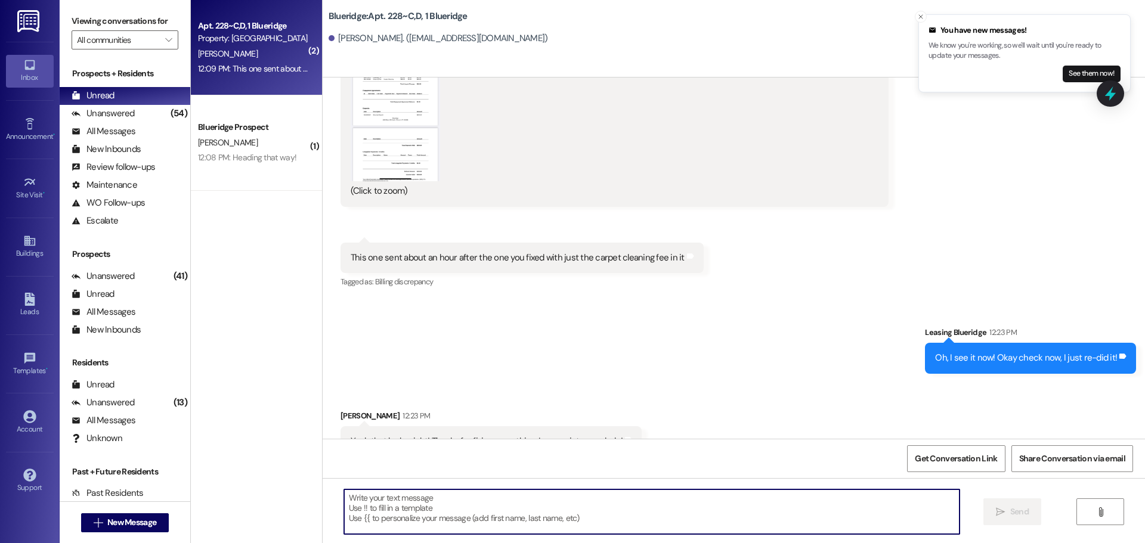
scroll to position [22586, 0]
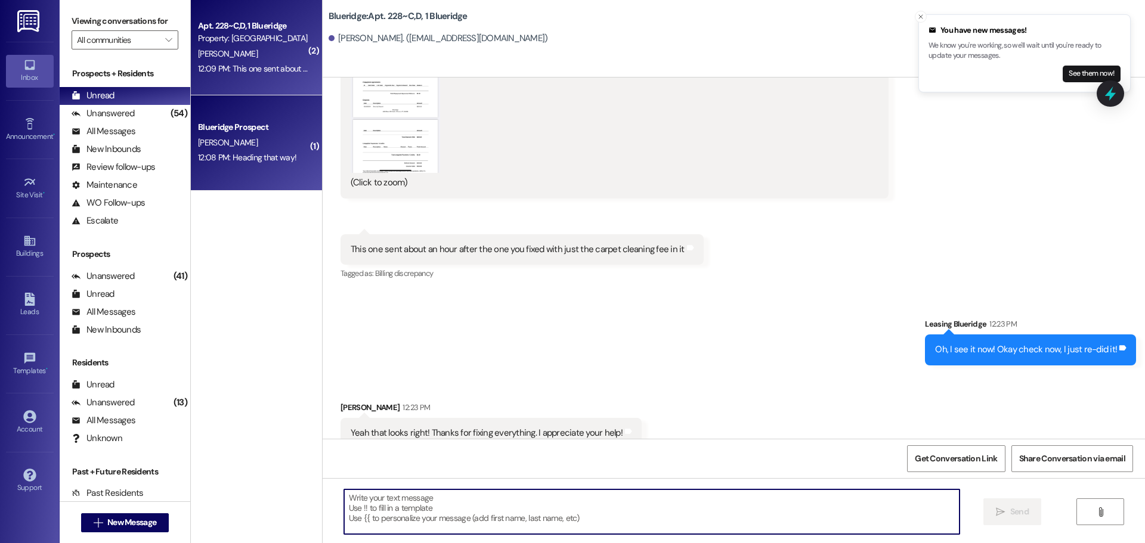
click at [222, 163] on div "12:08 PM: Heading that way! 12:08 PM: Heading that way!" at bounding box center [253, 157] width 113 height 15
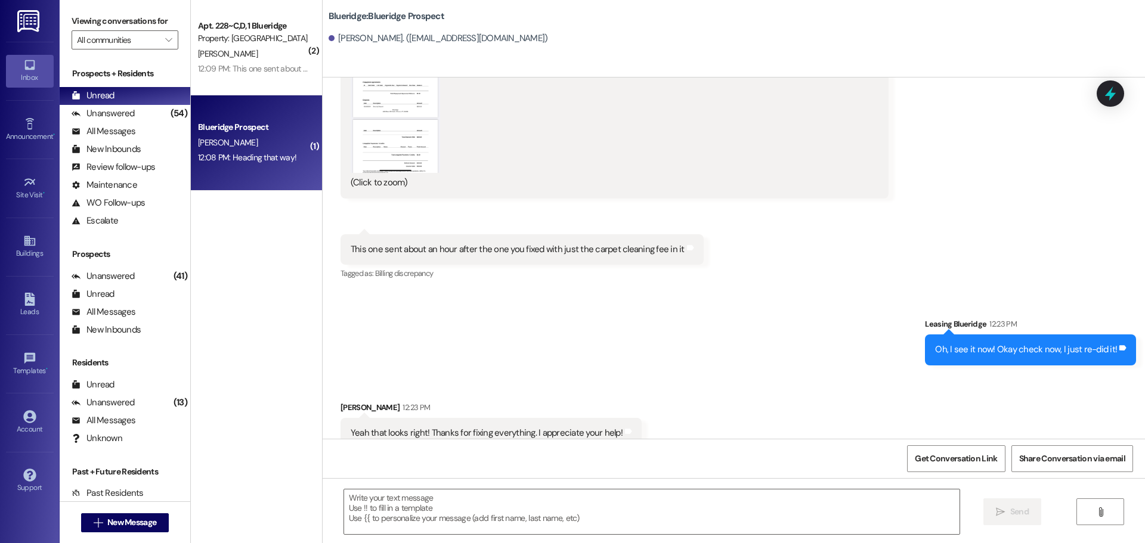
scroll to position [3426, 0]
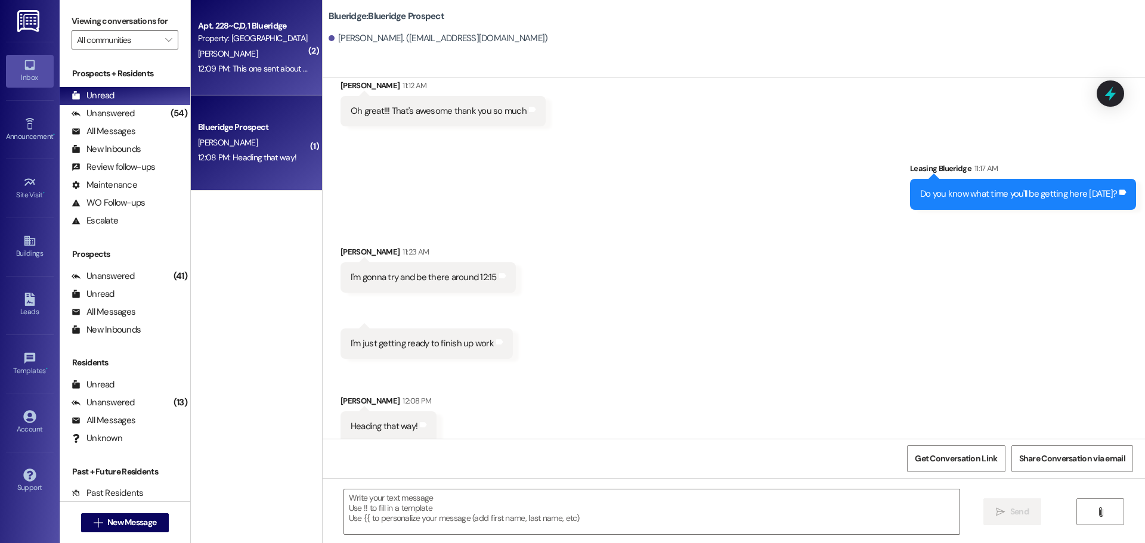
click at [243, 69] on div "12:09 PM: This one sent about an hour after the one you fixed with just the car…" at bounding box center [367, 68] width 338 height 11
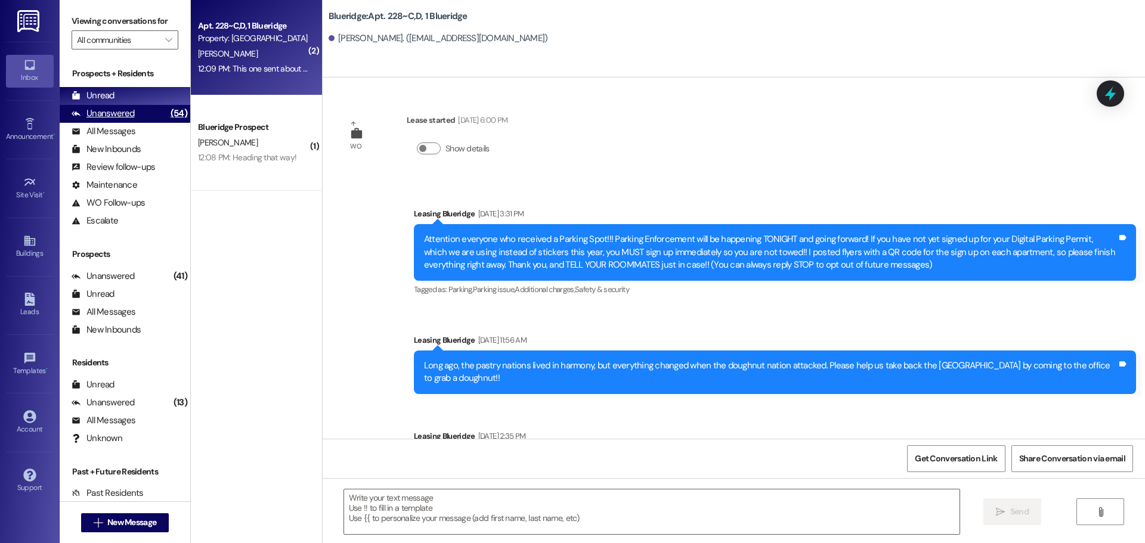
scroll to position [22519, 0]
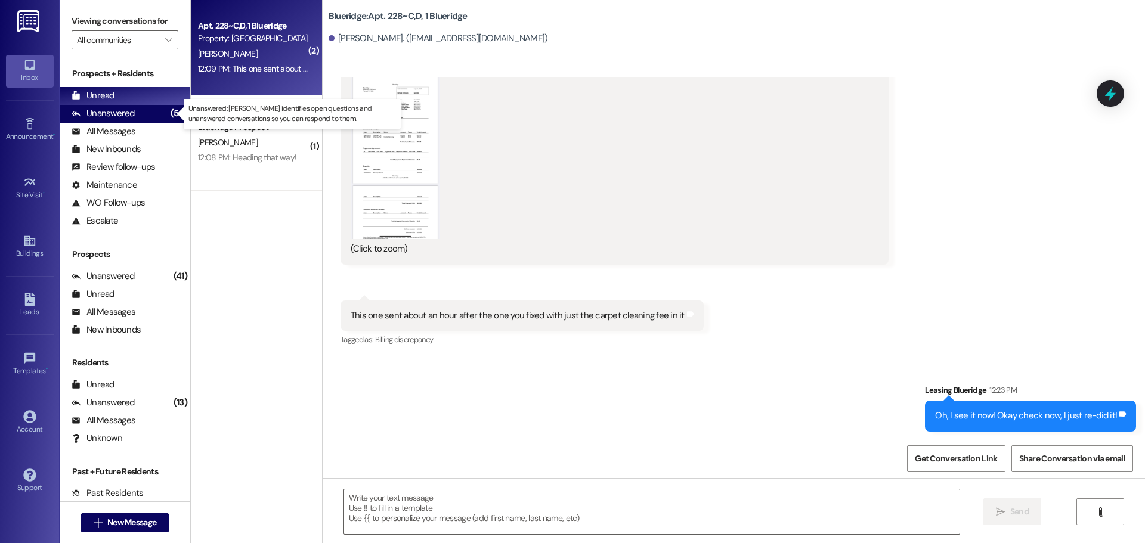
click at [111, 109] on div "Unanswered" at bounding box center [103, 113] width 63 height 13
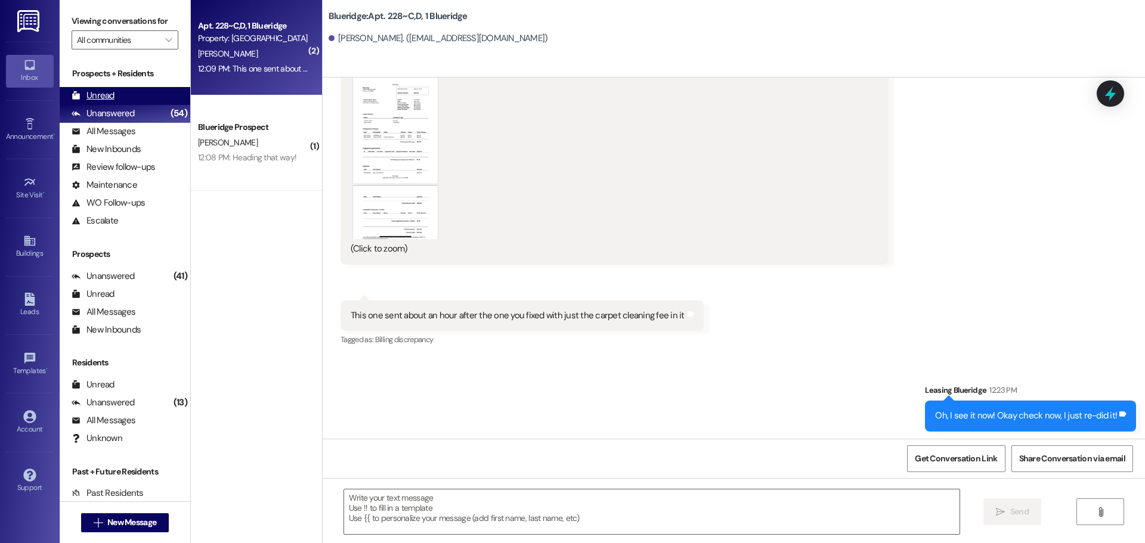
click at [115, 97] on div "Unread (0)" at bounding box center [125, 96] width 131 height 18
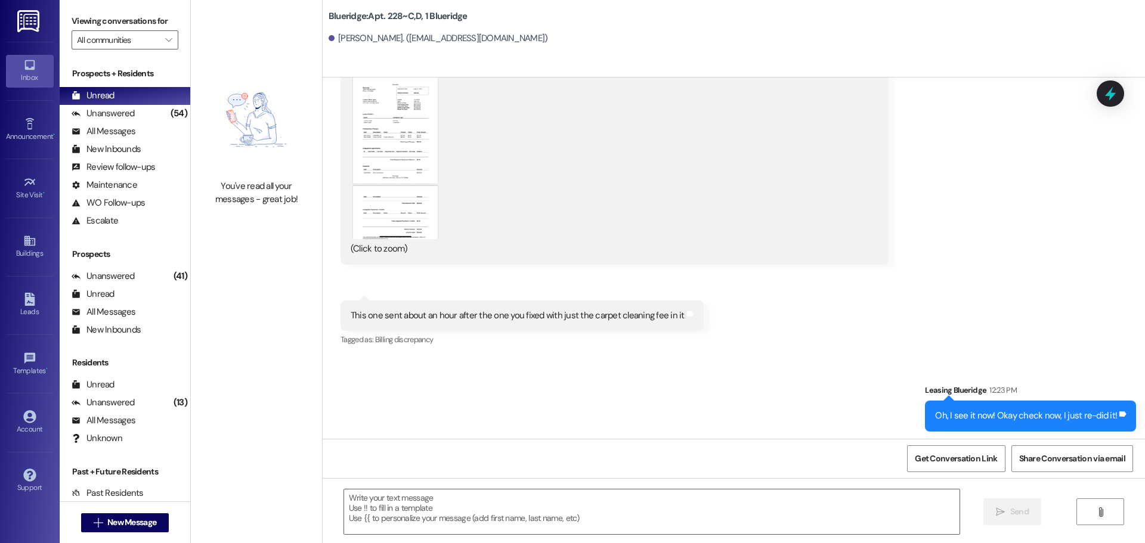
click at [502, 357] on div "Sent via SMS Leasing Blueridge 12:23 PM Oh, I see it now! Okay check now, I jus…" at bounding box center [734, 398] width 822 height 83
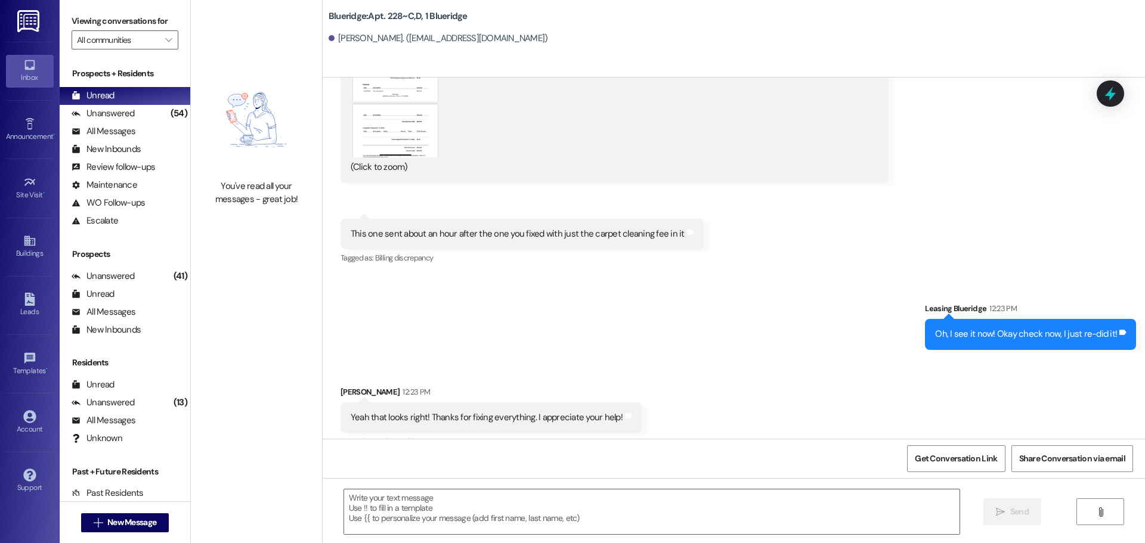
scroll to position [22604, 0]
click at [679, 357] on div "Received via SMS Lisanne Oyler 12:23 PM Yeah that looks right! Thanks for fixin…" at bounding box center [734, 407] width 822 height 101
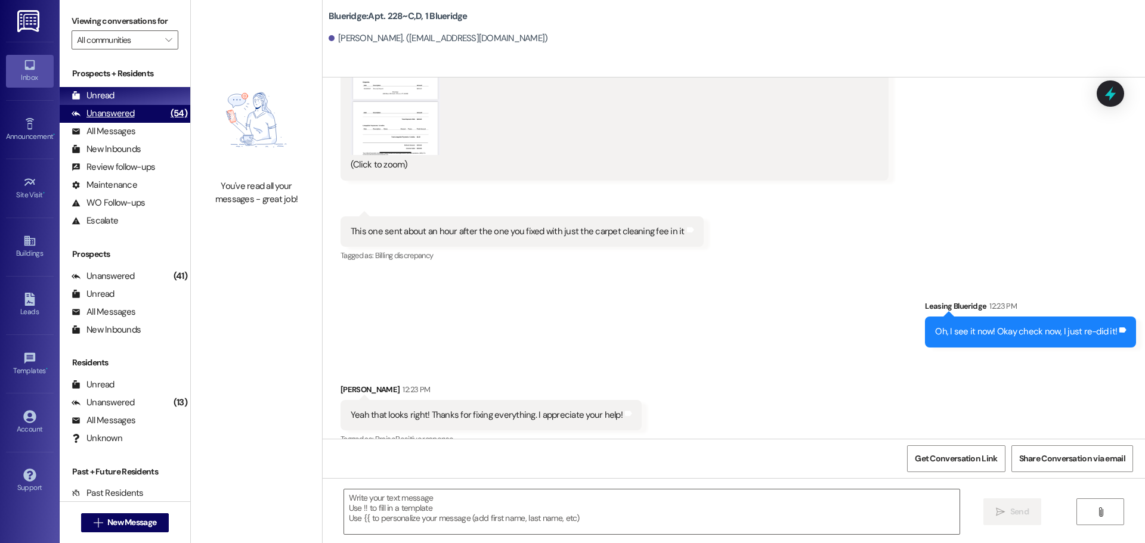
click at [150, 116] on div "Unanswered (54)" at bounding box center [125, 114] width 131 height 18
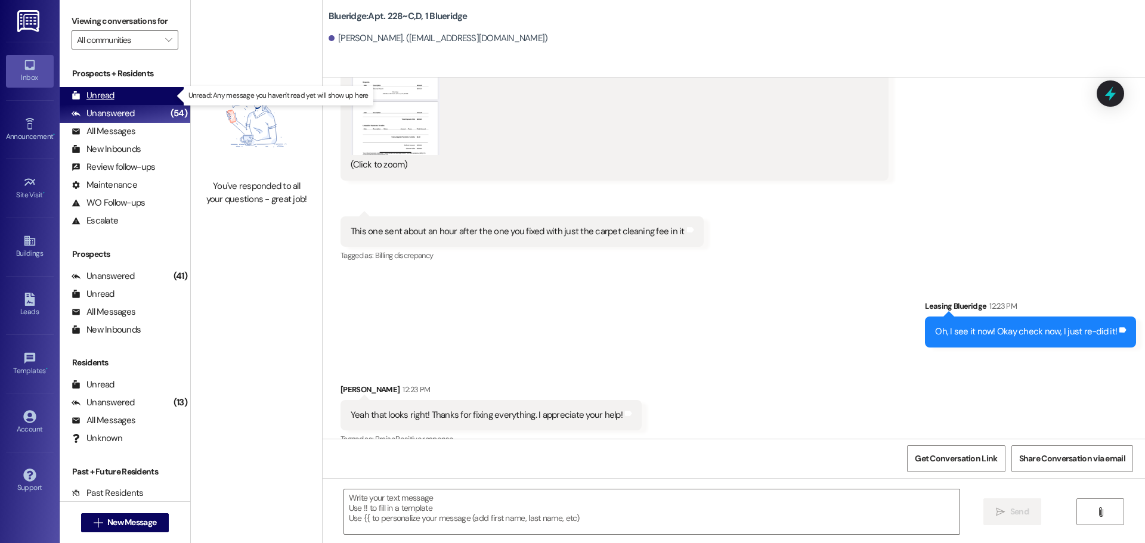
click at [144, 100] on div "Unread (0)" at bounding box center [125, 96] width 131 height 18
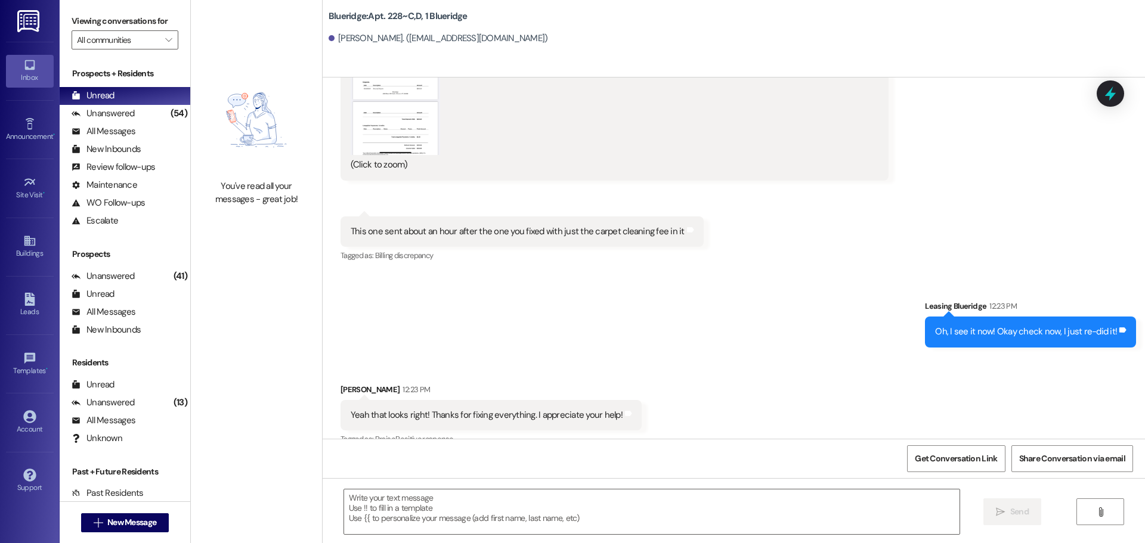
click at [744, 357] on div "Received via SMS Lisanne Oyler 12:23 PM Yeah that looks right! Thanks for fixin…" at bounding box center [734, 407] width 822 height 101
click at [584, 273] on div "Sent via SMS Leasing Blueridge 12:23 PM Oh, I see it now! Okay check now, I jus…" at bounding box center [734, 314] width 822 height 83
click at [615, 273] on div "Sent via SMS Leasing Blueridge 12:23 PM Oh, I see it now! Okay check now, I jus…" at bounding box center [734, 314] width 822 height 83
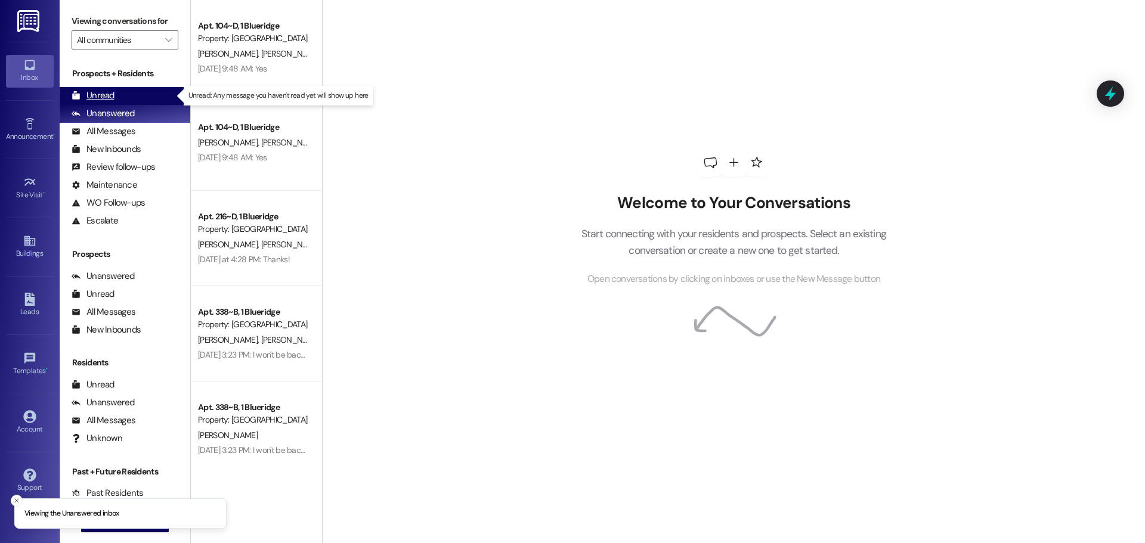
click at [81, 98] on div "Unread" at bounding box center [93, 95] width 43 height 13
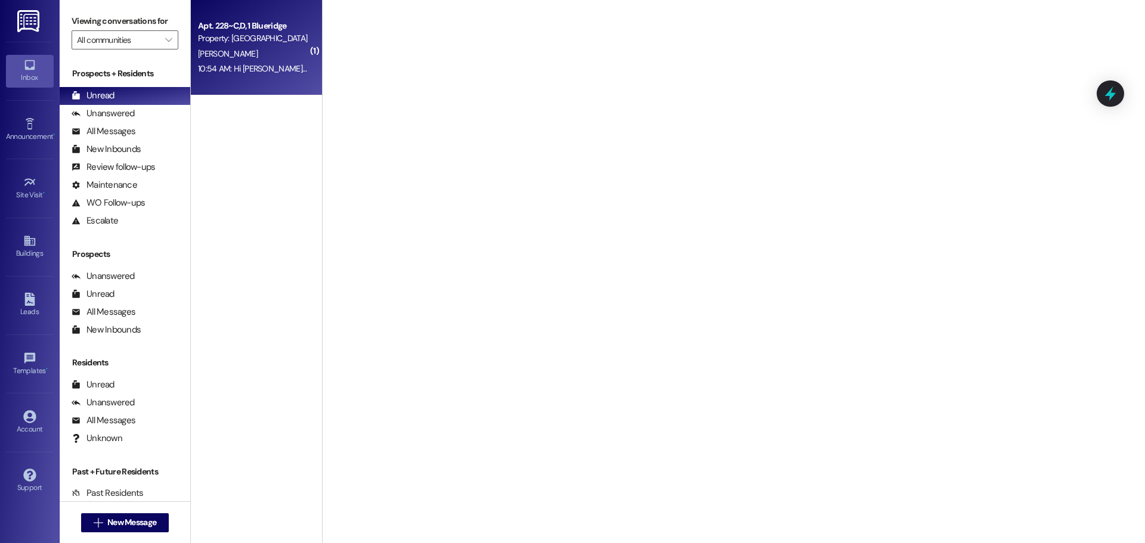
click at [237, 58] on div "[PERSON_NAME]" at bounding box center [253, 54] width 113 height 15
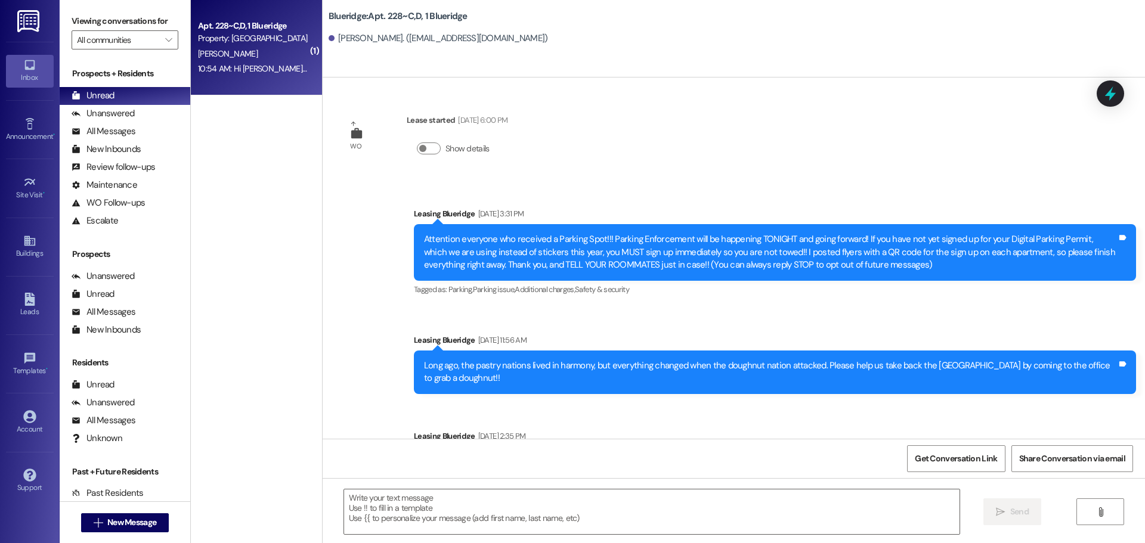
scroll to position [21289, 0]
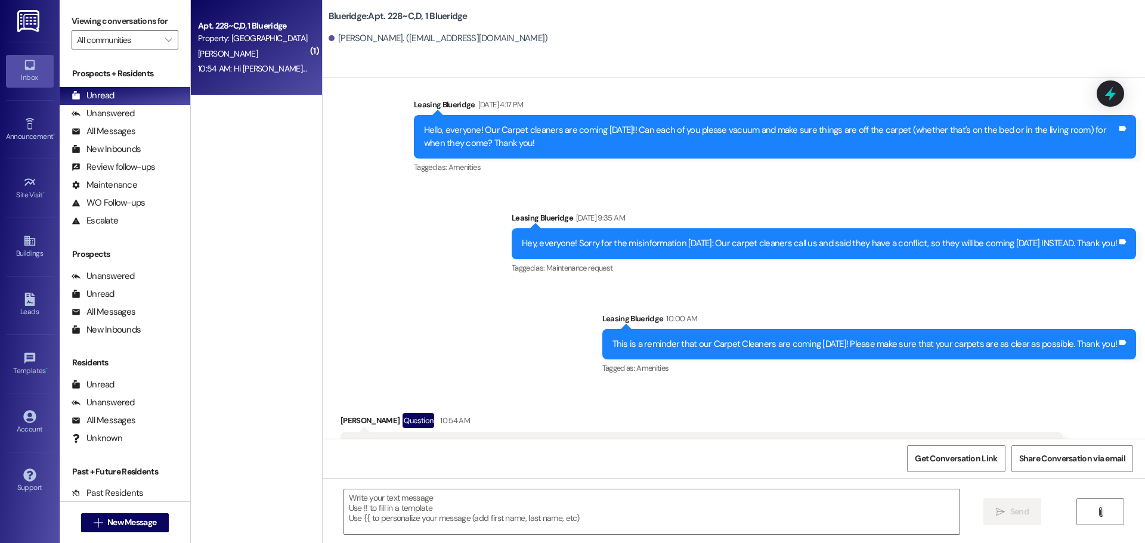
click at [864, 441] on div "Hi [PERSON_NAME], I just got my final statement from Blueridge. It says that I …" at bounding box center [697, 473] width 693 height 64
click at [858, 525] on textarea at bounding box center [651, 512] width 615 height 45
drag, startPoint x: 631, startPoint y: 345, endPoint x: 1027, endPoint y: 378, distance: 397.3
click at [1027, 441] on div "Hi [PERSON_NAME], I just got my final statement from Blueridge. It says that I …" at bounding box center [697, 473] width 693 height 64
click at [617, 512] on textarea at bounding box center [651, 512] width 615 height 45
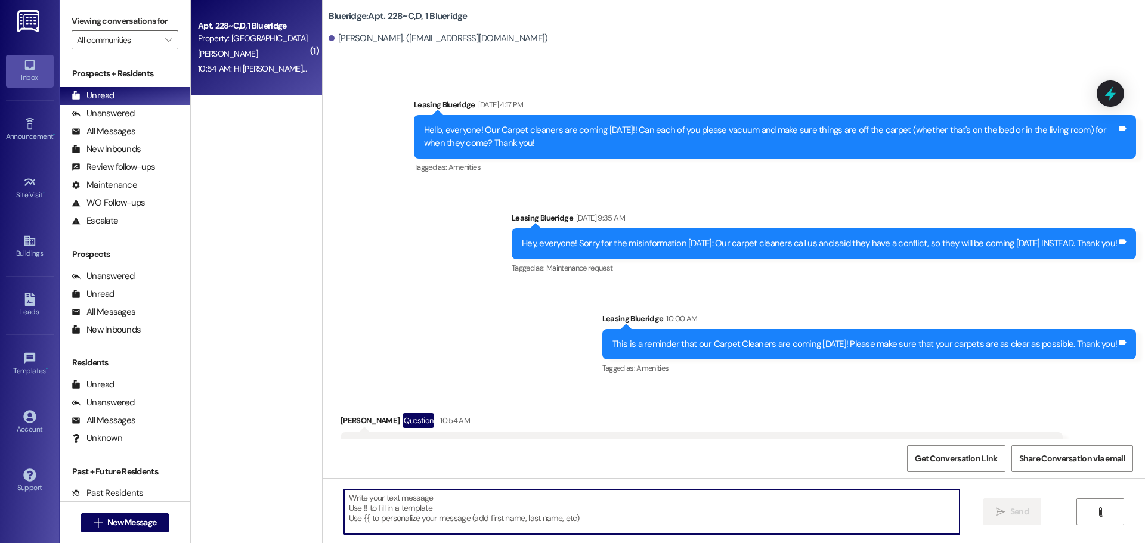
type textarea "O"
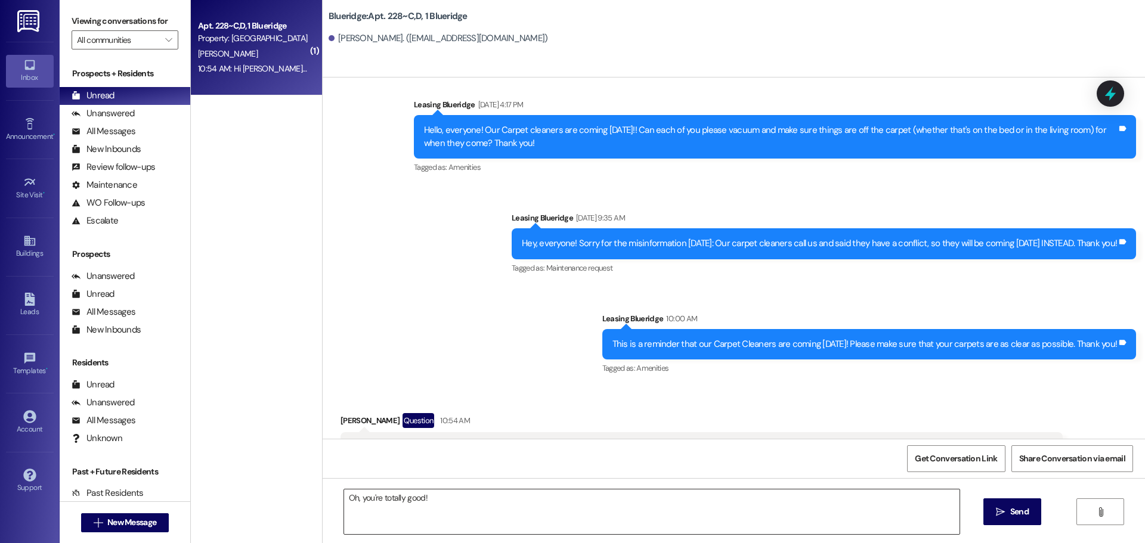
click at [509, 502] on textarea "Oh, you're totally good!" at bounding box center [651, 512] width 615 height 45
click at [772, 498] on textarea "Oh, you're totally good! It looks like that got put on there by mistake. I wasn…" at bounding box center [651, 512] width 615 height 45
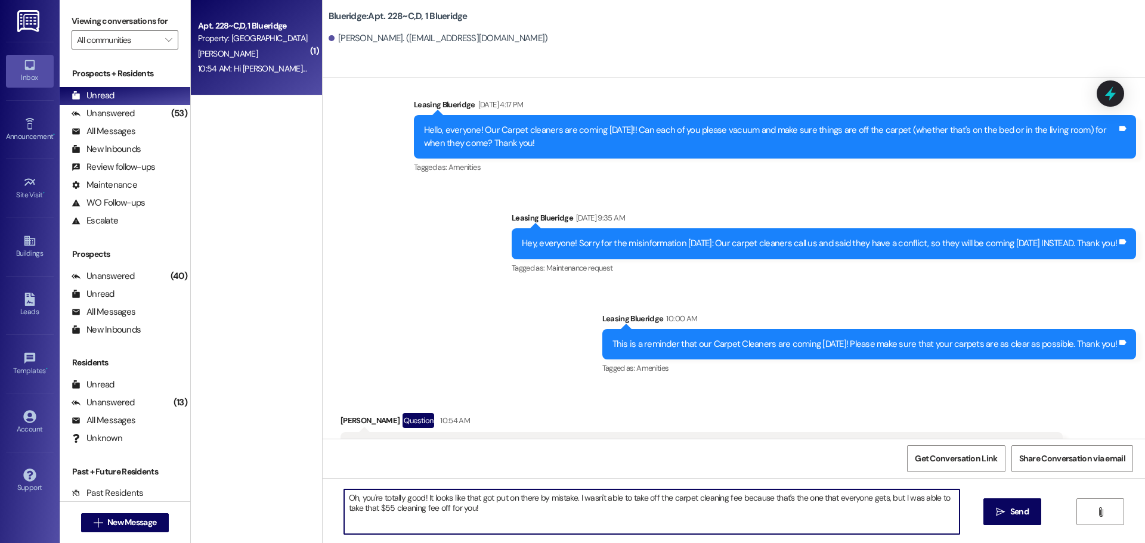
click at [609, 517] on textarea "Oh, you're totally good! It looks like that got put on there by mistake. I wasn…" at bounding box center [651, 512] width 615 height 45
click at [868, 522] on textarea "Oh, you're totally good! It looks like that got put on there by mistake. I wasn…" at bounding box center [651, 512] width 615 height 45
type textarea "Oh, you're totally good! It looks like that got put on there by mistake. I wasn…"
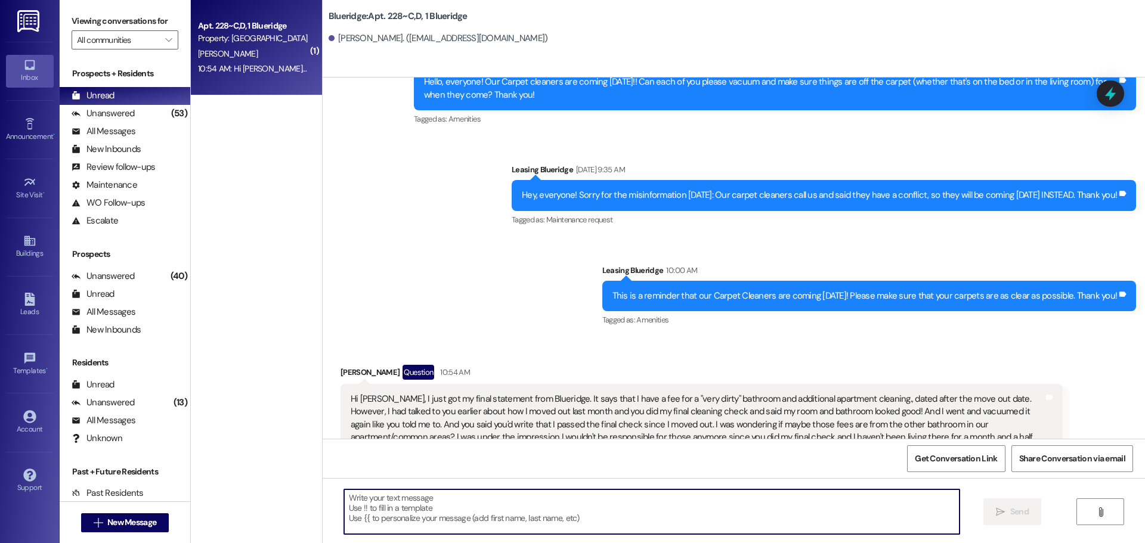
scroll to position [21385, 0]
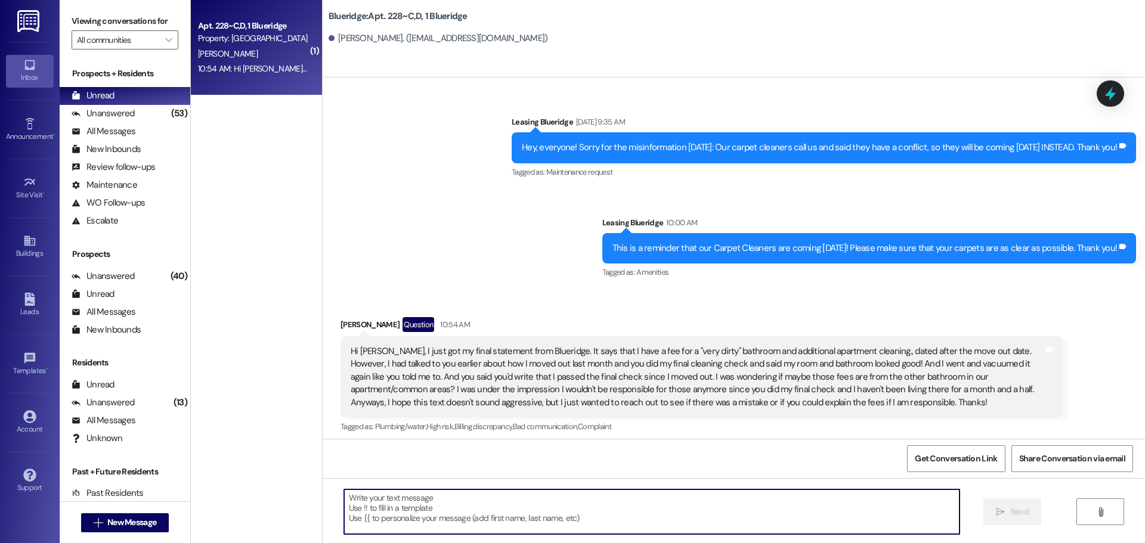
click at [659, 511] on textarea at bounding box center [651, 512] width 615 height 45
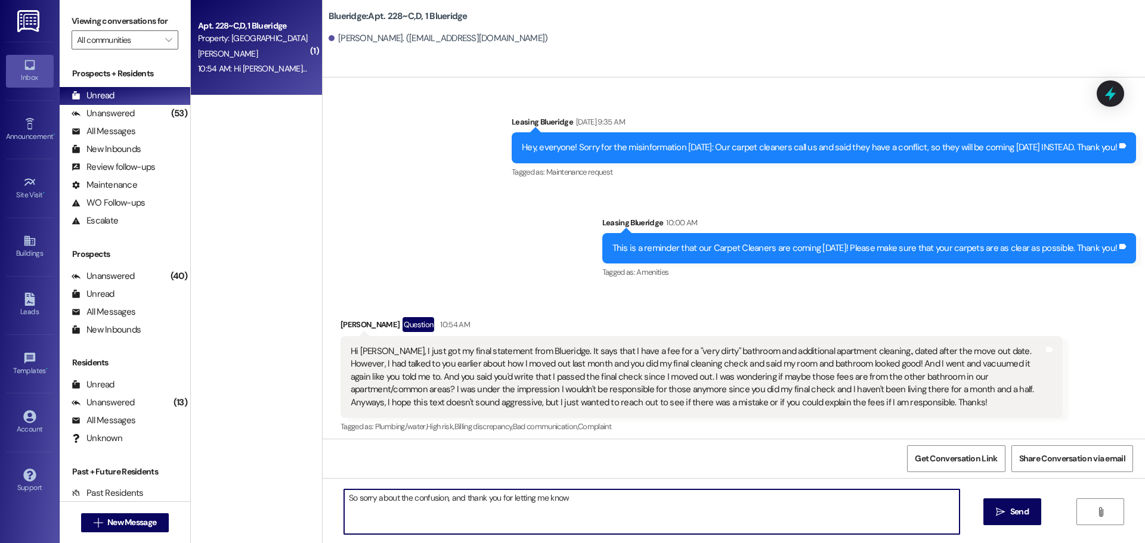
type textarea "So sorry about the confusion, and thank you for letting me know!"
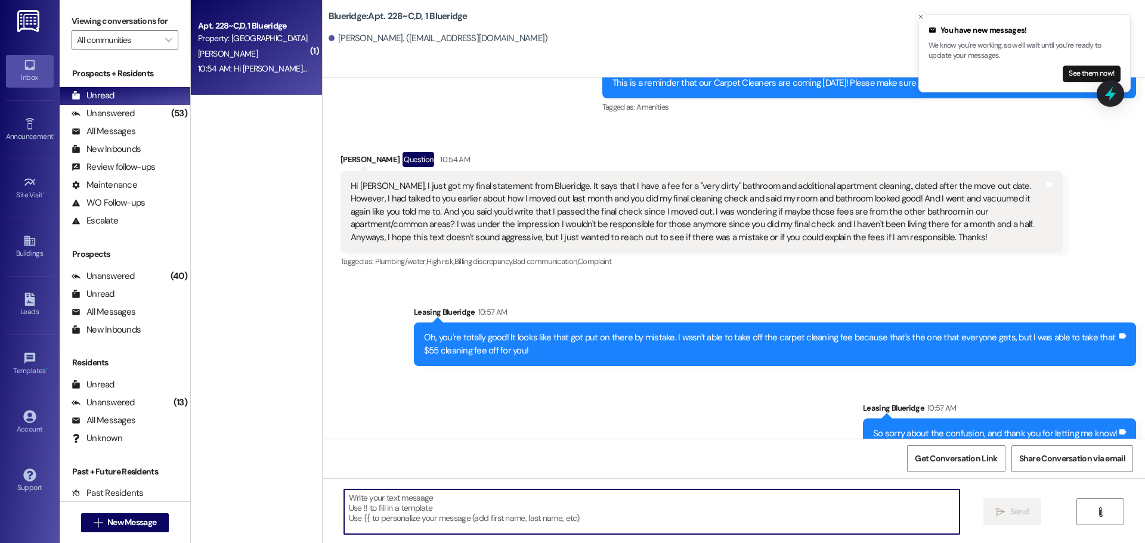
scroll to position [21551, 0]
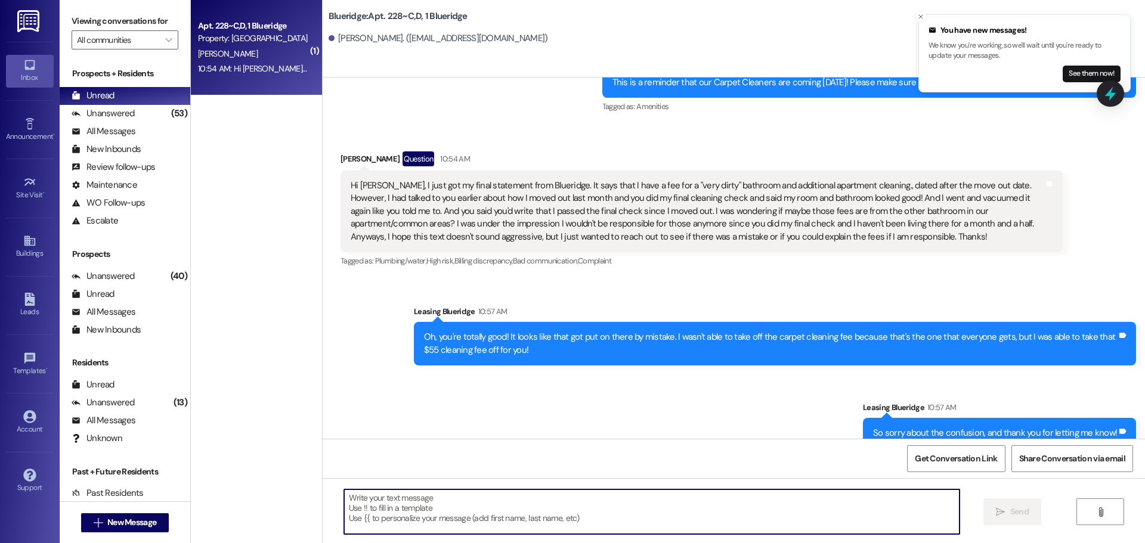
click at [679, 518] on textarea at bounding box center [651, 512] width 615 height 45
type textarea "You're very welcome!"
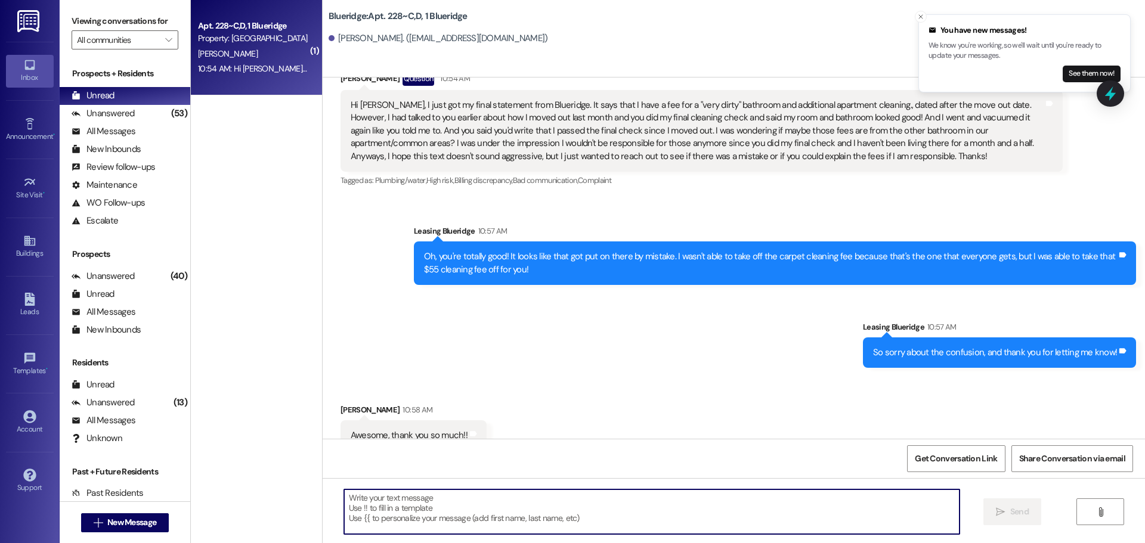
scroll to position [21634, 0]
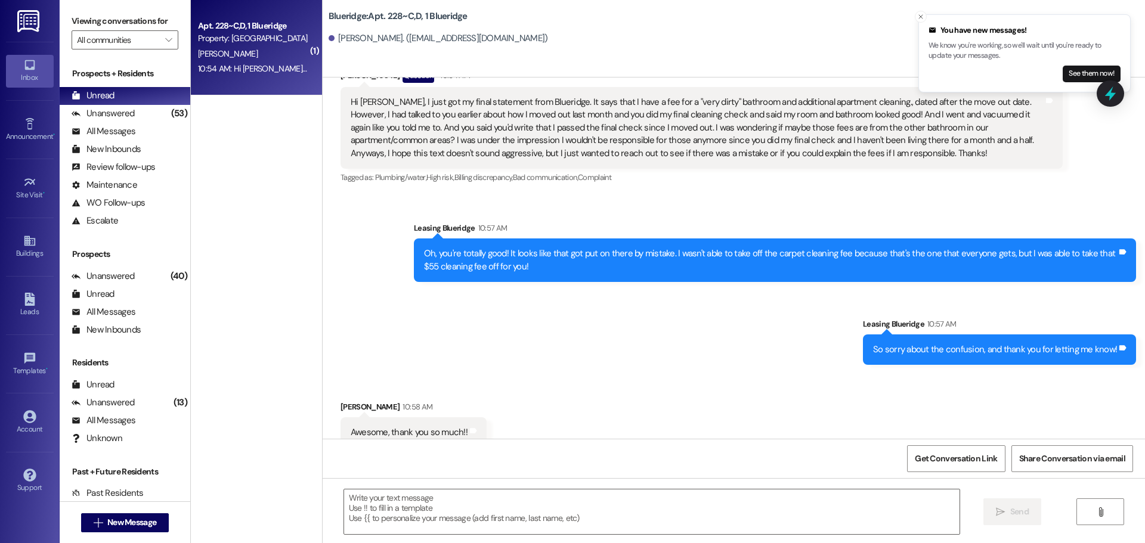
click at [695, 374] on div "Received via SMS [PERSON_NAME] 10:58 AM Awesome, thank you so much!! Tags and n…" at bounding box center [734, 415] width 822 height 83
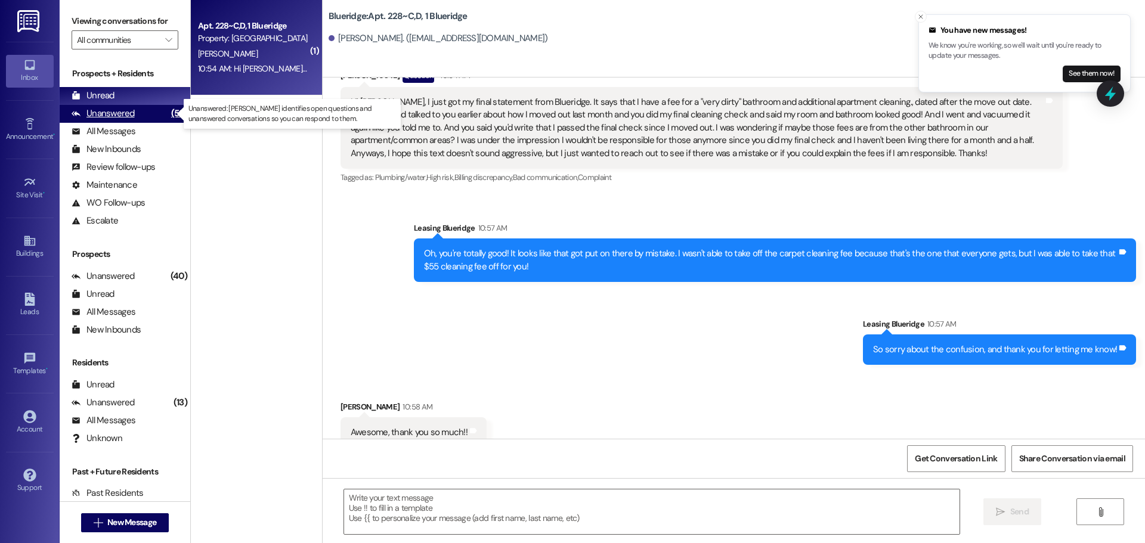
click at [168, 109] on div "(53)" at bounding box center [179, 113] width 22 height 18
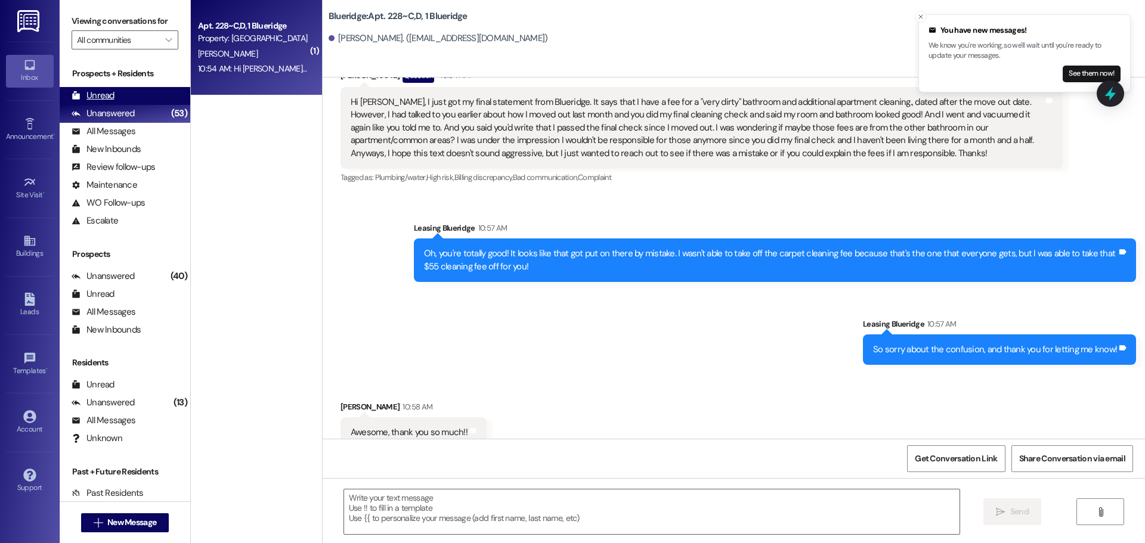
click at [160, 100] on div "Unread (0)" at bounding box center [125, 96] width 131 height 18
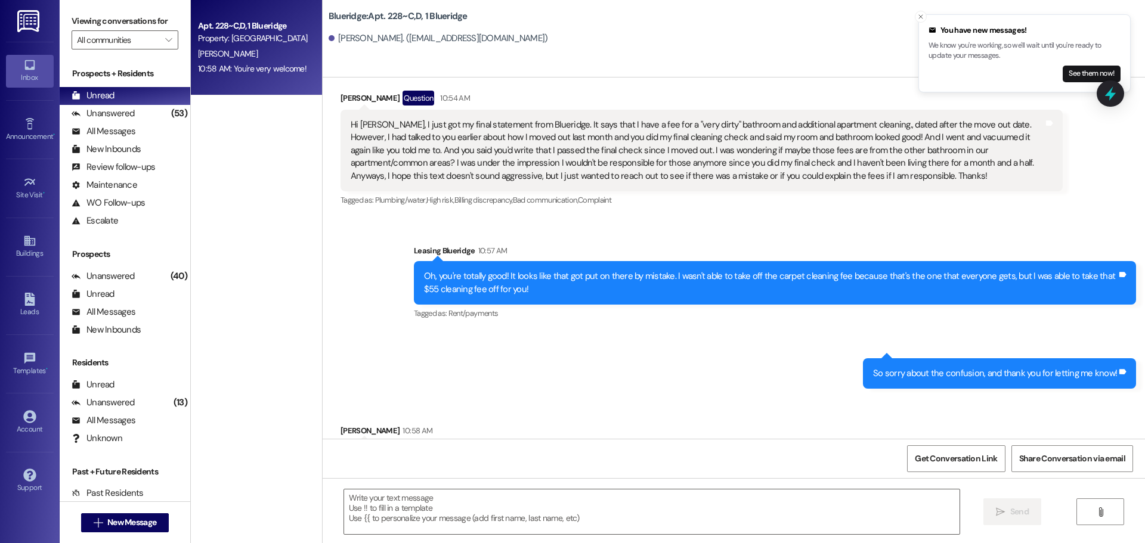
scroll to position [21653, 0]
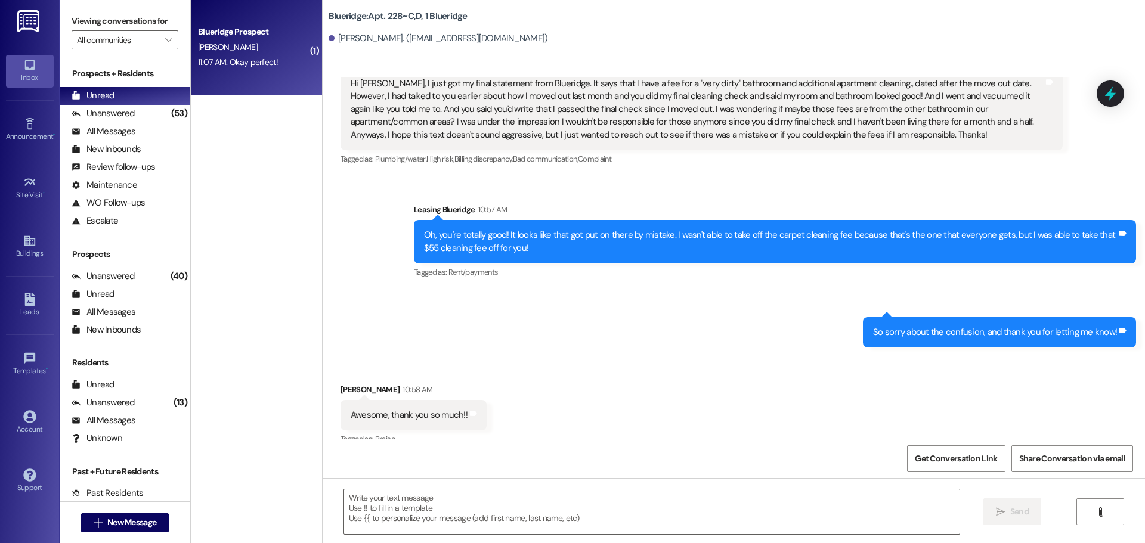
click at [259, 51] on div "[PERSON_NAME]" at bounding box center [253, 47] width 113 height 15
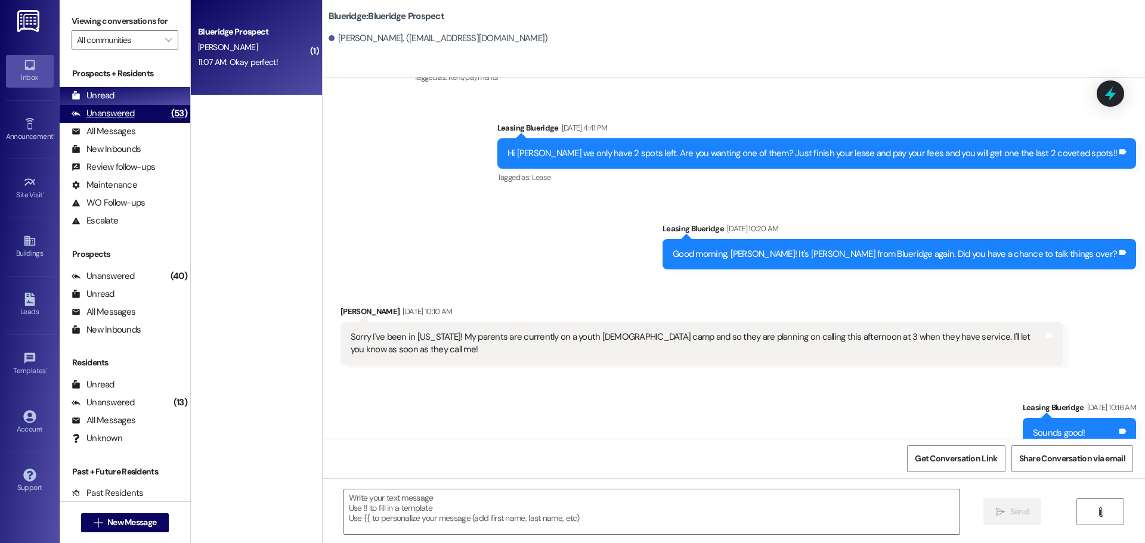
click at [128, 120] on div "Unanswered (53)" at bounding box center [125, 114] width 131 height 18
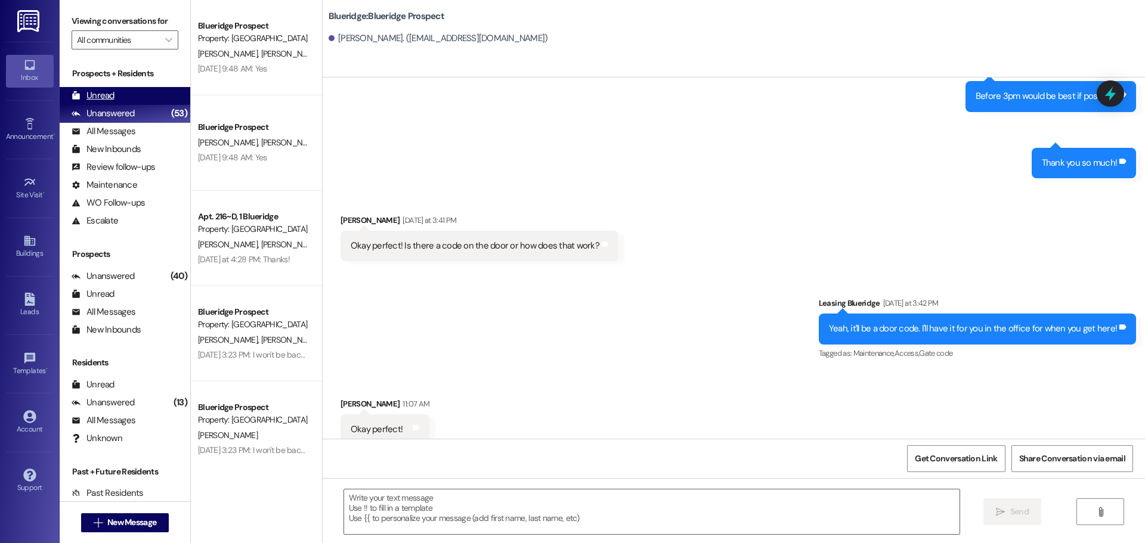
click at [131, 97] on div "Unread (0)" at bounding box center [125, 96] width 131 height 18
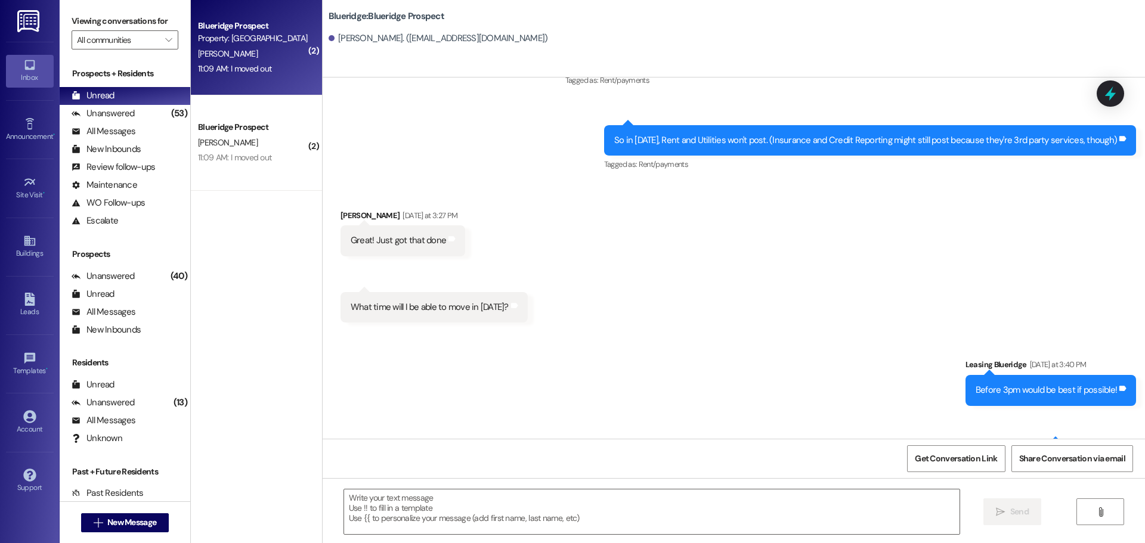
click at [260, 64] on div "11:09 AM: I moved out 11:09 AM: I moved out" at bounding box center [234, 68] width 73 height 11
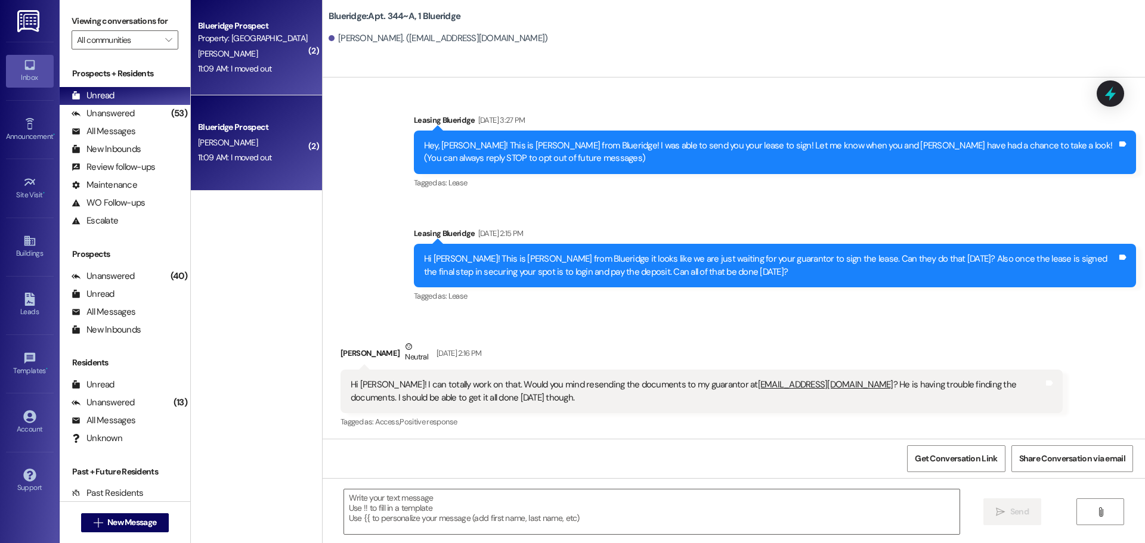
scroll to position [23484, 0]
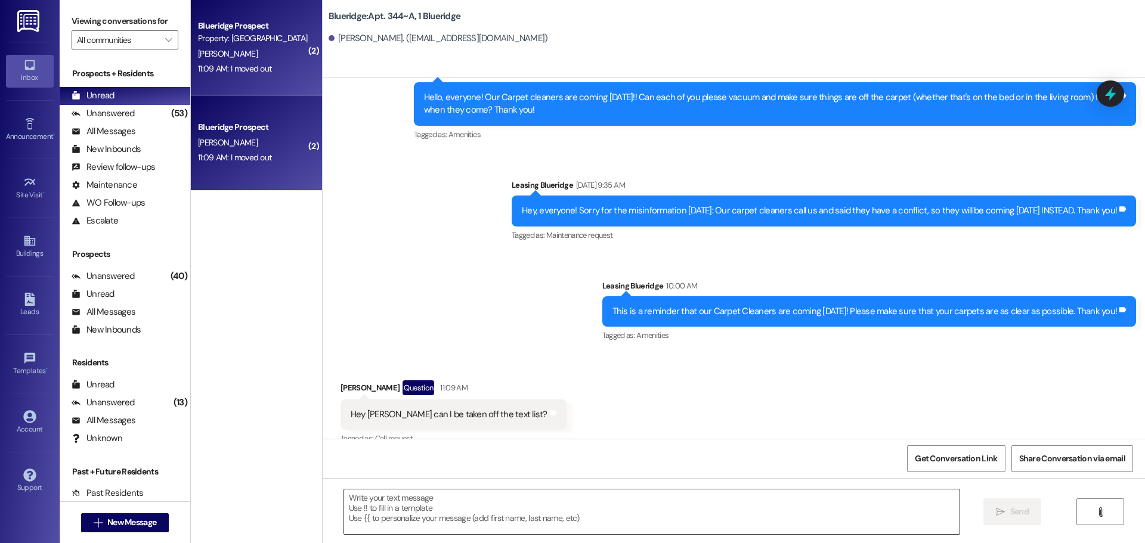
click at [422, 524] on textarea at bounding box center [651, 512] width 615 height 45
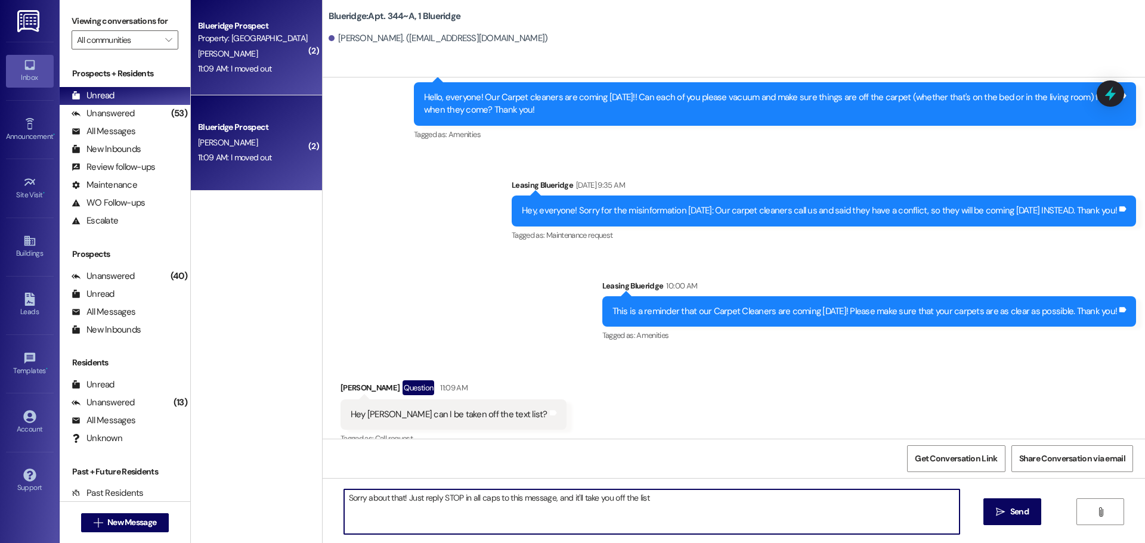
type textarea "Sorry about that! Just reply STOP in all caps to this message, and it'll take y…"
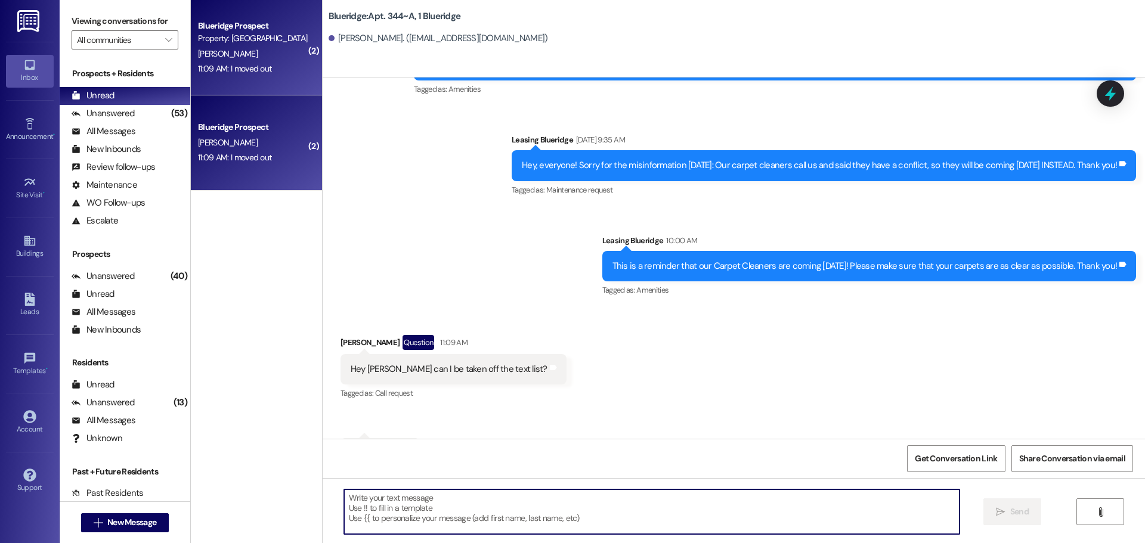
scroll to position [23567, 0]
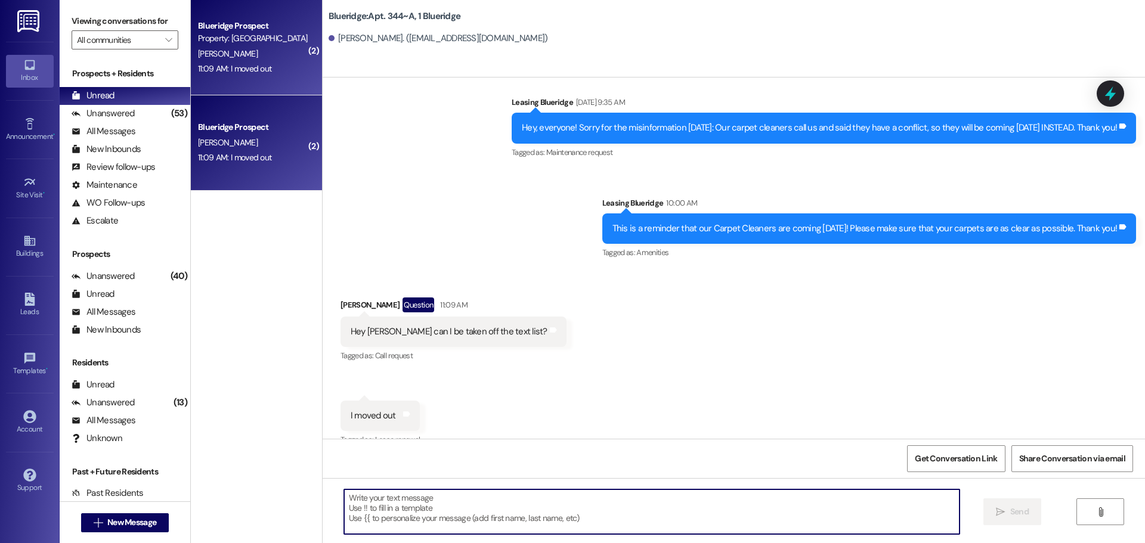
drag, startPoint x: 222, startPoint y: 120, endPoint x: 203, endPoint y: 126, distance: 19.8
click at [221, 123] on div "Blueridge Prospect" at bounding box center [253, 127] width 113 height 15
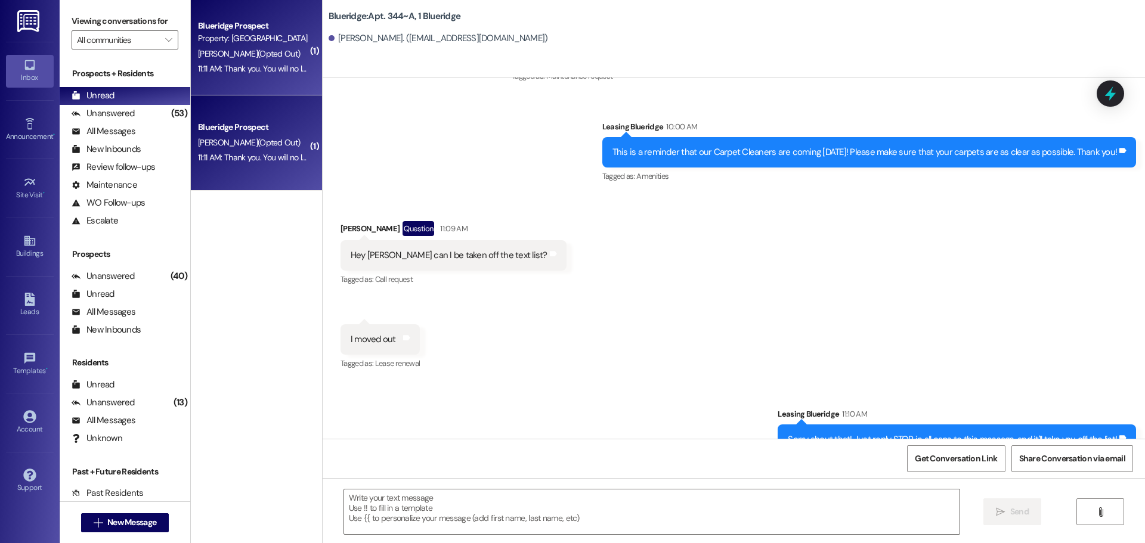
scroll to position [23650, 0]
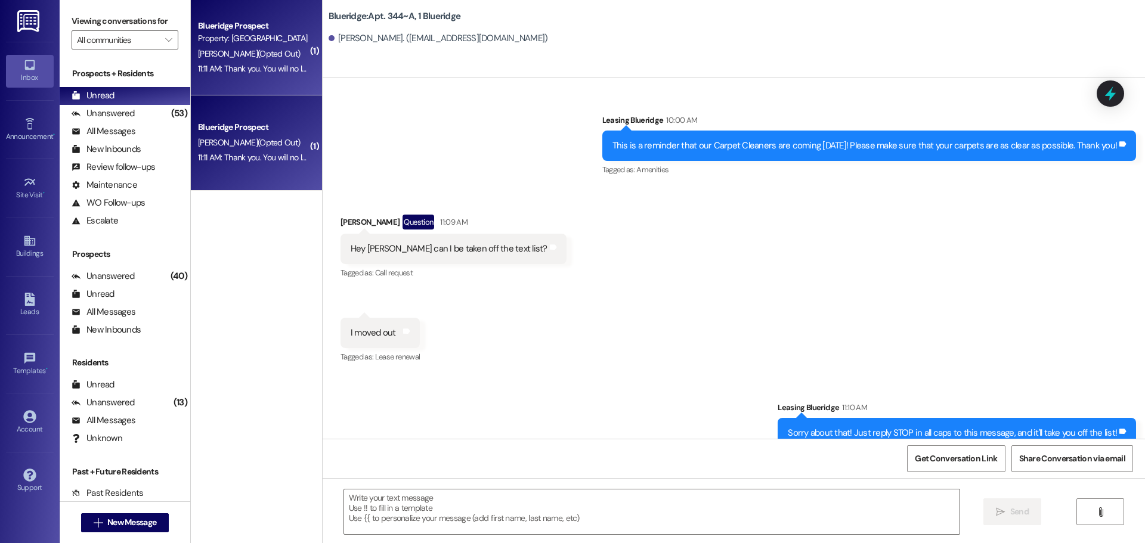
click at [1075, 375] on div "Sent via SMS Leasing Blueridge 11:10 AM Sorry about that! Just reply STOP in al…" at bounding box center [734, 416] width 822 height 83
click at [97, 516] on span " New Message" at bounding box center [125, 522] width 68 height 13
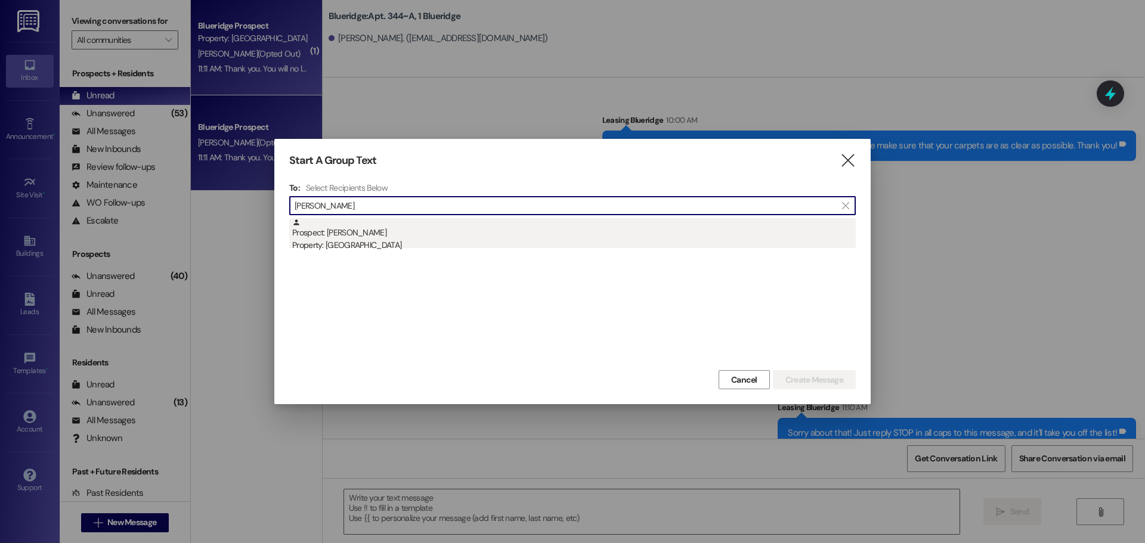
type input "[PERSON_NAME]"
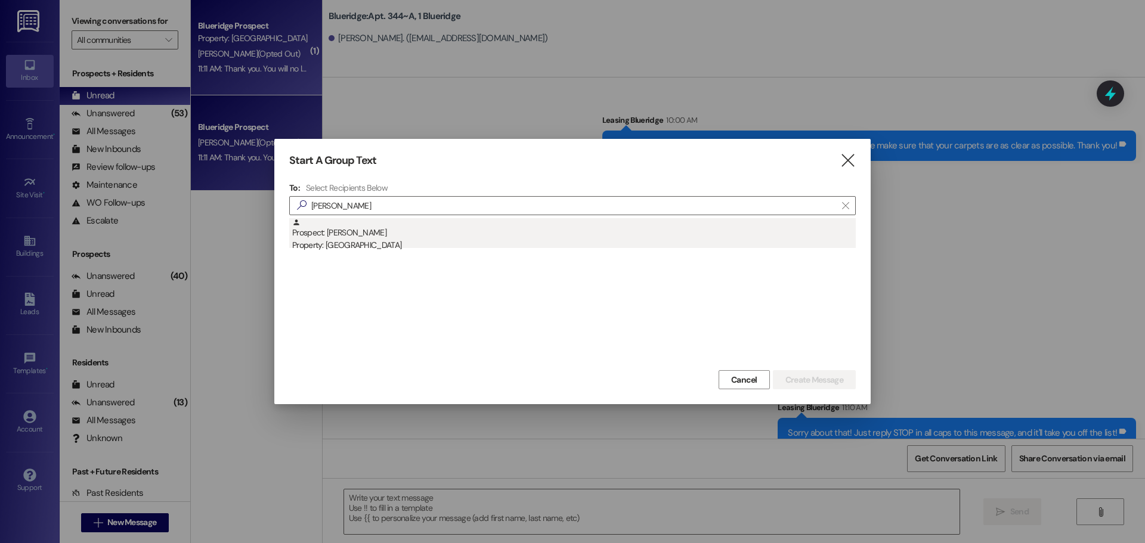
click at [388, 237] on div "Prospect: [PERSON_NAME] Property: Blueridge" at bounding box center [574, 235] width 564 height 34
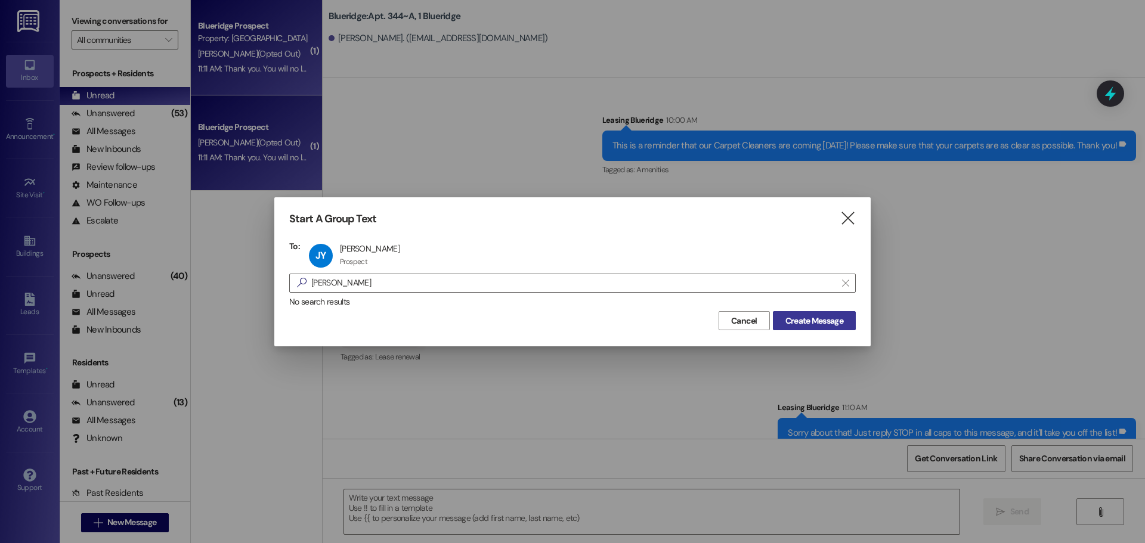
click at [796, 321] on span "Create Message" at bounding box center [814, 321] width 58 height 13
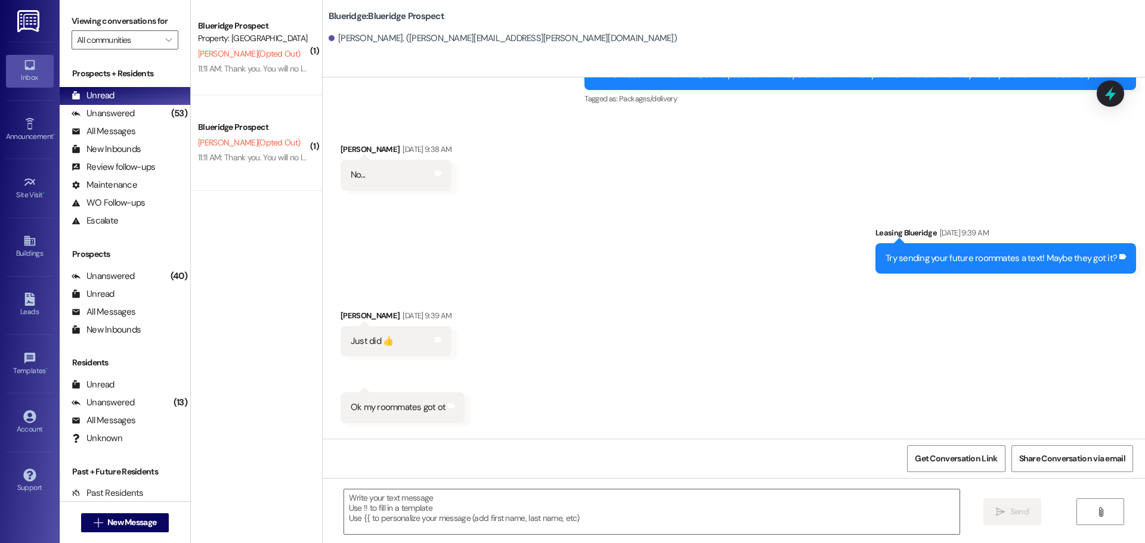
scroll to position [7452, 0]
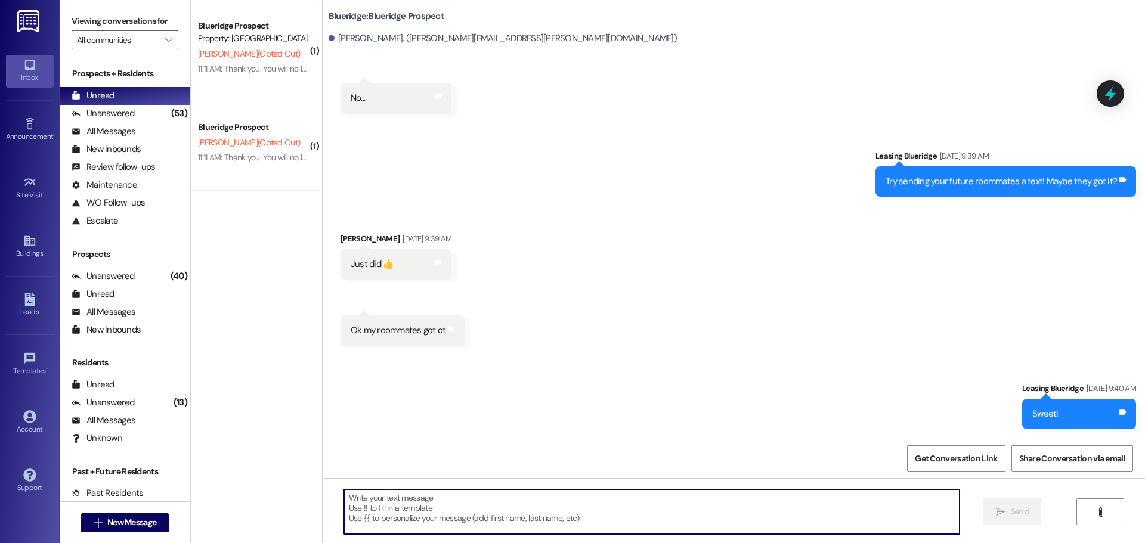
click at [791, 509] on textarea at bounding box center [651, 512] width 615 height 45
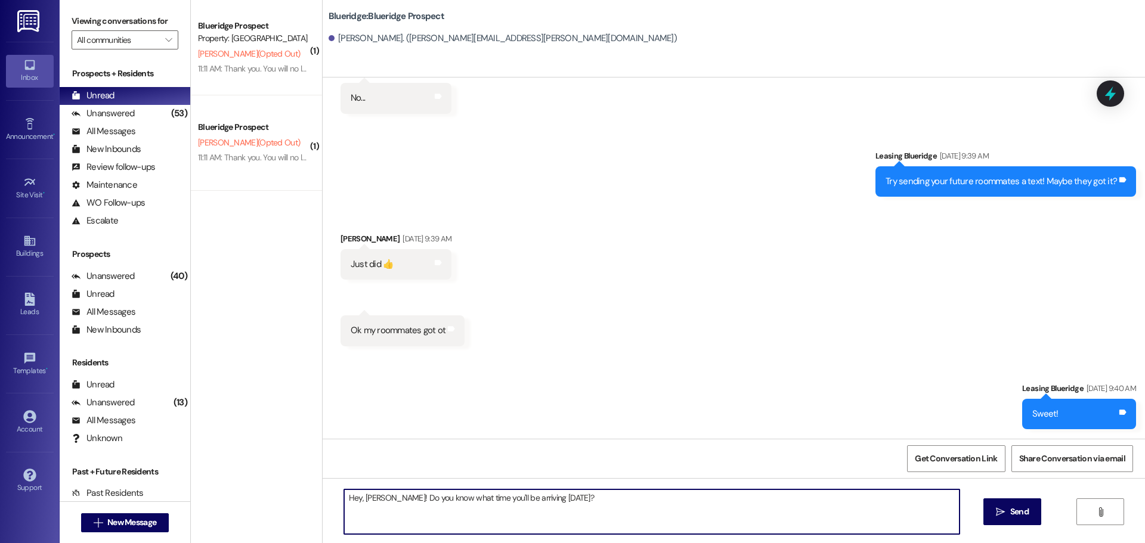
type textarea "Hey, [PERSON_NAME]! Do you know what time you'll be arriving [DATE]?"
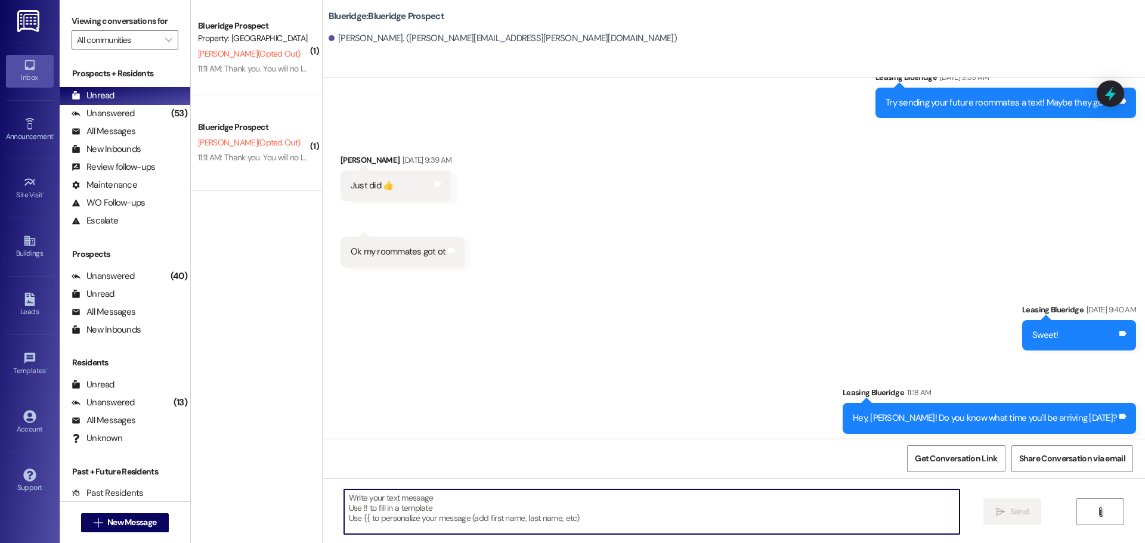
scroll to position [7536, 0]
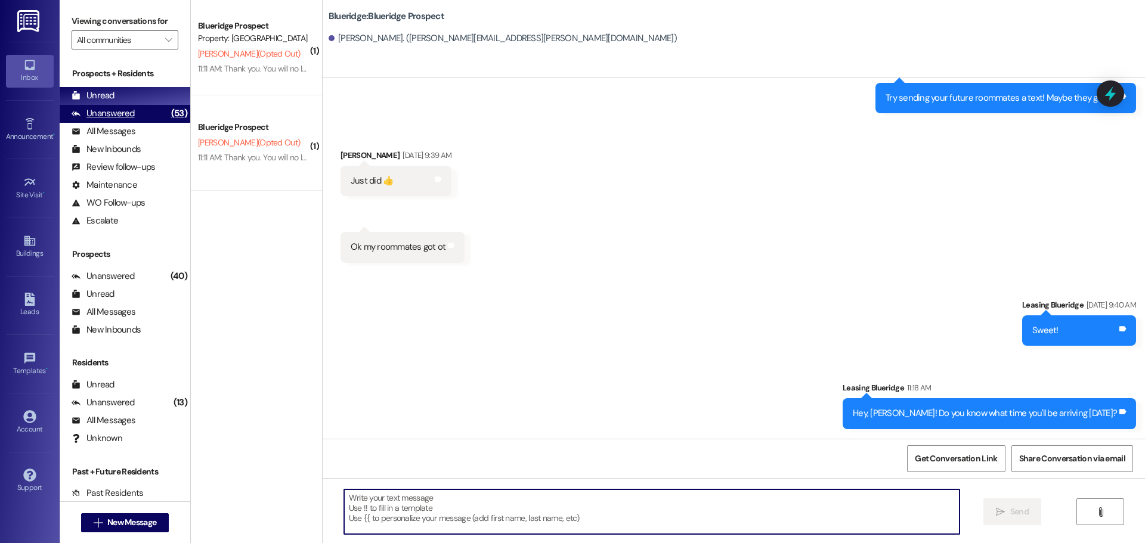
click at [131, 118] on div "Prospects + Residents Unread (0) Unread: Any message you haven't read yet will …" at bounding box center [125, 148] width 131 height 162
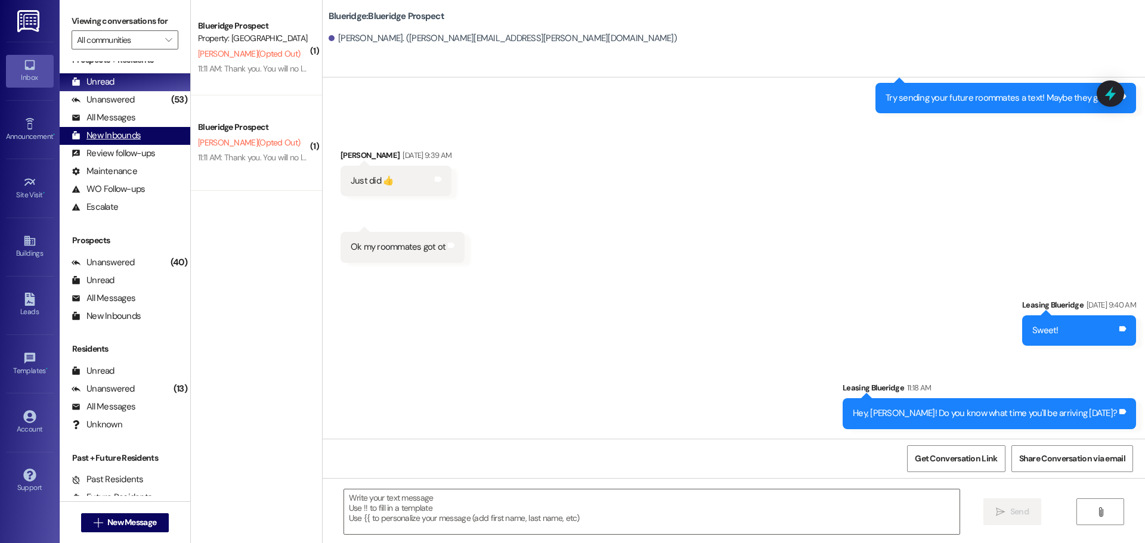
scroll to position [0, 0]
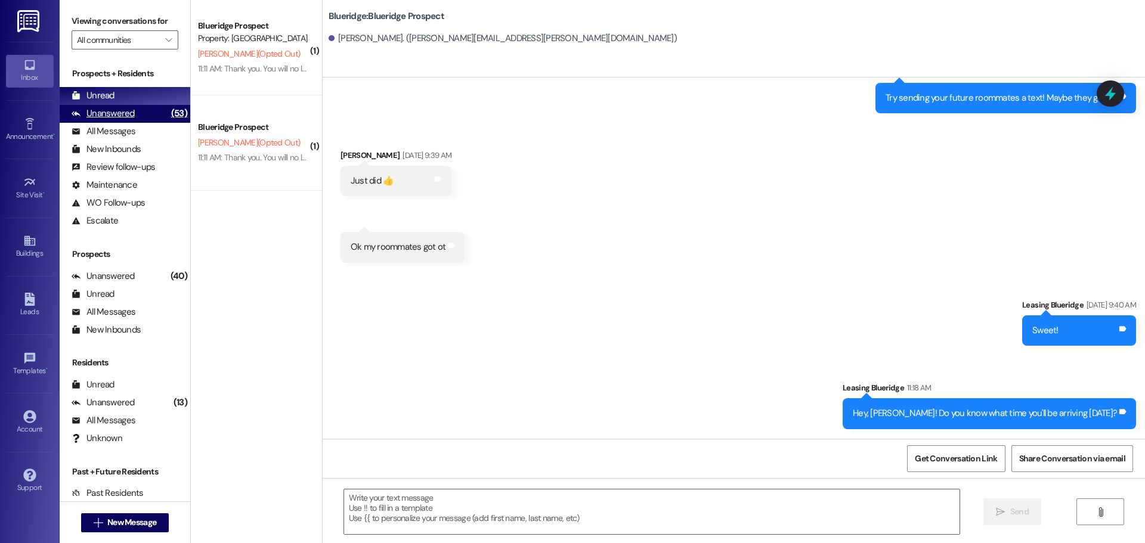
click at [138, 109] on div "Unanswered (53)" at bounding box center [125, 114] width 131 height 18
click at [142, 97] on div "Unread (0)" at bounding box center [125, 96] width 131 height 18
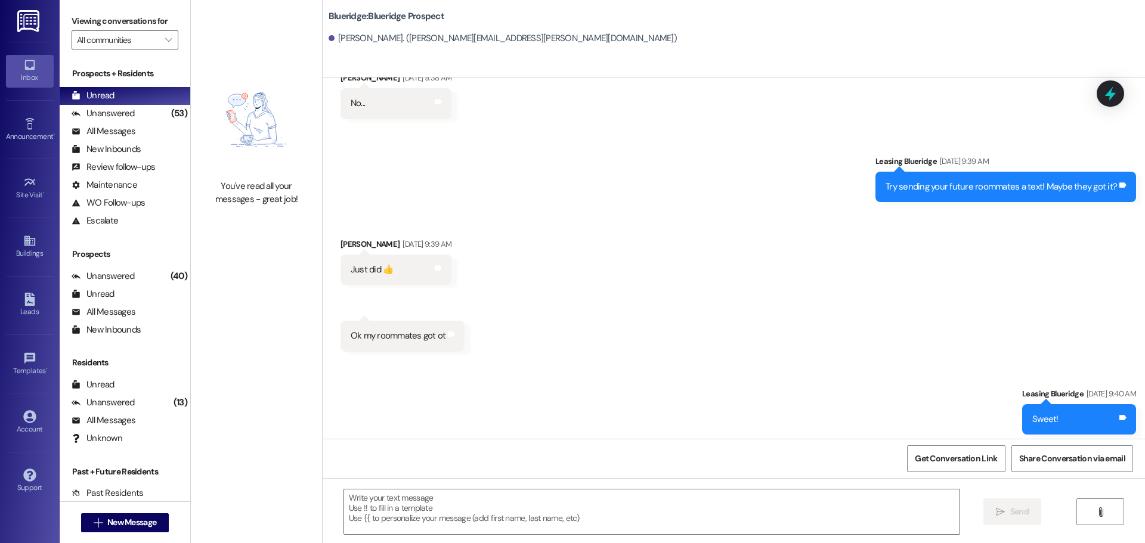
scroll to position [7536, 0]
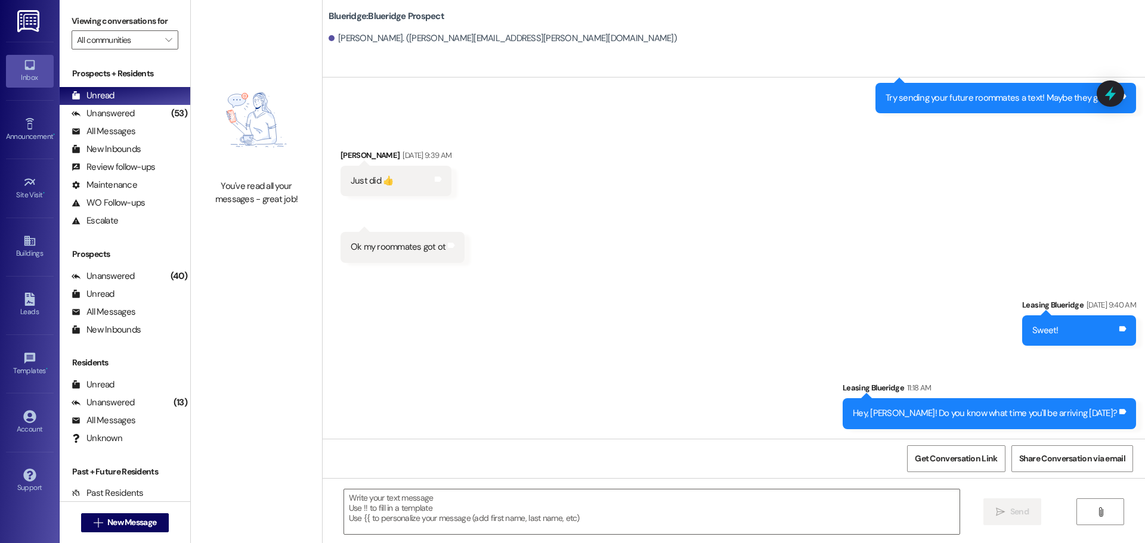
click at [756, 322] on div "Sent via SMS Leasing Blueridge [DATE] 9:40 AM Sweet! Tags and notes Sent via SM…" at bounding box center [734, 355] width 822 height 166
click at [674, 315] on div "Sent via SMS Leasing Blueridge [DATE] 9:40 AM Sweet! Tags and notes Sent via SM…" at bounding box center [734, 355] width 822 height 166
click at [651, 320] on div "Sent via SMS Leasing Blueridge [DATE] 9:40 AM Sweet! Tags and notes Sent via SM…" at bounding box center [734, 355] width 822 height 166
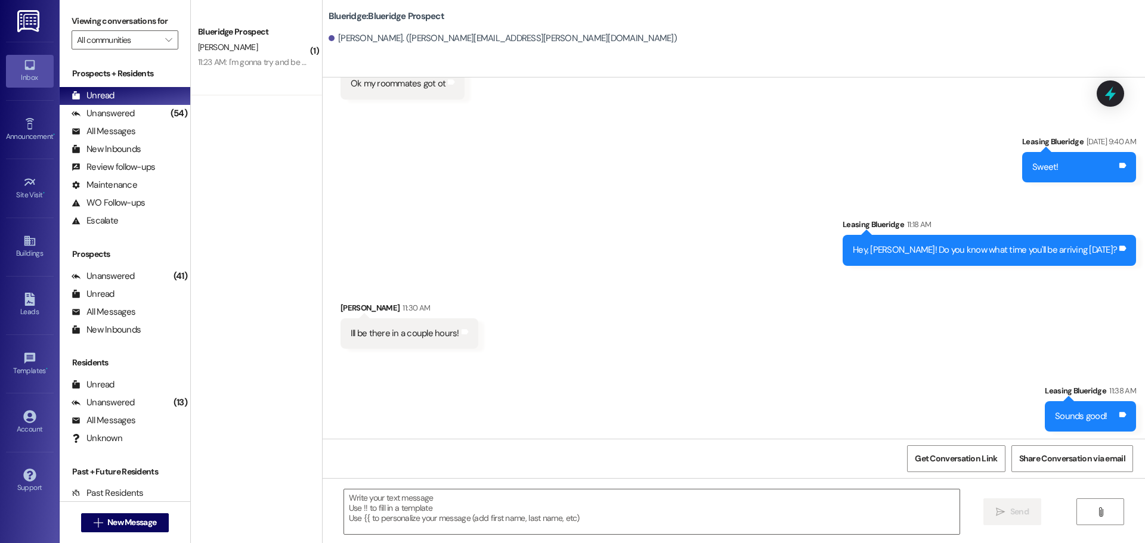
scroll to position [7702, 0]
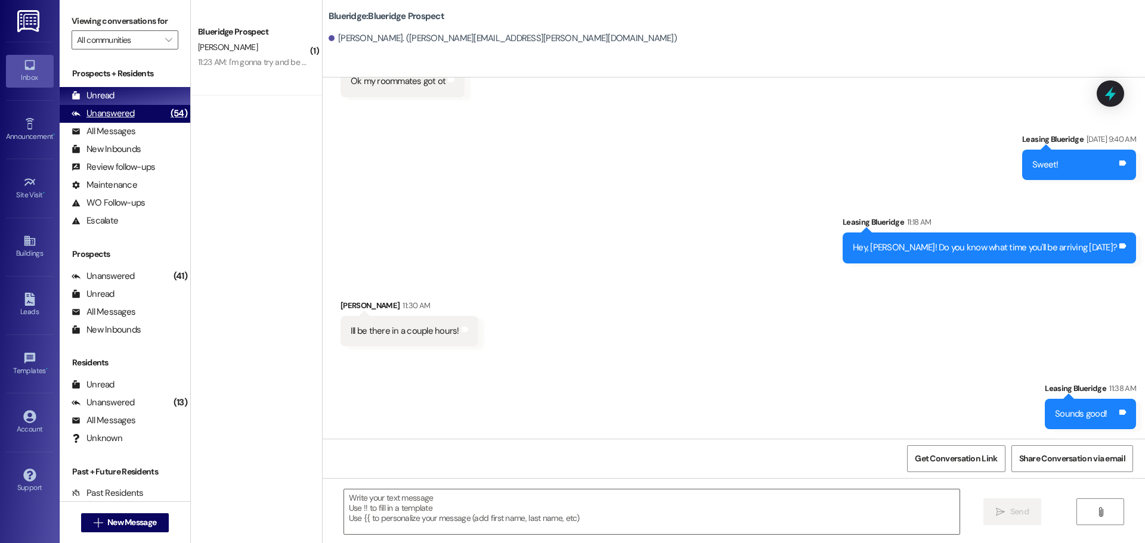
click at [150, 119] on div "Unanswered (54)" at bounding box center [125, 114] width 131 height 18
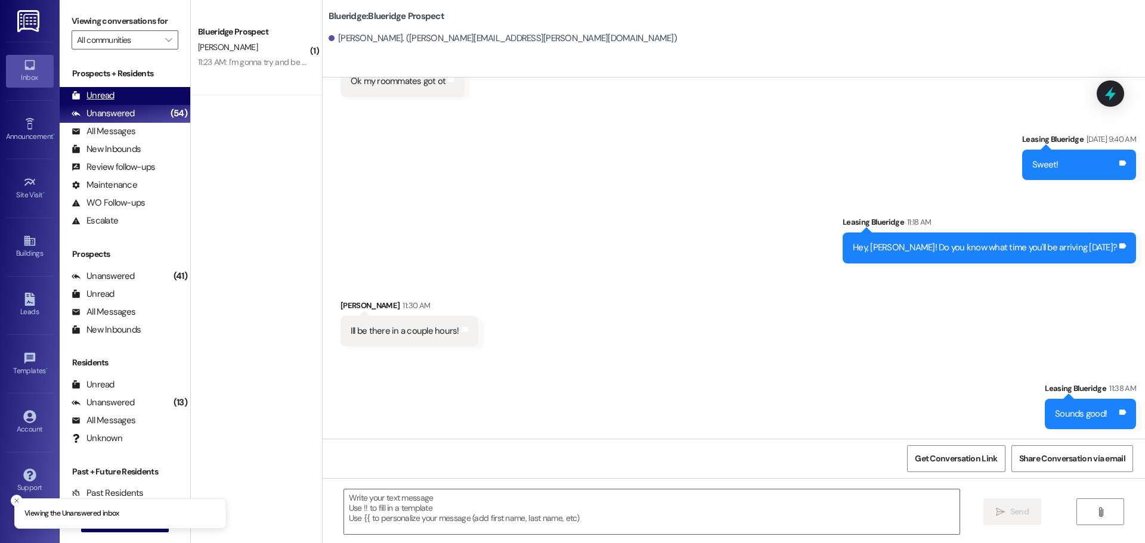
click at [146, 96] on div "Unread (0)" at bounding box center [125, 96] width 131 height 18
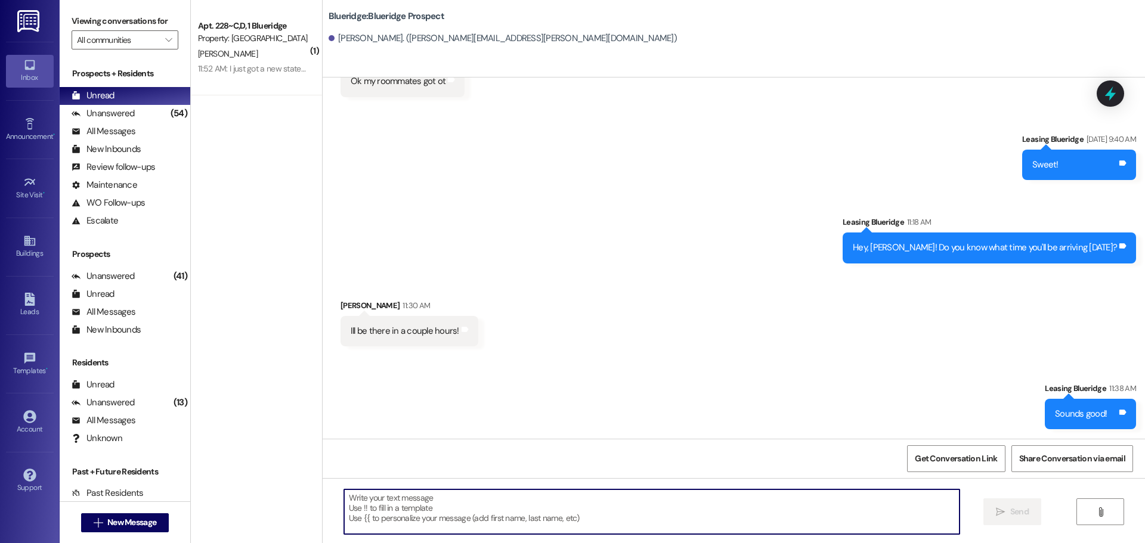
click at [850, 510] on textarea at bounding box center [651, 512] width 615 height 45
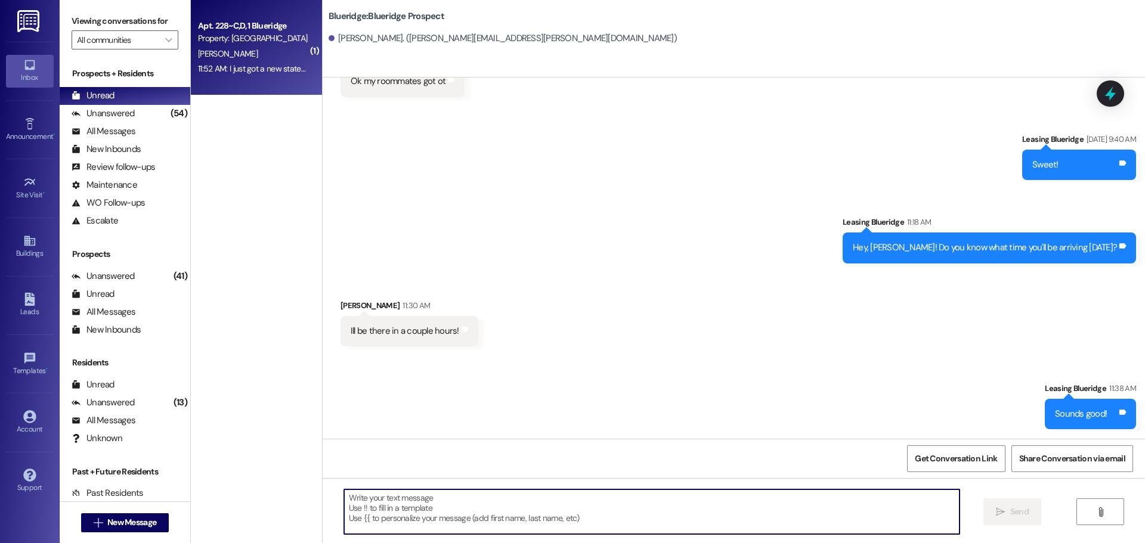
click at [208, 55] on span "[PERSON_NAME]" at bounding box center [228, 53] width 60 height 11
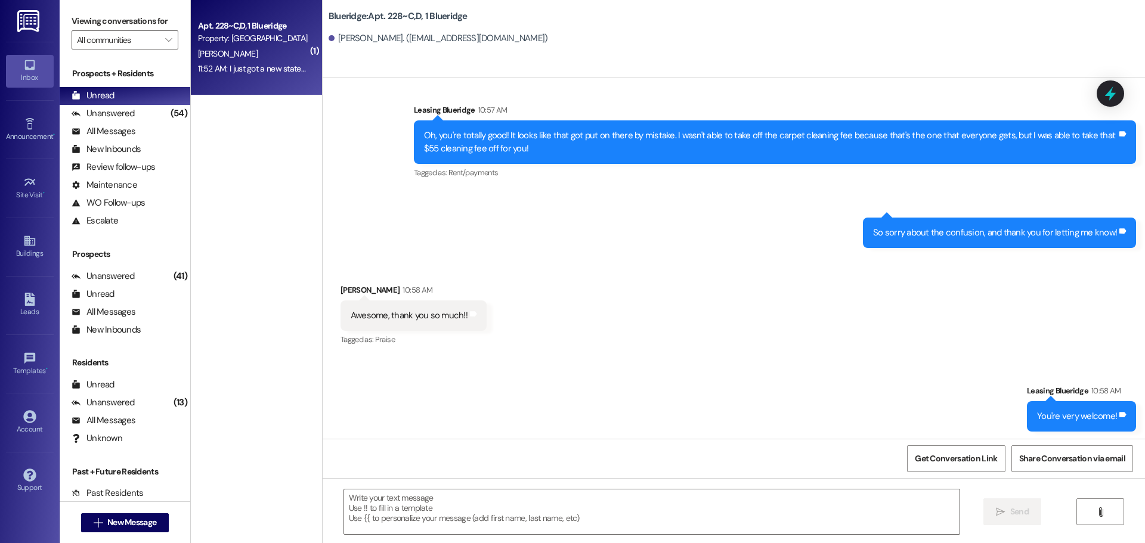
scroll to position [21753, 0]
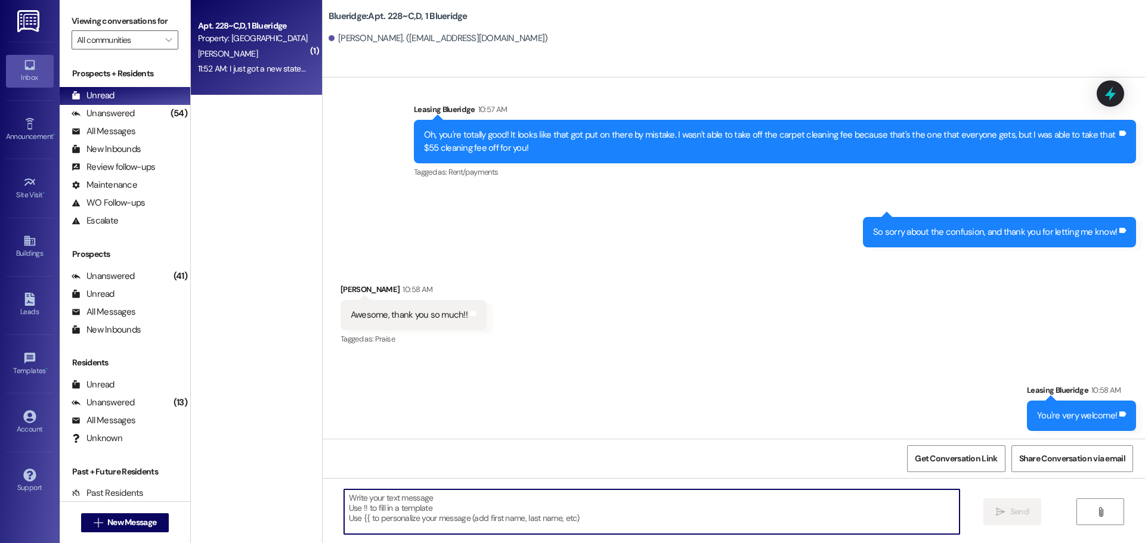
click at [643, 532] on textarea at bounding box center [651, 512] width 615 height 45
click at [645, 509] on textarea at bounding box center [651, 512] width 615 height 45
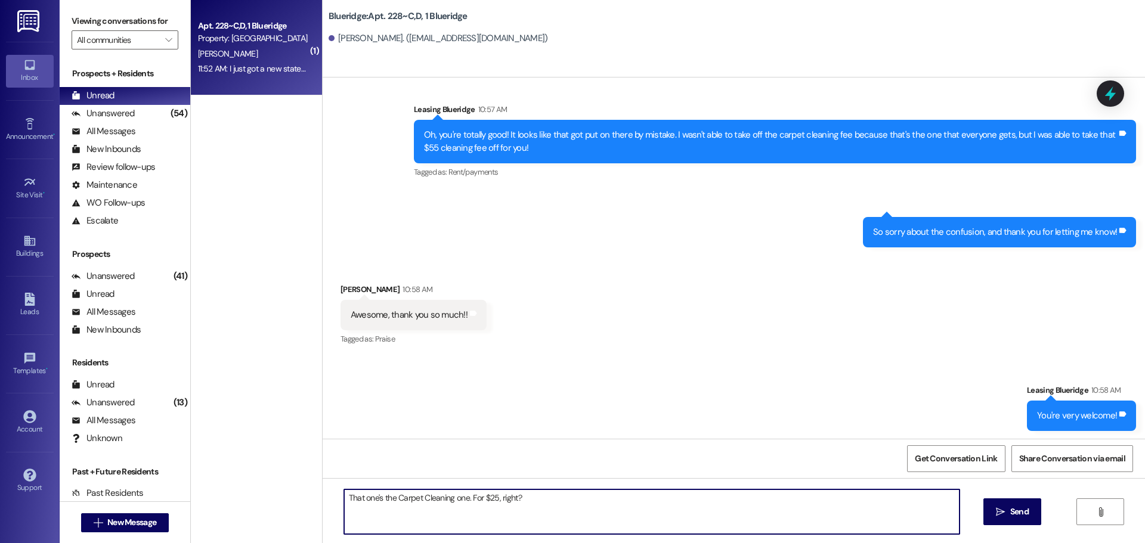
drag, startPoint x: 528, startPoint y: 507, endPoint x: 534, endPoint y: 514, distance: 9.3
click at [534, 514] on textarea "That one's the Carpet Cleaning one. For $25, right?" at bounding box center [651, 512] width 615 height 45
click at [547, 508] on textarea "That one's the Carpet Cleaning one. For $25, right?" at bounding box center [651, 512] width 615 height 45
drag, startPoint x: 336, startPoint y: 500, endPoint x: 374, endPoint y: 497, distance: 37.6
click at [374, 497] on textarea "That one's the Carpet Cleaning one. For $25, right?" at bounding box center [651, 512] width 615 height 45
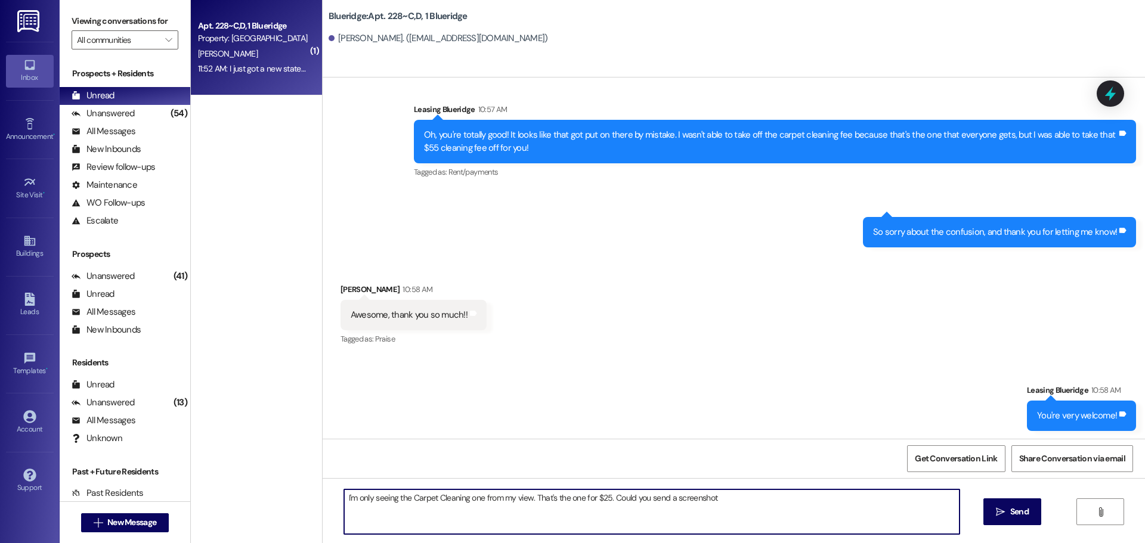
type textarea "I'm only seeing the Carpet Cleaning one from my view. That's the one for $25. C…"
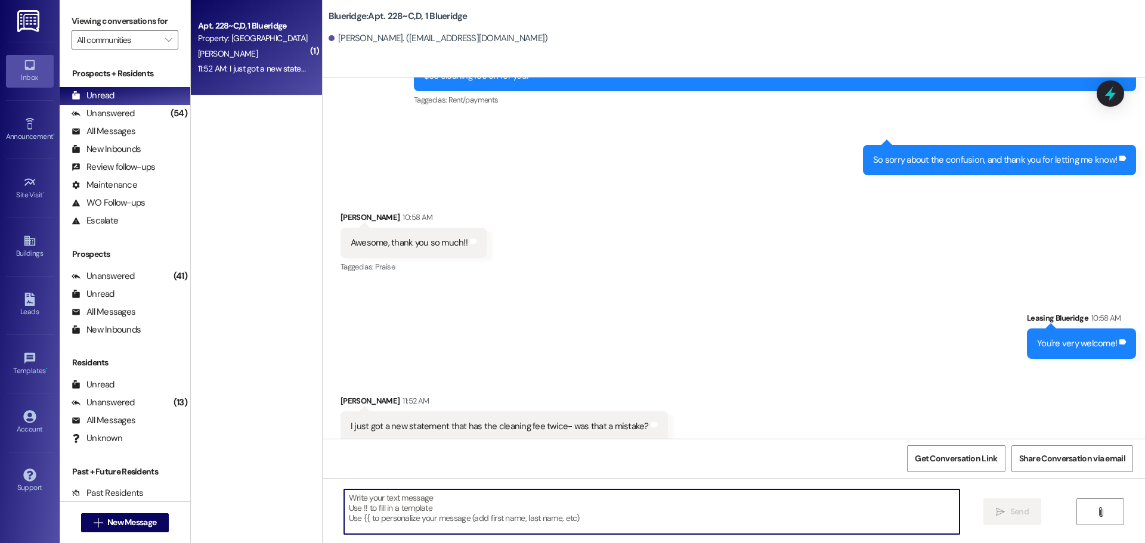
scroll to position [21837, 0]
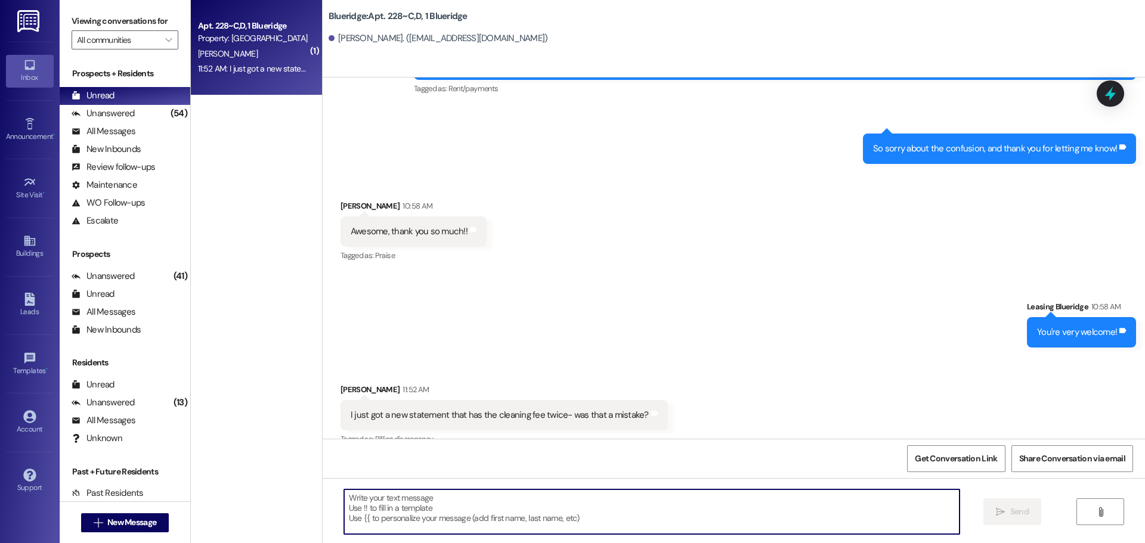
click at [720, 357] on div "Received via SMS [PERSON_NAME] 11:52 AM I just got a new statement that has the…" at bounding box center [734, 407] width 822 height 101
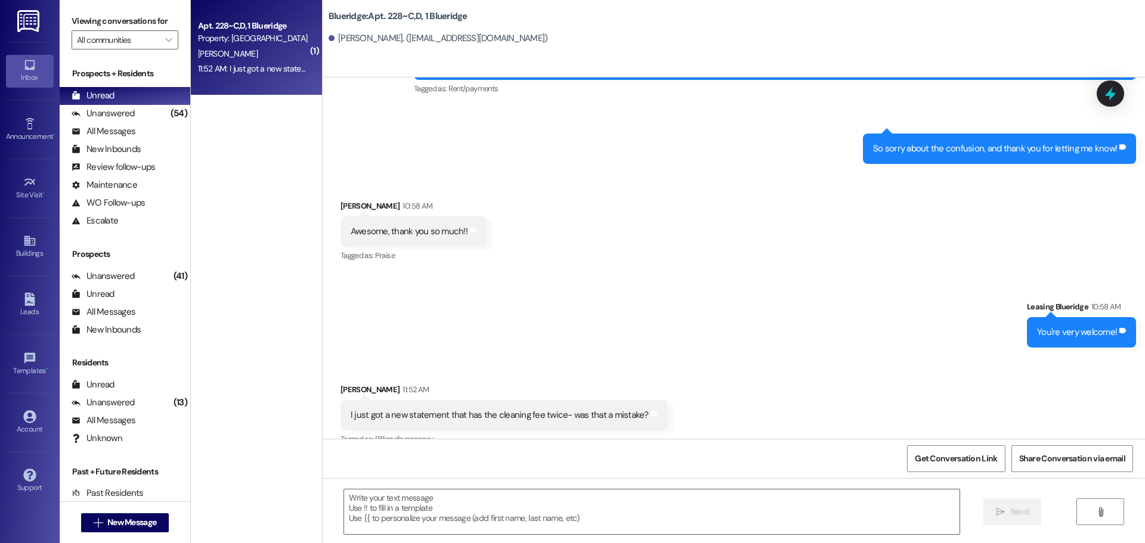
click at [923, 173] on div "Received via SMS [PERSON_NAME] 10:58 AM Awesome, thank you so much!! Tags and n…" at bounding box center [734, 223] width 822 height 101
click at [843, 274] on div "Sent via SMS Leasing Blueridge 10:58 AM You're very welcome! Tags and notes" at bounding box center [734, 315] width 822 height 83
click at [148, 114] on div "Unanswered (54)" at bounding box center [125, 114] width 131 height 18
click at [153, 100] on div "Unread (0)" at bounding box center [125, 96] width 131 height 18
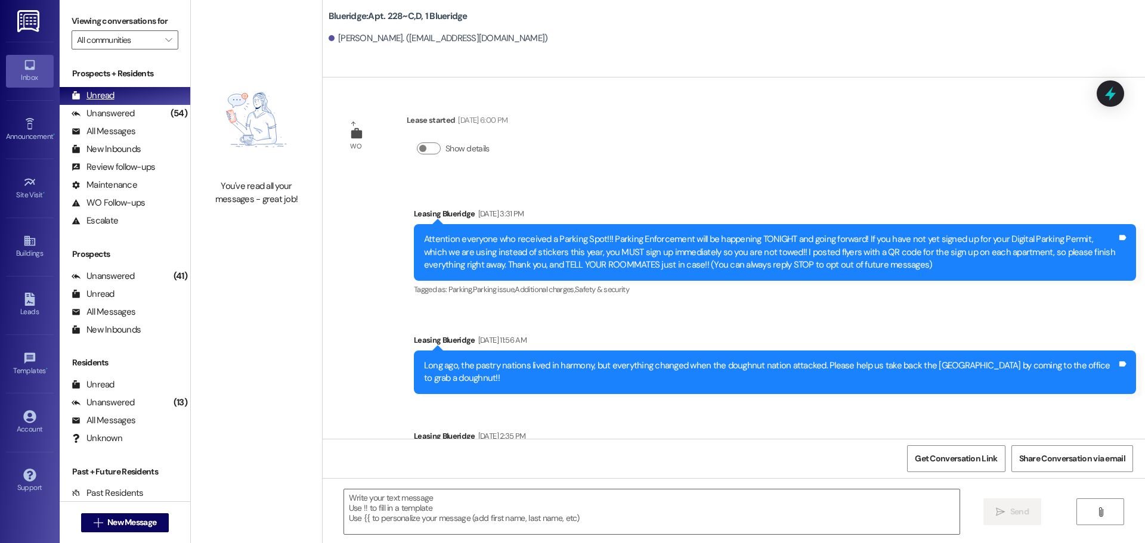
scroll to position [21753, 0]
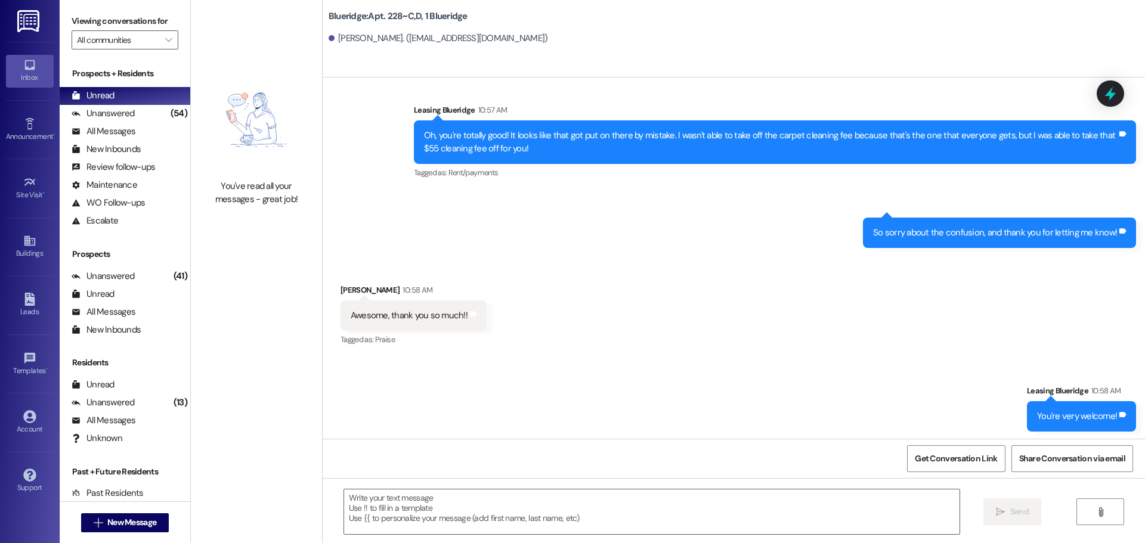
click at [590, 257] on div "Received via SMS [PERSON_NAME] 10:58 AM Awesome, thank you so much!! Tags and n…" at bounding box center [734, 307] width 822 height 101
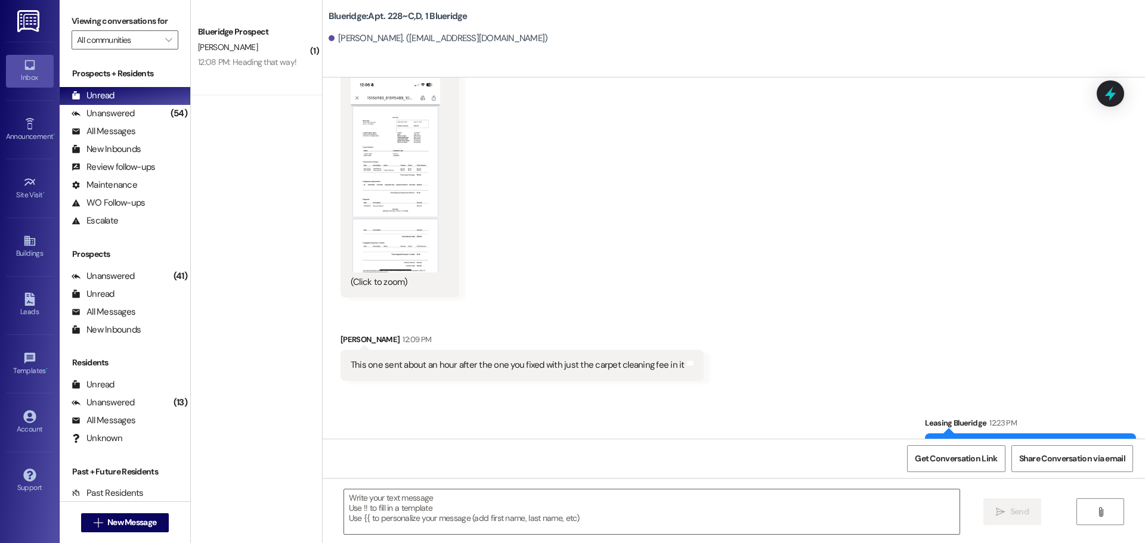
scroll to position [22421, 0]
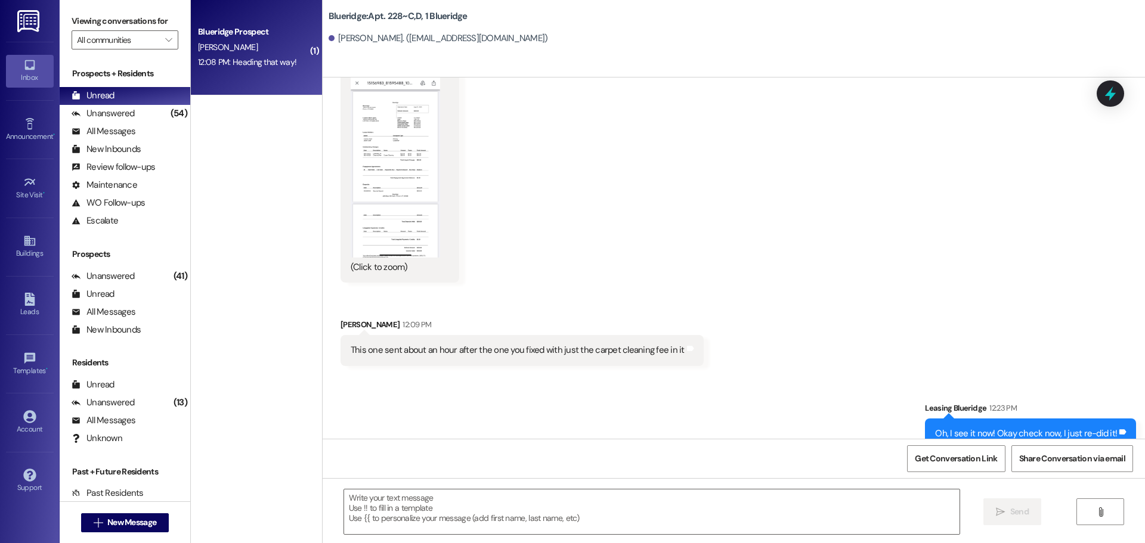
click at [225, 67] on div "12:08 PM: Heading that way! 12:08 PM: Heading that way!" at bounding box center [247, 62] width 98 height 11
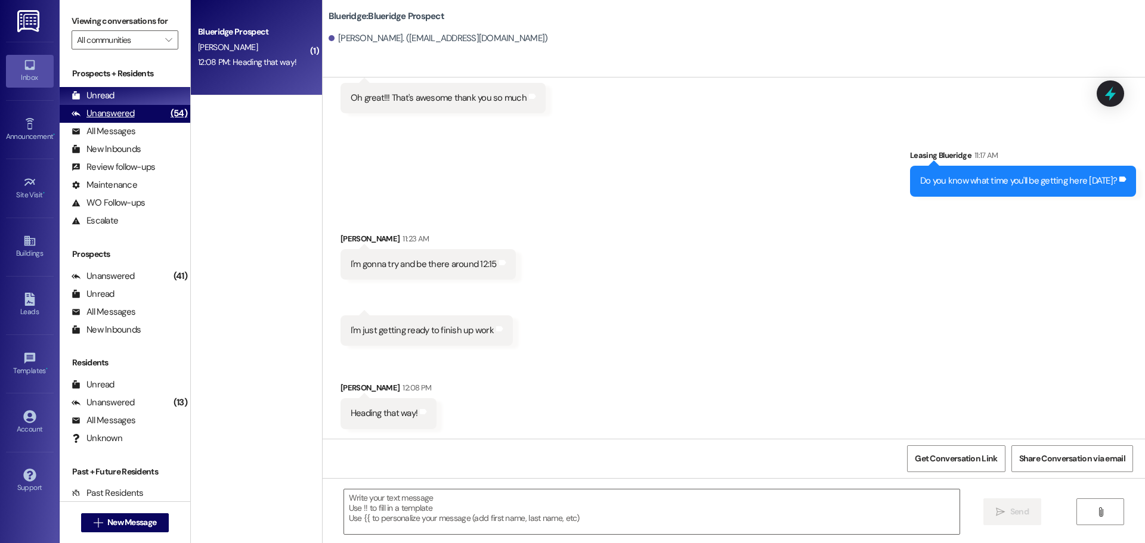
scroll to position [3426, 0]
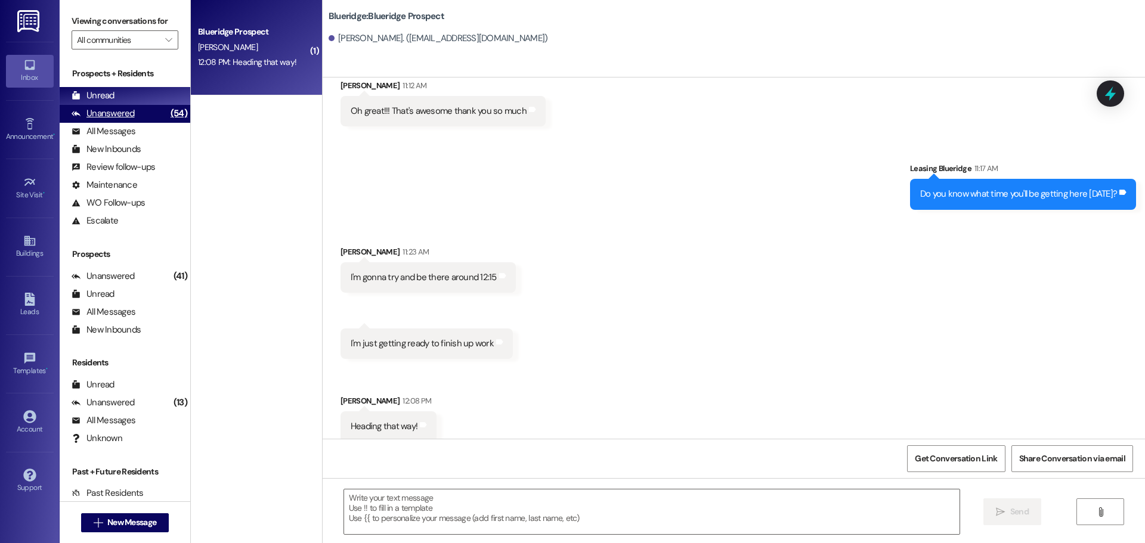
click at [147, 114] on div "Unanswered (54)" at bounding box center [125, 114] width 131 height 18
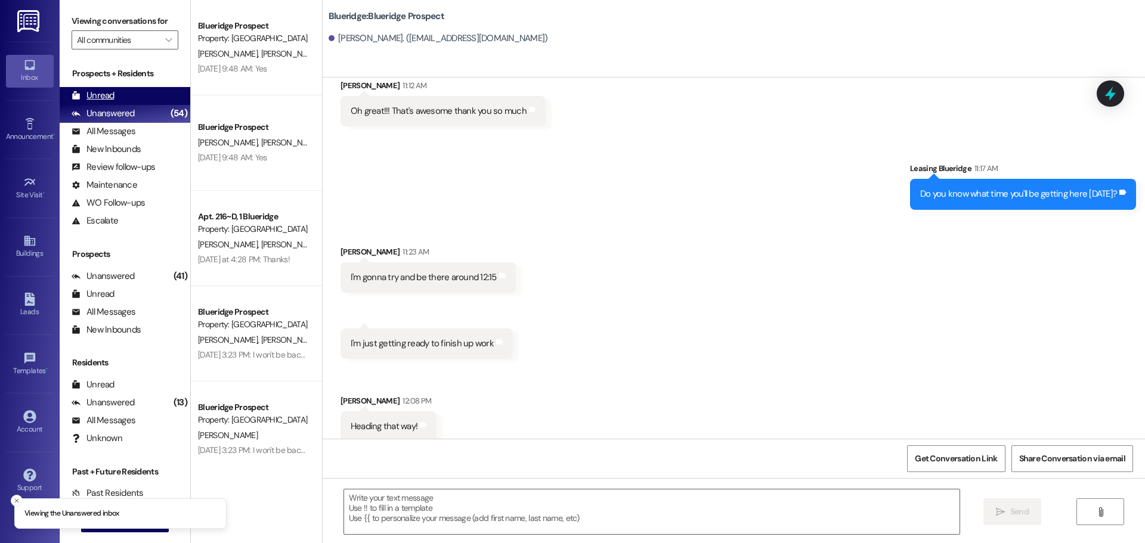
click at [153, 94] on div "Unread (0)" at bounding box center [125, 96] width 131 height 18
